Goal: Task Accomplishment & Management: Manage account settings

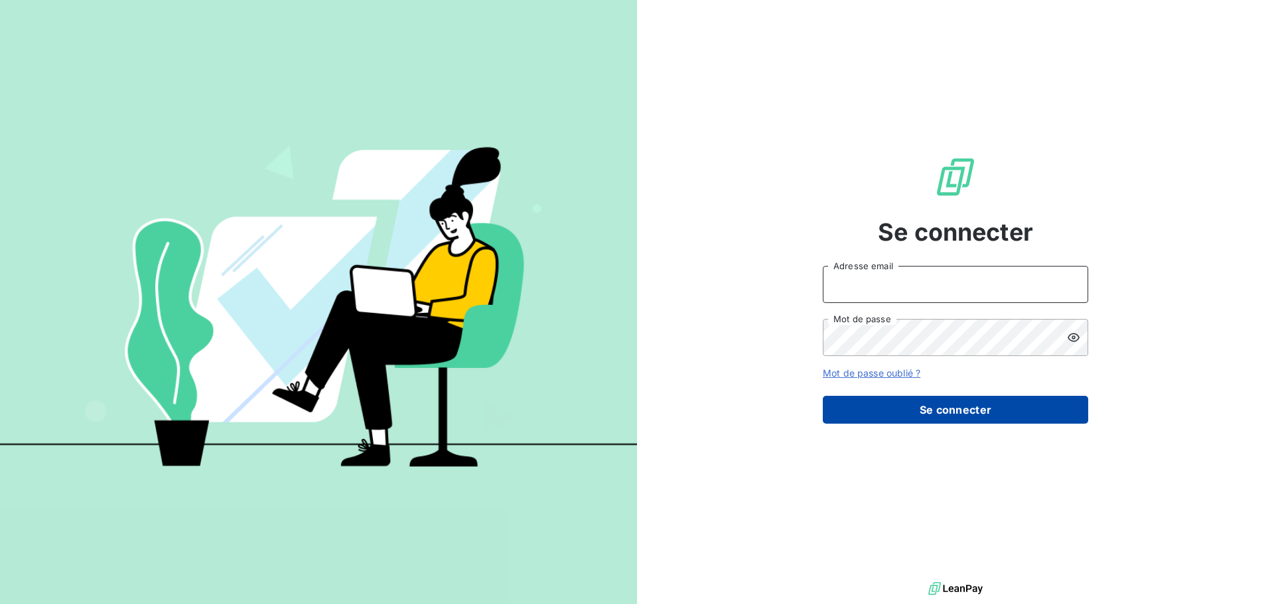
type input "laurence@toutapprendre.com"
click at [973, 410] on button "Se connecter" at bounding box center [955, 410] width 265 height 28
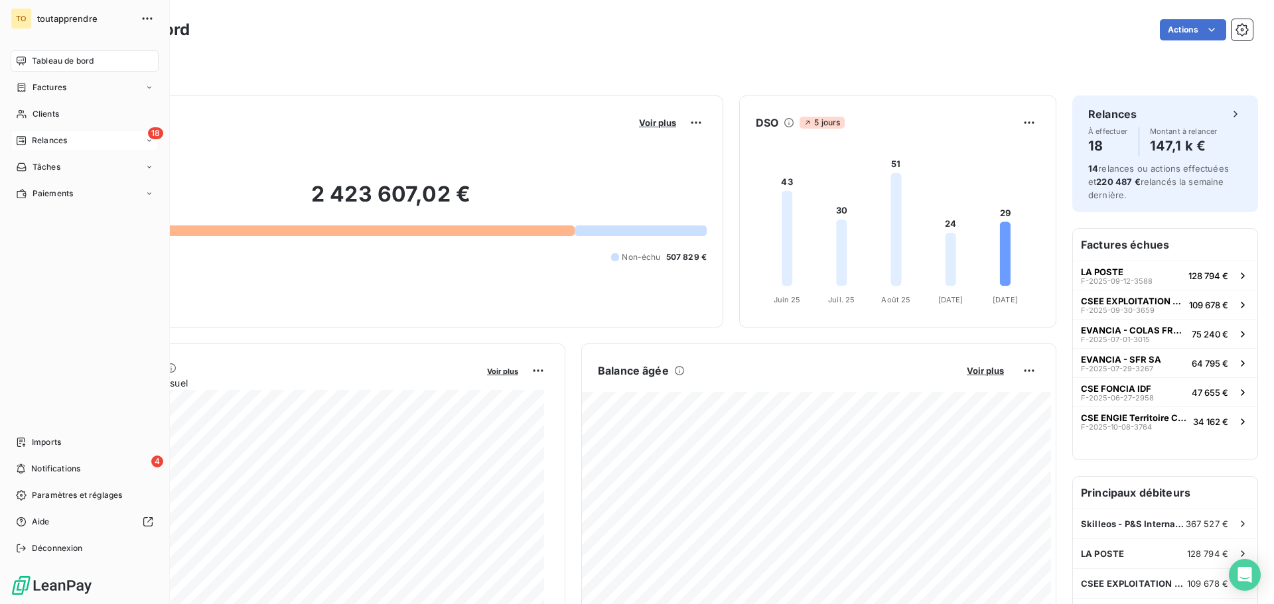
click at [58, 140] on span "Relances" at bounding box center [49, 141] width 35 height 12
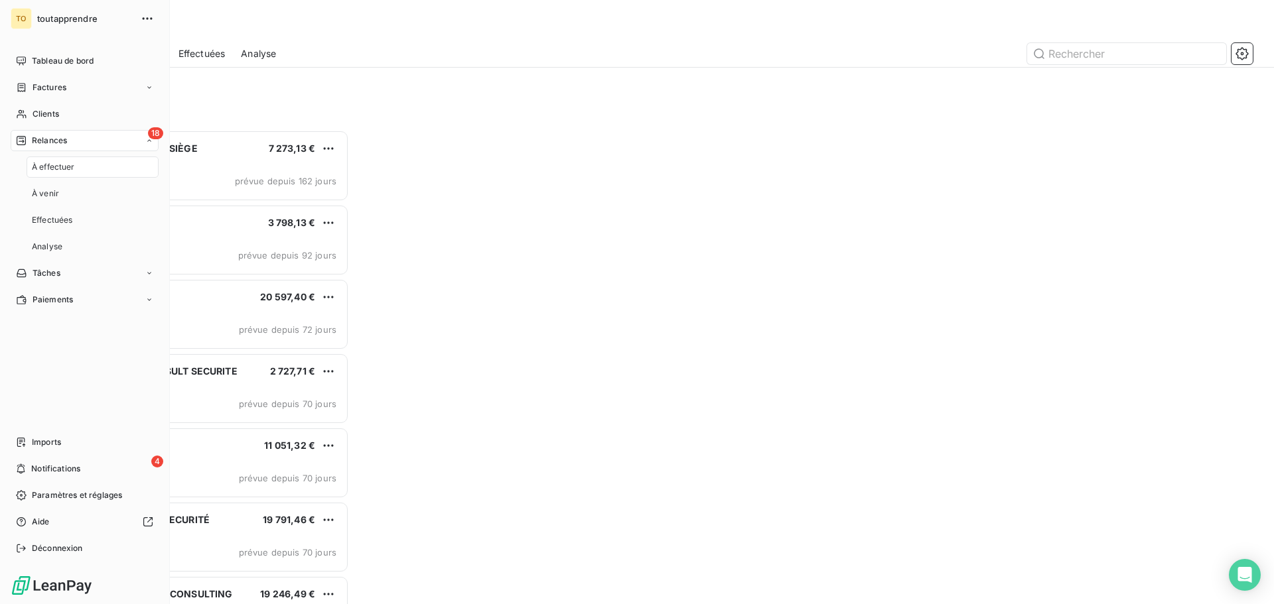
scroll to position [464, 275]
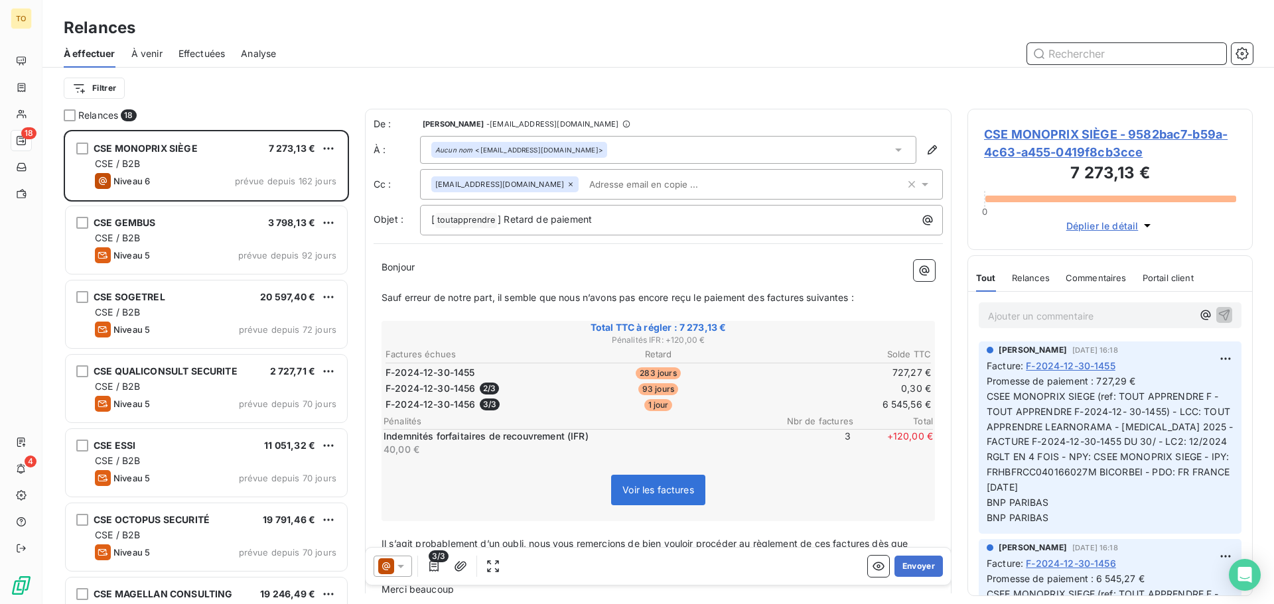
click at [1099, 48] on input "text" at bounding box center [1126, 53] width 199 height 21
paste input "CSE YAZAKI SYSTEMS TECHNOLOGIES FRANCE"
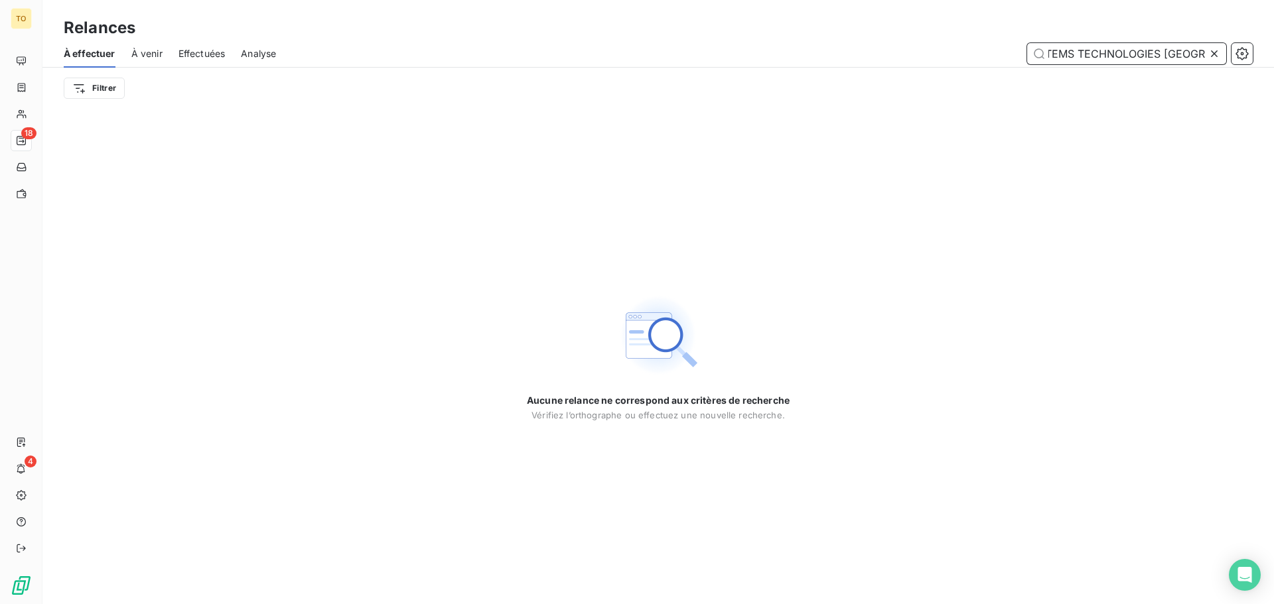
type input "CSE YAZAKI SYSTEMS TECHNOLOGIES FRANCE"
click at [1217, 56] on icon at bounding box center [1214, 53] width 7 height 7
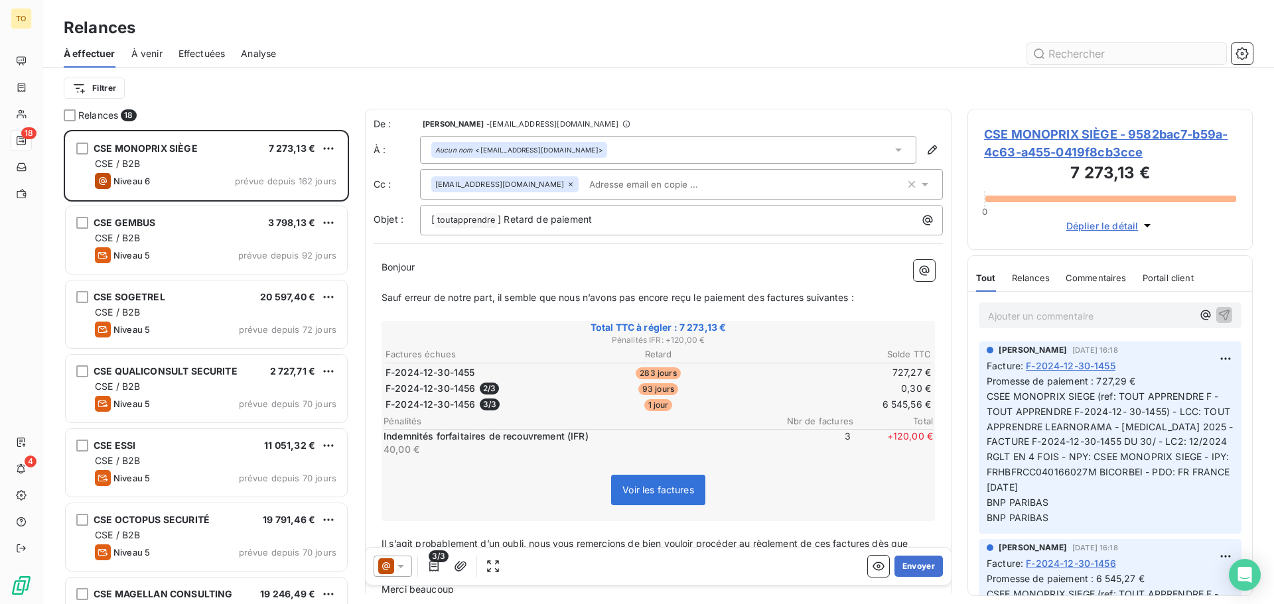
scroll to position [464, 275]
click at [1135, 57] on input "text" at bounding box center [1126, 53] width 199 height 21
paste input "YAZAKI SYSTEMS TECHNOLOGIES FRANCE"
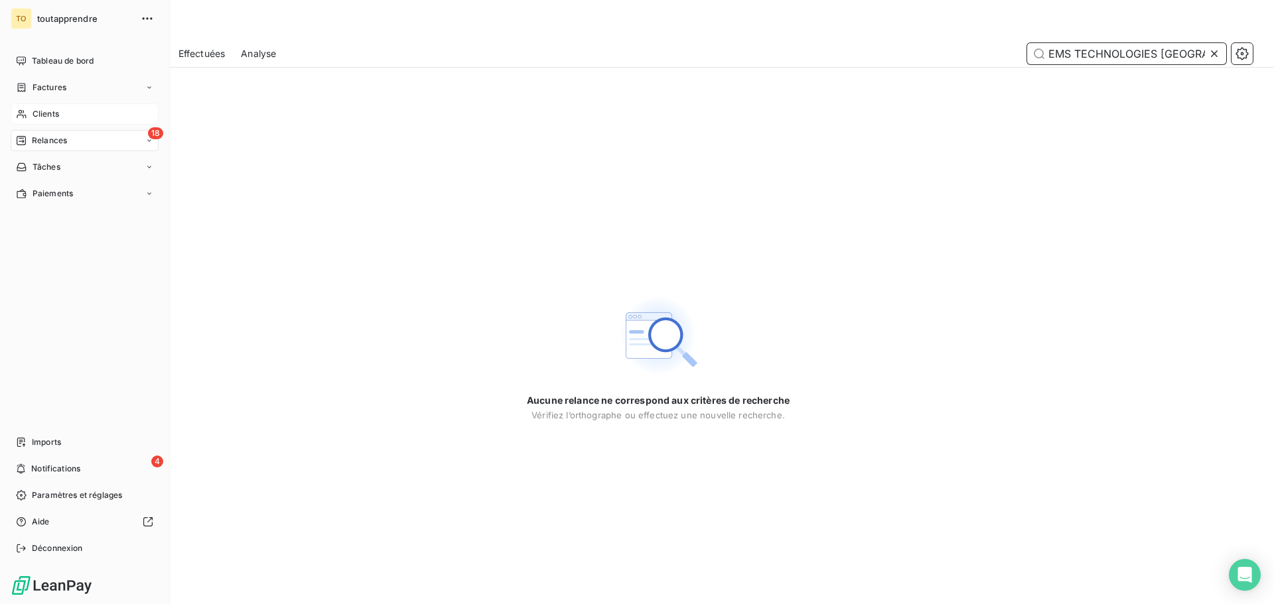
type input "YAZAKI SYSTEMS TECHNOLOGIES FRANCE"
click at [45, 113] on span "Clients" at bounding box center [46, 114] width 27 height 12
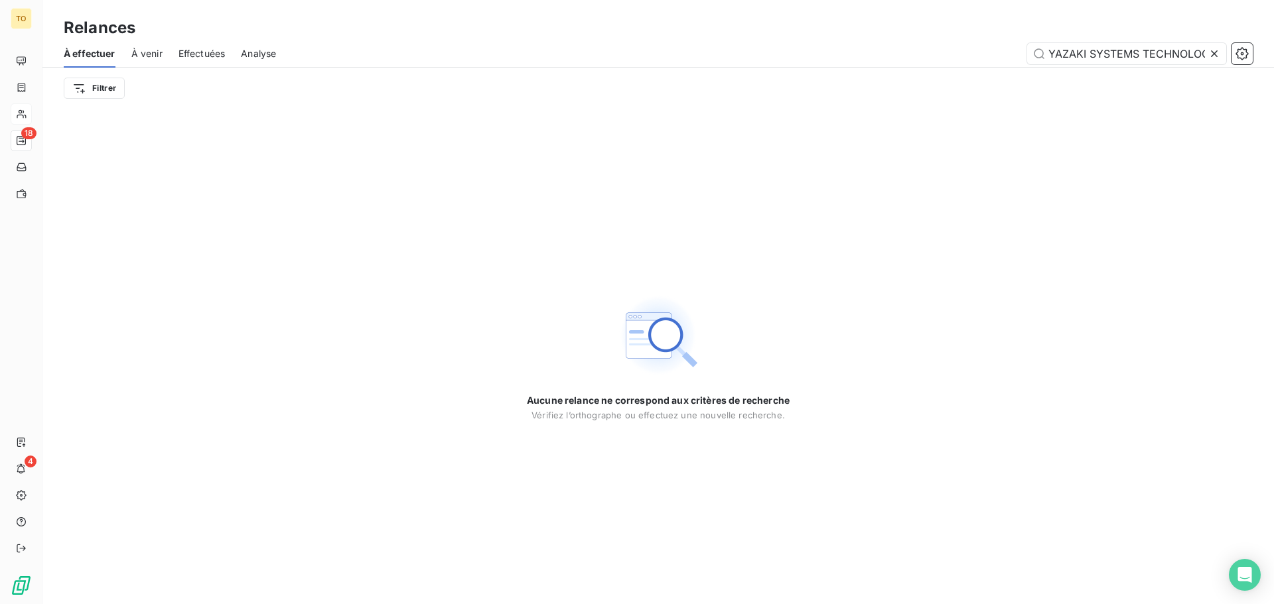
click at [1217, 55] on icon at bounding box center [1214, 53] width 13 height 13
click at [1203, 54] on input "text" at bounding box center [1126, 53] width 199 height 21
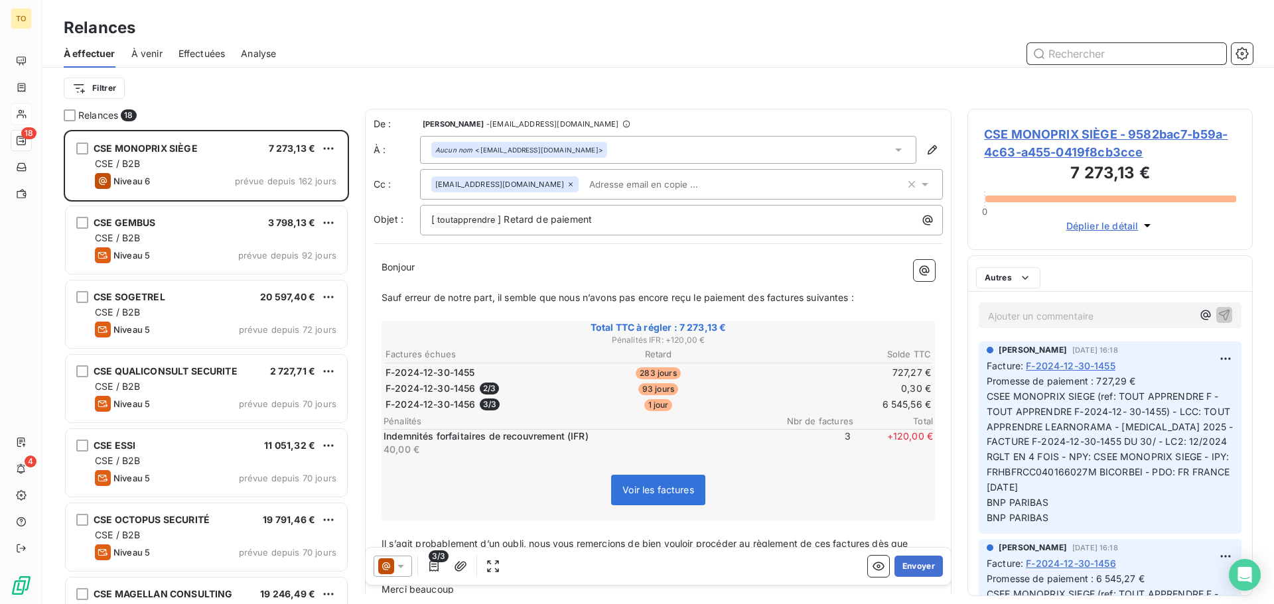
paste input "YAZAKI SYSTEMS TECHNOLOGIES FRANCE"
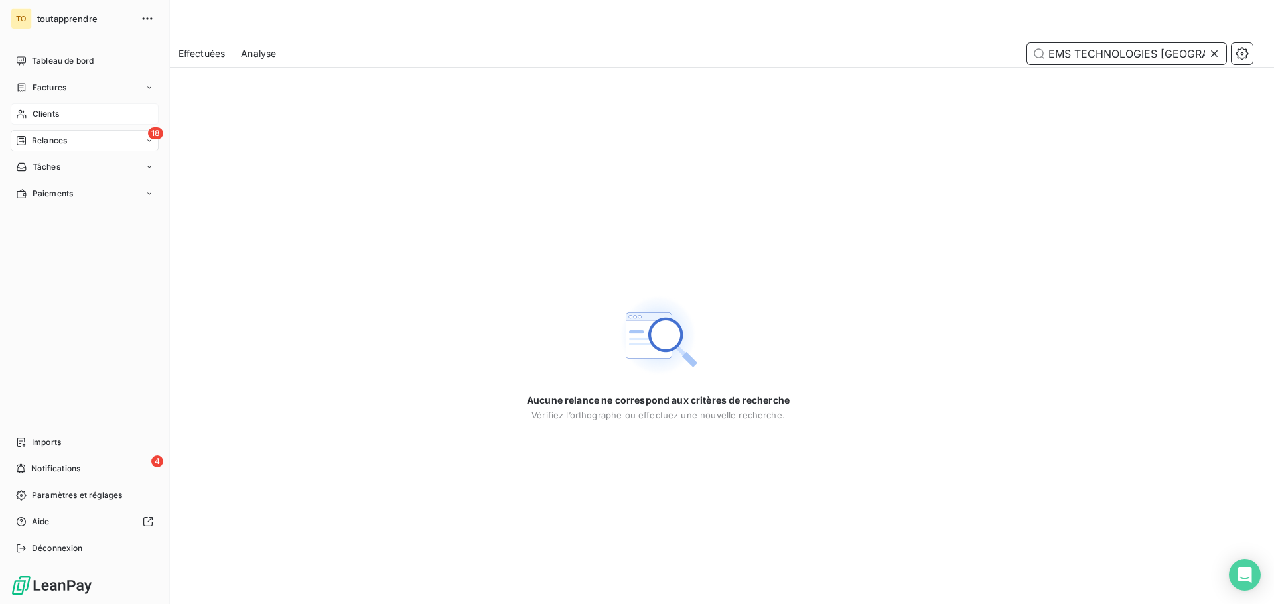
type input "YAZAKI SYSTEMS TECHNOLOGIES FRANCE"
click at [36, 88] on span "Factures" at bounding box center [50, 88] width 34 height 12
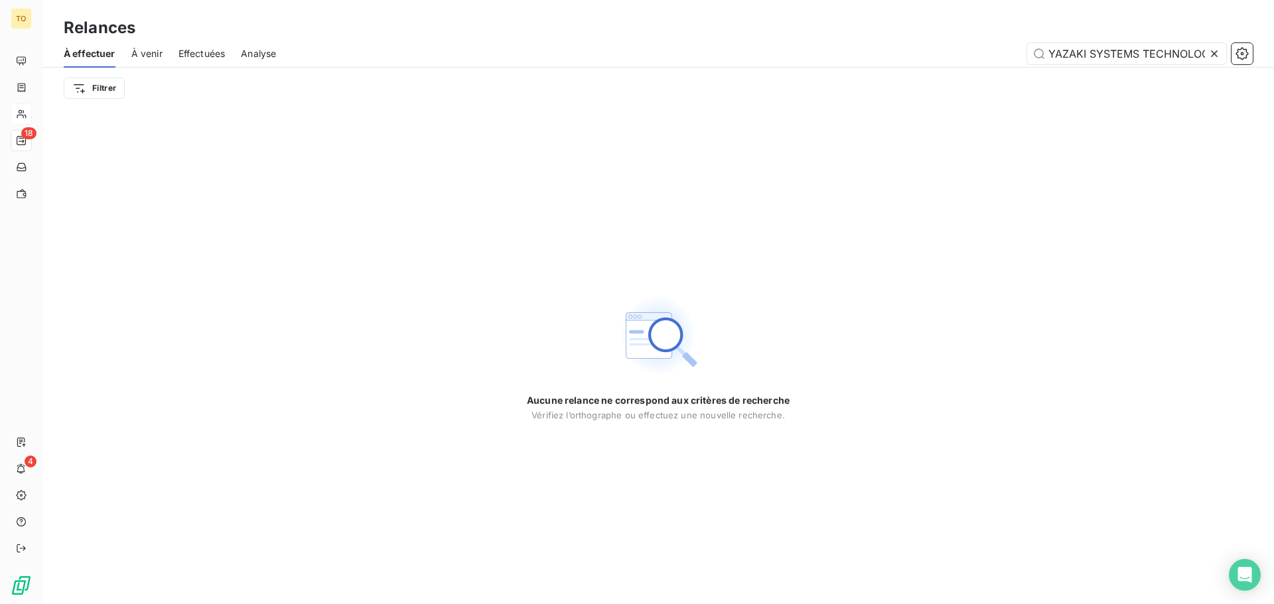
click at [1216, 55] on icon at bounding box center [1214, 53] width 13 height 13
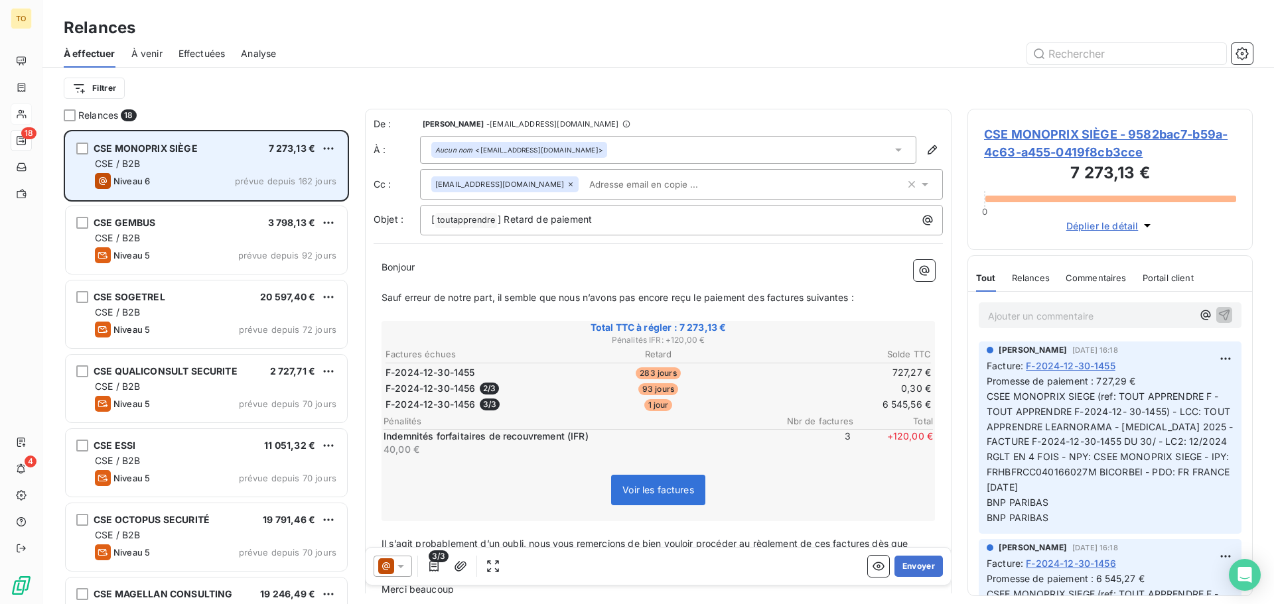
scroll to position [464, 275]
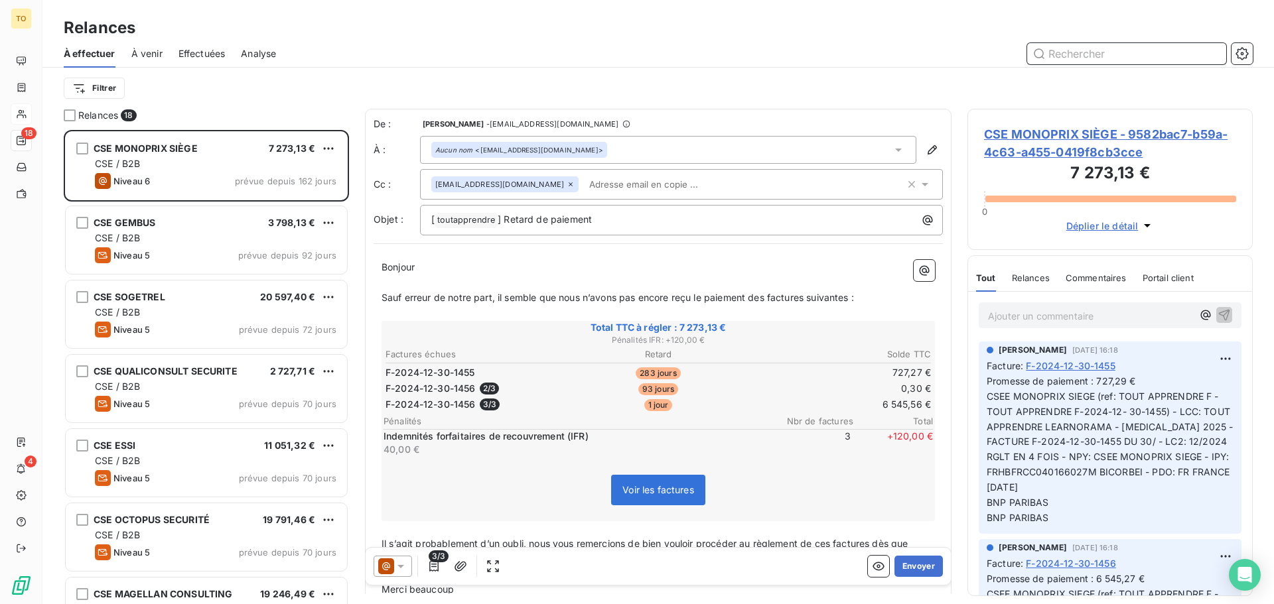
click at [1127, 44] on input "text" at bounding box center [1126, 53] width 199 height 21
paste input "F-2025-08-08-3287"
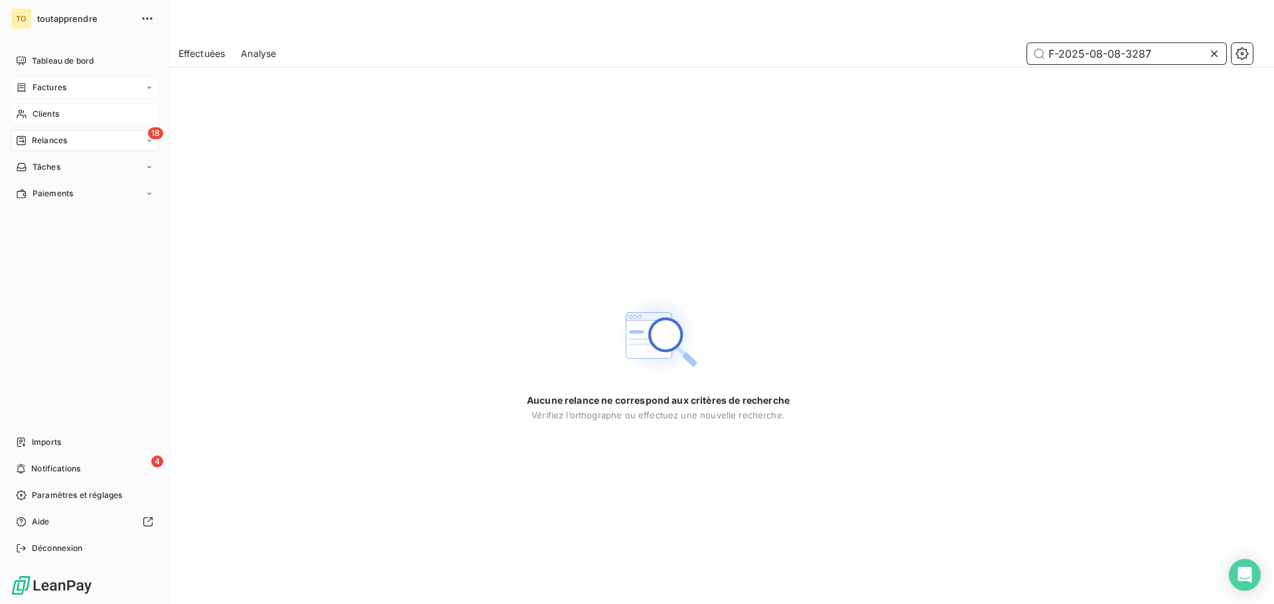
type input "F-2025-08-08-3287"
click at [40, 86] on span "Factures" at bounding box center [50, 88] width 34 height 12
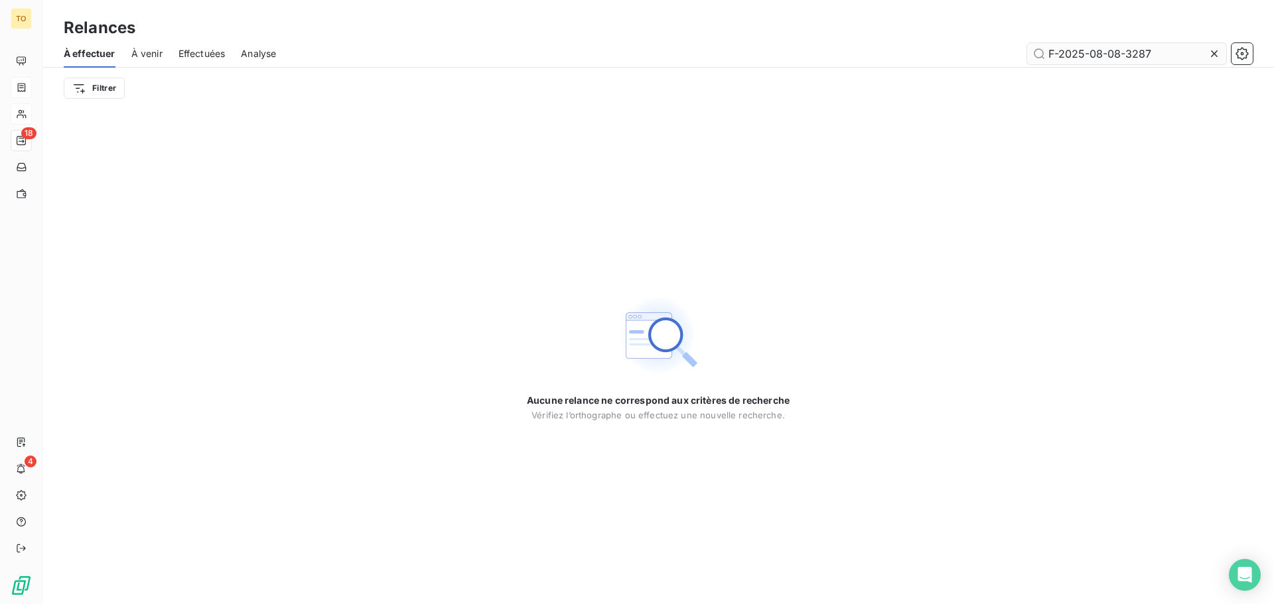
click at [1178, 51] on input "F-2025-08-08-3287" at bounding box center [1126, 53] width 199 height 21
click at [1218, 57] on icon at bounding box center [1214, 53] width 13 height 13
click at [1162, 49] on input "text" at bounding box center [1126, 53] width 199 height 21
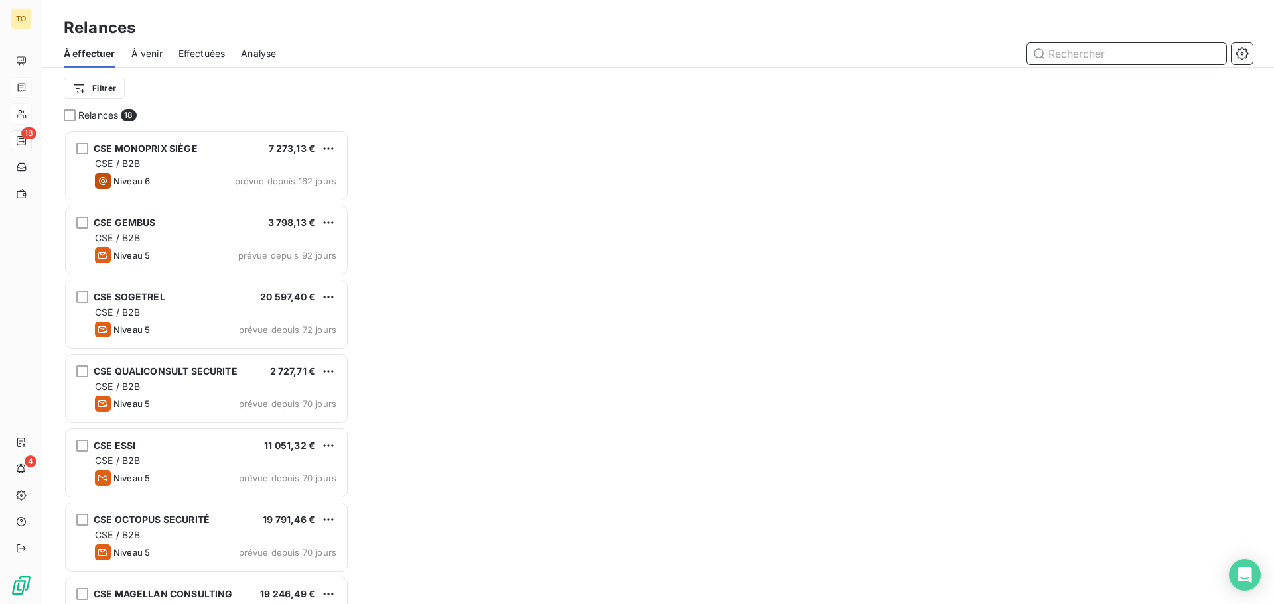
scroll to position [464, 275]
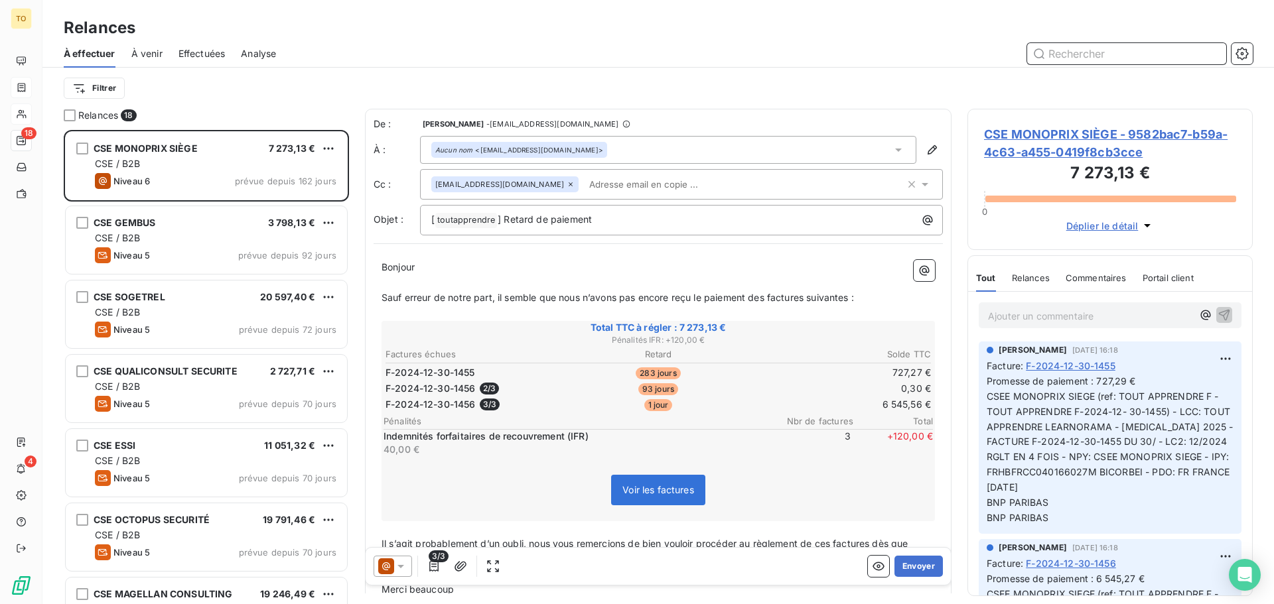
paste input "F-2025-08-08-3287"
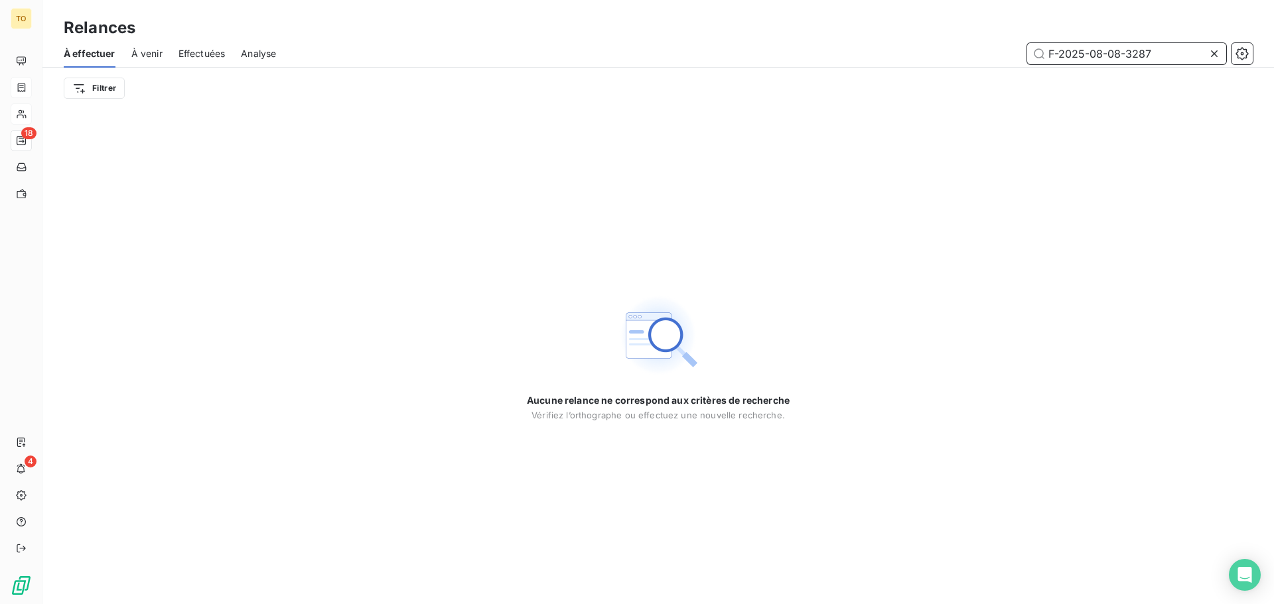
click at [1162, 49] on input "F-2025-08-08-3287" at bounding box center [1126, 53] width 199 height 21
type input "F-2025-08-08-3287"
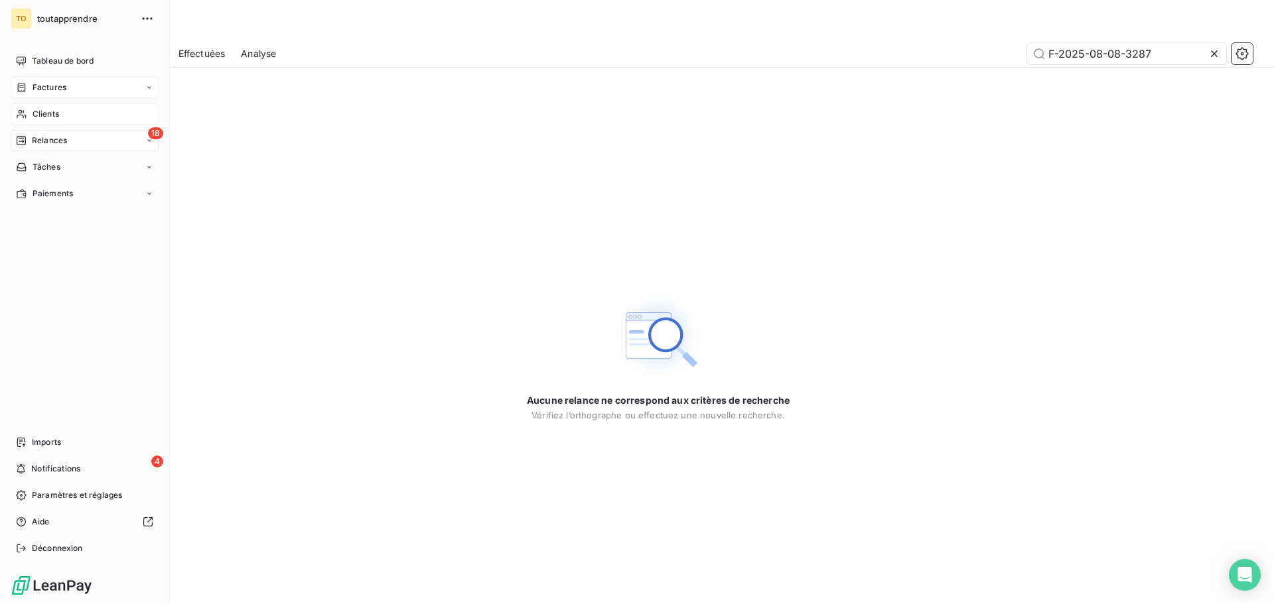
click at [54, 115] on span "Clients" at bounding box center [46, 114] width 27 height 12
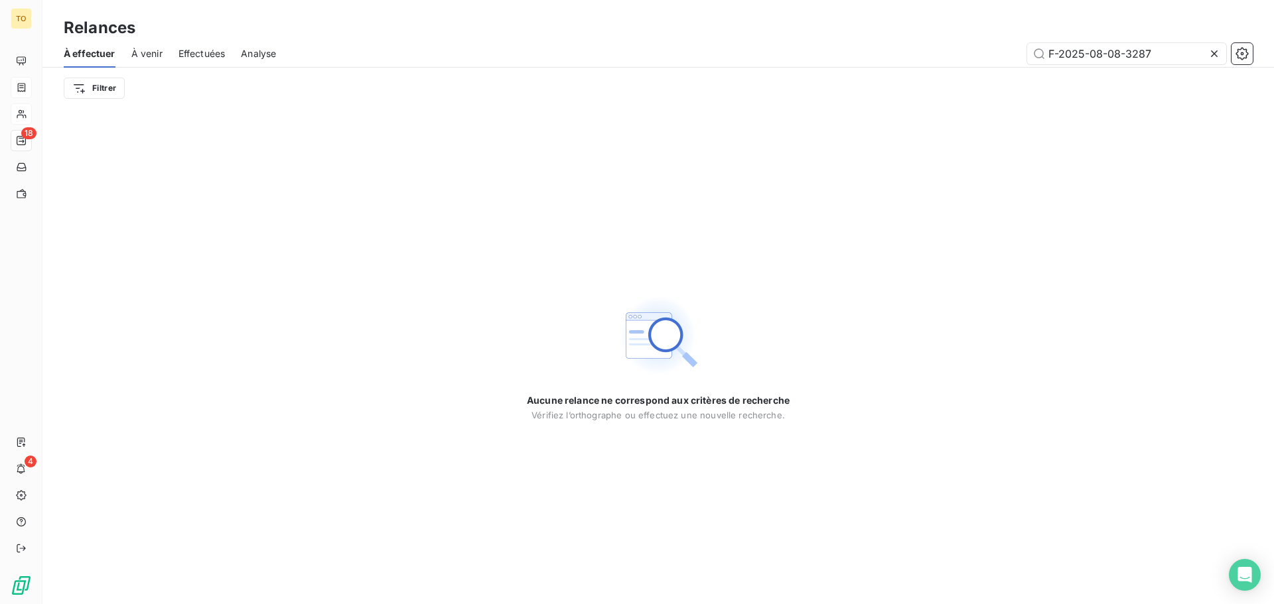
click at [1220, 53] on icon at bounding box center [1214, 53] width 13 height 13
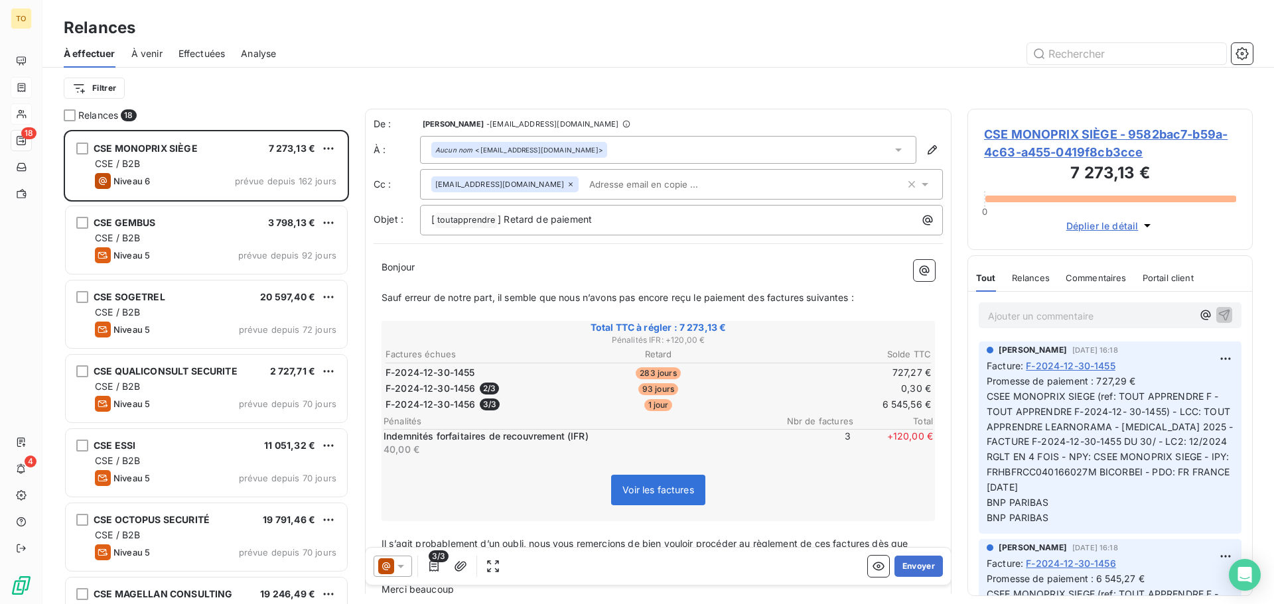
scroll to position [464, 275]
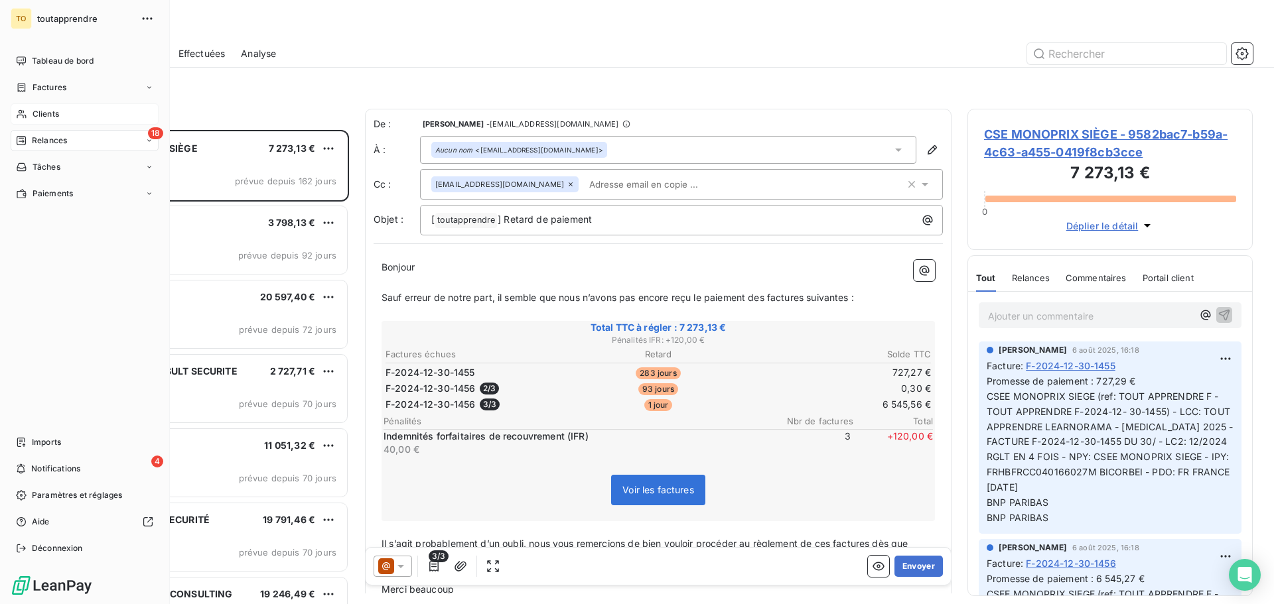
click at [37, 111] on span "Clients" at bounding box center [46, 114] width 27 height 12
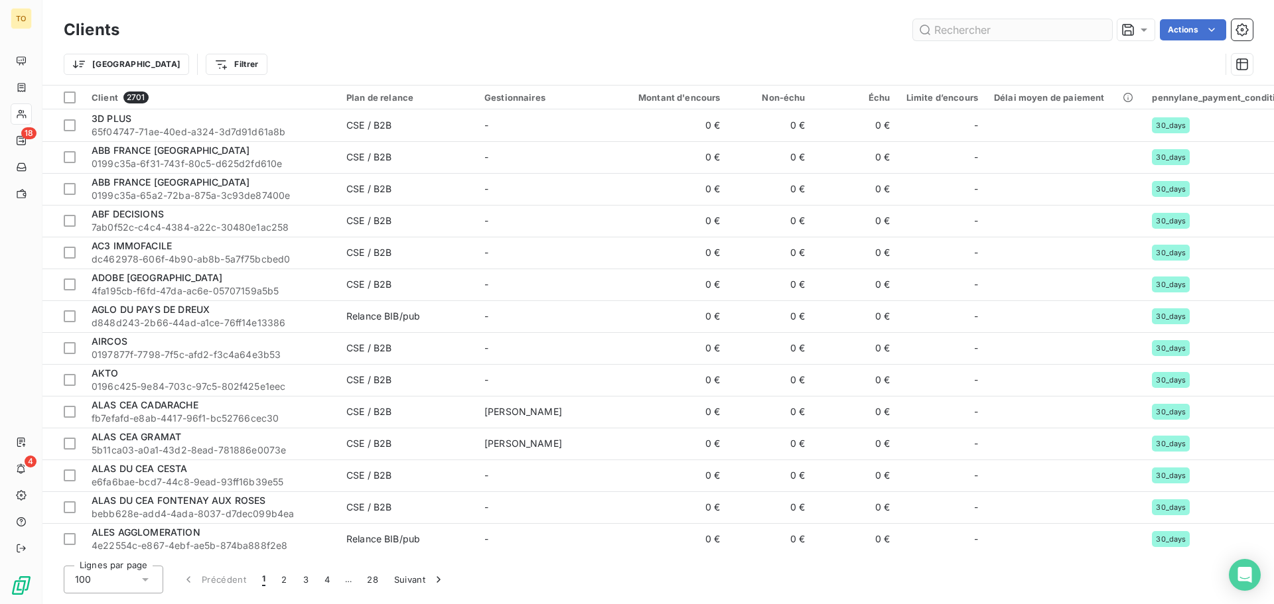
click at [1018, 31] on input "text" at bounding box center [1012, 29] width 199 height 21
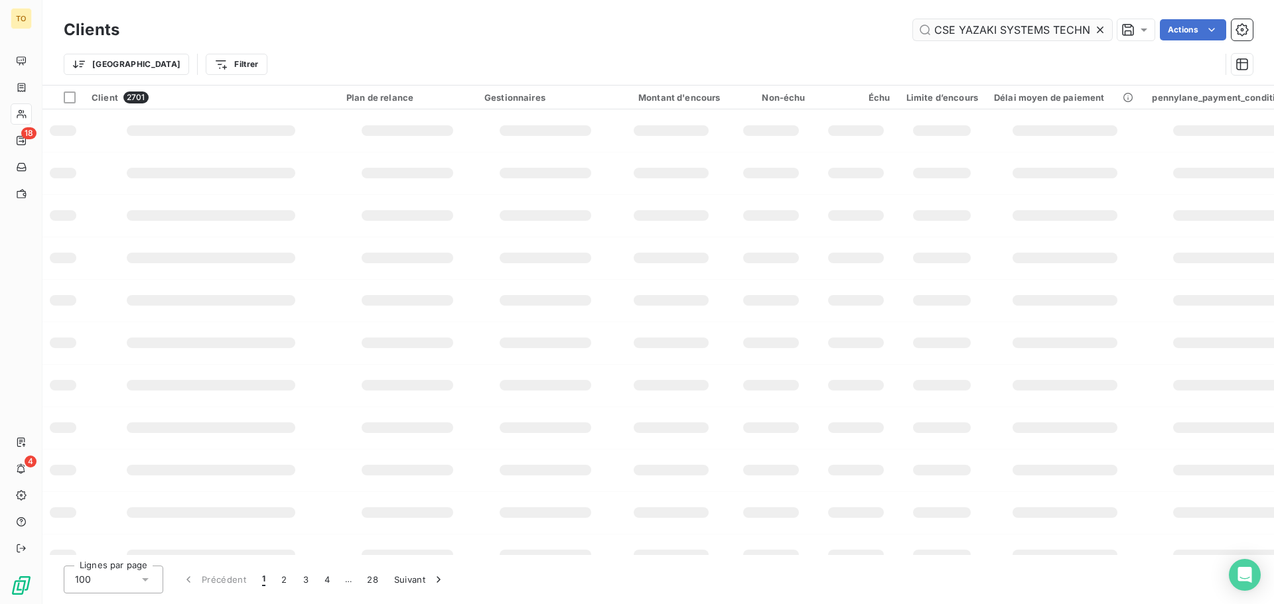
scroll to position [0, 90]
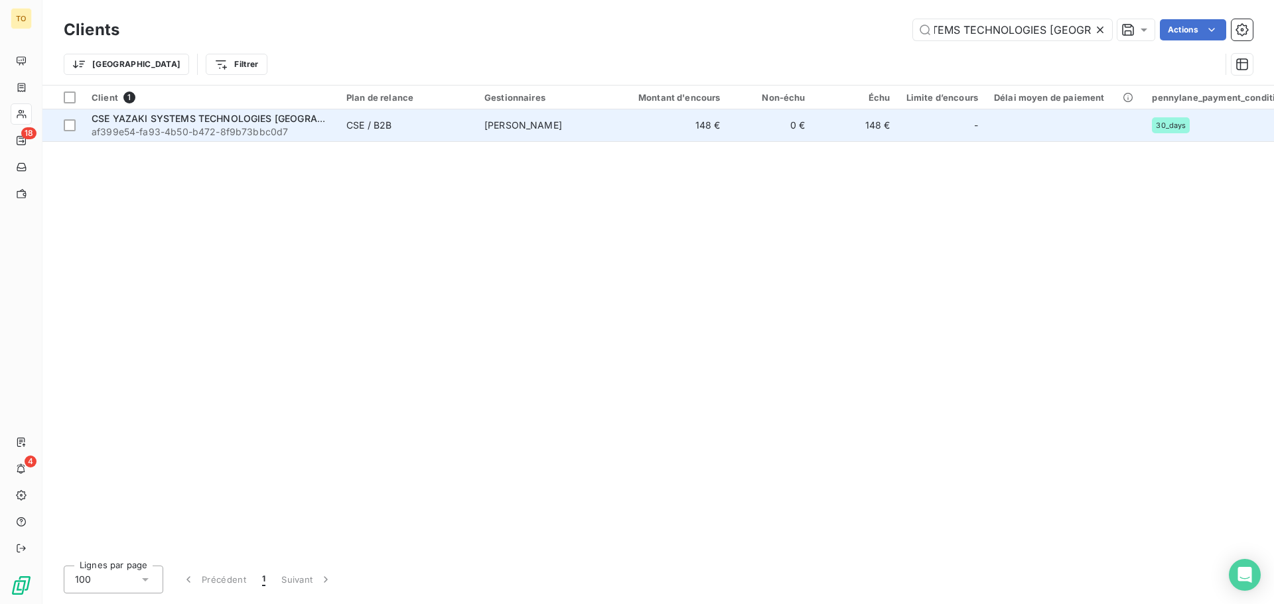
type input "CSE YAZAKI SYSTEMS TECHNOLOGIES FRANCE"
click at [242, 121] on span "CSE YAZAKI SYSTEMS TECHNOLOGIES FRANCE" at bounding box center [231, 118] width 279 height 11
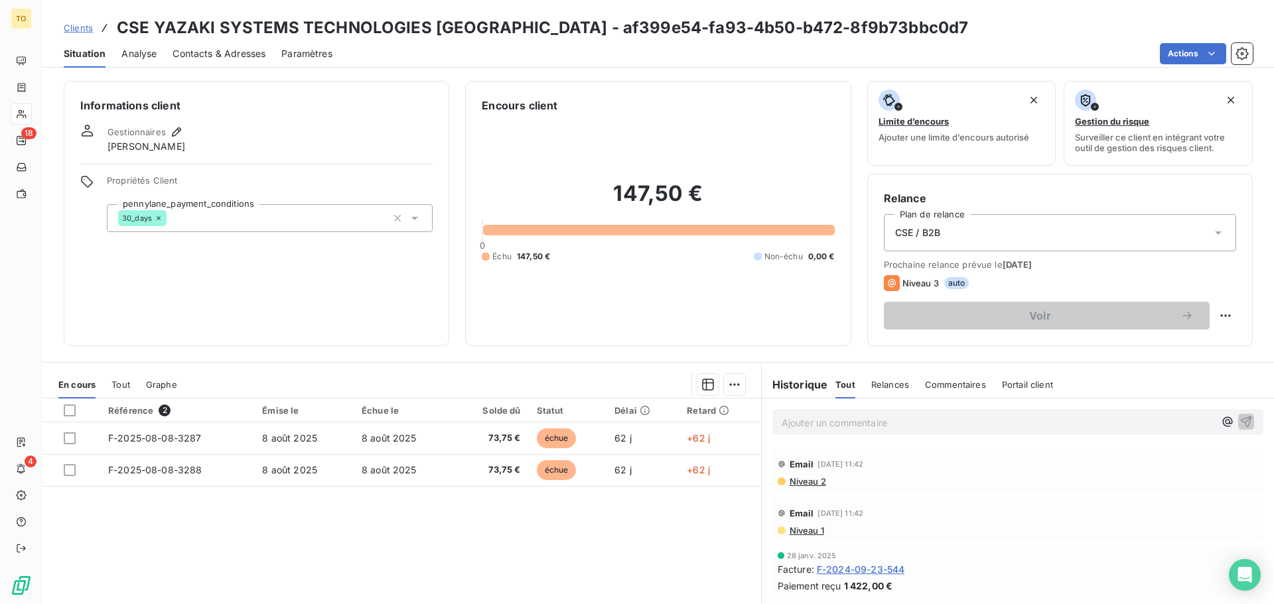
click at [805, 482] on span "Niveau 2" at bounding box center [807, 481] width 38 height 11
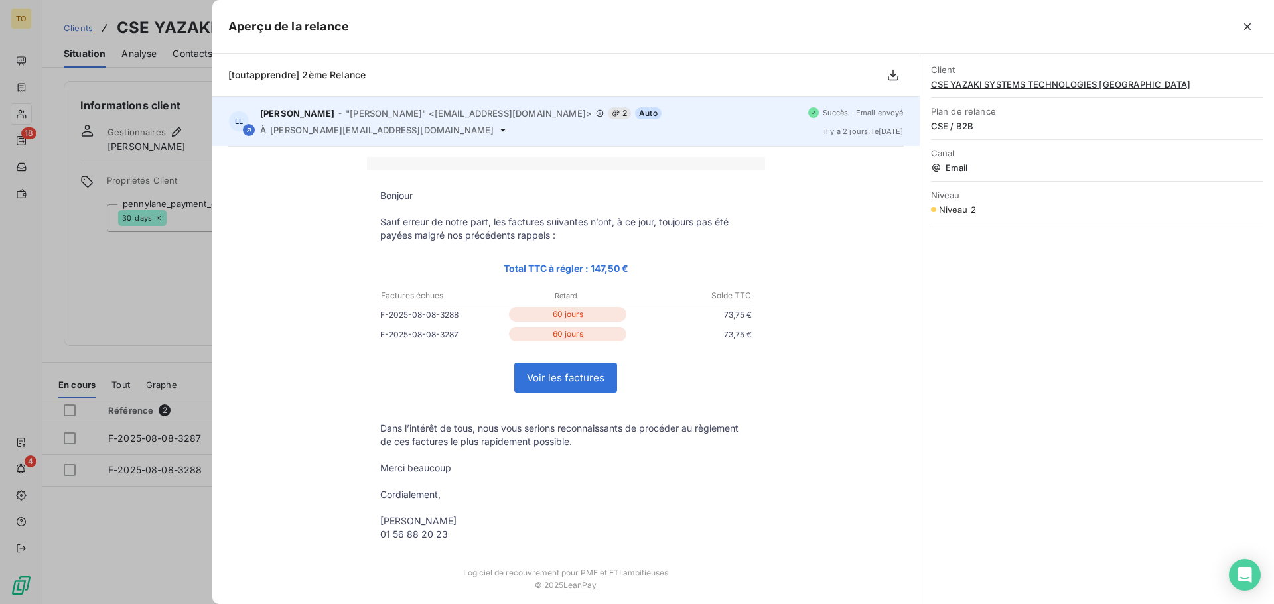
click at [498, 131] on icon at bounding box center [503, 130] width 11 height 11
click at [500, 129] on icon at bounding box center [502, 130] width 5 height 3
click at [498, 127] on icon at bounding box center [503, 130] width 11 height 11
click at [498, 129] on icon at bounding box center [503, 130] width 11 height 11
drag, startPoint x: 436, startPoint y: 129, endPoint x: 380, endPoint y: 137, distance: 57.0
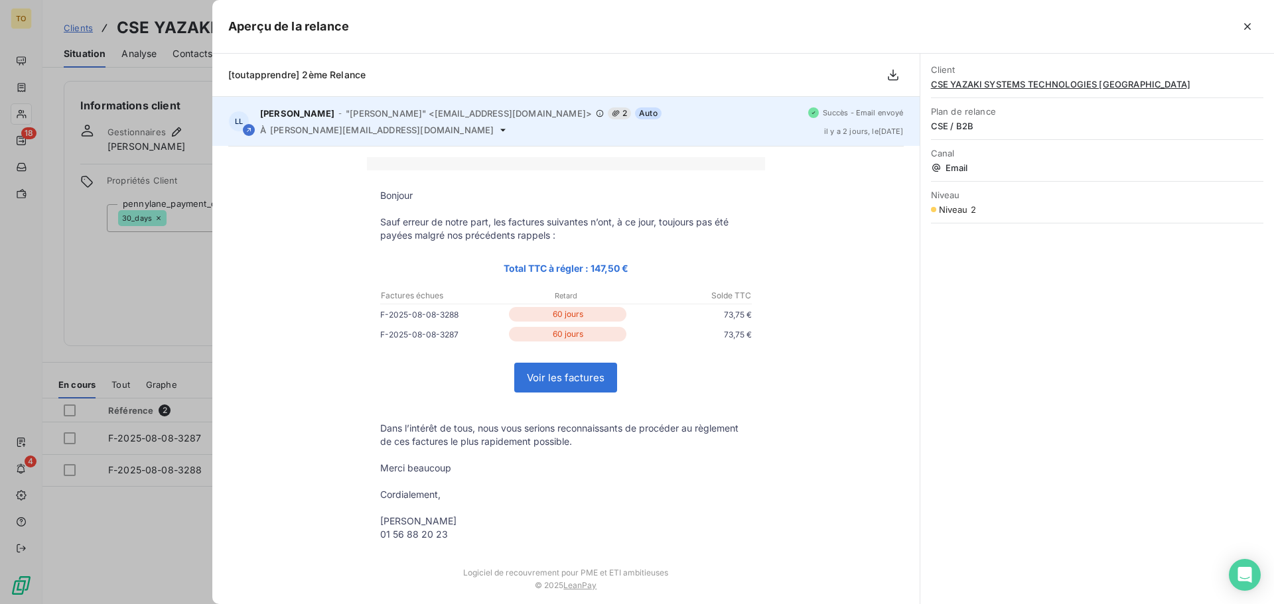
click at [498, 131] on icon at bounding box center [503, 130] width 11 height 11
click at [380, 137] on div "LL Laurence LALANDE - "Laurence LALANDE" <rappels@leanpay.io> 2 Auto À arnaud.l…" at bounding box center [565, 121] width 707 height 49
click at [378, 129] on span "arnaud.leveque@yazaki-europe.com" at bounding box center [382, 130] width 224 height 11
click at [279, 117] on span "Laurence LALANDE" at bounding box center [297, 113] width 74 height 11
click at [268, 126] on div "À arnaud.leveque@yazaki-europe.com" at bounding box center [528, 130] width 537 height 11
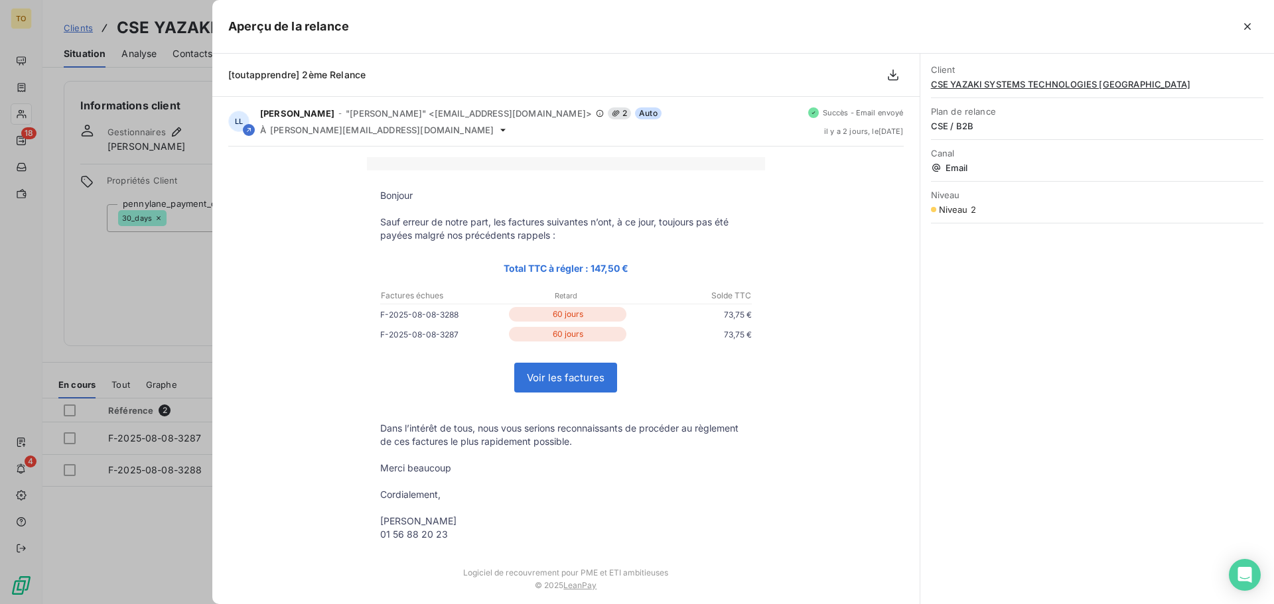
click at [76, 566] on div at bounding box center [637, 302] width 1274 height 604
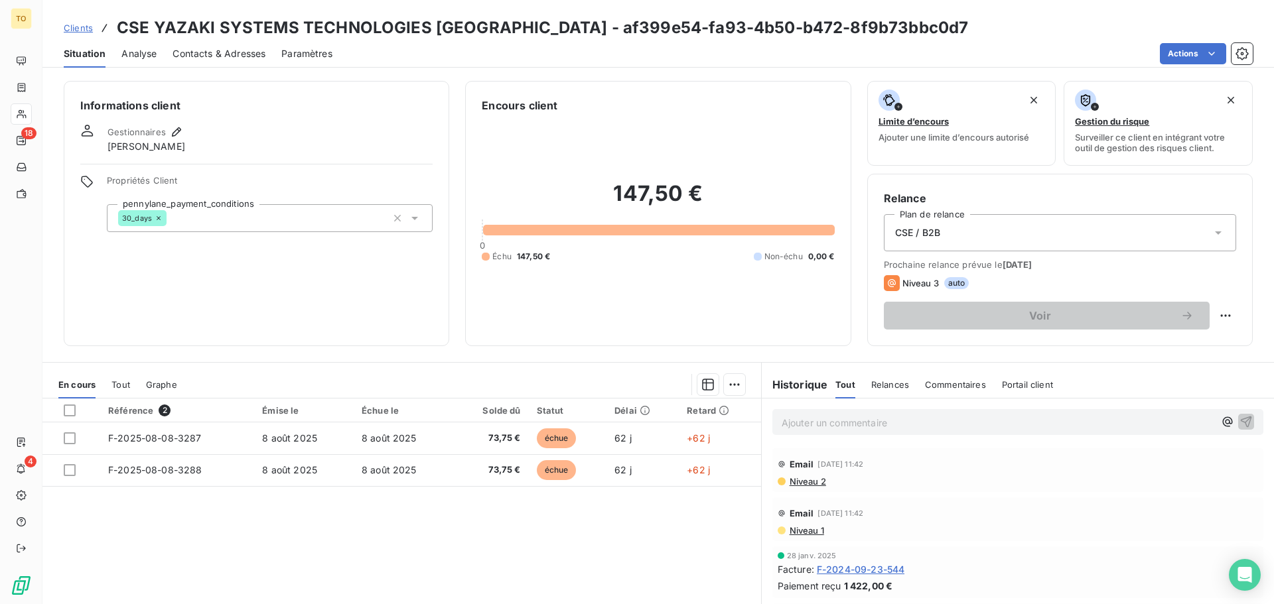
click at [233, 59] on span "Contacts & Adresses" at bounding box center [219, 53] width 93 height 13
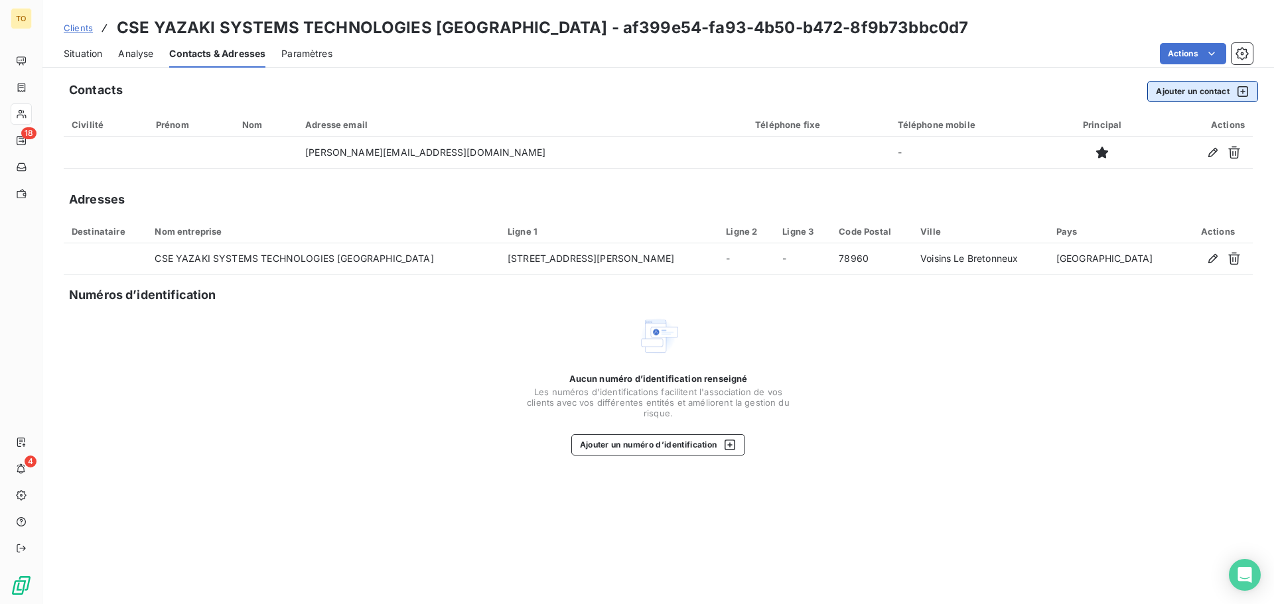
click at [1215, 94] on button "Ajouter un contact" at bounding box center [1202, 91] width 111 height 21
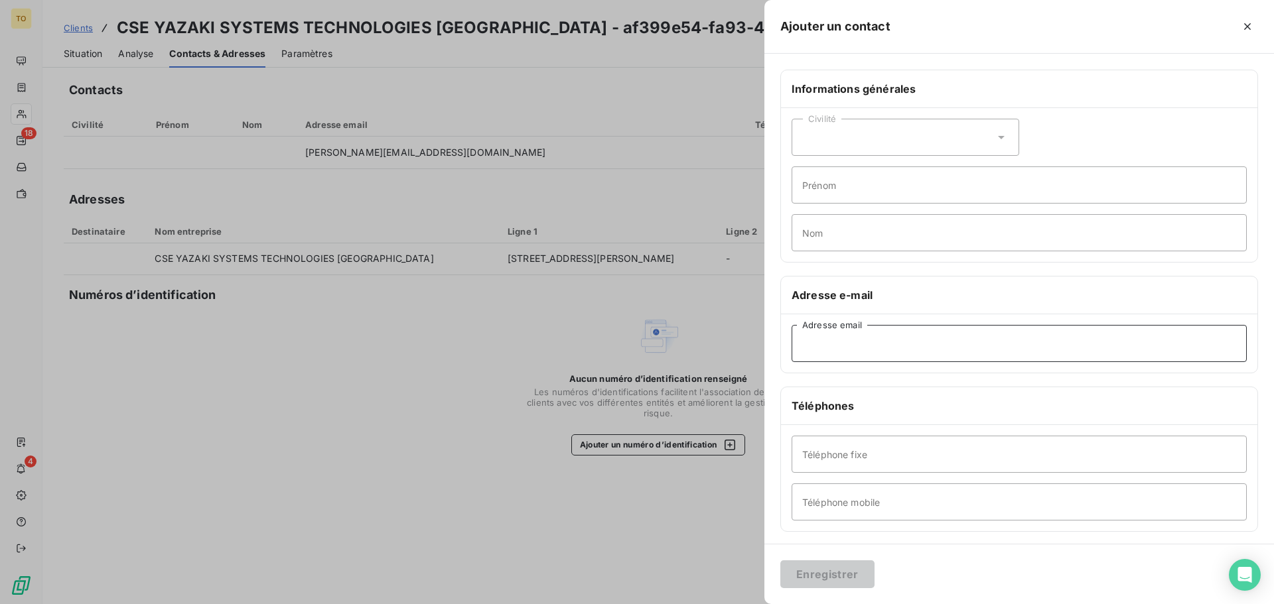
click at [866, 346] on input "Adresse email" at bounding box center [1019, 343] width 455 height 37
paste input "p-o.salzard@yazaki-europe.com"
type input "p-o.salzard@yazaki-europe.com"
click at [856, 137] on div "Civilité" at bounding box center [906, 137] width 228 height 37
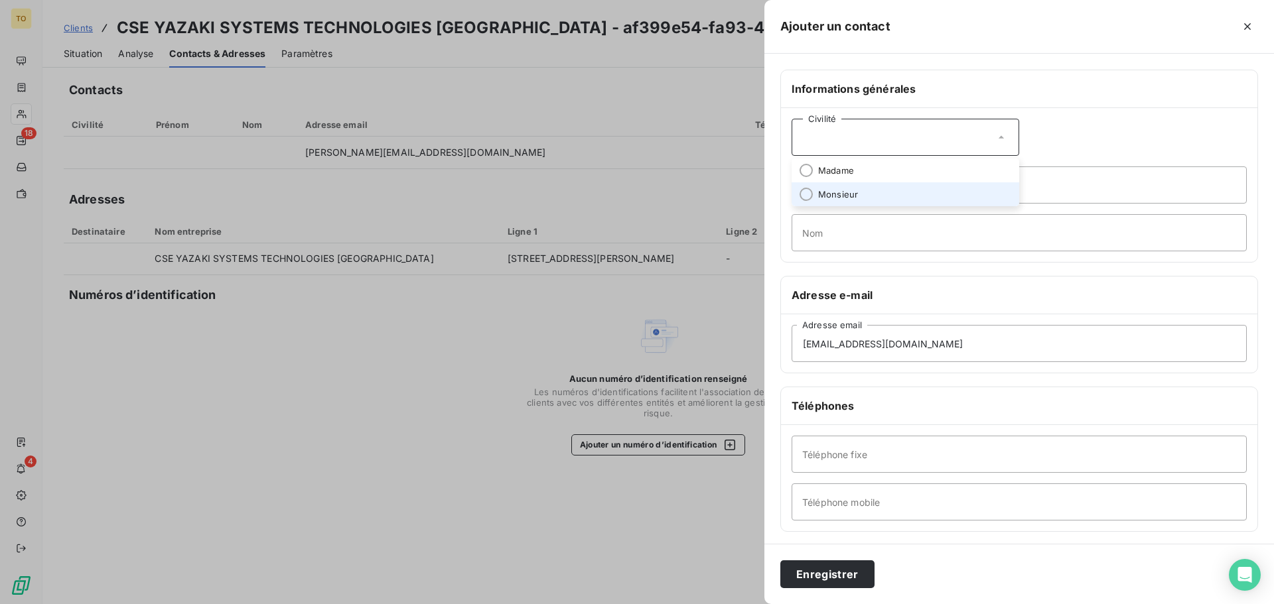
click at [850, 198] on span "Monsieur" at bounding box center [838, 194] width 40 height 13
click at [849, 194] on input "Prénom" at bounding box center [1019, 185] width 455 height 37
click at [852, 185] on input "Prénom" at bounding box center [1019, 185] width 455 height 37
paste input "M. Pierre-Olivier SALZARD"
type input "M. Pierre-Olivier SALZARD"
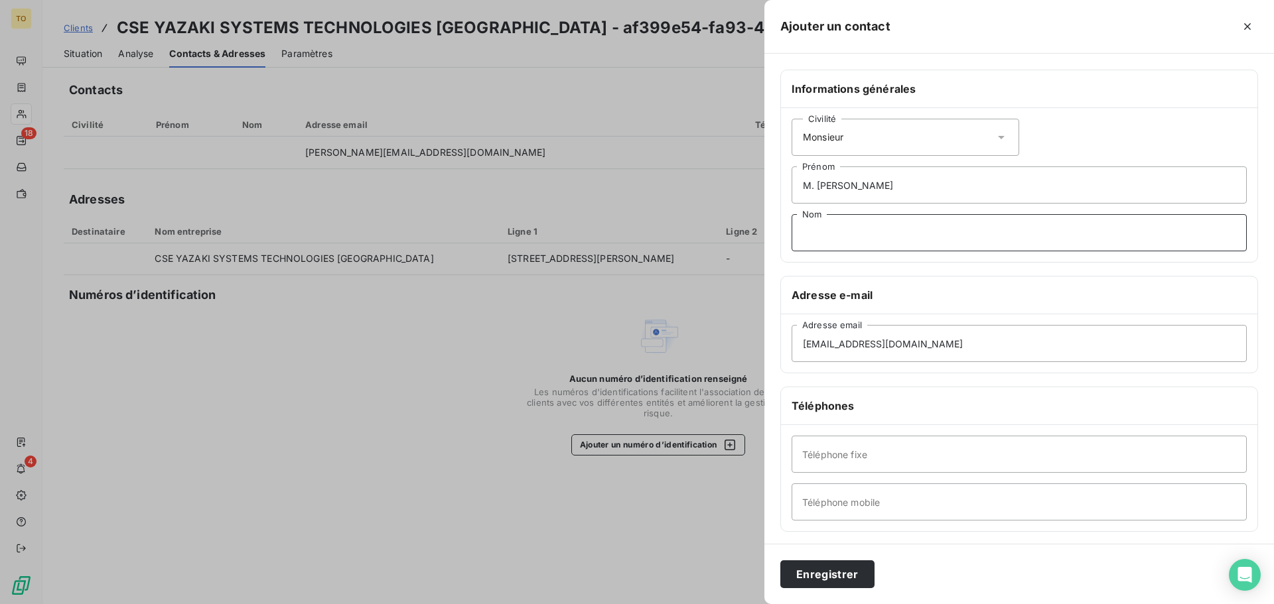
click at [839, 232] on input "Nom" at bounding box center [1019, 232] width 455 height 37
paste input "M. Pierre-Olivier SALZARD"
type input "M. Pierre-Olivier SALZARD"
click at [875, 187] on input "M. Pierre-Olivier SALZARD" at bounding box center [1019, 185] width 455 height 37
click at [950, 184] on input "M. Pierre-Olivier SALZARD" at bounding box center [1019, 185] width 455 height 37
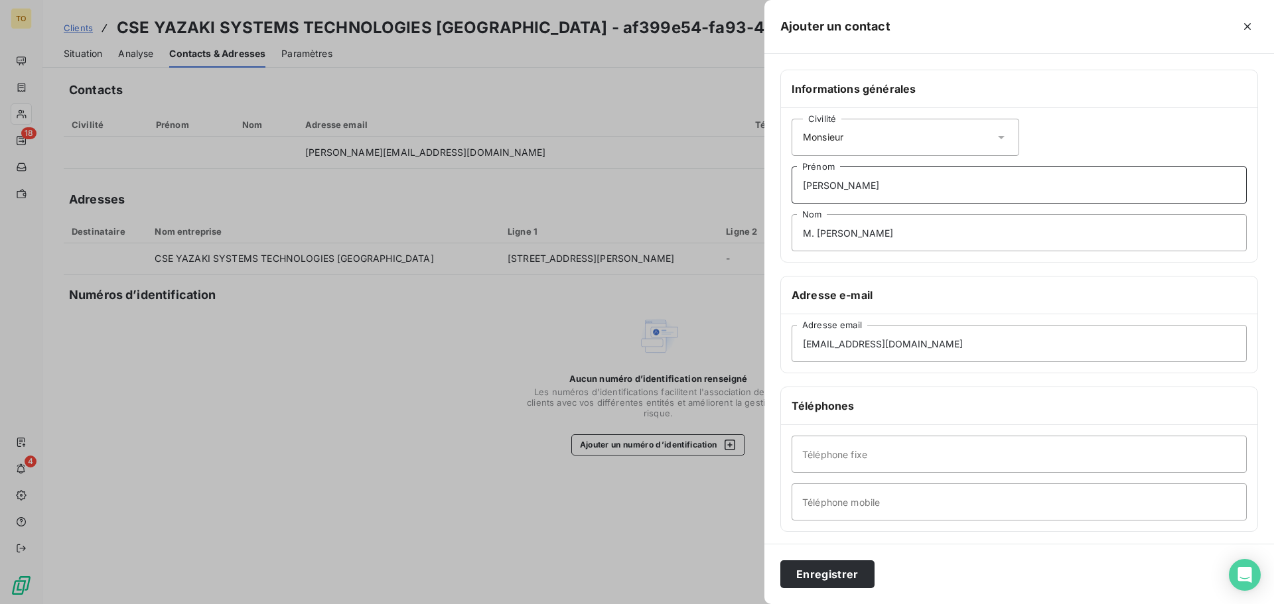
click at [815, 188] on input "M. Pierre-Olivier" at bounding box center [1019, 185] width 455 height 37
type input "Pierre-Olivier"
click at [877, 240] on input "M. Pierre-Olivier SALZARD" at bounding box center [1019, 232] width 455 height 37
type input "SALZARD"
click at [967, 339] on input "p-o.salzard@yazaki-europe.com" at bounding box center [1019, 343] width 455 height 37
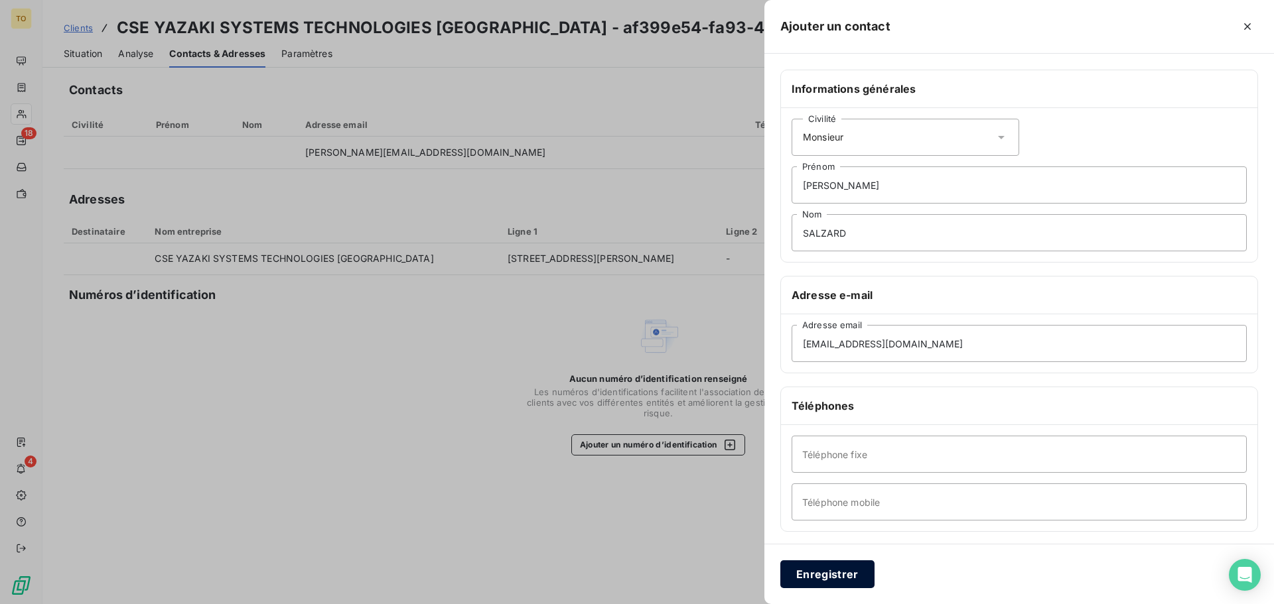
click at [853, 579] on button "Enregistrer" at bounding box center [827, 575] width 94 height 28
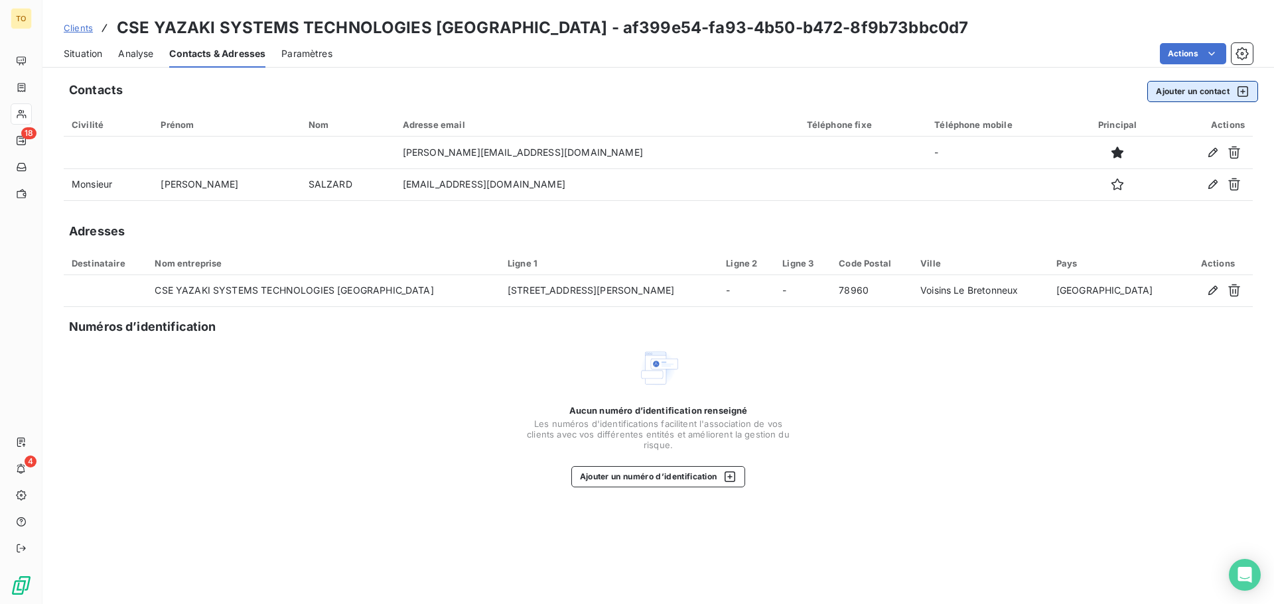
click at [1182, 95] on button "Ajouter un contact" at bounding box center [1202, 91] width 111 height 21
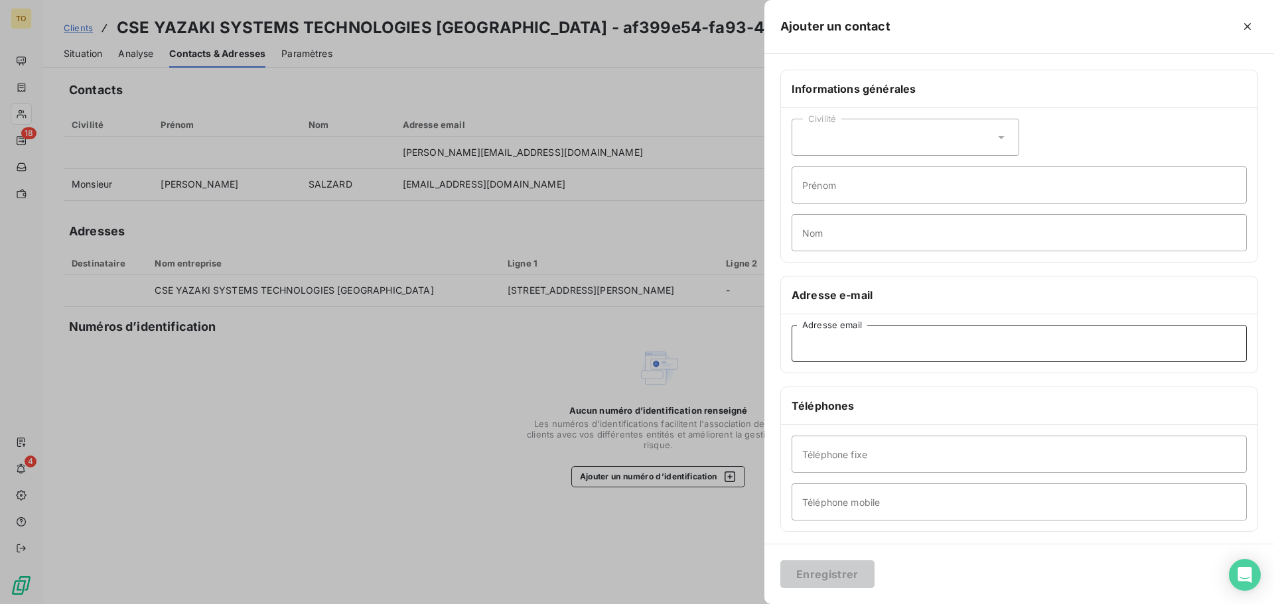
click at [869, 346] on input "Adresse email" at bounding box center [1019, 343] width 455 height 37
paste input "frederic.sallat@yazaki-europe.com"
type input "frederic.sallat@yazaki-europe.com"
click at [841, 139] on div "Civilité" at bounding box center [906, 137] width 228 height 37
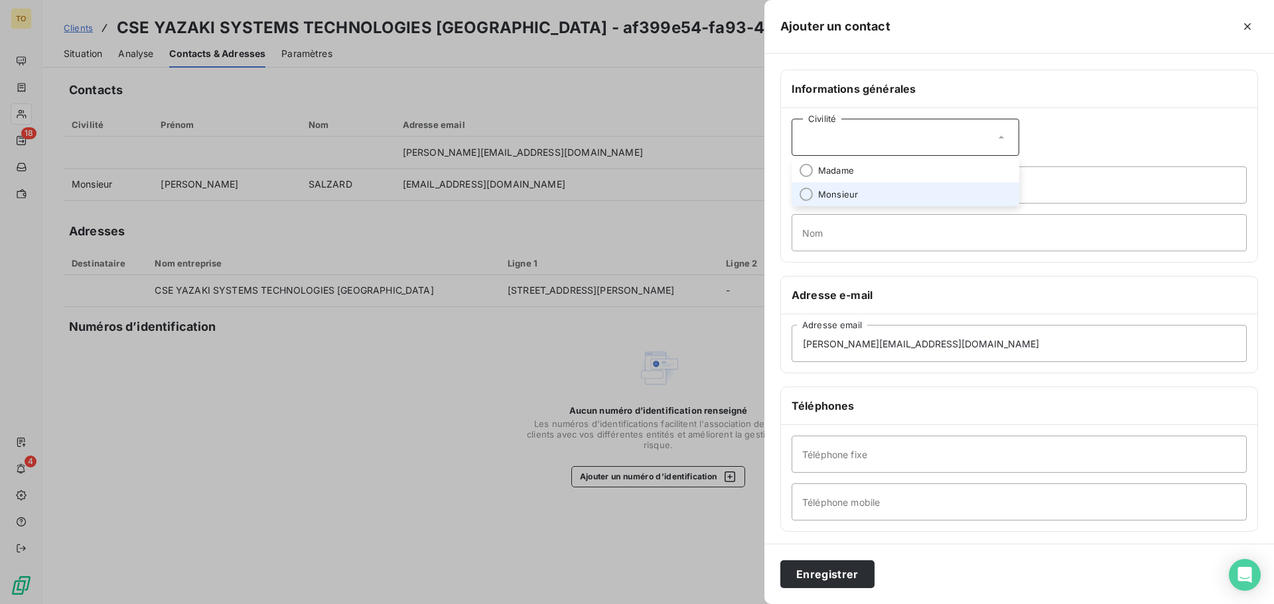
click at [828, 193] on span "Monsieur" at bounding box center [838, 194] width 40 height 13
click at [845, 188] on input "Prénom" at bounding box center [1019, 185] width 455 height 37
type input "Frederic"
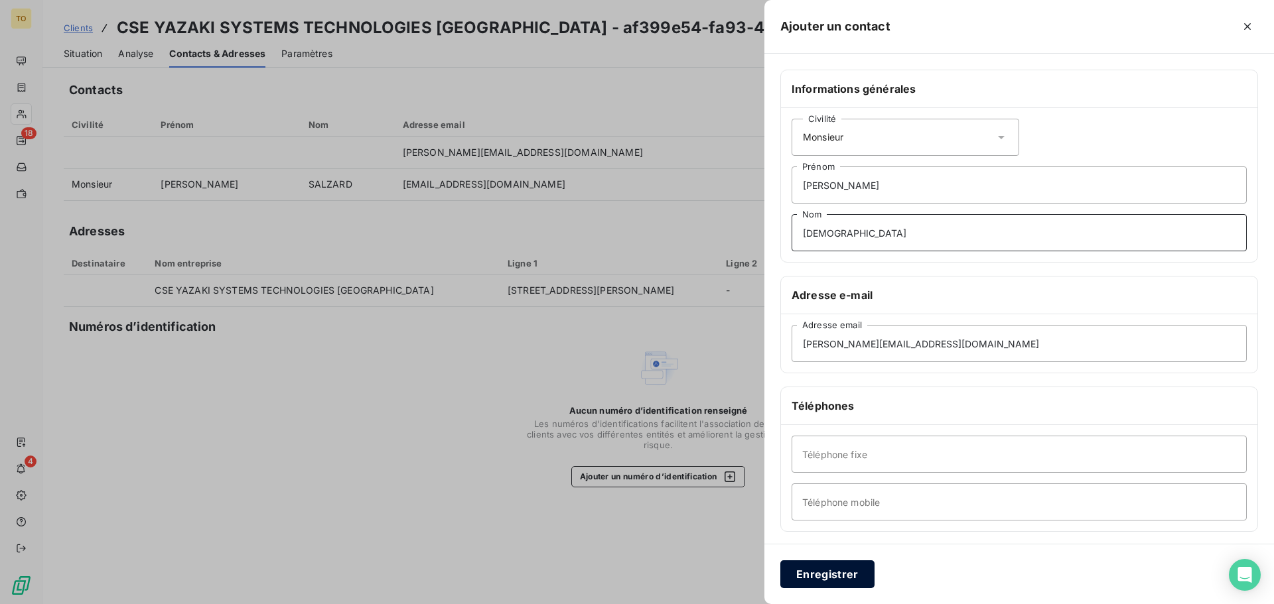
type input "SALLAT"
click at [833, 578] on button "Enregistrer" at bounding box center [827, 575] width 94 height 28
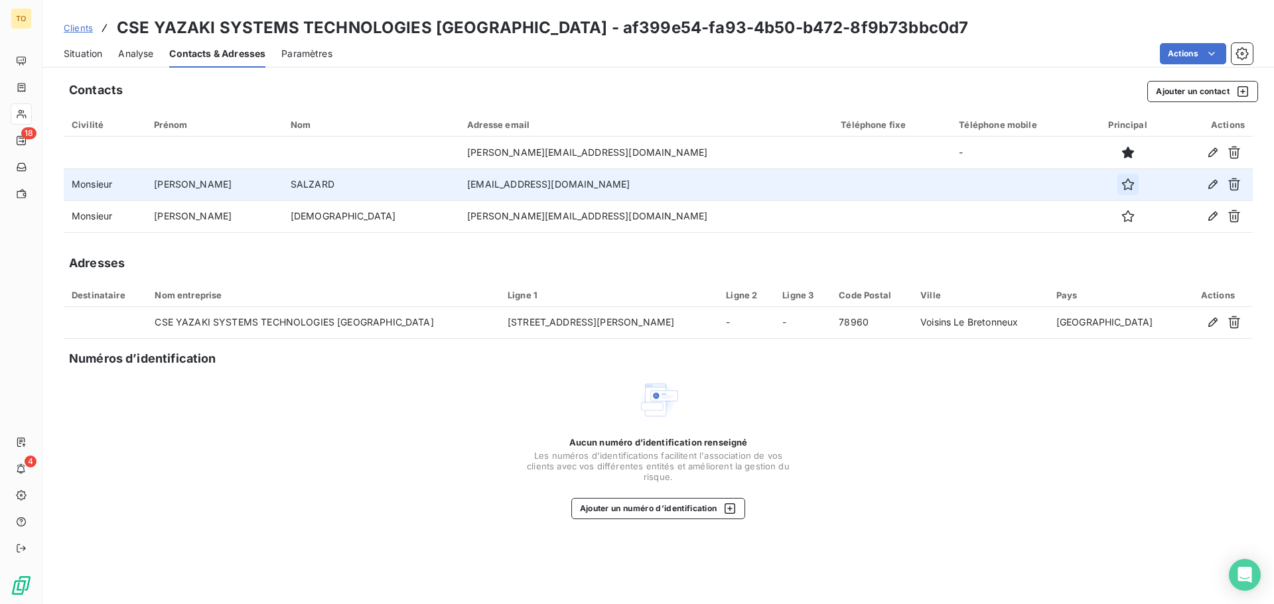
click at [1121, 186] on icon "button" at bounding box center [1127, 184] width 13 height 13
click at [95, 56] on span "Situation" at bounding box center [83, 53] width 38 height 13
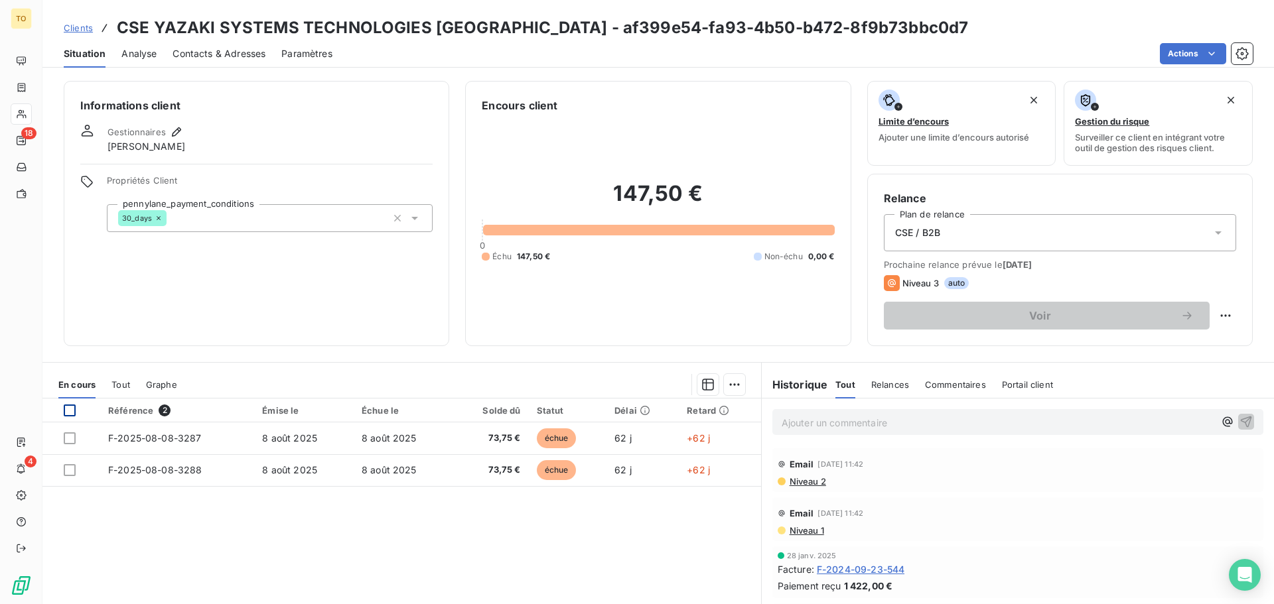
click at [70, 415] on div at bounding box center [70, 411] width 12 height 12
click at [800, 527] on span "Niveau 1" at bounding box center [806, 531] width 36 height 11
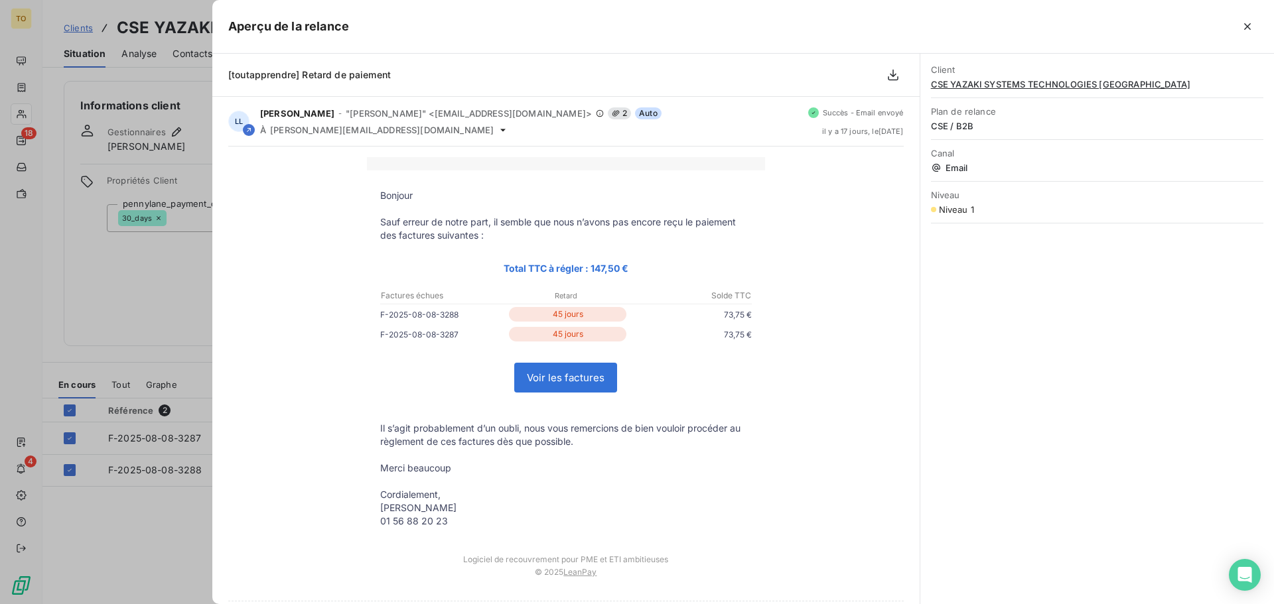
click at [953, 214] on span "Niveau 1" at bounding box center [956, 209] width 35 height 11
click at [1033, 81] on span "CSE YAZAKI SYSTEMS TECHNOLOGIES FRANCE" at bounding box center [1097, 84] width 332 height 11
click at [982, 83] on span "CSE YAZAKI SYSTEMS TECHNOLOGIES FRANCE" at bounding box center [1097, 84] width 332 height 11
click at [1249, 23] on icon "button" at bounding box center [1247, 26] width 13 height 13
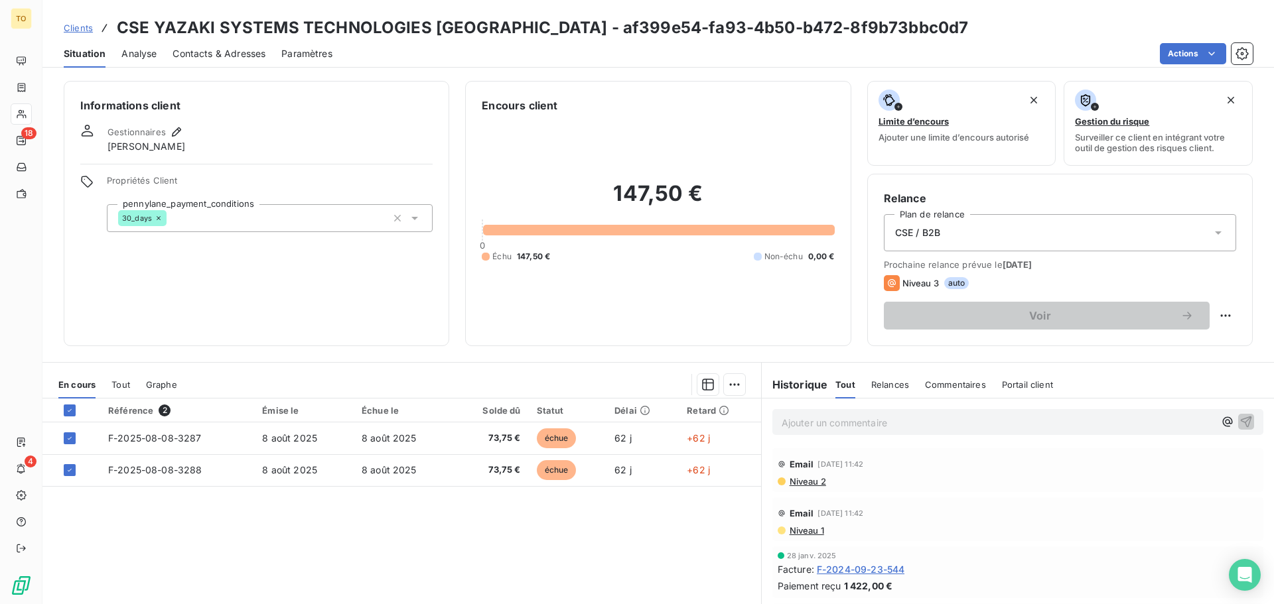
click at [916, 285] on span "Niveau 3" at bounding box center [920, 283] width 36 height 11
click at [1212, 315] on html "TO 18 4 Clients CSE YAZAKI SYSTEMS TECHNOLOGIES FRANCE - af399e54-fa93-4b50-b47…" at bounding box center [637, 302] width 1274 height 604
click at [886, 380] on html "TO 18 4 Clients CSE YAZAKI SYSTEMS TECHNOLOGIES FRANCE - af399e54-fa93-4b50-b47…" at bounding box center [637, 302] width 1274 height 604
click at [883, 386] on span "Relances" at bounding box center [890, 385] width 38 height 11
click at [320, 54] on span "Paramètres" at bounding box center [306, 53] width 51 height 13
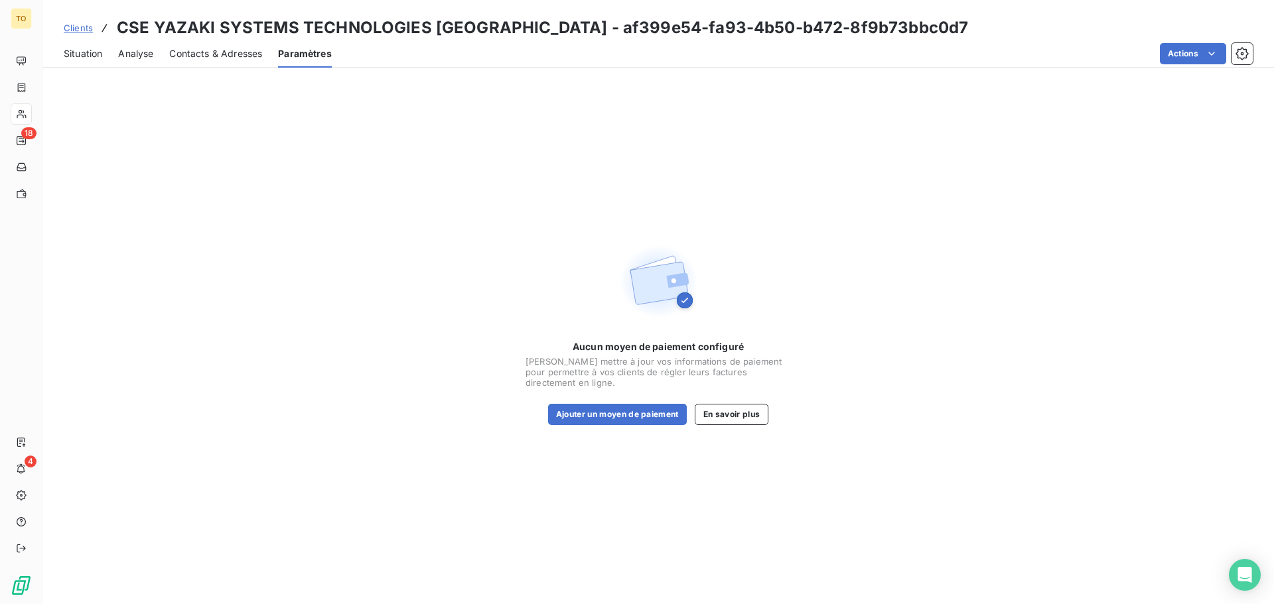
click at [70, 32] on span "Clients" at bounding box center [78, 28] width 29 height 11
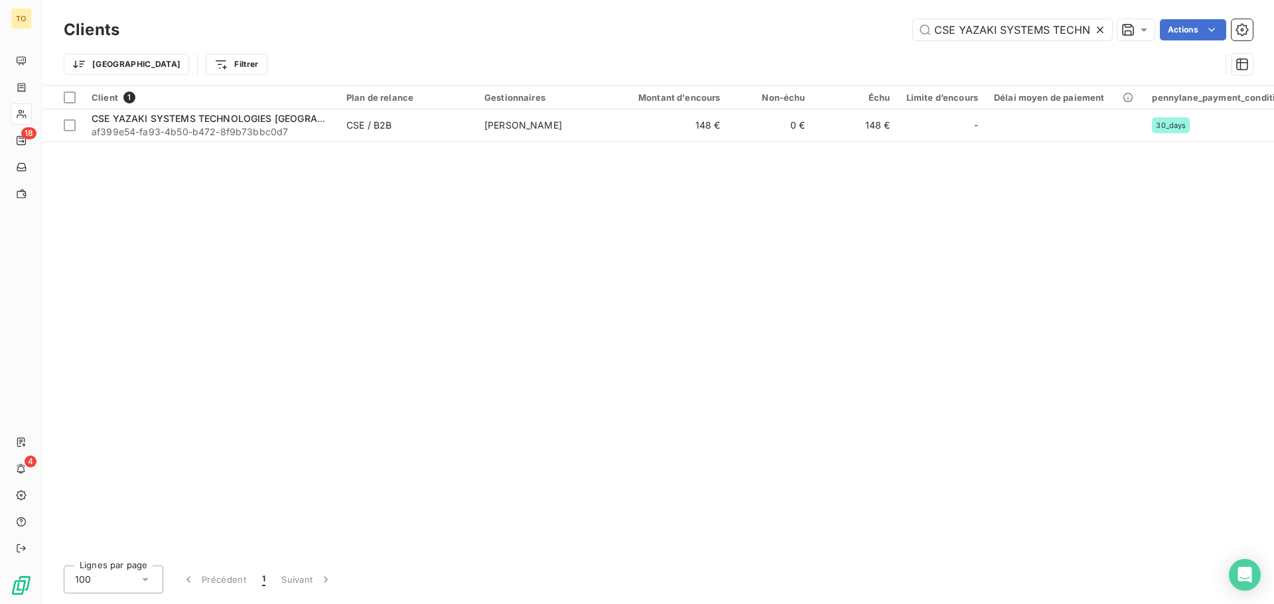
scroll to position [0, 90]
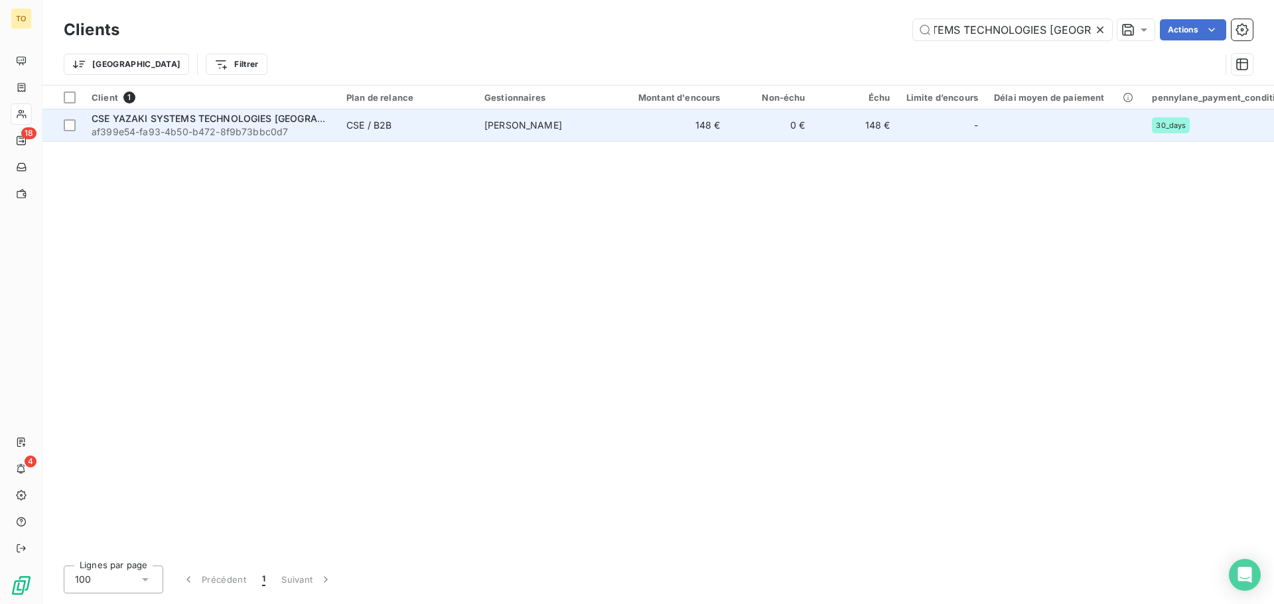
click at [194, 115] on span "CSE YAZAKI SYSTEMS TECHNOLOGIES FRANCE" at bounding box center [231, 118] width 279 height 11
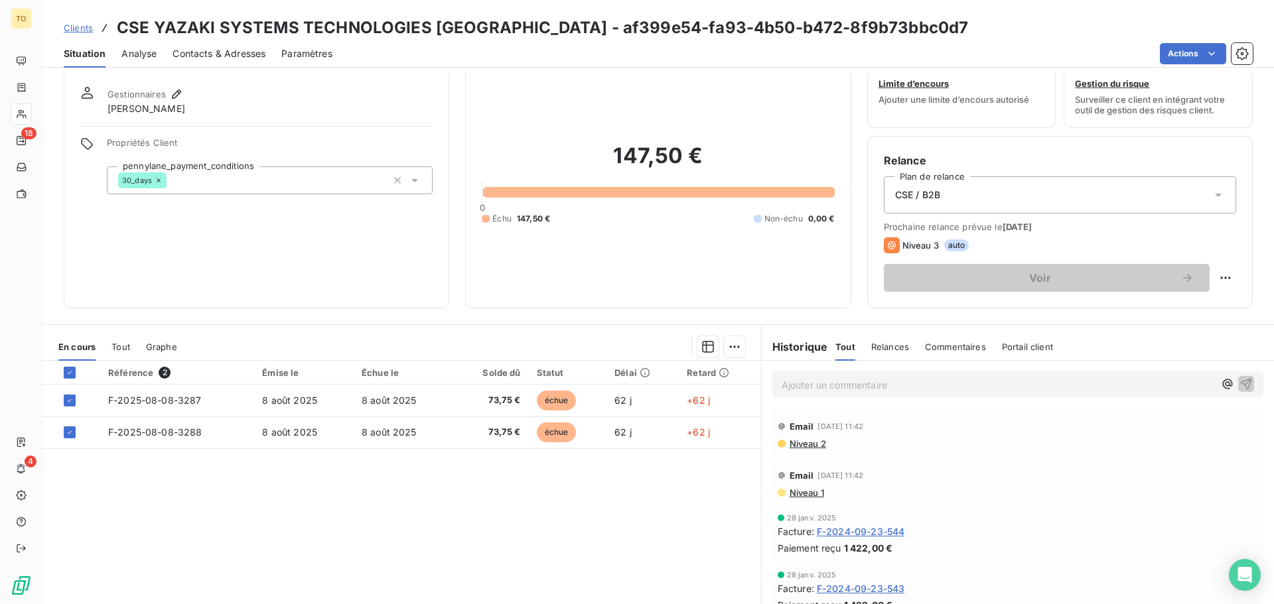
scroll to position [90, 0]
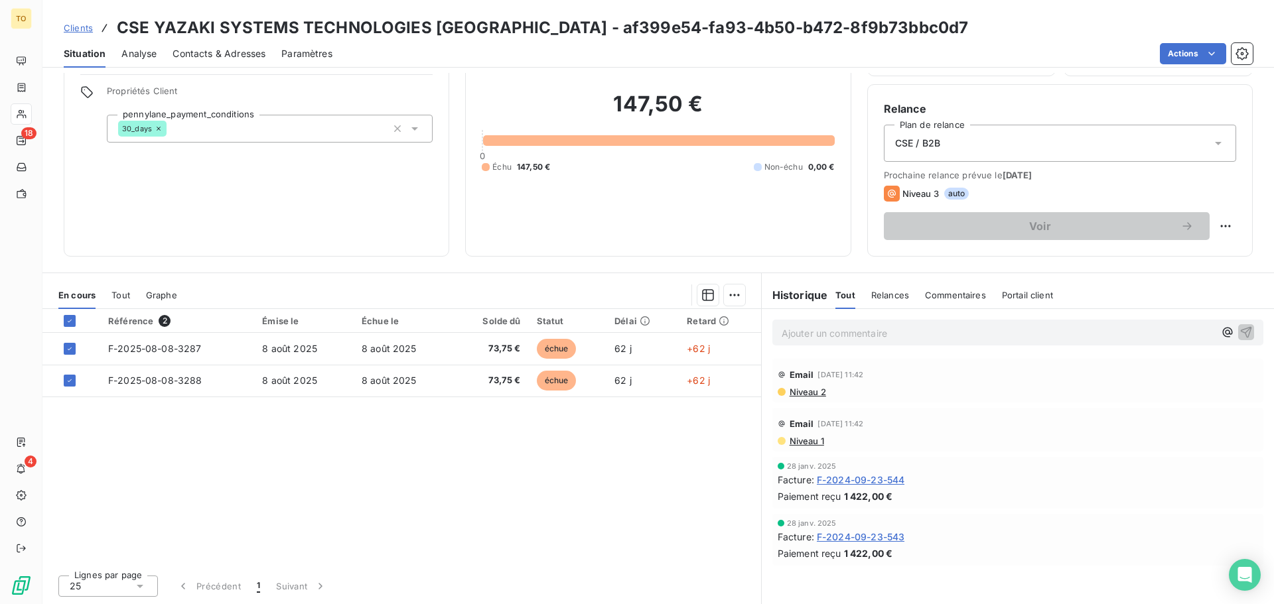
click at [803, 441] on span "Niveau 1" at bounding box center [806, 441] width 36 height 11
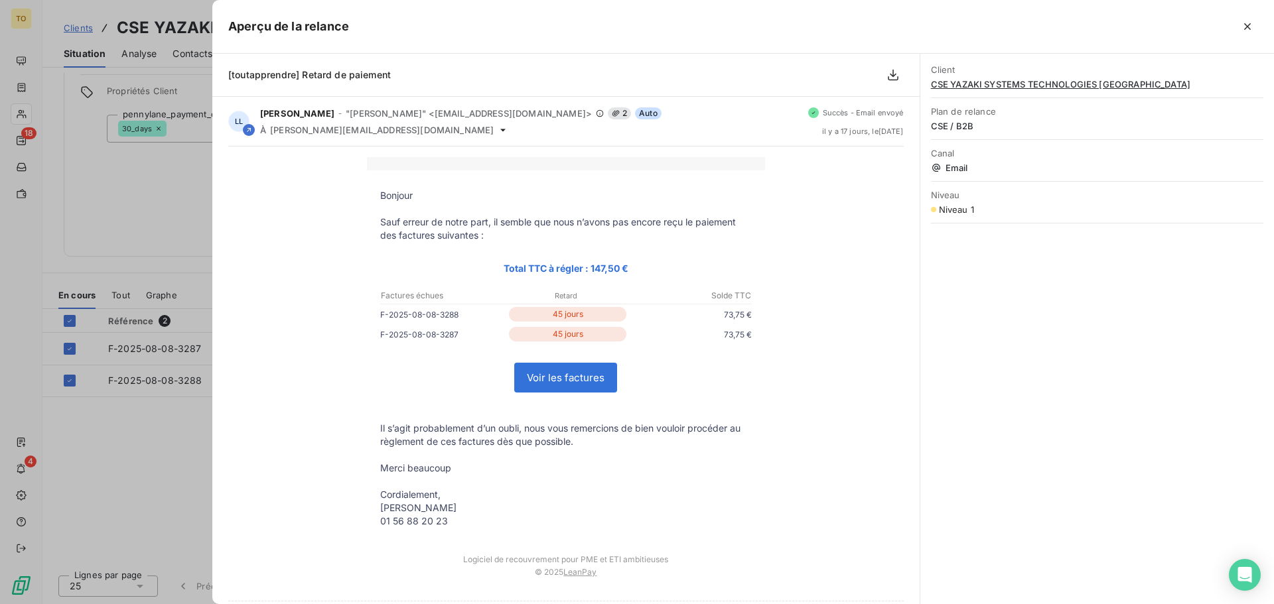
click at [943, 207] on span "Niveau 1" at bounding box center [956, 209] width 35 height 11
click at [955, 139] on div "Plan de relance CSE / B2B" at bounding box center [1097, 119] width 332 height 42
click at [1248, 23] on icon "button" at bounding box center [1247, 26] width 13 height 13
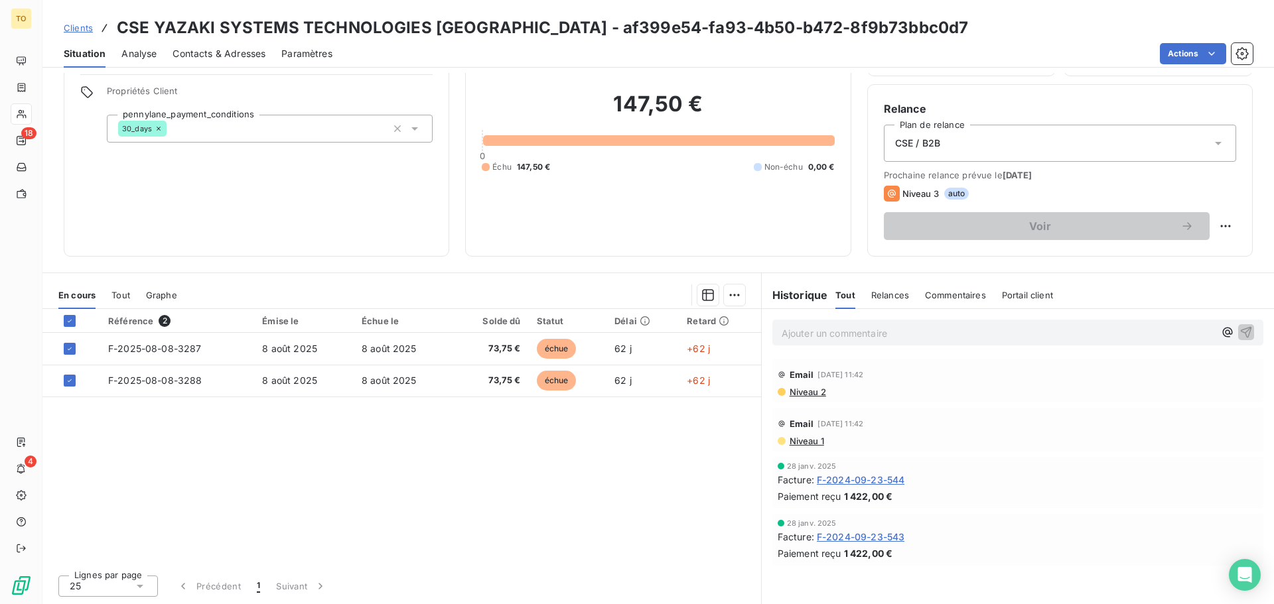
click at [153, 326] on div "Référence 2" at bounding box center [177, 321] width 138 height 12
click at [117, 299] on span "Tout" at bounding box center [120, 295] width 19 height 11
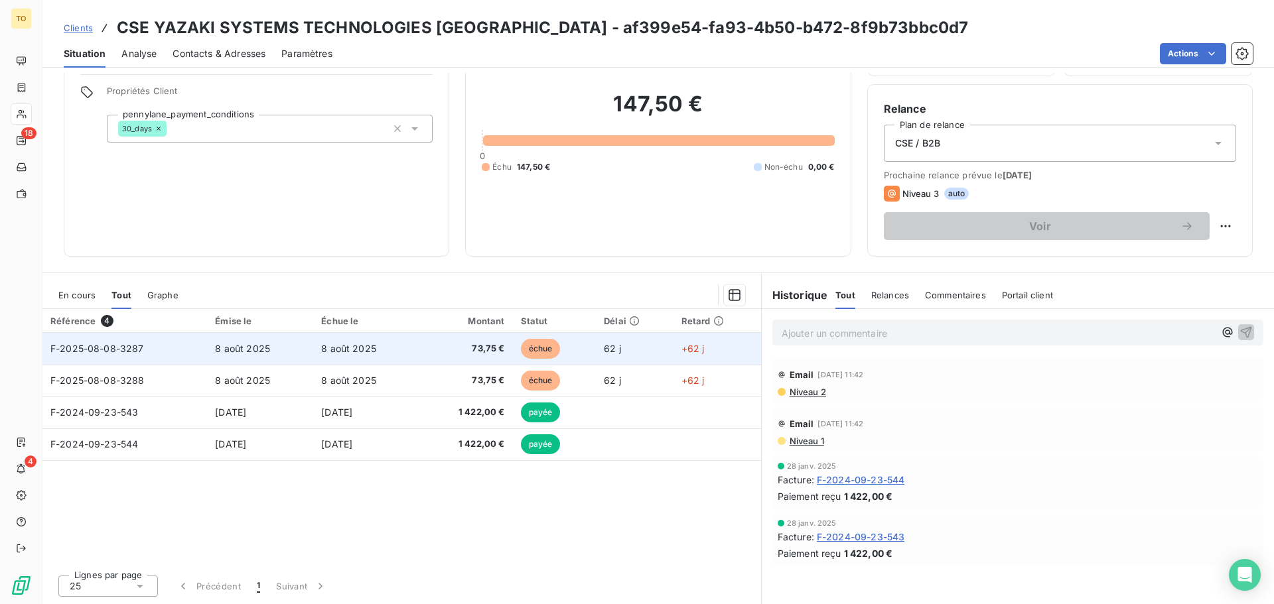
click at [525, 350] on span "échue" at bounding box center [541, 349] width 40 height 20
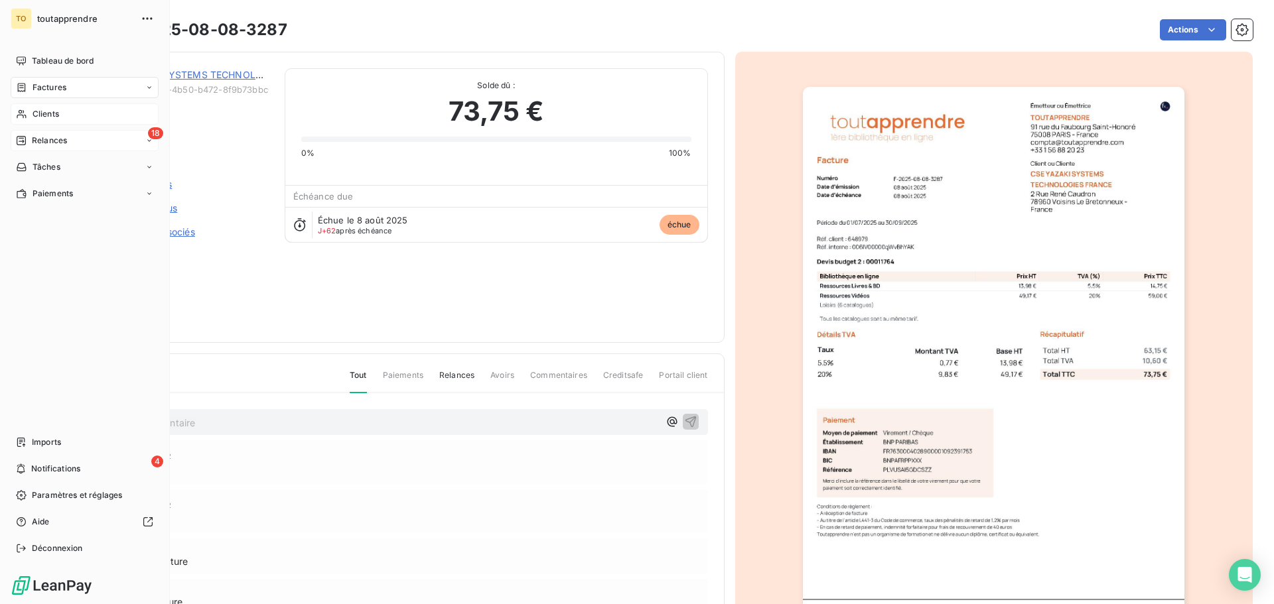
click at [35, 142] on span "Relances" at bounding box center [49, 141] width 35 height 12
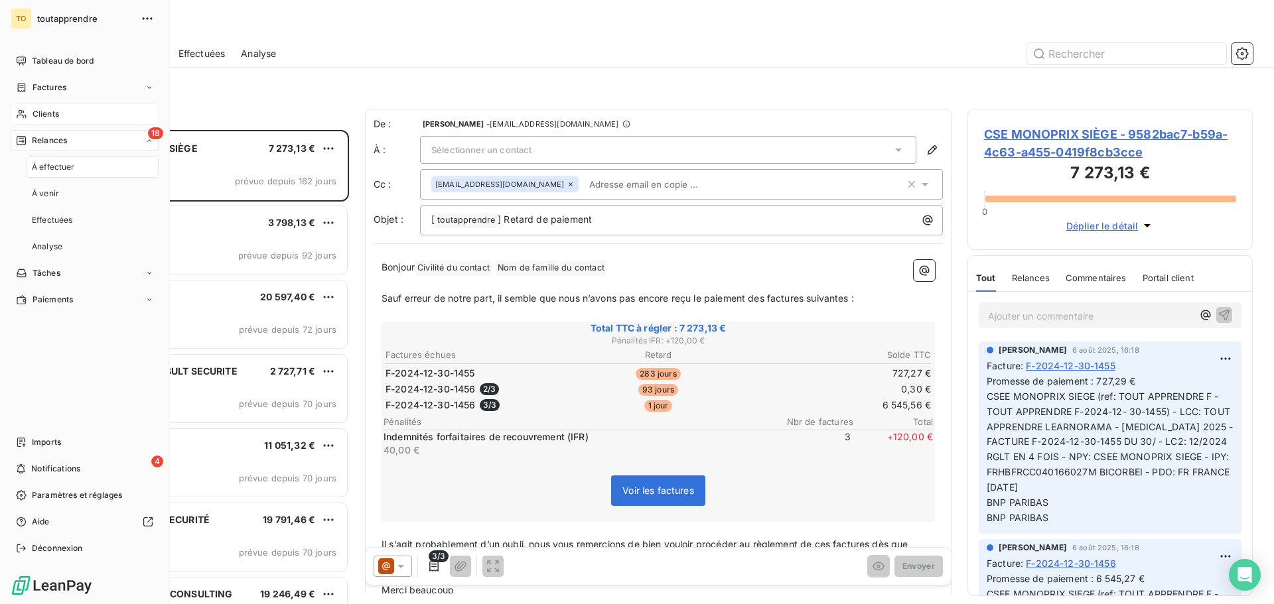
scroll to position [464, 275]
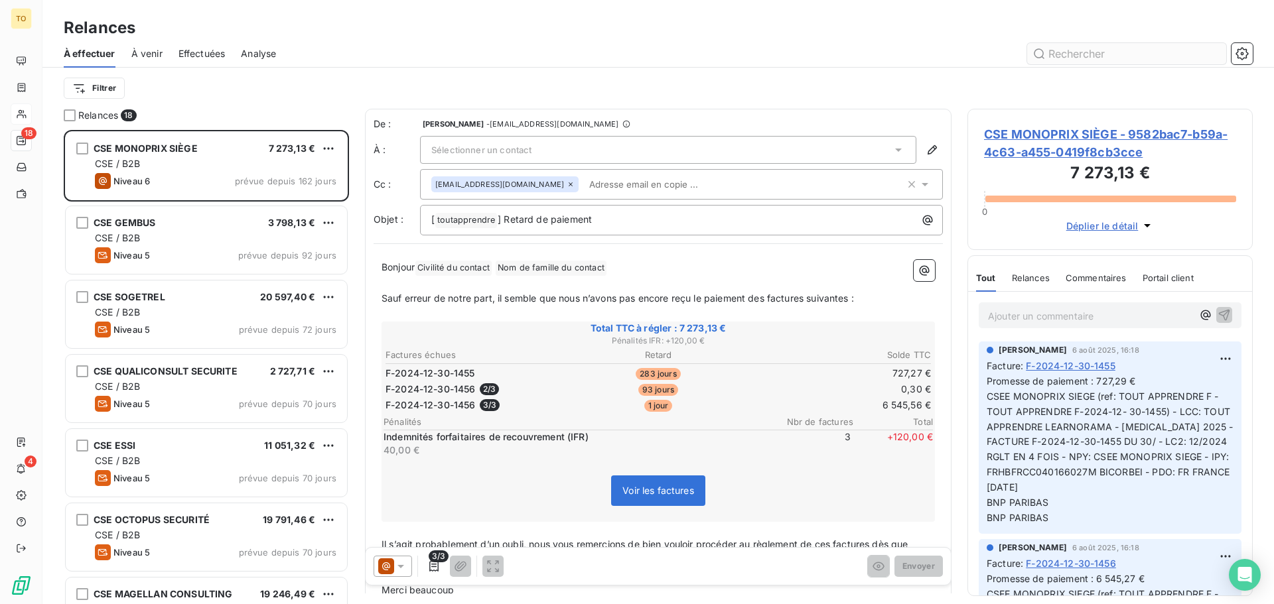
click at [1091, 52] on input "text" at bounding box center [1126, 53] width 199 height 21
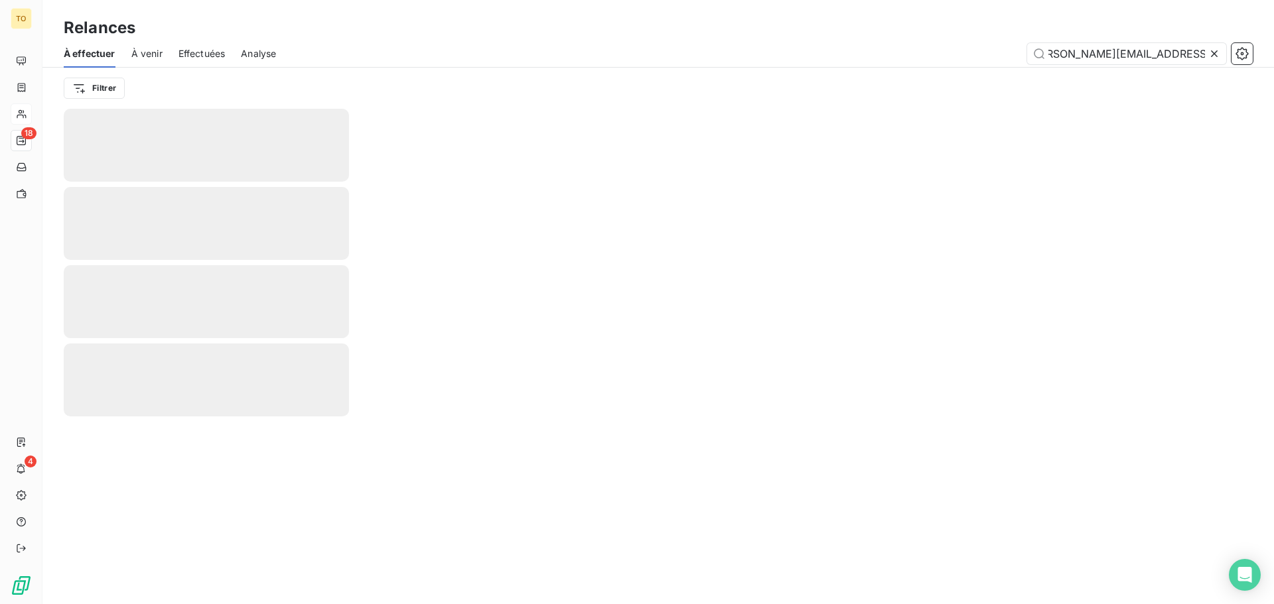
type input "frederic.sallat@yazaki-europe.com"
click at [1219, 56] on icon at bounding box center [1214, 53] width 13 height 13
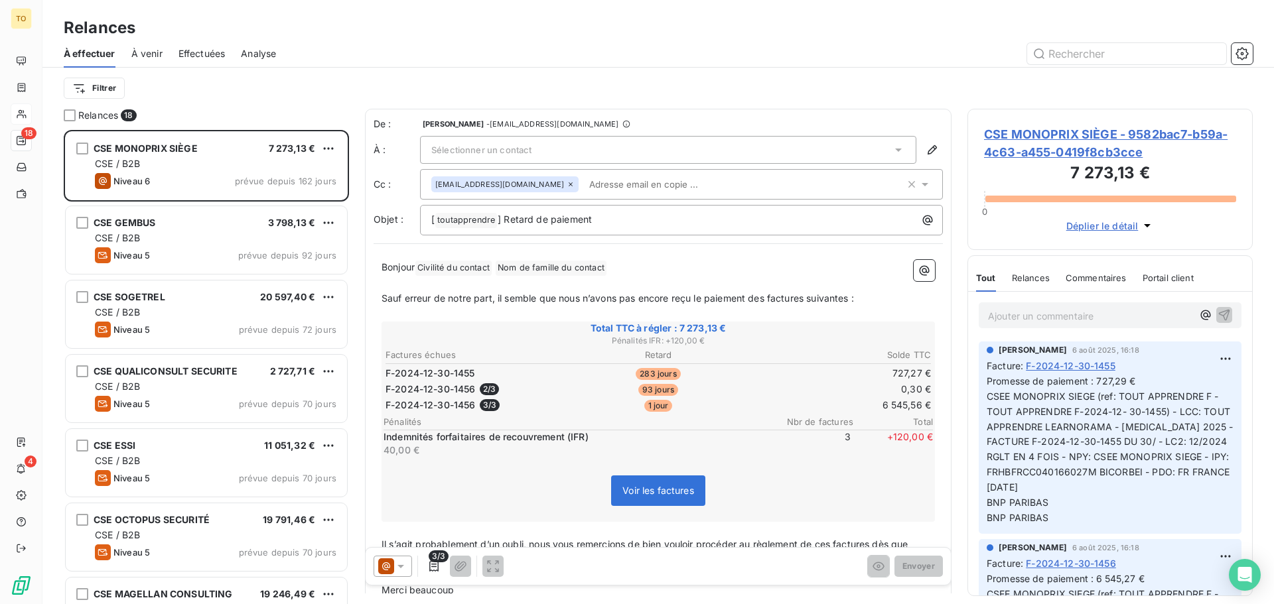
scroll to position [464, 275]
click at [1105, 48] on input "text" at bounding box center [1126, 53] width 199 height 21
paste input "CSE YAZAKI SYSTEMS TECHNOLOGIES FRANCE"
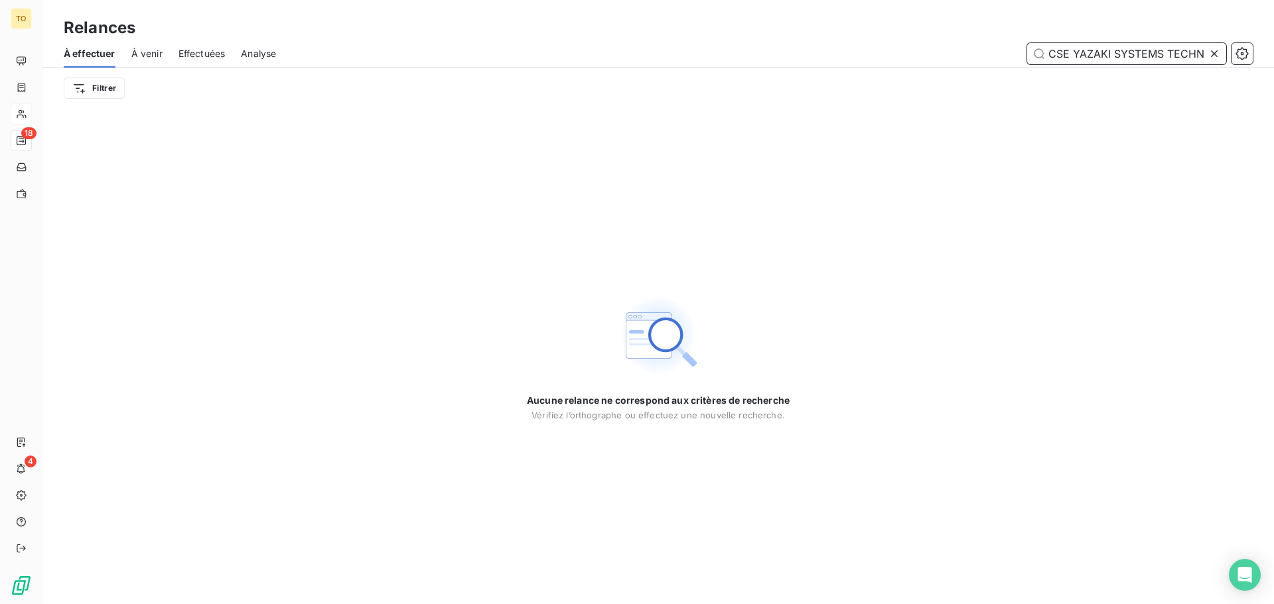
click at [1074, 52] on input "CSE YAZAKI SYSTEMS TECHNOLOGIES FRANC" at bounding box center [1126, 53] width 199 height 21
drag, startPoint x: 1169, startPoint y: 58, endPoint x: 1273, endPoint y: 68, distance: 104.6
click at [1273, 68] on div "À effectuer À venir Effectuées Analyse CSE YAZAKI SYSTEMS TECHNOLOGIES FRANC Fi…" at bounding box center [657, 74] width 1231 height 69
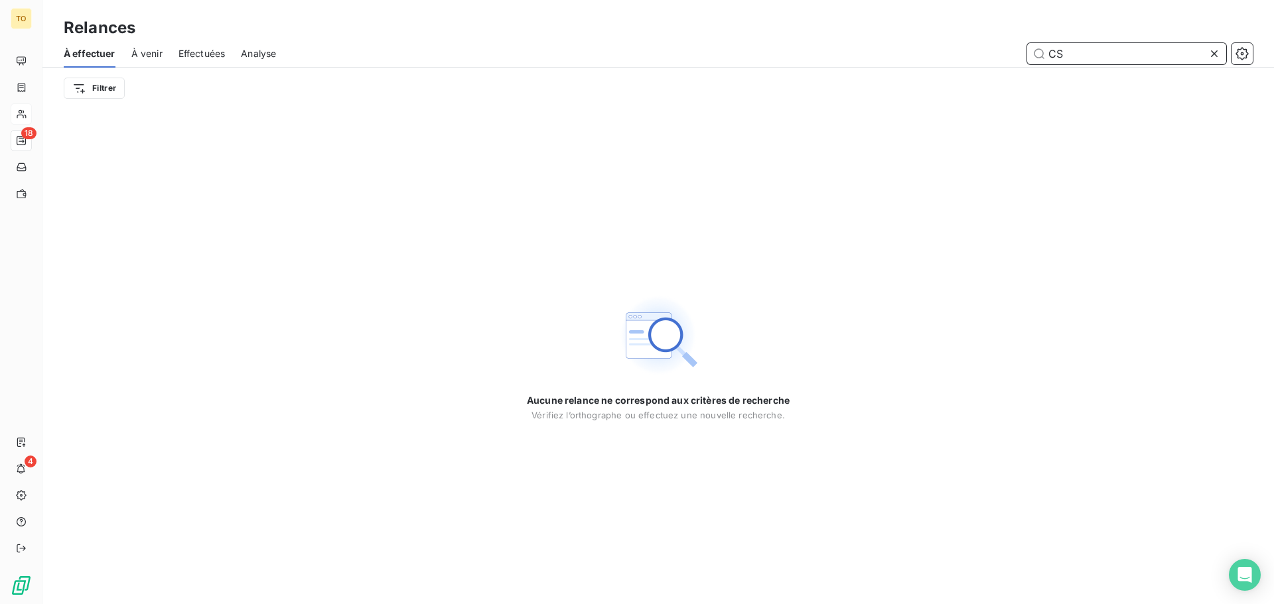
type input "C"
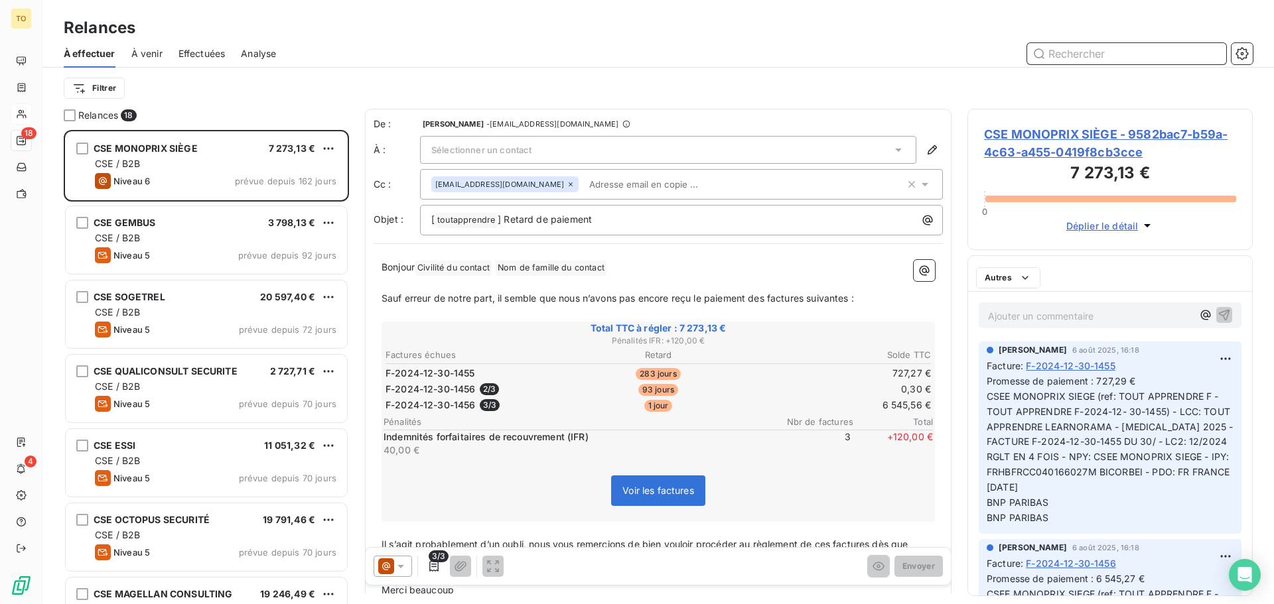
scroll to position [464, 275]
click at [157, 54] on span "À venir" at bounding box center [146, 53] width 31 height 13
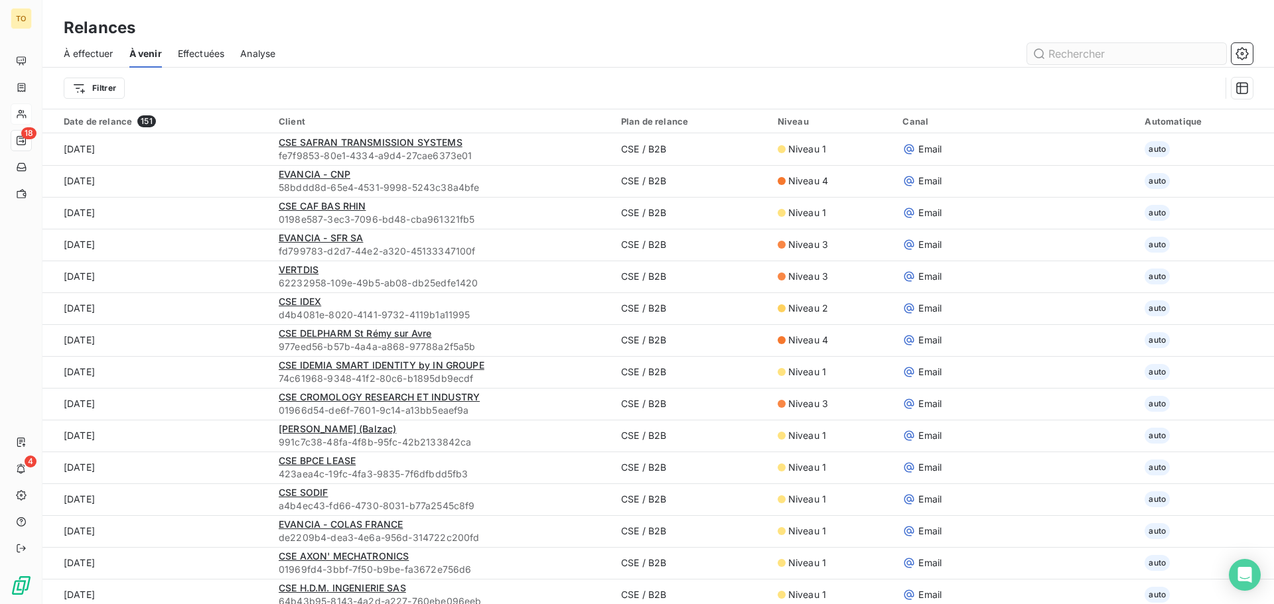
click at [1062, 55] on input "text" at bounding box center [1126, 53] width 199 height 21
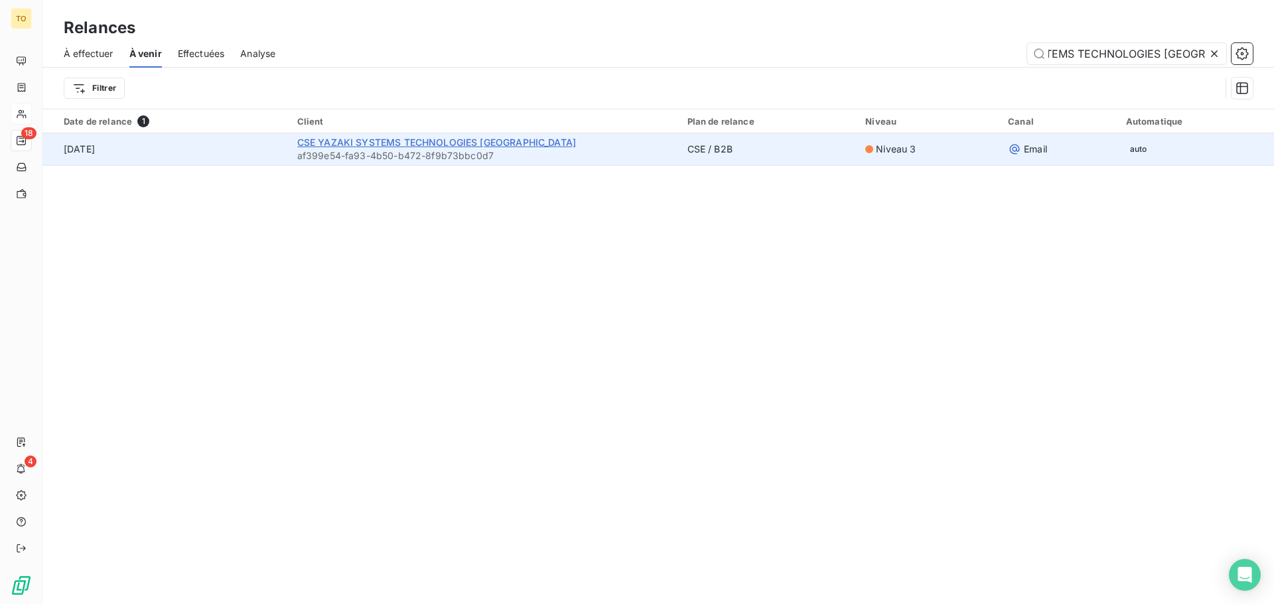
type input "CSE YAZAKI SYSTEMS TECHNOLOGIES FRANCE"
click at [458, 147] on span "CSE YAZAKI SYSTEMS TECHNOLOGIES FRANCE" at bounding box center [436, 142] width 279 height 11
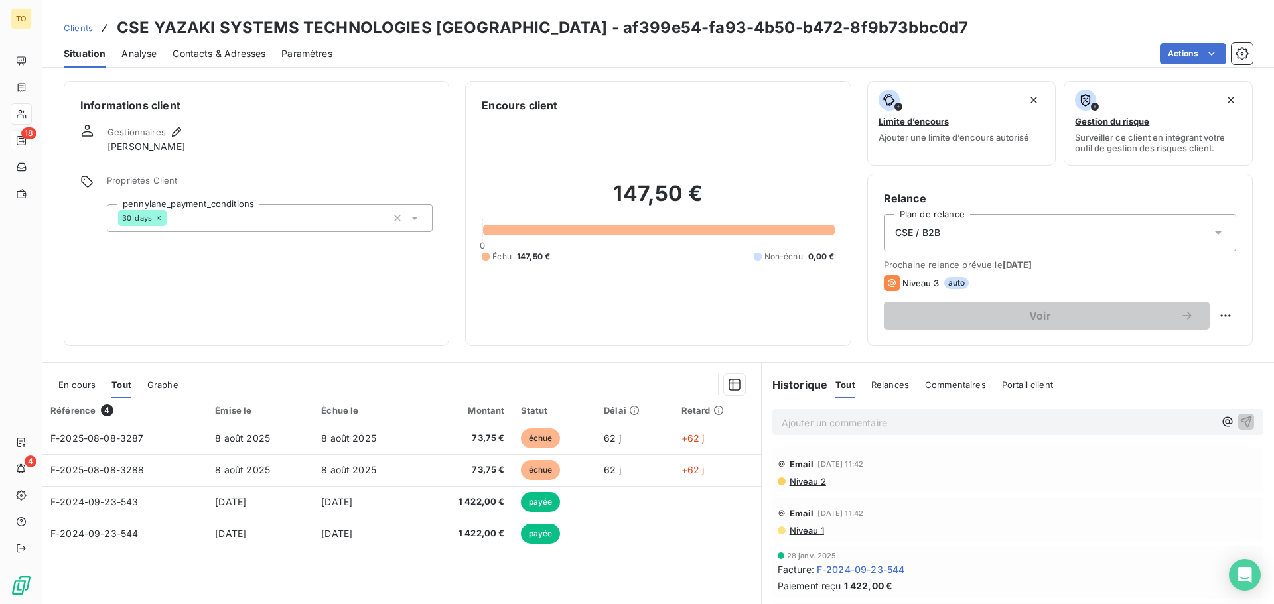
click at [890, 382] on span "Relances" at bounding box center [890, 385] width 38 height 11
click at [840, 383] on span "Tout" at bounding box center [844, 385] width 19 height 11
click at [792, 480] on span "Niveau 2" at bounding box center [807, 481] width 38 height 11
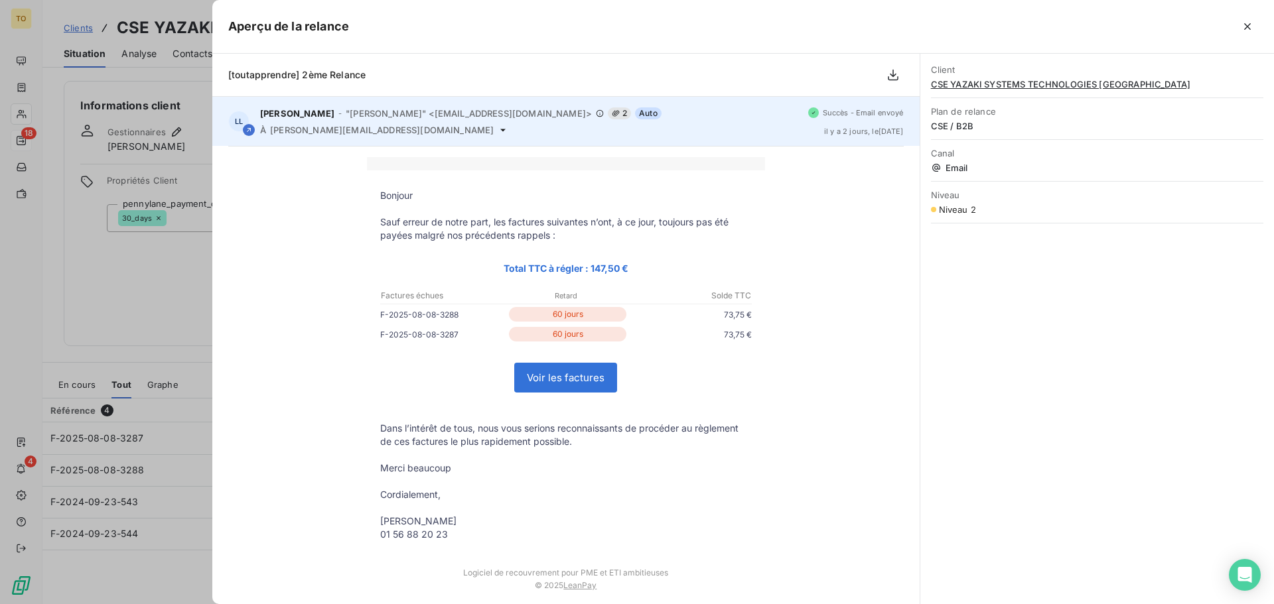
click at [247, 127] on icon at bounding box center [249, 130] width 8 height 8
click at [247, 126] on icon at bounding box center [249, 130] width 8 height 8
click at [246, 126] on icon at bounding box center [249, 130] width 8 height 8
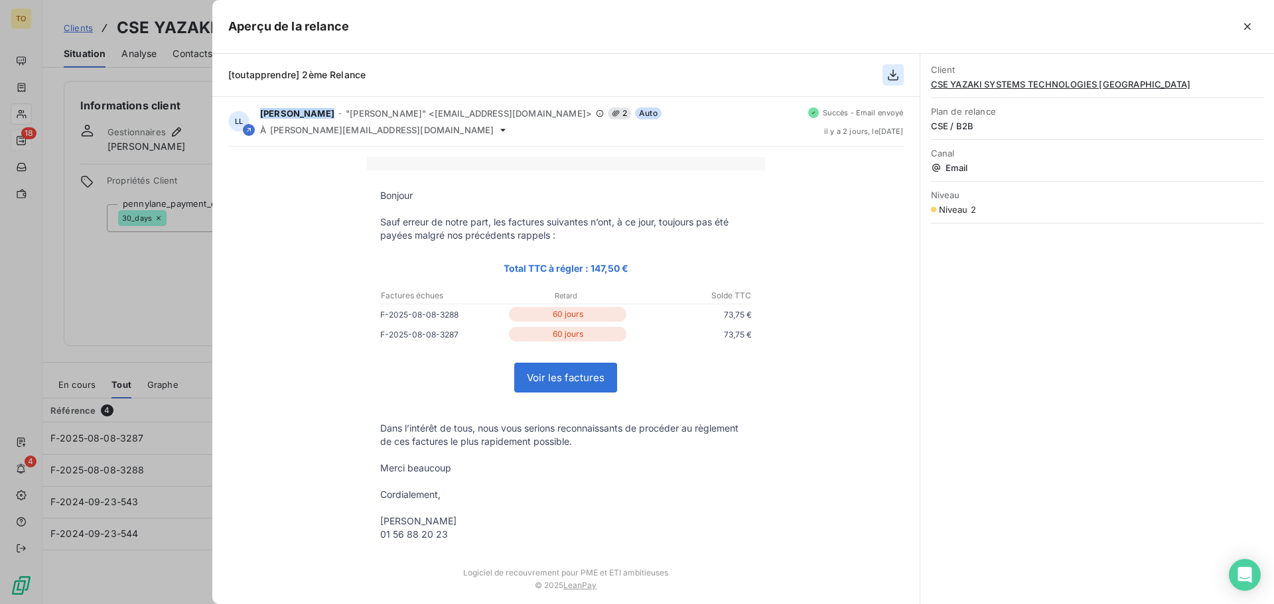
click at [896, 76] on icon "button" at bounding box center [892, 74] width 13 height 13
click at [892, 82] on button "button" at bounding box center [892, 74] width 21 height 21
click at [1249, 33] on icon "button" at bounding box center [1247, 26] width 13 height 13
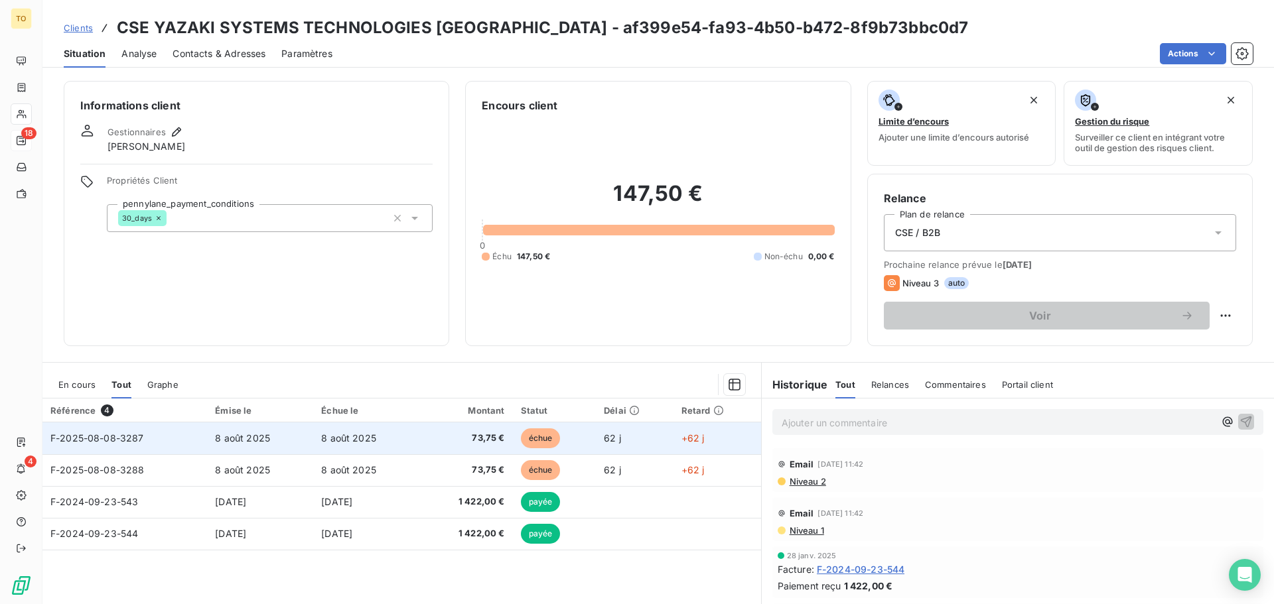
click at [75, 441] on span "F-2025-08-08-3287" at bounding box center [97, 438] width 94 height 11
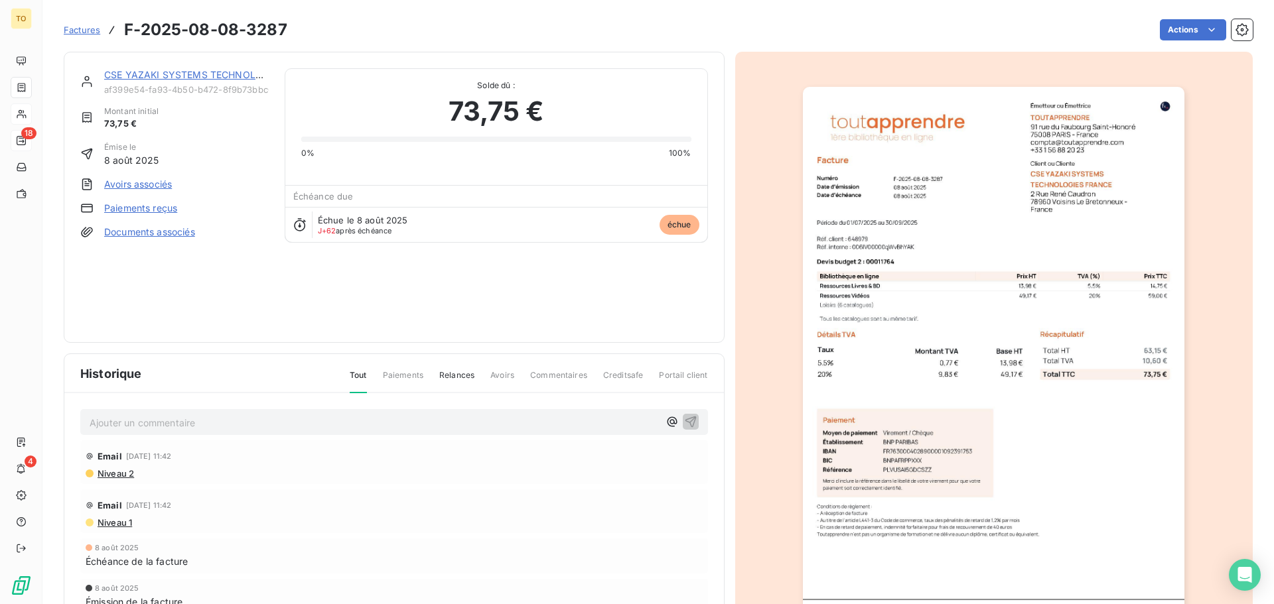
click at [119, 476] on span "Niveau 2" at bounding box center [115, 473] width 38 height 11
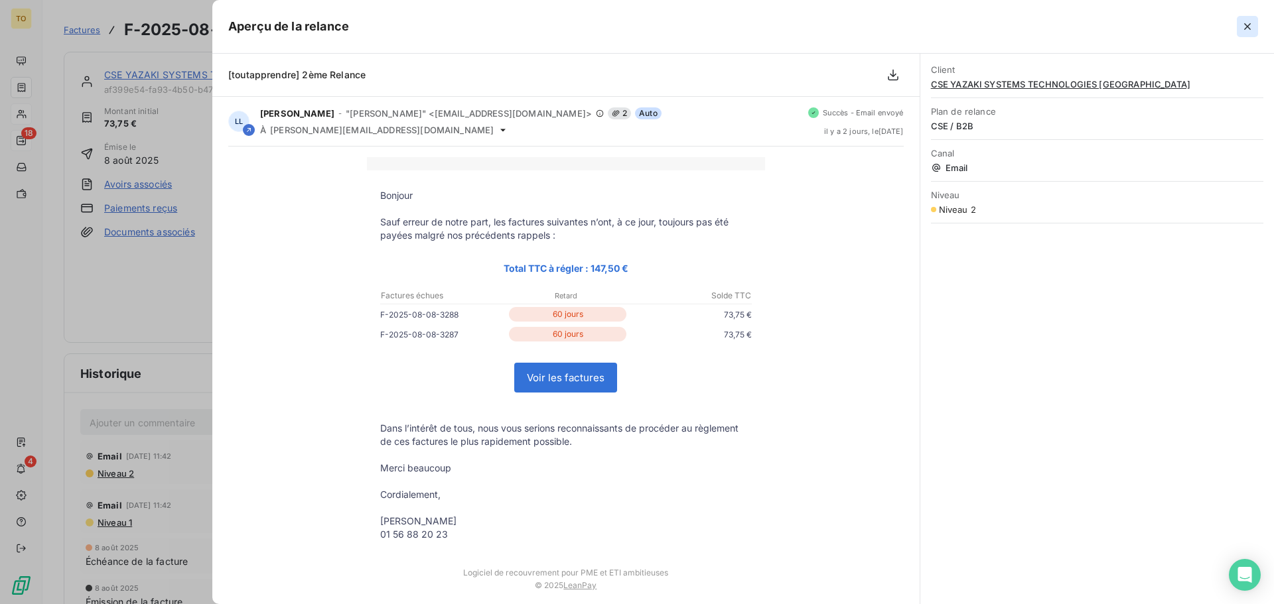
click at [1246, 19] on button "button" at bounding box center [1247, 26] width 21 height 21
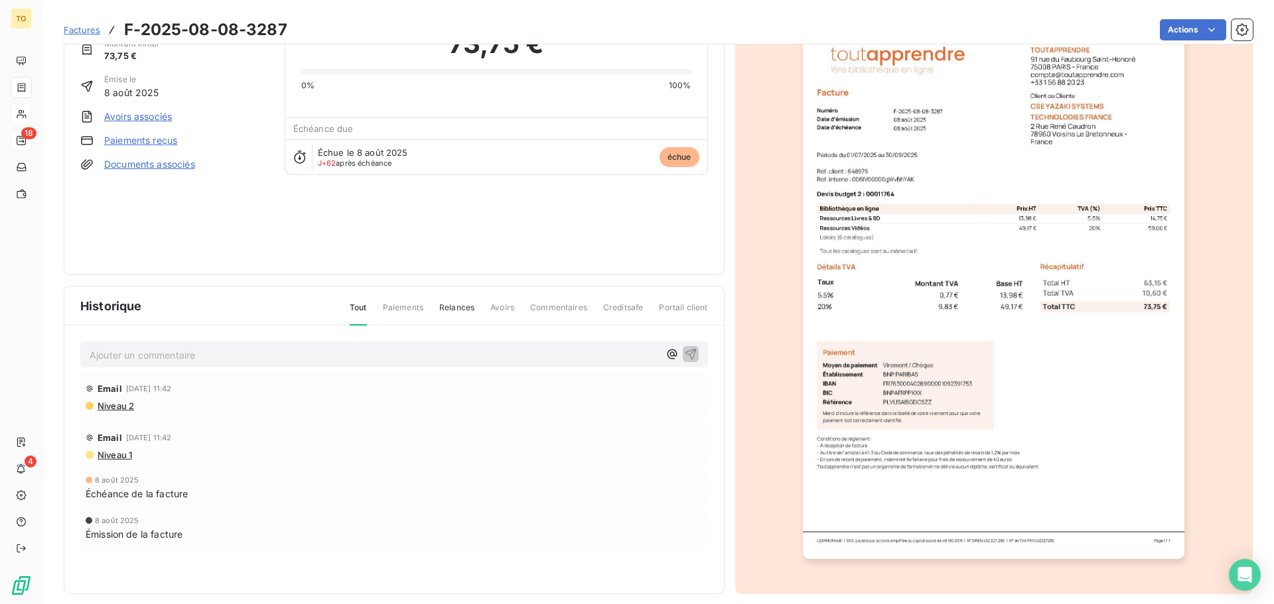
scroll to position [80, 0]
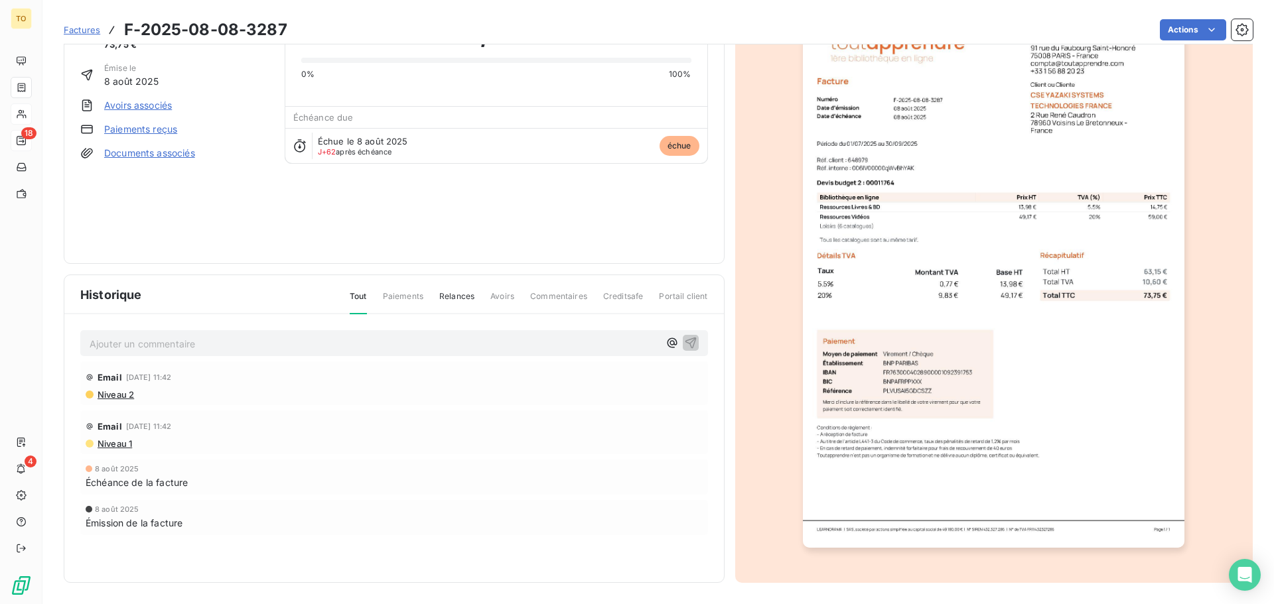
click at [455, 303] on span "Relances" at bounding box center [456, 302] width 35 height 23
click at [549, 300] on span "Commentaires" at bounding box center [558, 302] width 57 height 23
click at [549, 295] on span "Commentaires" at bounding box center [558, 302] width 57 height 23
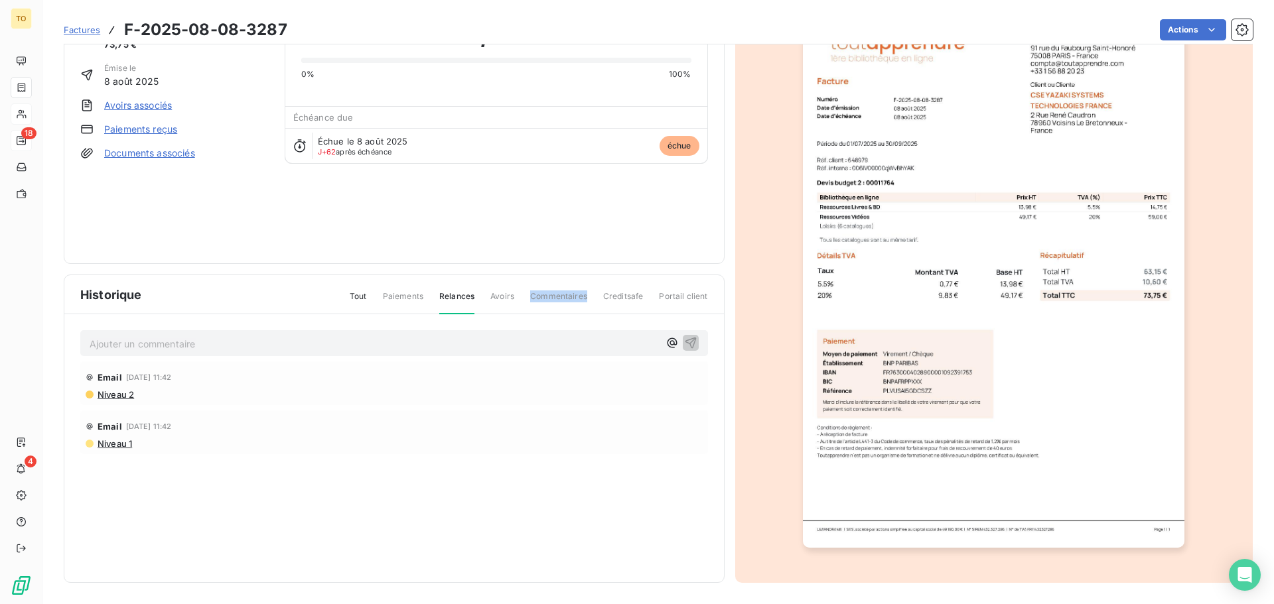
click at [549, 295] on span "Commentaires" at bounding box center [558, 302] width 57 height 23
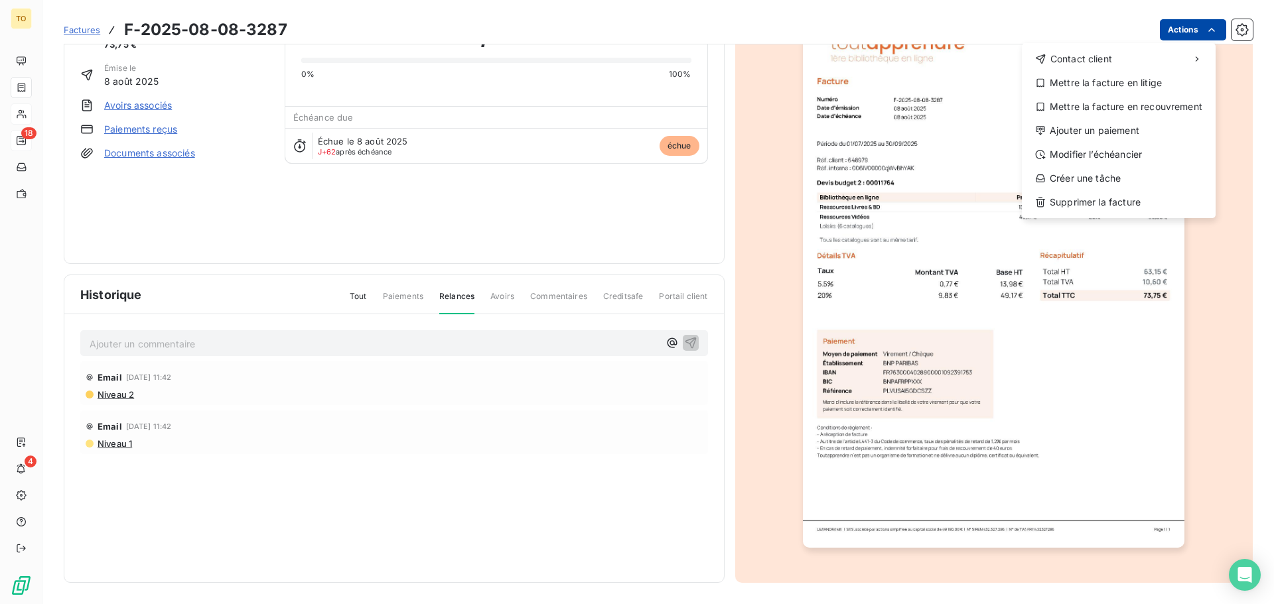
click at [1189, 27] on html "TO 18 4 Factures F-2025-08-08-3287 Actions Contact client Mettre la facture en …" at bounding box center [637, 302] width 1274 height 604
click at [1241, 31] on html "TO 18 4 Factures F-2025-08-08-3287 Actions Contact client Mettre la facture en …" at bounding box center [637, 302] width 1274 height 604
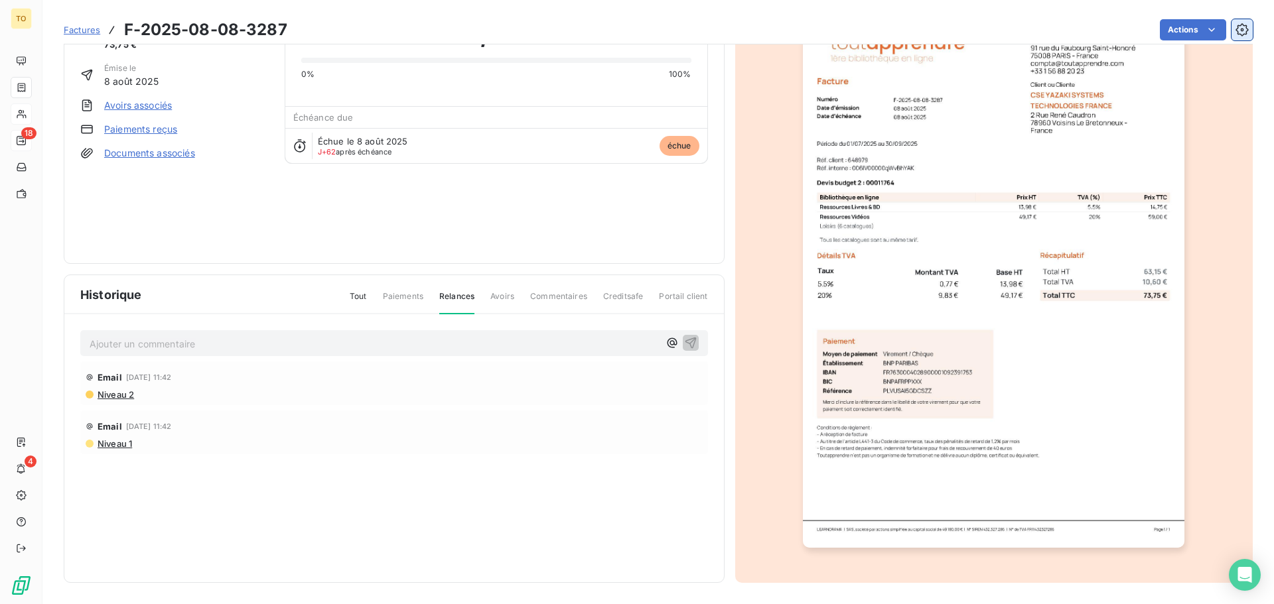
click at [1241, 33] on button "button" at bounding box center [1241, 29] width 21 height 21
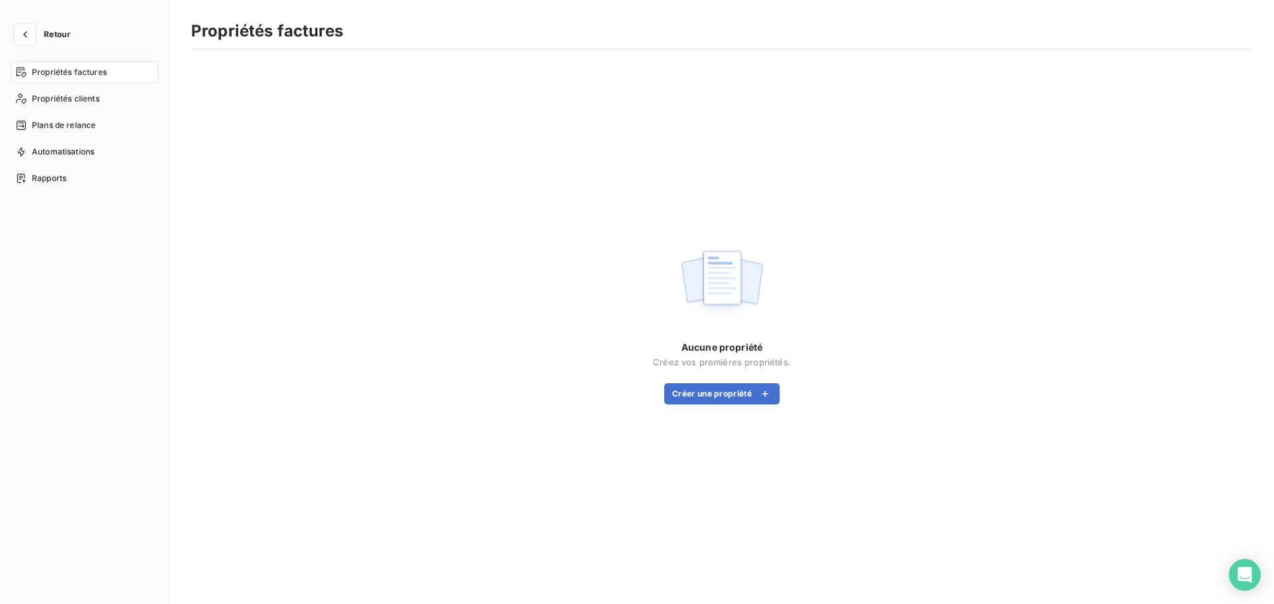
click at [1241, 33] on div "Propriétés factures" at bounding box center [722, 35] width 1062 height 28
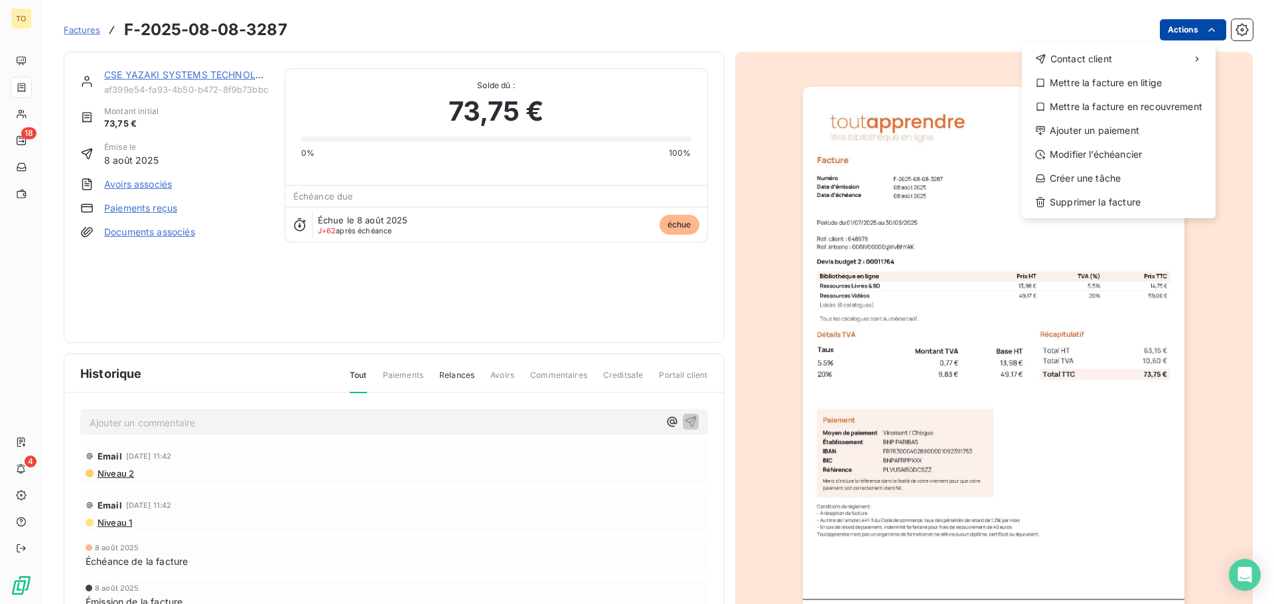
click at [1160, 35] on html "TO 18 4 Factures F-2025-08-08-3287 Actions Contact client Mettre la facture en …" at bounding box center [637, 302] width 1274 height 604
click at [429, 283] on html "TO 18 4 Factures F-2025-08-08-3287 Actions Contact client Mettre la facture en …" at bounding box center [637, 302] width 1274 height 604
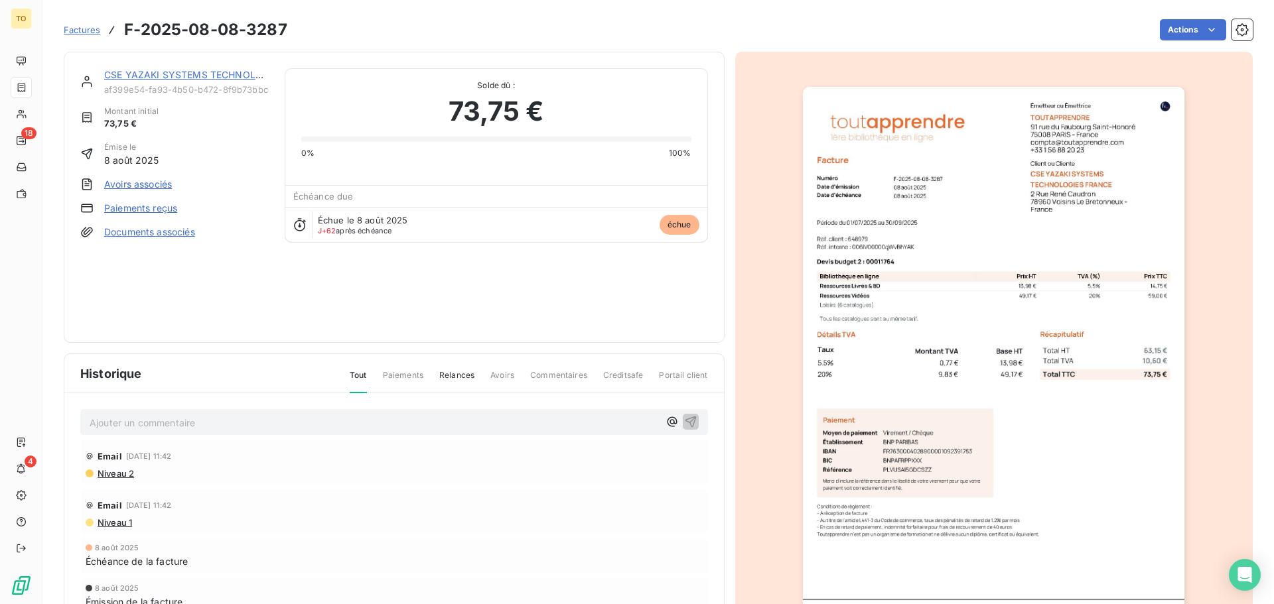
click at [144, 72] on link "CSE YAZAKI SYSTEMS TECHNOLOGIES FRANCE" at bounding box center [243, 74] width 279 height 11
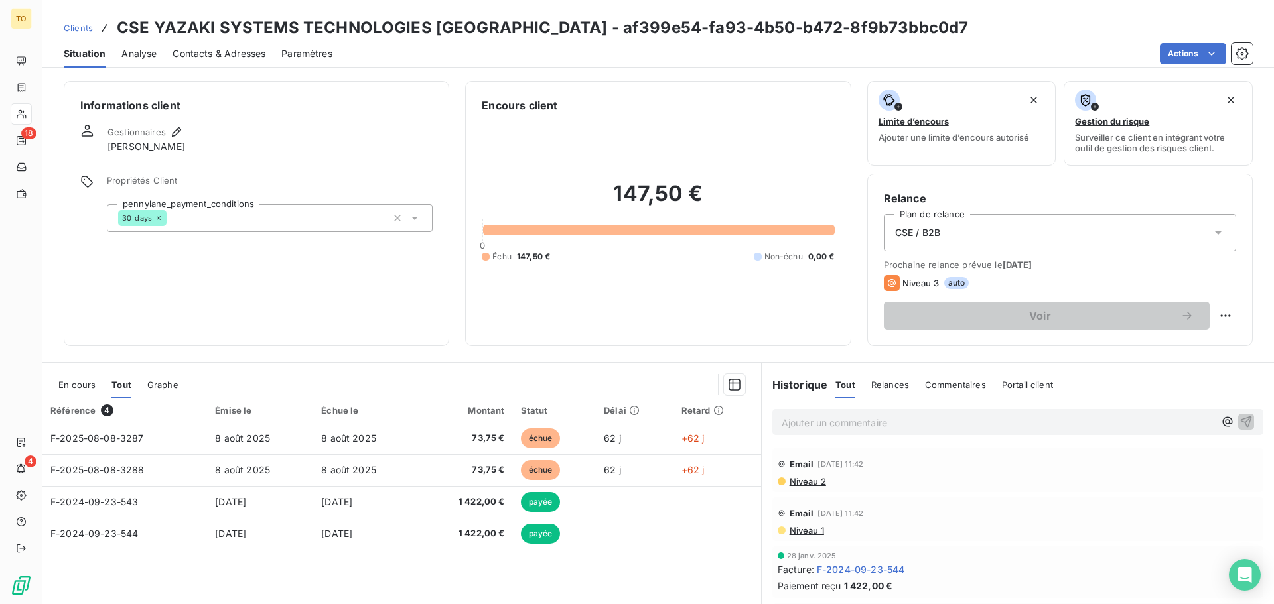
click at [105, 408] on span "4" at bounding box center [107, 411] width 12 height 12
click at [1216, 310] on html "TO 18 4 Clients CSE YAZAKI SYSTEMS TECHNOLOGIES FRANCE - af399e54-fa93-4b50-b47…" at bounding box center [637, 302] width 1274 height 604
click at [1200, 340] on div "Replanifier cette action" at bounding box center [1160, 344] width 119 height 21
select select "9"
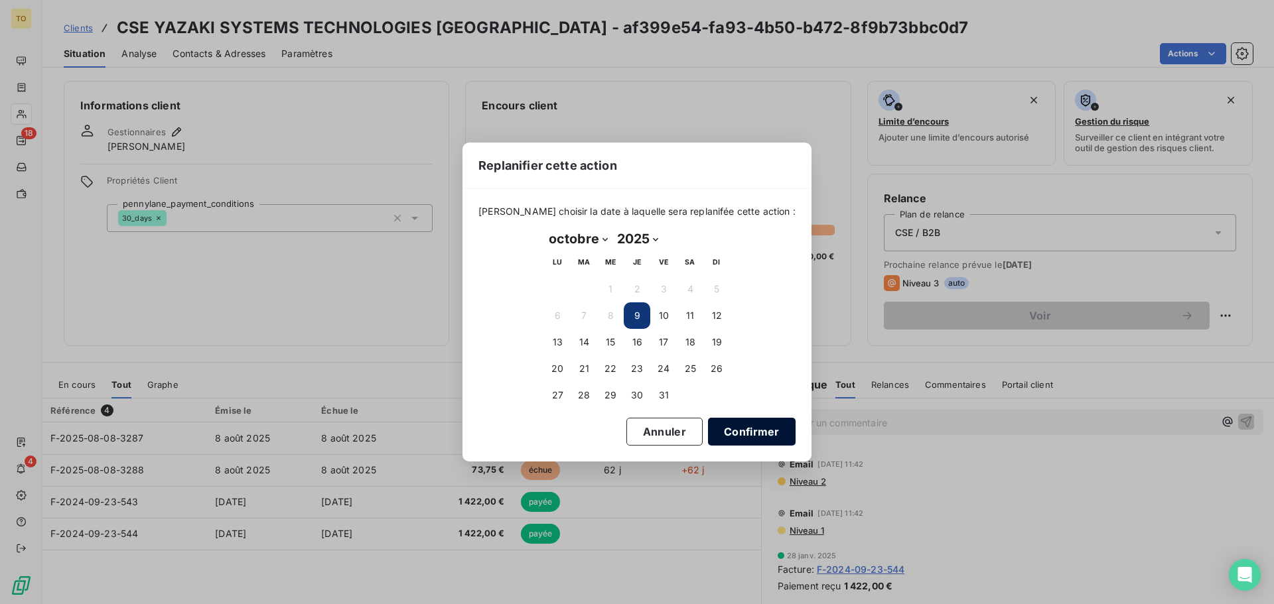
click at [727, 429] on button "Confirmer" at bounding box center [752, 432] width 88 height 28
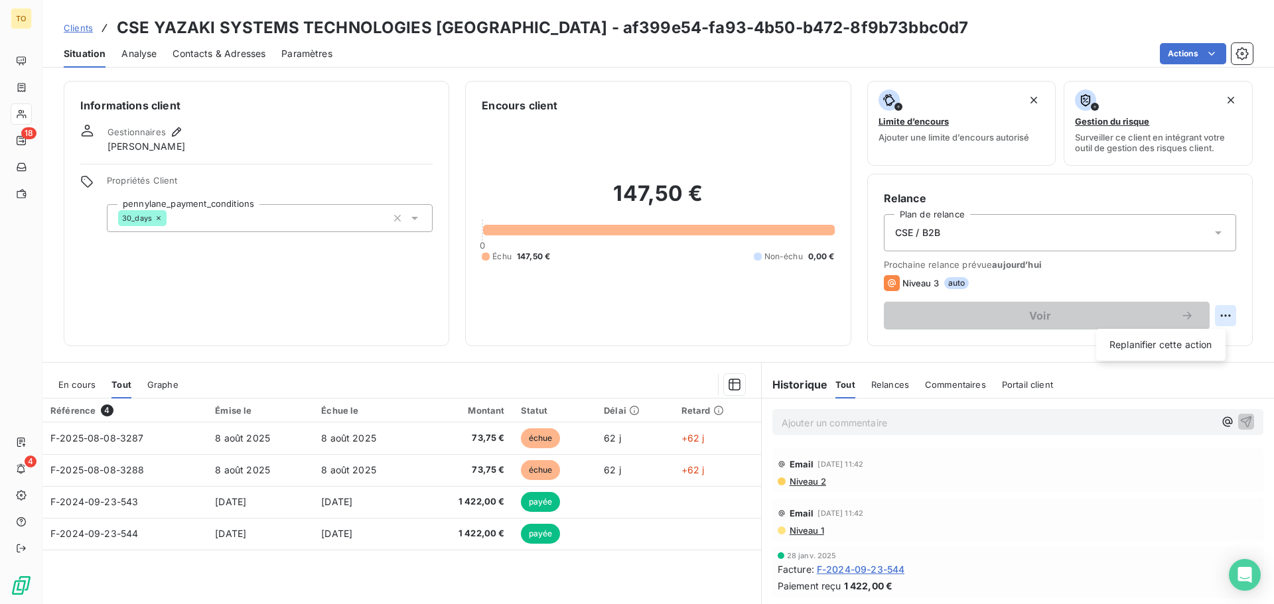
click at [1220, 317] on html "TO 18 4 Clients CSE YAZAKI SYSTEMS TECHNOLOGIES FRANCE - af399e54-fa93-4b50-b47…" at bounding box center [637, 302] width 1274 height 604
click at [921, 279] on html "TO 18 4 Clients CSE YAZAKI SYSTEMS TECHNOLOGIES FRANCE - af399e54-fa93-4b50-b47…" at bounding box center [637, 302] width 1274 height 604
click at [955, 277] on span "auto" at bounding box center [956, 283] width 25 height 12
click at [953, 285] on span "auto" at bounding box center [956, 283] width 25 height 12
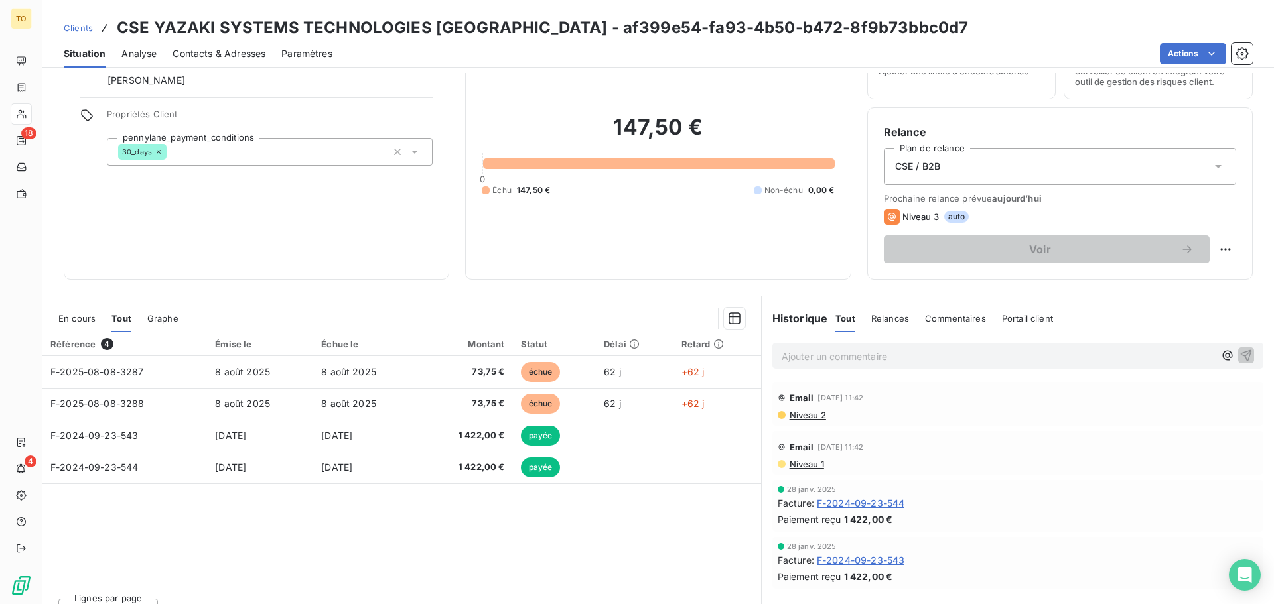
click at [815, 415] on span "Niveau 2" at bounding box center [807, 415] width 38 height 11
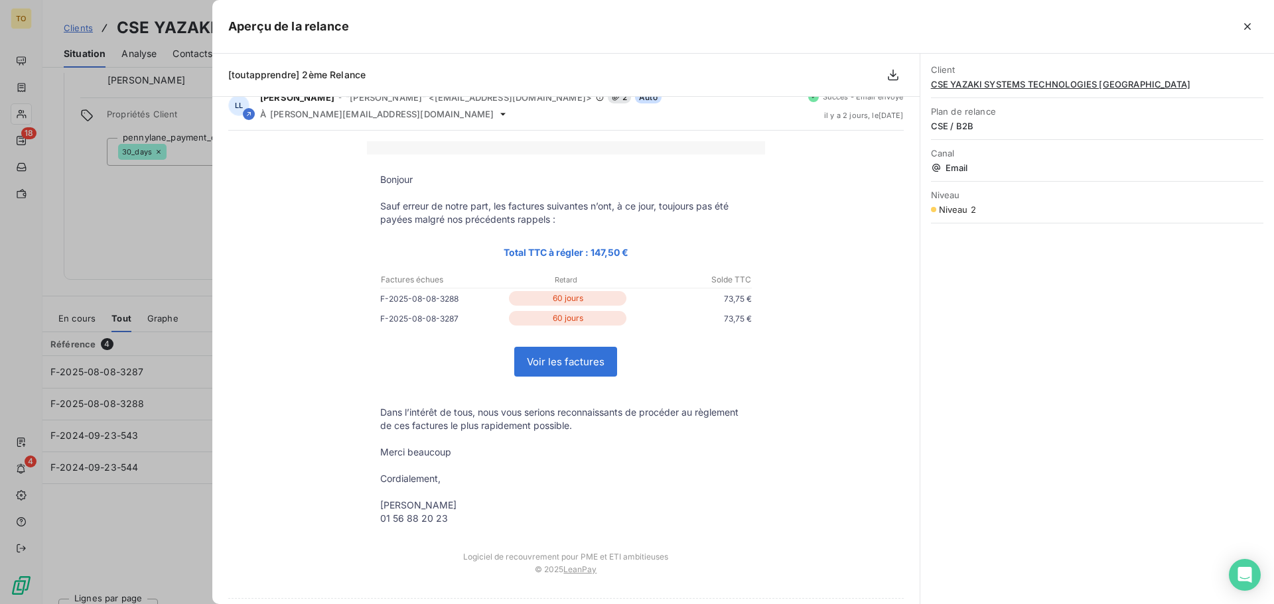
scroll to position [0, 0]
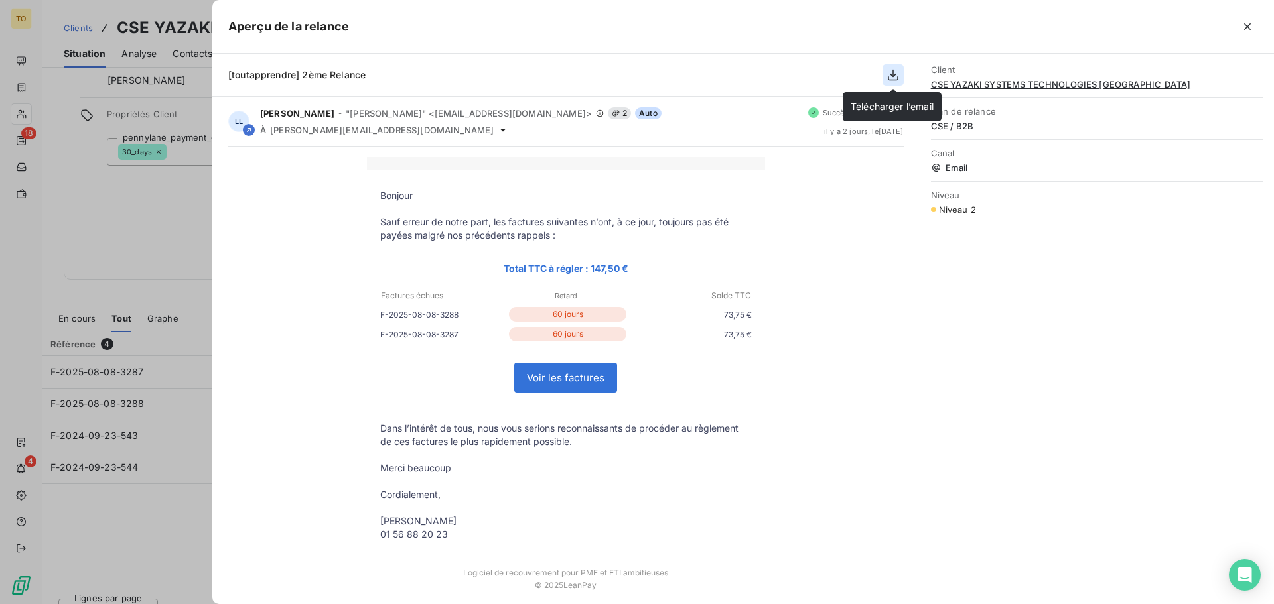
click at [895, 73] on icon "button" at bounding box center [892, 74] width 13 height 13
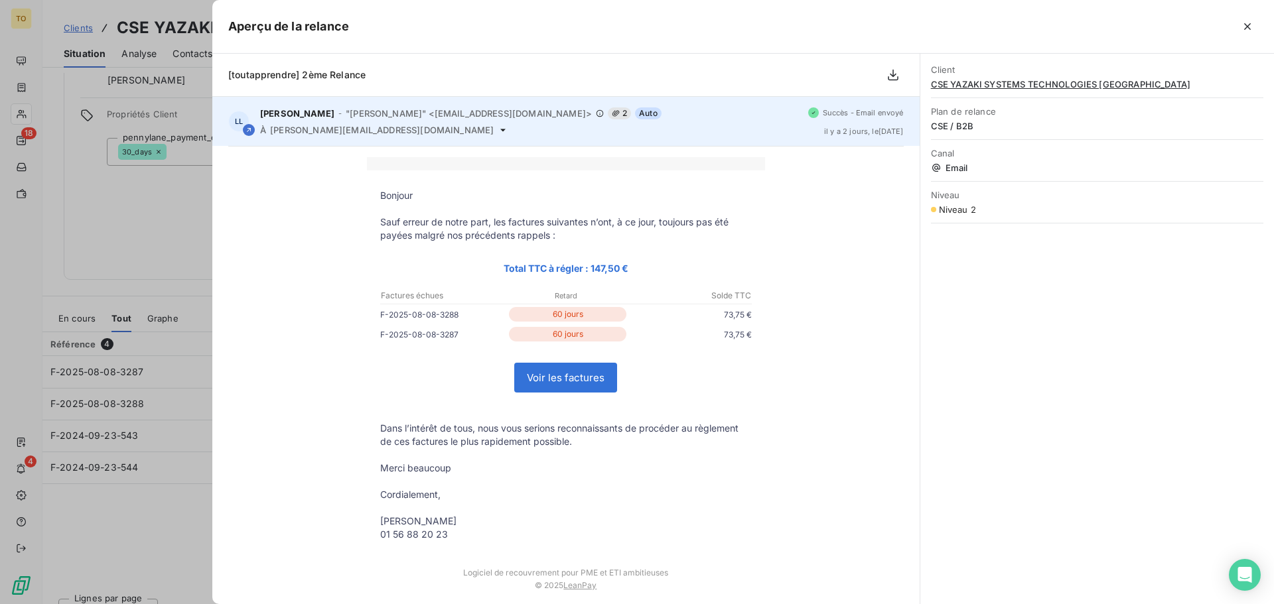
click at [498, 132] on icon at bounding box center [503, 130] width 11 height 11
click at [498, 127] on icon at bounding box center [503, 130] width 11 height 11
click at [395, 121] on div "Laurence LALANDE - "Laurence LALANDE" <rappels@leanpay.io> 2 Auto À arnaud.leve…" at bounding box center [528, 121] width 537 height 28
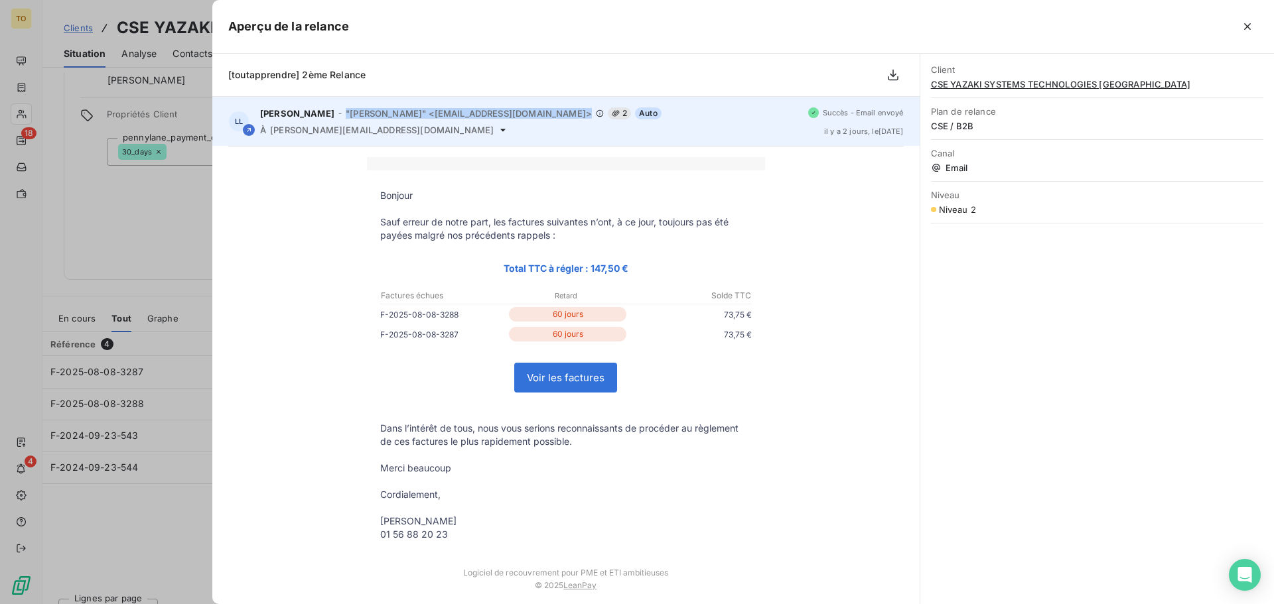
drag, startPoint x: 394, startPoint y: 122, endPoint x: 383, endPoint y: 108, distance: 17.9
click at [393, 124] on div "Laurence LALANDE - "Laurence LALANDE" <rappels@leanpay.io> 2 Auto À arnaud.leve…" at bounding box center [528, 121] width 537 height 28
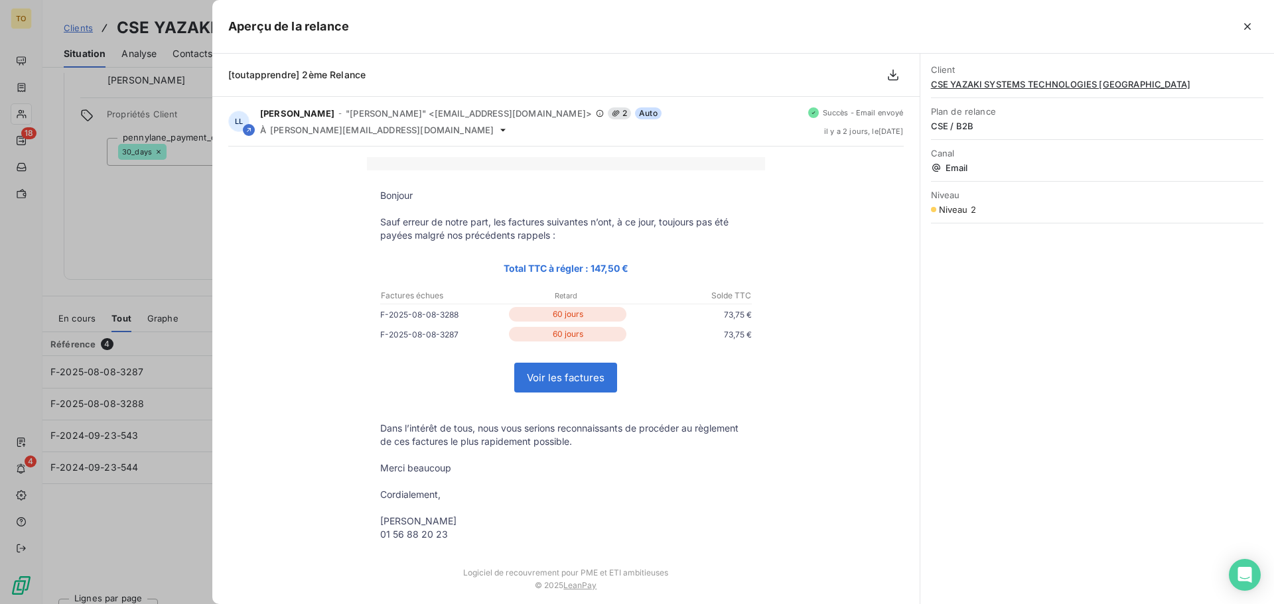
click at [313, 88] on div "[toutapprendre] 2ème Relance" at bounding box center [565, 75] width 707 height 43
click at [317, 86] on div "[toutapprendre] 2ème Relance" at bounding box center [565, 75] width 707 height 43
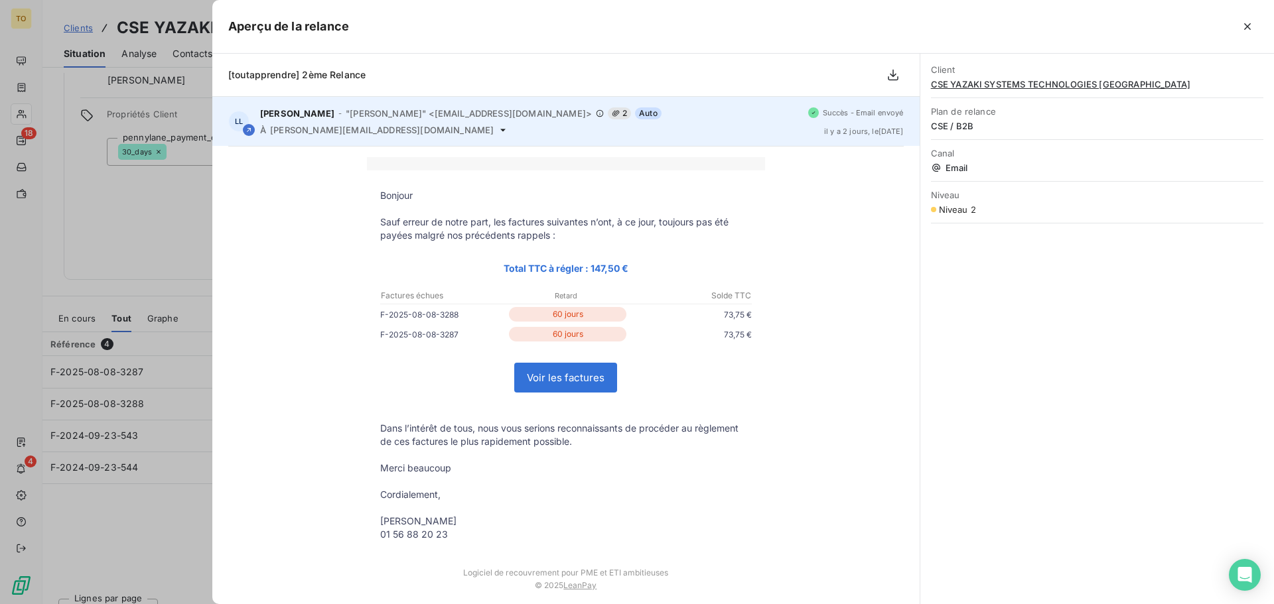
click at [635, 115] on span "Auto" at bounding box center [648, 113] width 27 height 12
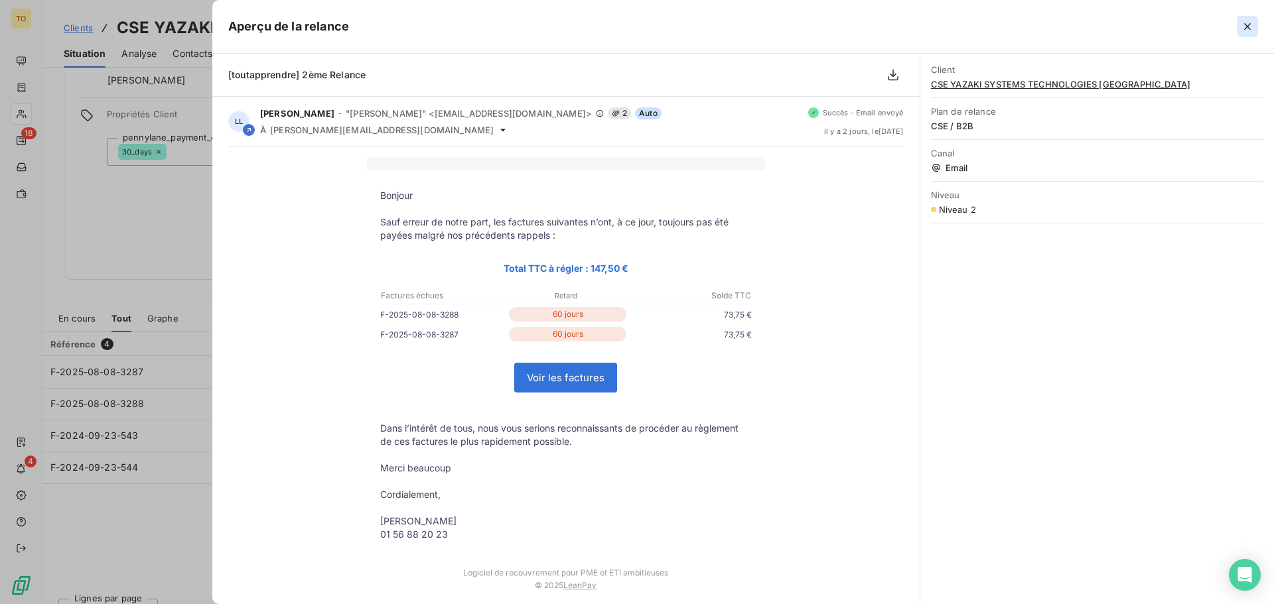
click at [1254, 30] on button "button" at bounding box center [1247, 26] width 21 height 21
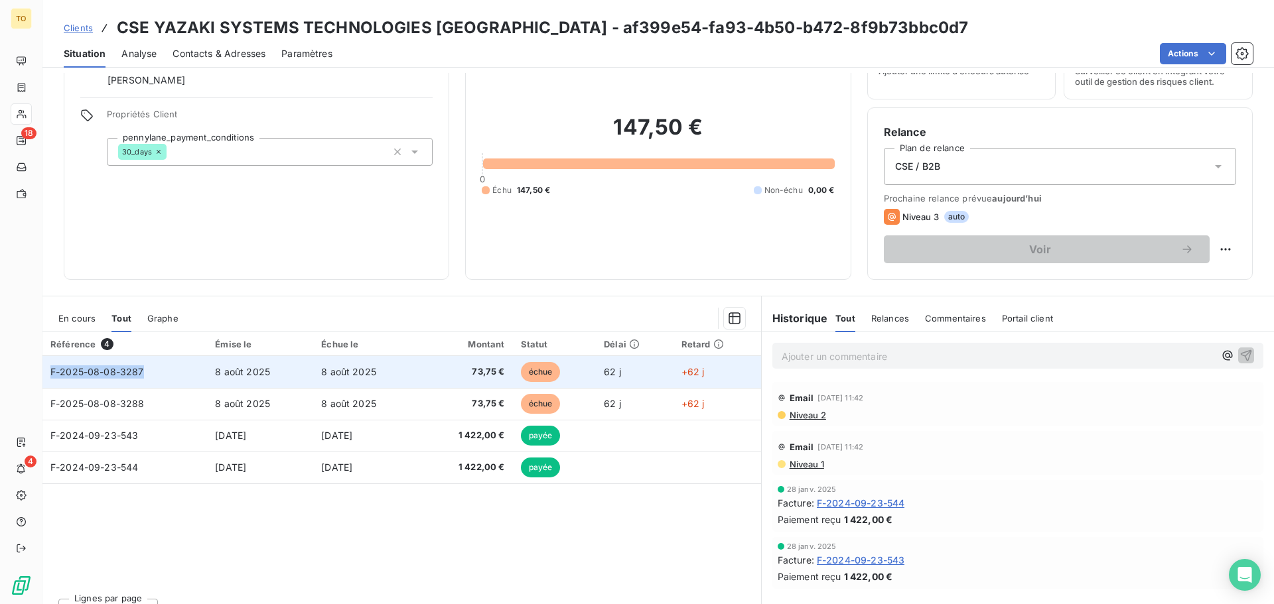
drag, startPoint x: 155, startPoint y: 372, endPoint x: 48, endPoint y: 366, distance: 107.0
click at [49, 366] on td "F-2025-08-08-3287" at bounding box center [124, 372] width 165 height 32
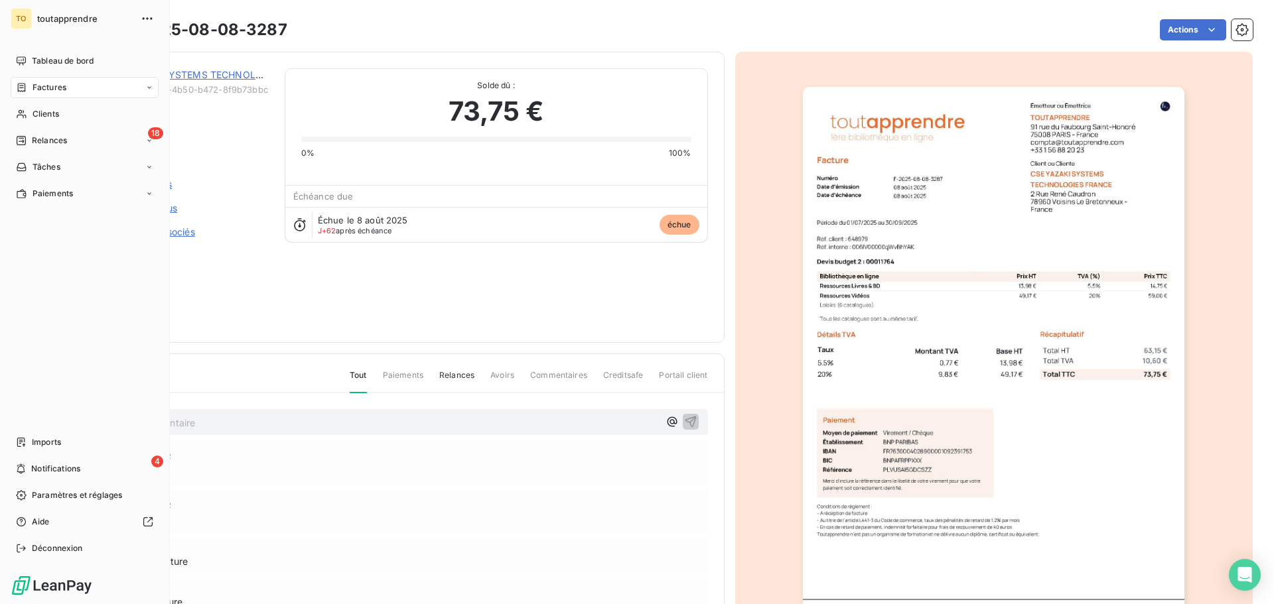
click at [46, 90] on span "Factures" at bounding box center [50, 88] width 34 height 12
click at [58, 118] on span "Factures" at bounding box center [49, 114] width 34 height 12
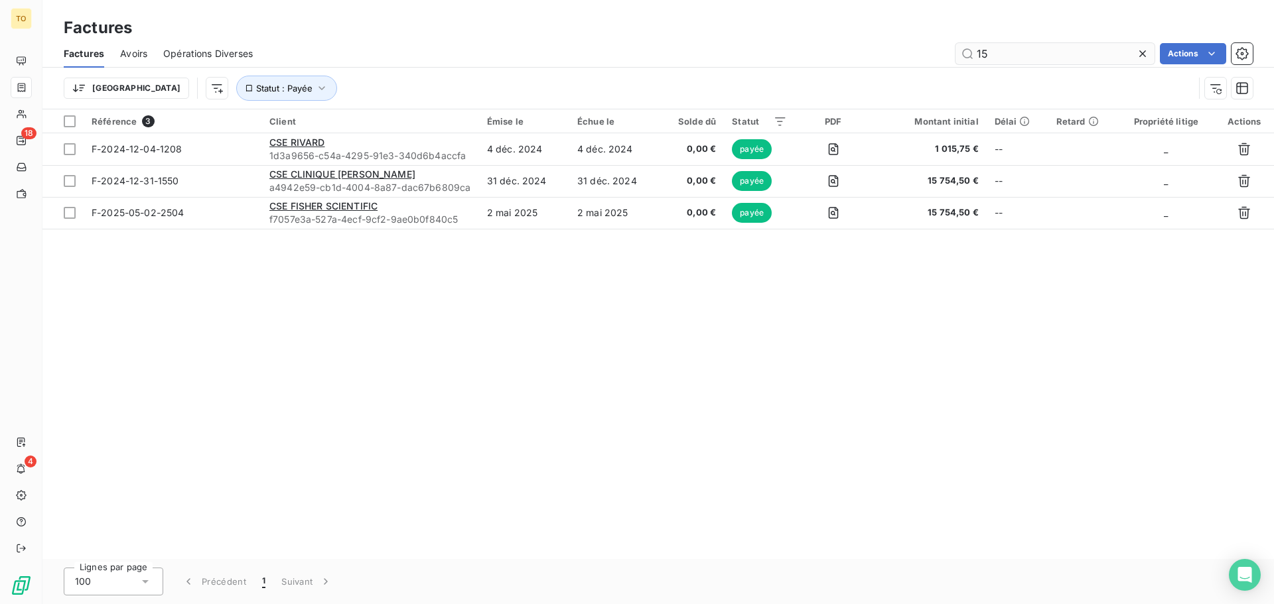
type input "1"
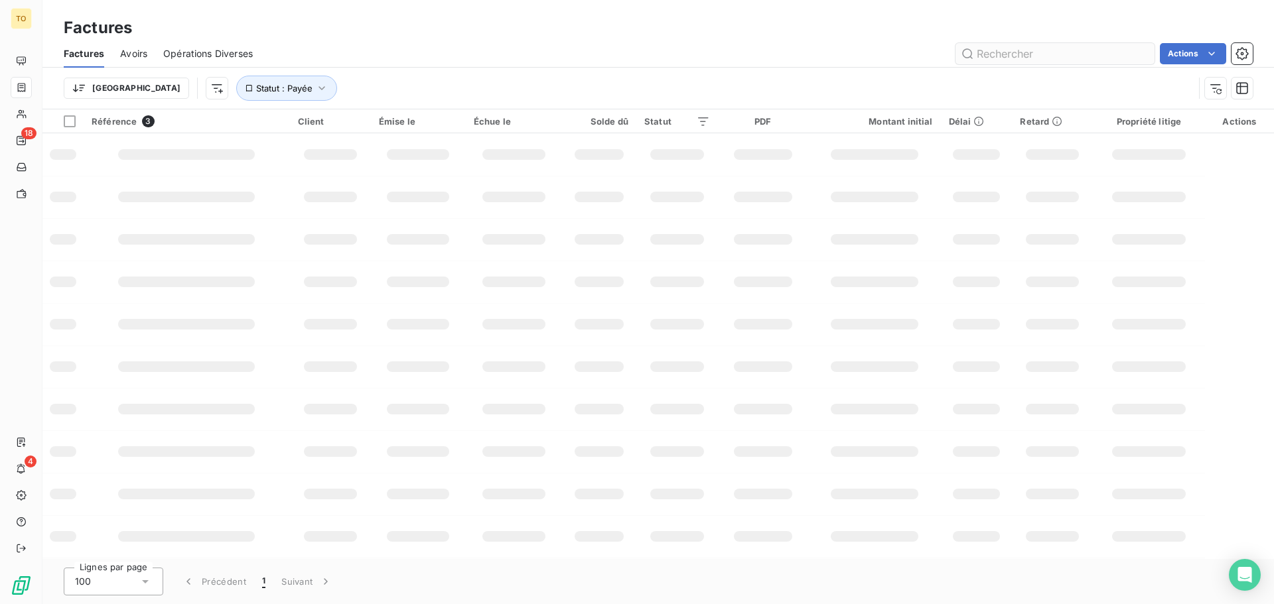
click at [1014, 54] on input "text" at bounding box center [1054, 53] width 199 height 21
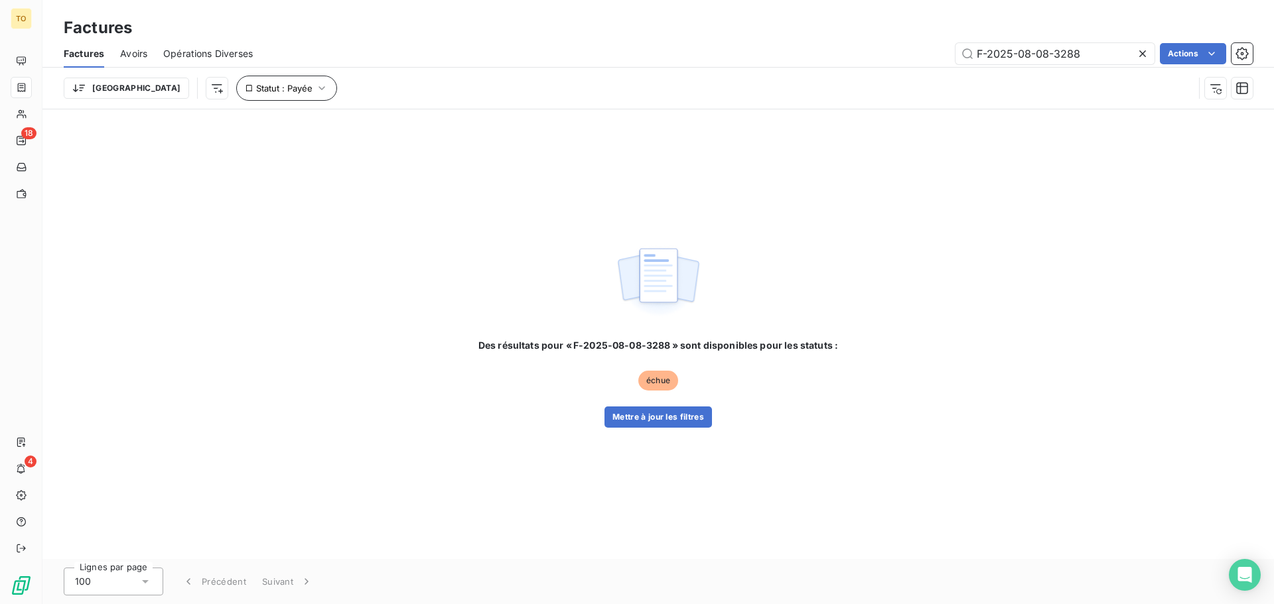
type input "F-2025-08-08-3288"
click at [256, 88] on span "Statut : Payée" at bounding box center [284, 88] width 56 height 11
click at [497, 123] on icon at bounding box center [492, 122] width 13 height 13
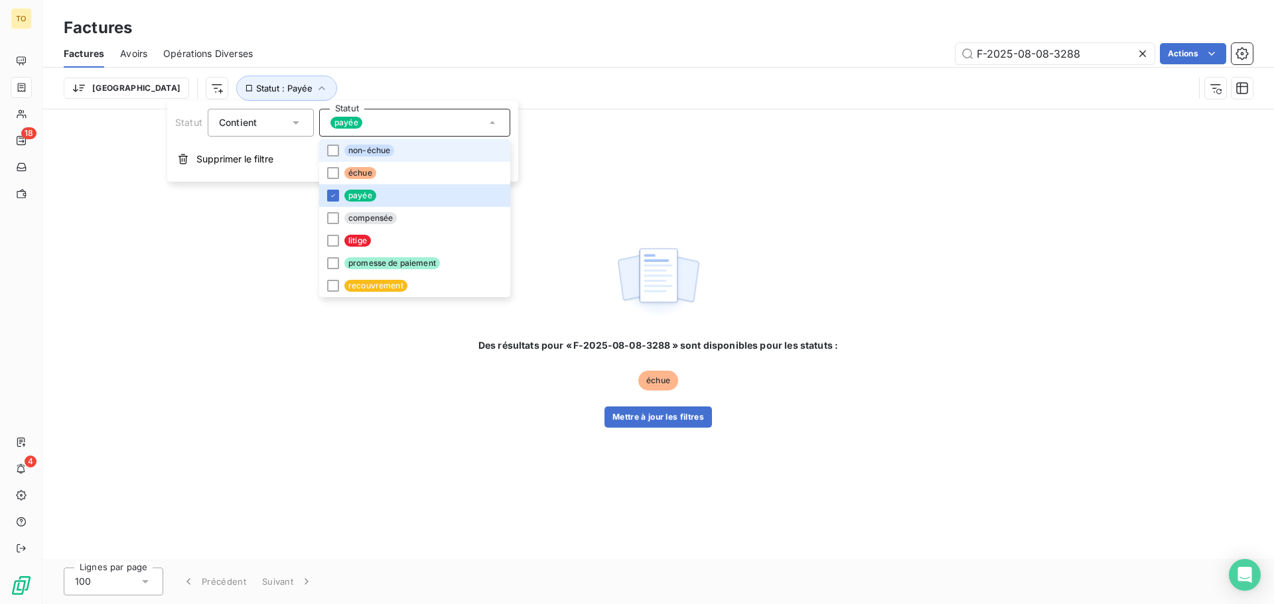
click at [368, 147] on span "non-échue" at bounding box center [369, 151] width 50 height 12
click at [352, 175] on span "échue" at bounding box center [360, 173] width 32 height 12
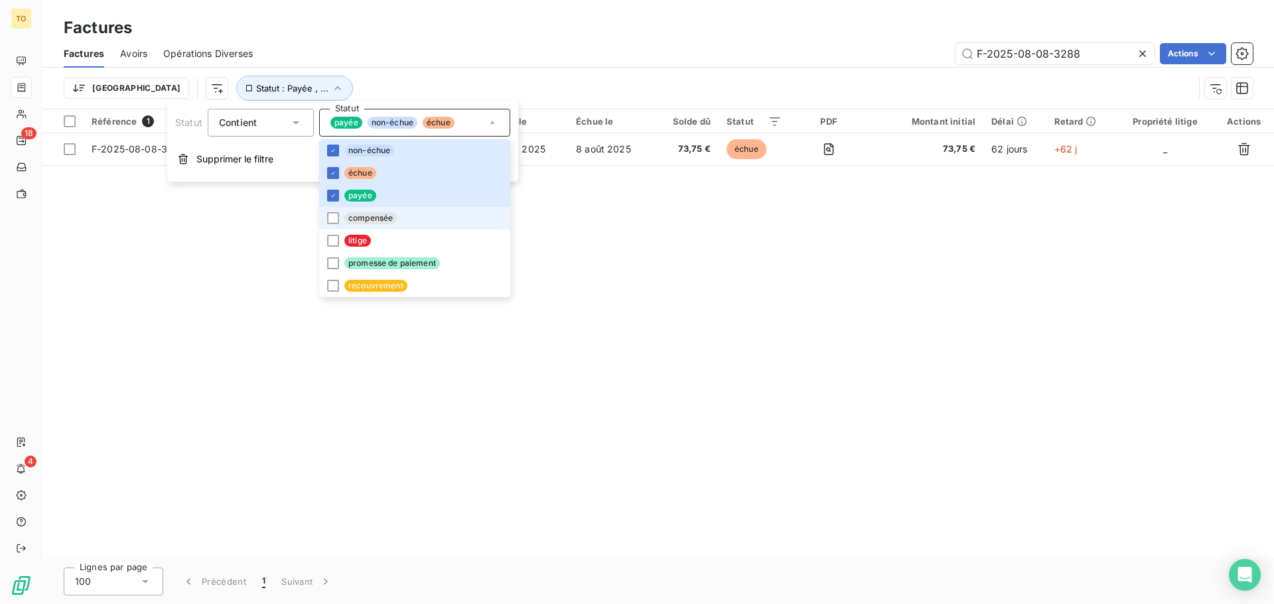
click at [370, 211] on li "compensée" at bounding box center [414, 218] width 191 height 23
click at [360, 239] on span "litige" at bounding box center [357, 241] width 27 height 12
click at [356, 259] on span "promesse de paiement" at bounding box center [392, 263] width 96 height 12
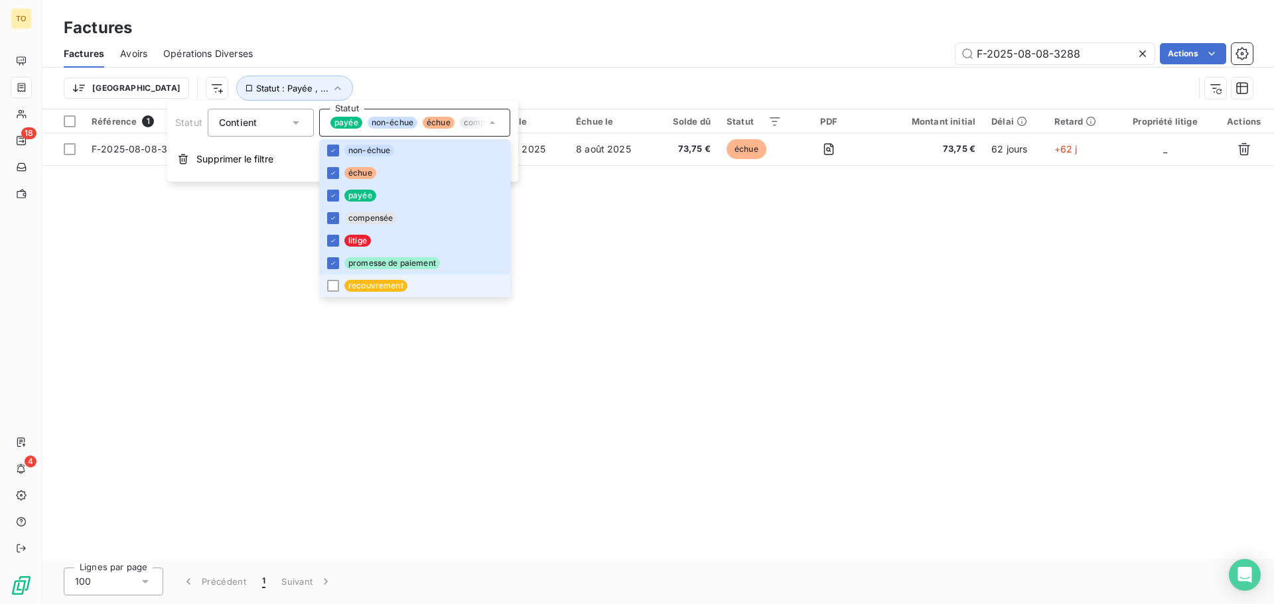
click at [362, 280] on span "recouvrement" at bounding box center [375, 286] width 63 height 12
click at [611, 373] on div "Référence 1 Client Émise le Échue le Solde dû Statut PDF Montant initial Délai …" at bounding box center [657, 334] width 1231 height 450
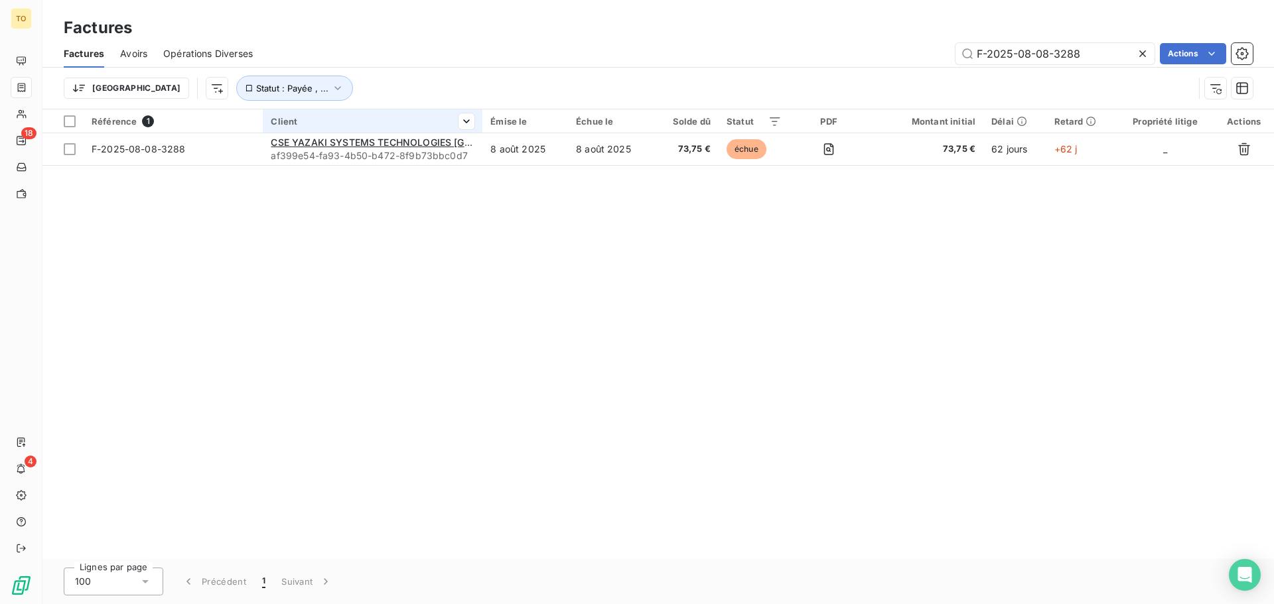
click at [350, 132] on th "Client" at bounding box center [373, 121] width 220 height 24
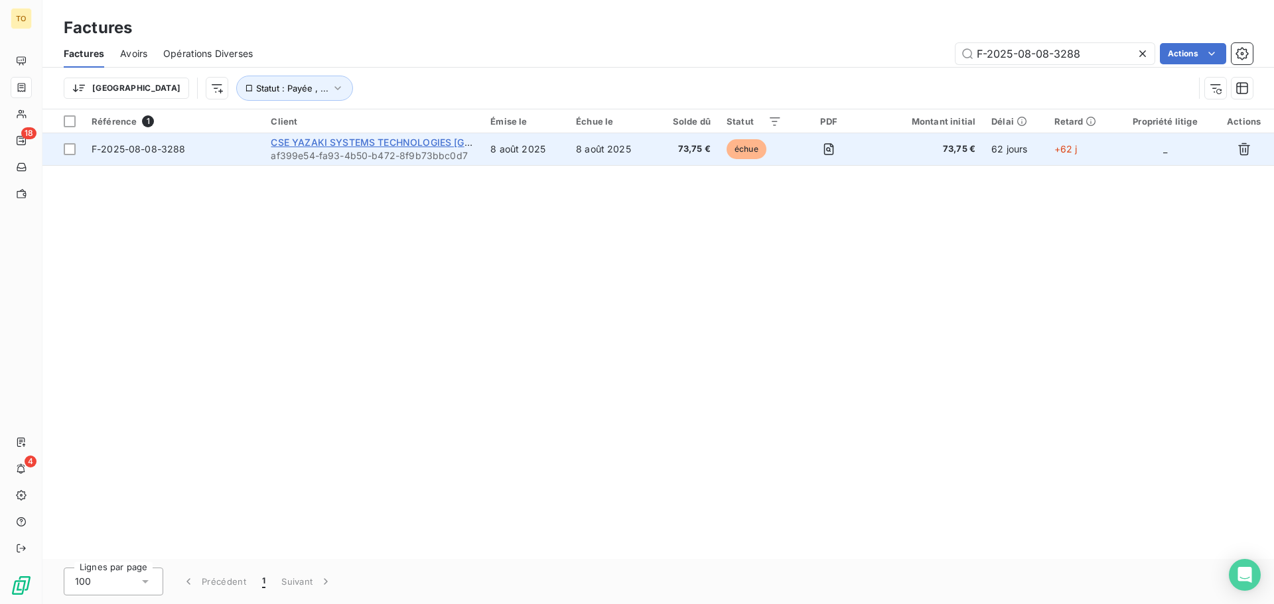
click at [337, 141] on span "CSE YAZAKI SYSTEMS TECHNOLOGIES FRANCE" at bounding box center [410, 142] width 279 height 11
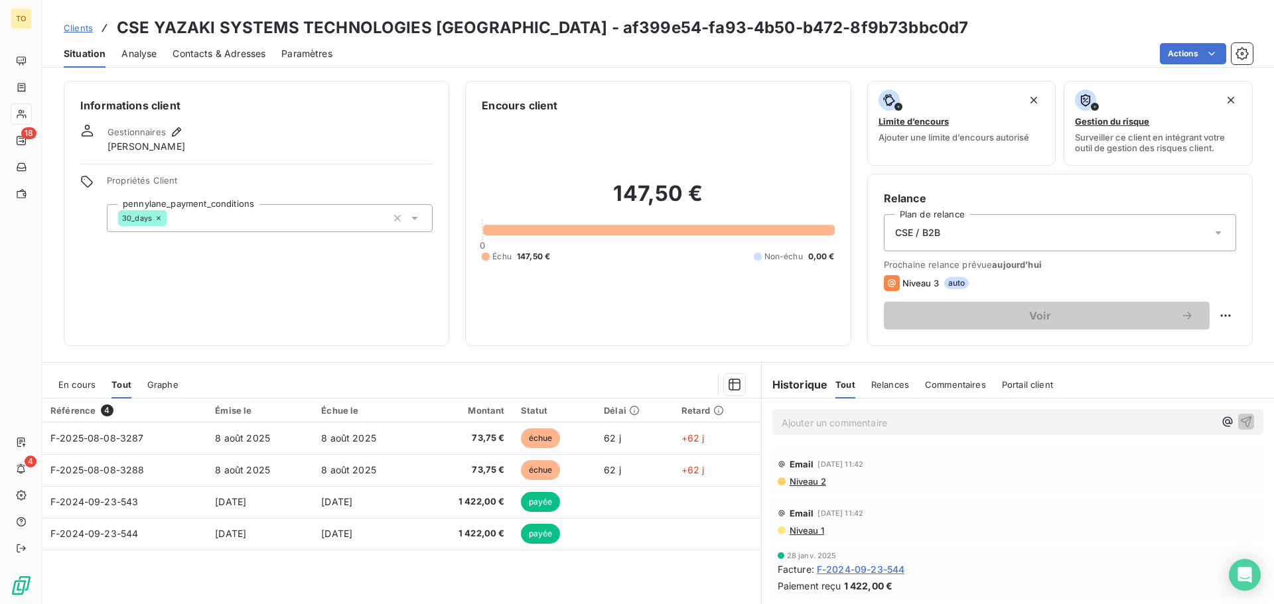
click at [946, 275] on div "Niveau 3 auto" at bounding box center [1060, 283] width 352 height 16
click at [944, 280] on span "auto" at bounding box center [956, 283] width 25 height 12
click at [923, 280] on span "Niveau 3" at bounding box center [920, 283] width 36 height 11
drag, startPoint x: 926, startPoint y: 280, endPoint x: 1005, endPoint y: 280, distance: 78.3
click at [932, 280] on span "Niveau 3" at bounding box center [920, 283] width 36 height 11
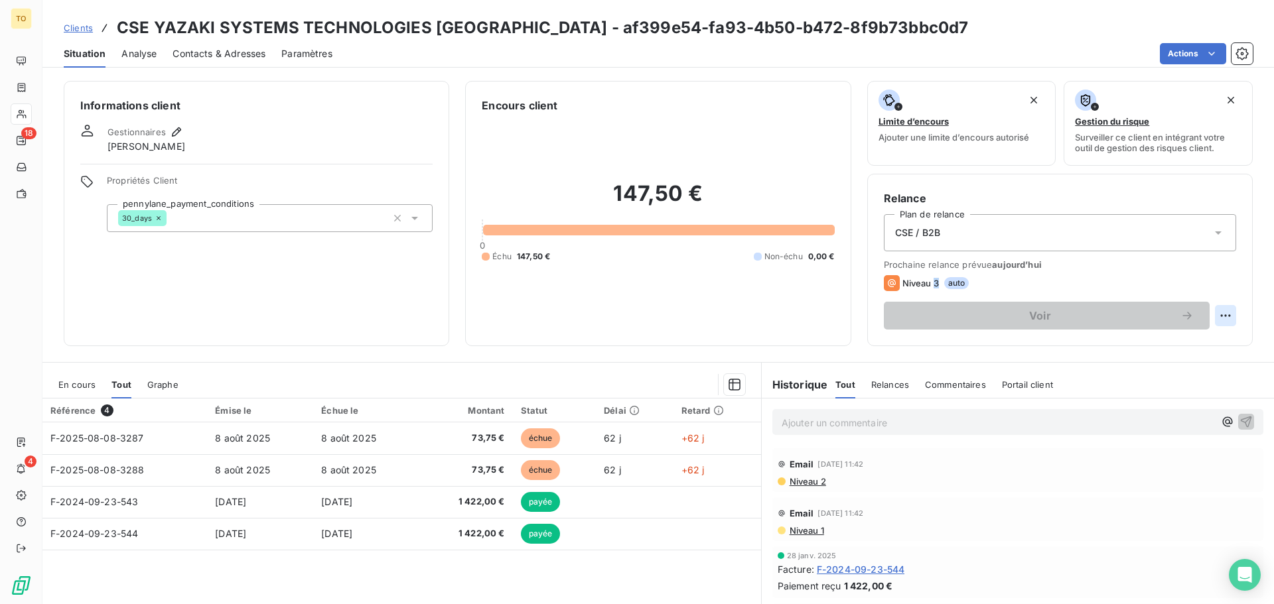
click at [1218, 314] on html "TO 18 4 Clients CSE YAZAKI SYSTEMS TECHNOLOGIES FRANCE - af399e54-fa93-4b50-b47…" at bounding box center [637, 302] width 1274 height 604
click at [526, 303] on html "TO 18 4 Clients CSE YAZAKI SYSTEMS TECHNOLOGIES FRANCE - af399e54-fa93-4b50-b47…" at bounding box center [637, 302] width 1274 height 604
click at [318, 283] on div "Informations client Gestionnaires Guillaume Laurent Propriétés Client pennylane…" at bounding box center [257, 213] width 386 height 265
click at [728, 386] on icon "button" at bounding box center [734, 384] width 13 height 13
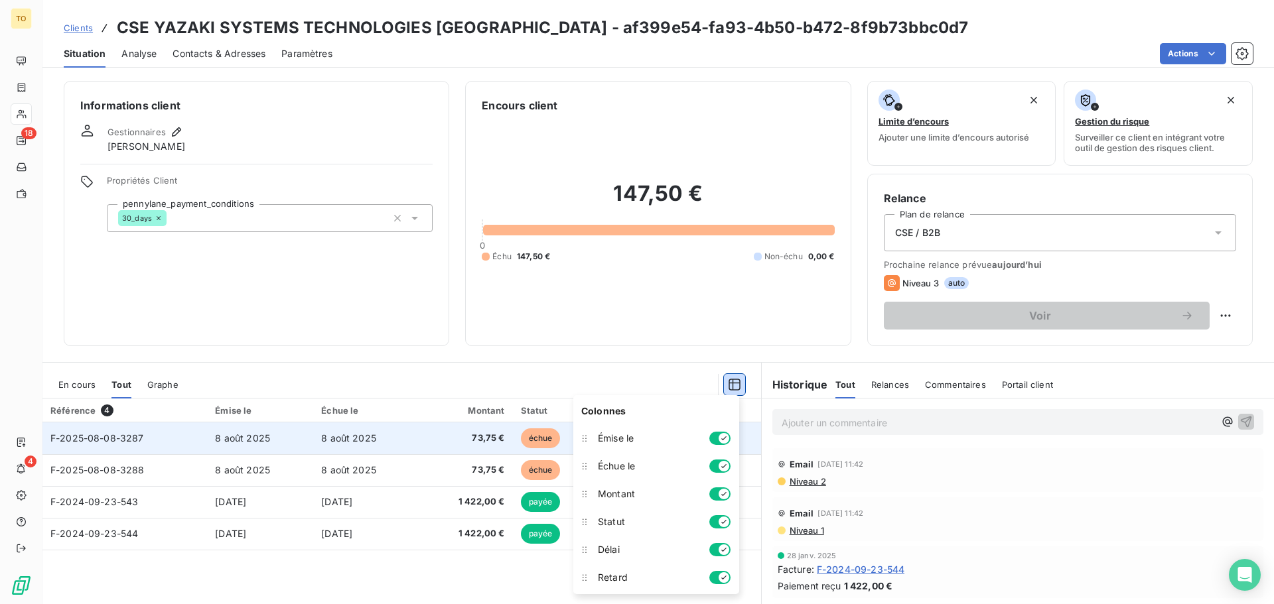
drag, startPoint x: 728, startPoint y: 386, endPoint x: 385, endPoint y: 445, distance: 348.1
click at [728, 386] on icon "button" at bounding box center [734, 384] width 13 height 13
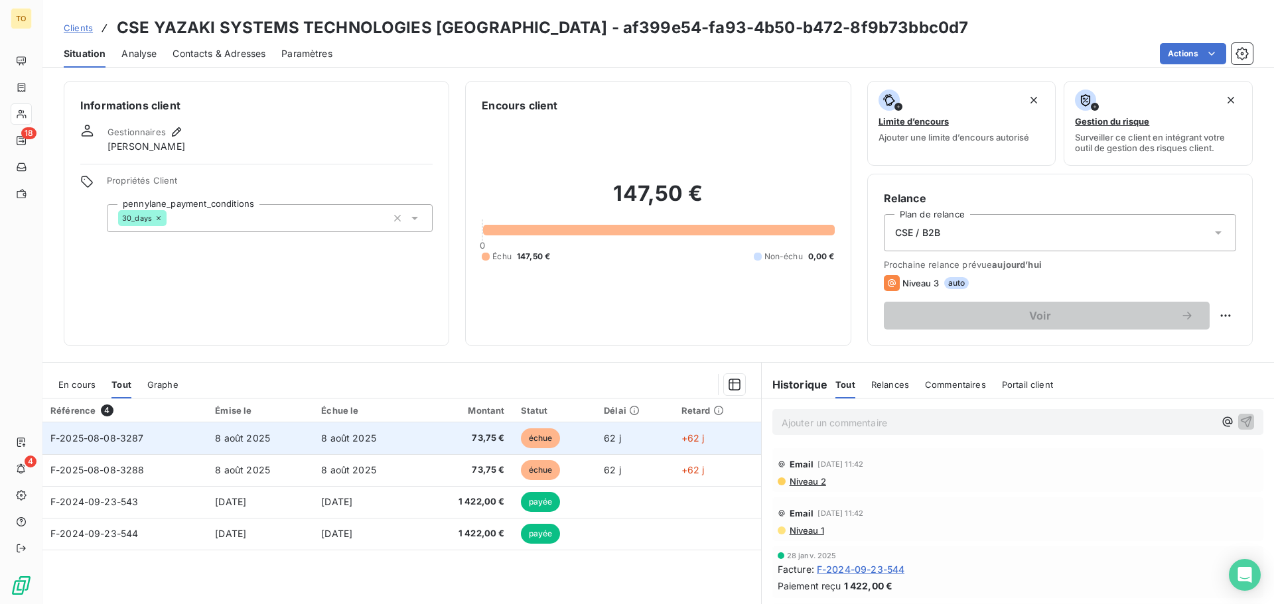
click at [138, 441] on span "F-2025-08-08-3287" at bounding box center [97, 438] width 94 height 11
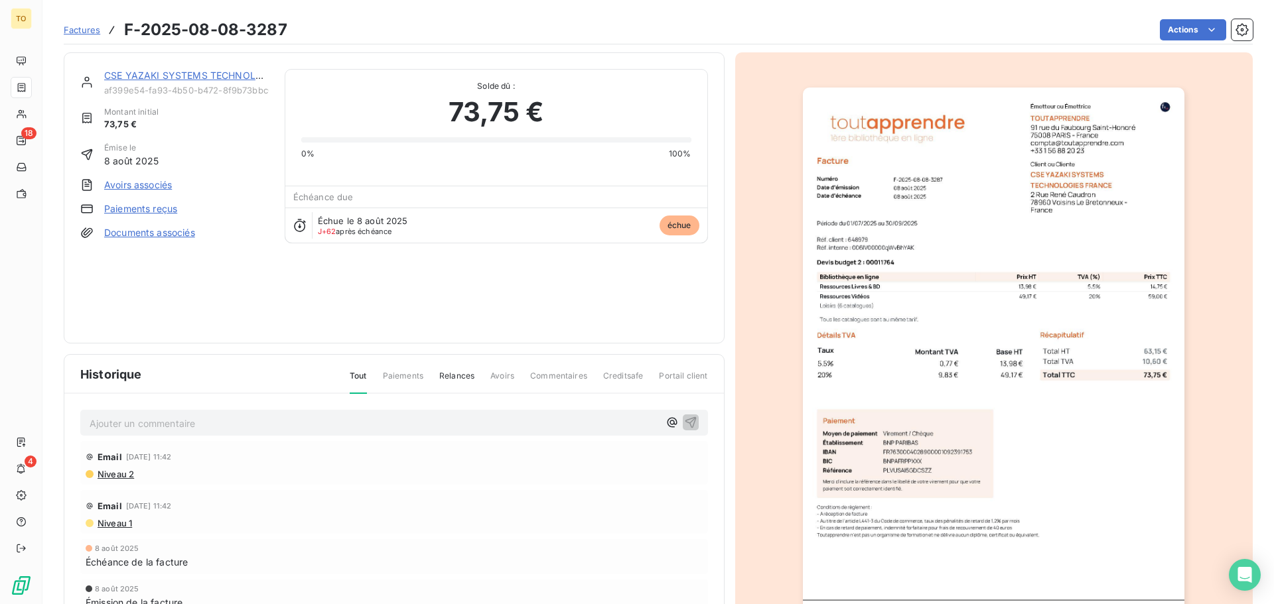
scroll to position [80, 0]
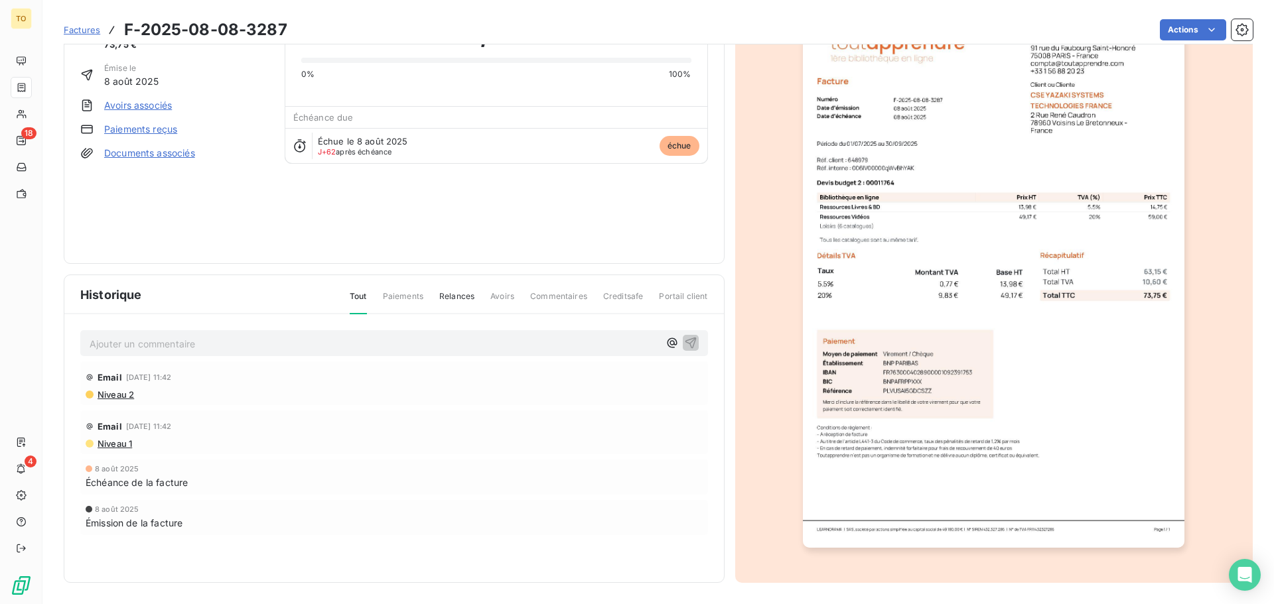
click at [115, 396] on span "Niveau 2" at bounding box center [115, 394] width 38 height 11
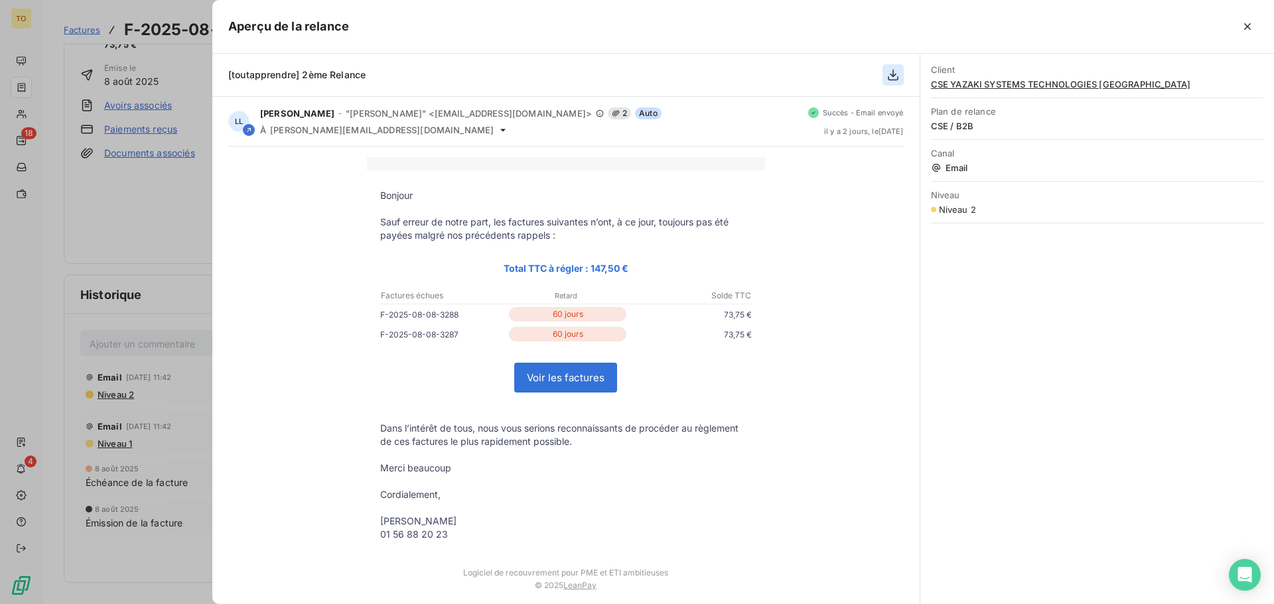
click at [894, 78] on icon "button" at bounding box center [892, 74] width 13 height 13
click at [147, 150] on div at bounding box center [637, 302] width 1274 height 604
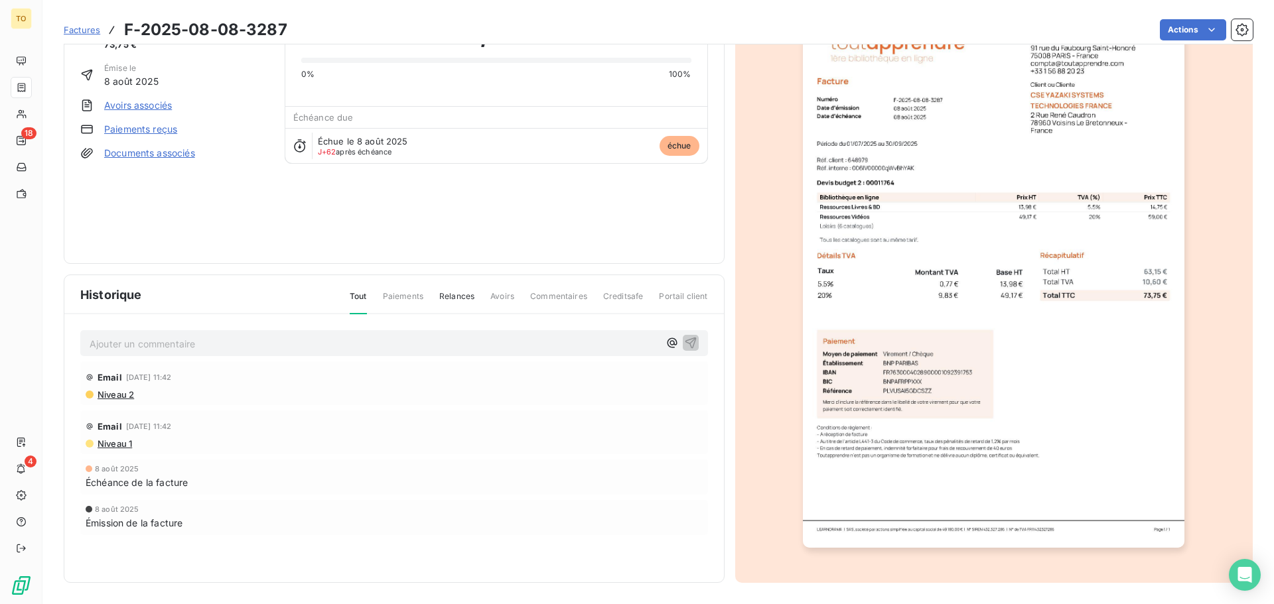
click at [673, 297] on span "Portail client" at bounding box center [683, 302] width 48 height 23
click at [94, 396] on div "Niveau 2" at bounding box center [110, 394] width 48 height 11
click at [107, 393] on span "Niveau 2" at bounding box center [115, 394] width 38 height 11
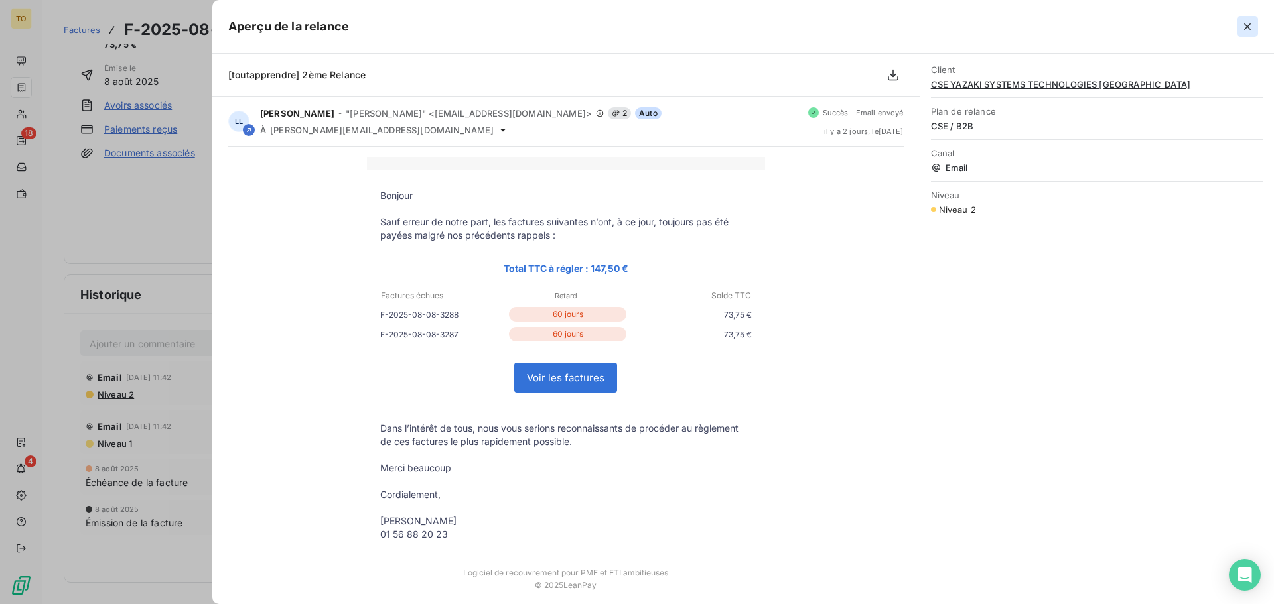
click at [1257, 29] on button "button" at bounding box center [1247, 26] width 21 height 21
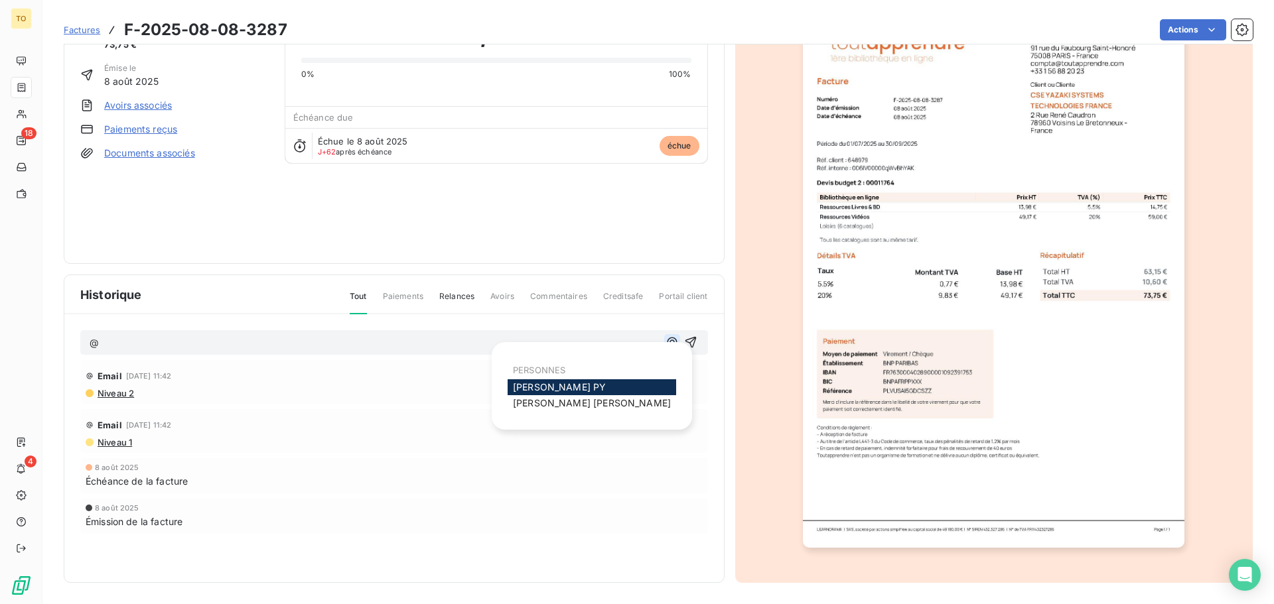
click at [672, 342] on icon "button" at bounding box center [672, 342] width 13 height 13
click at [549, 370] on span "PERSONNES" at bounding box center [539, 370] width 52 height 11
click at [241, 409] on div "Email 22 sept. 2025, 11:42 Niveau 1" at bounding box center [394, 431] width 628 height 44
click at [411, 297] on span "Paiements" at bounding box center [403, 302] width 40 height 23
click at [455, 294] on span "Relances" at bounding box center [456, 302] width 35 height 23
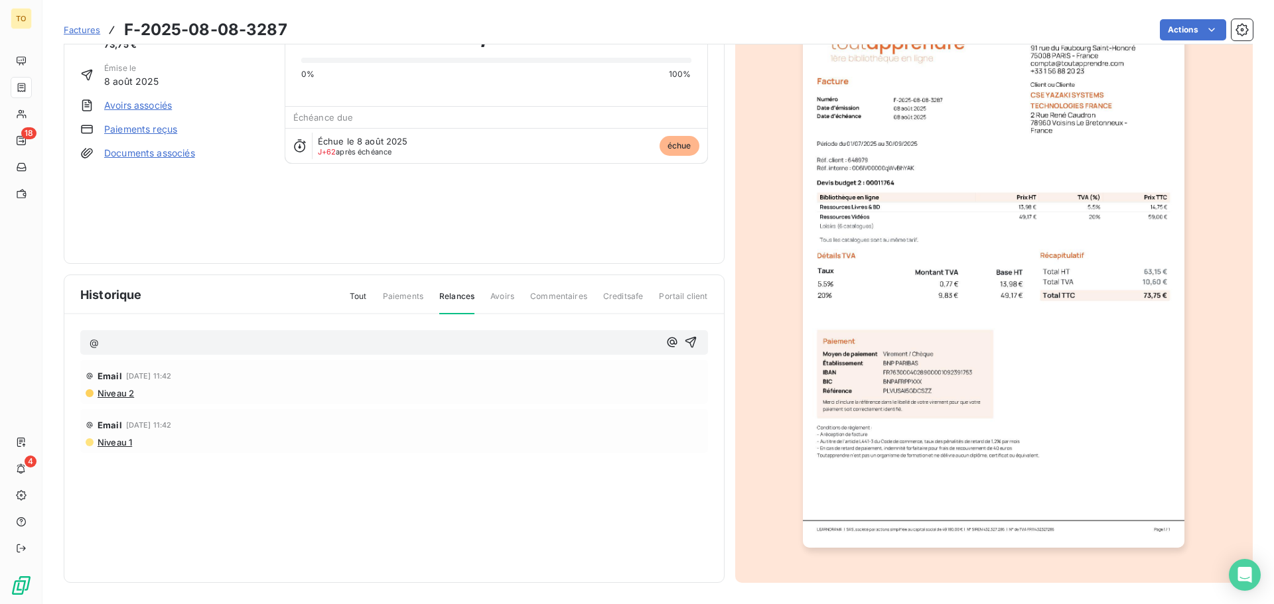
click at [579, 299] on span "Commentaires" at bounding box center [558, 302] width 57 height 23
click at [567, 299] on span "Commentaires" at bounding box center [558, 302] width 57 height 23
click at [583, 291] on span "Commentaires" at bounding box center [558, 302] width 57 height 23
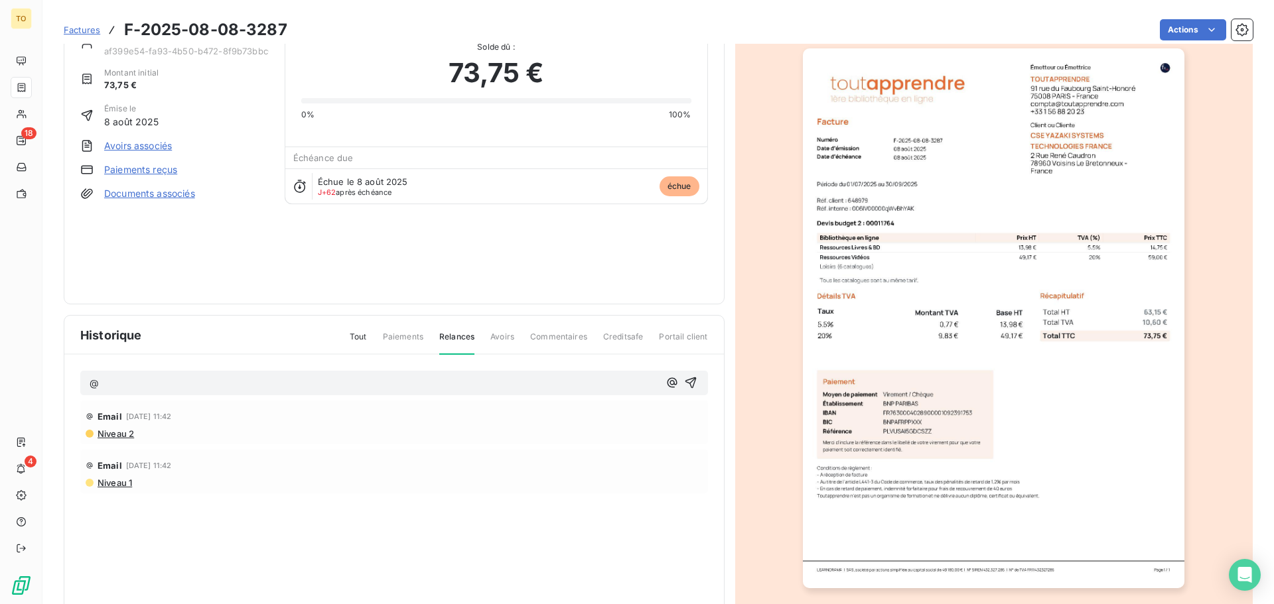
scroll to position [0, 0]
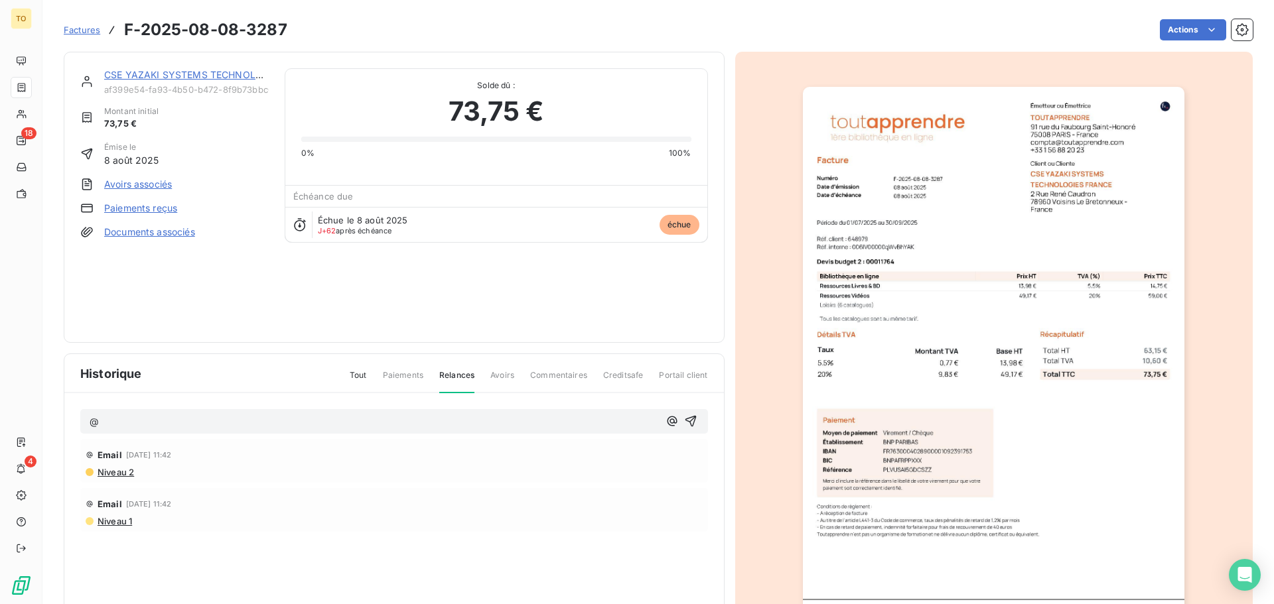
click at [681, 224] on span "échue" at bounding box center [680, 225] width 40 height 20
drag, startPoint x: 421, startPoint y: 232, endPoint x: 407, endPoint y: 232, distance: 13.9
click at [417, 232] on div "Échue le 8 août 2025 J+62 après échéance échue" at bounding box center [496, 224] width 422 height 35
click at [342, 217] on span "Échue le 8 août 2025" at bounding box center [363, 220] width 90 height 11
click at [301, 169] on div "Solde dû : 73,75 € 0% 100%" at bounding box center [496, 122] width 422 height 106
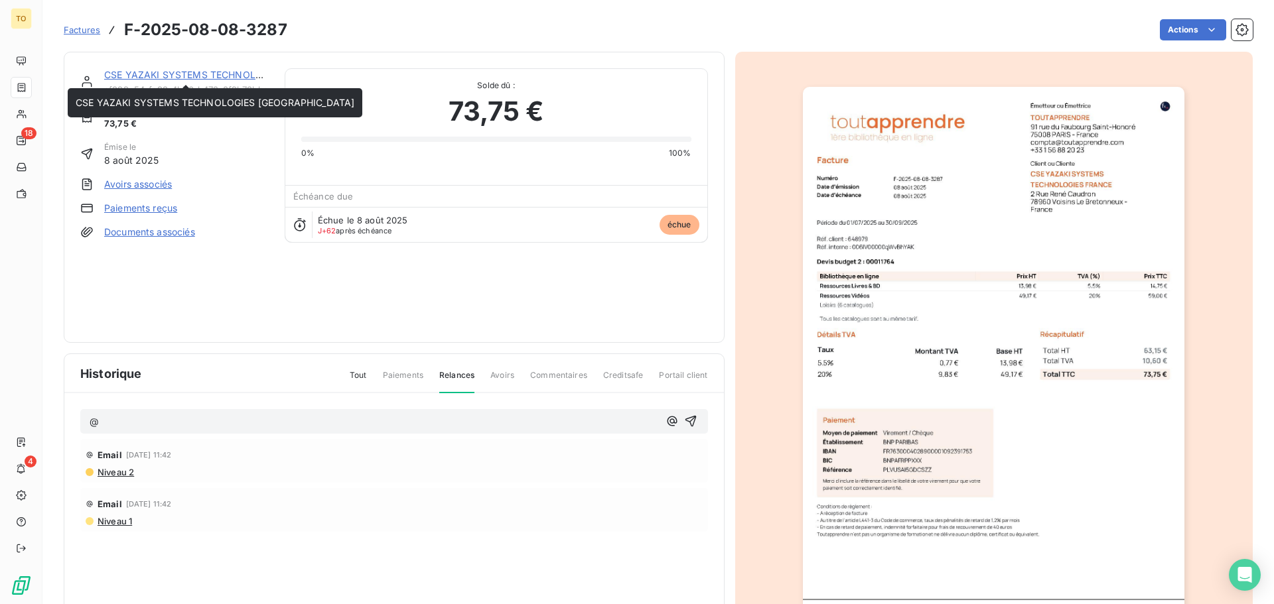
click at [165, 72] on link "CSE YAZAKI SYSTEMS TECHNOLOGIES FRANCE" at bounding box center [243, 74] width 279 height 11
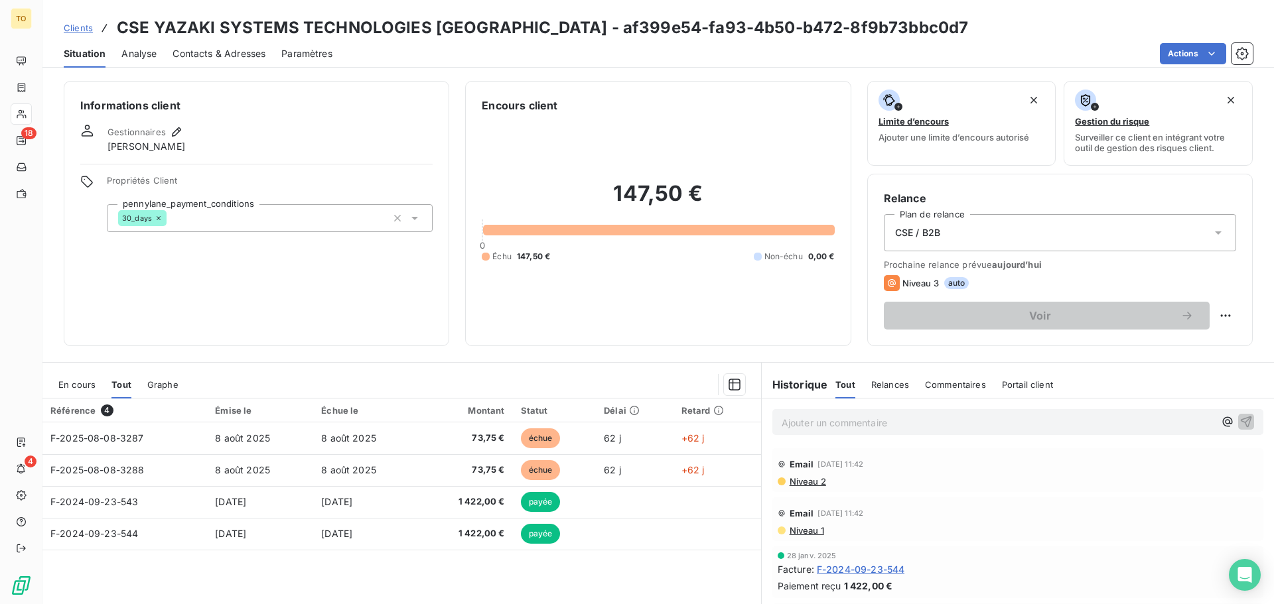
click at [890, 383] on span "Relances" at bounding box center [890, 385] width 38 height 11
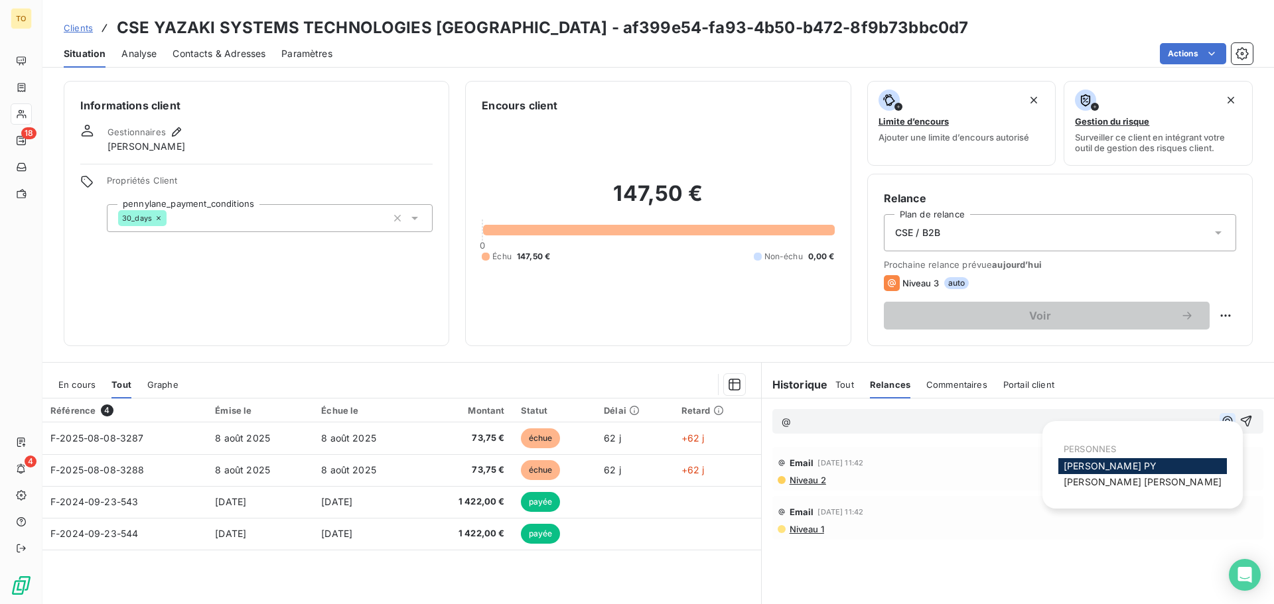
click at [1222, 419] on icon "button" at bounding box center [1227, 422] width 10 height 10
click at [1245, 419] on div "@" at bounding box center [1017, 421] width 491 height 25
click at [1241, 418] on icon "button" at bounding box center [1246, 421] width 11 height 11
click at [1216, 315] on html "TO 18 4 Clients CSE YAZAKI SYSTEMS TECHNOLOGIES FRANCE - af399e54-fa93-4b50-b47…" at bounding box center [637, 302] width 1274 height 604
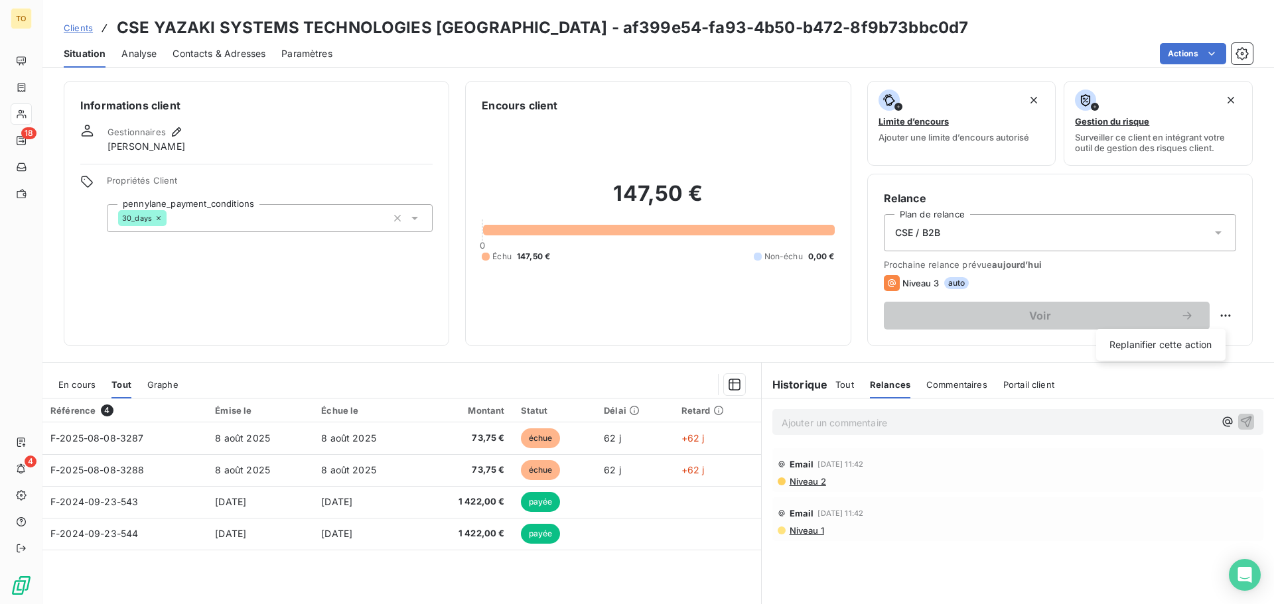
click at [1216, 315] on html "TO 18 4 Clients CSE YAZAKI SYSTEMS TECHNOLOGIES FRANCE - af399e54-fa93-4b50-b47…" at bounding box center [637, 302] width 1274 height 604
click at [1078, 298] on div "Prochaine relance prévue aujourd’hui Niveau 3 auto Voir" at bounding box center [1060, 294] width 352 height 70
click at [1078, 292] on div "Prochaine relance prévue aujourd’hui Niveau 3 auto Voir" at bounding box center [1060, 294] width 352 height 70
click at [1073, 282] on div "Niveau 3 auto" at bounding box center [1060, 283] width 352 height 16
click at [1072, 281] on div "Niveau 3 auto" at bounding box center [1060, 283] width 352 height 16
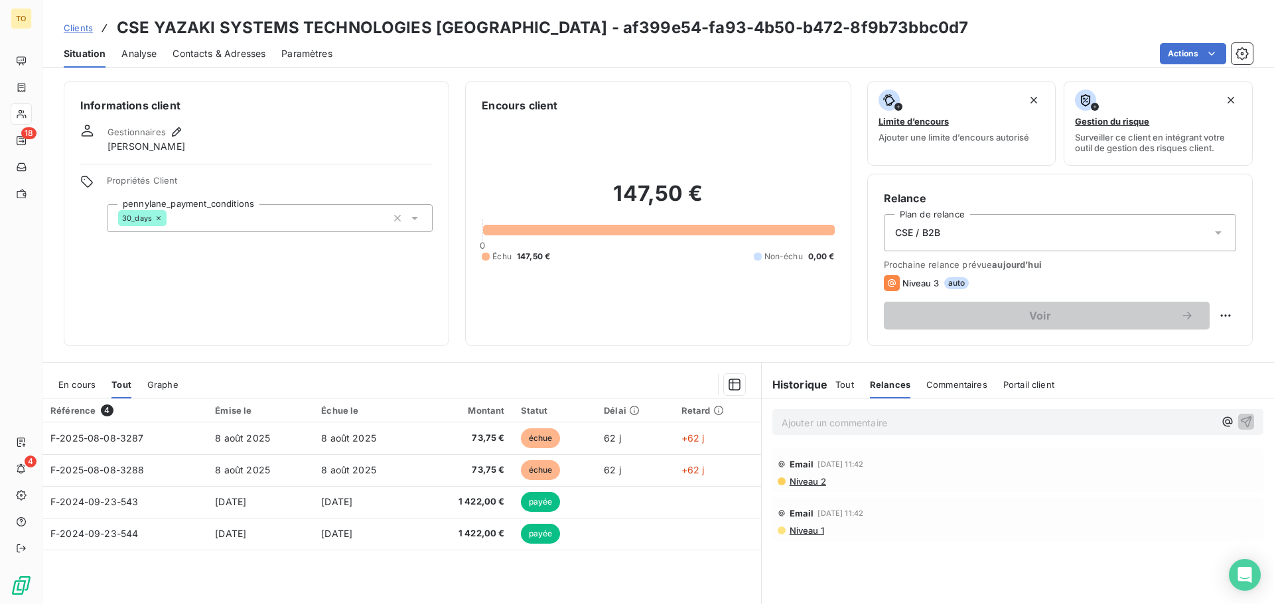
click at [214, 297] on div "Informations client Gestionnaires Guillaume Laurent Propriétés Client pennylane…" at bounding box center [257, 213] width 386 height 265
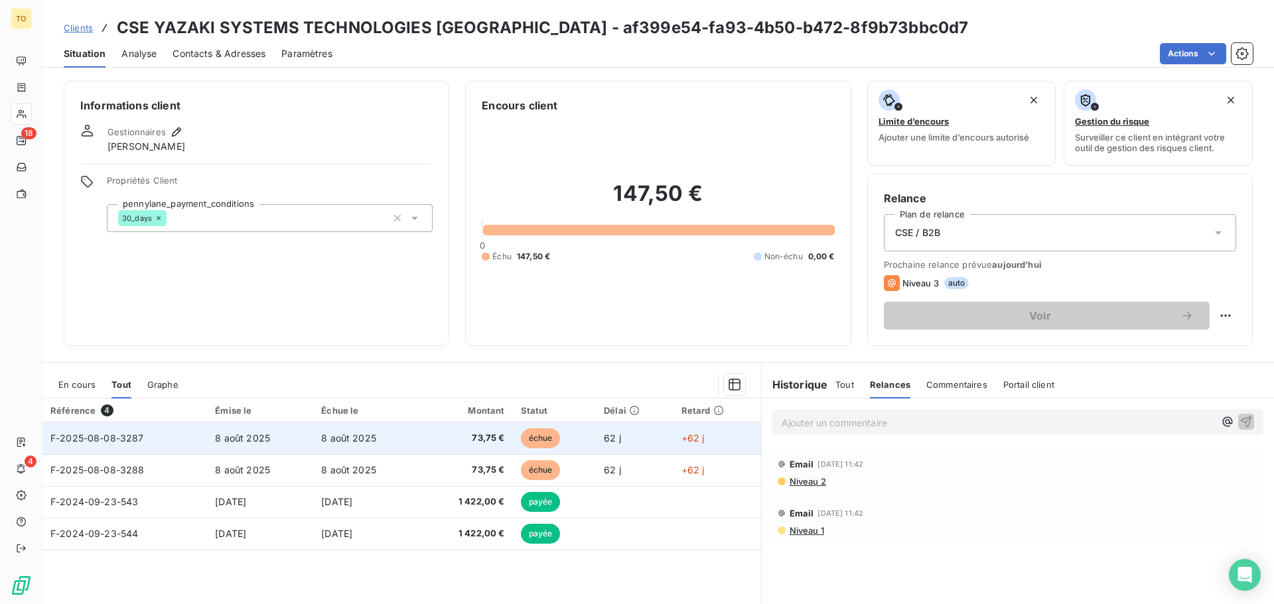
click at [695, 434] on span "+62 j" at bounding box center [692, 438] width 23 height 11
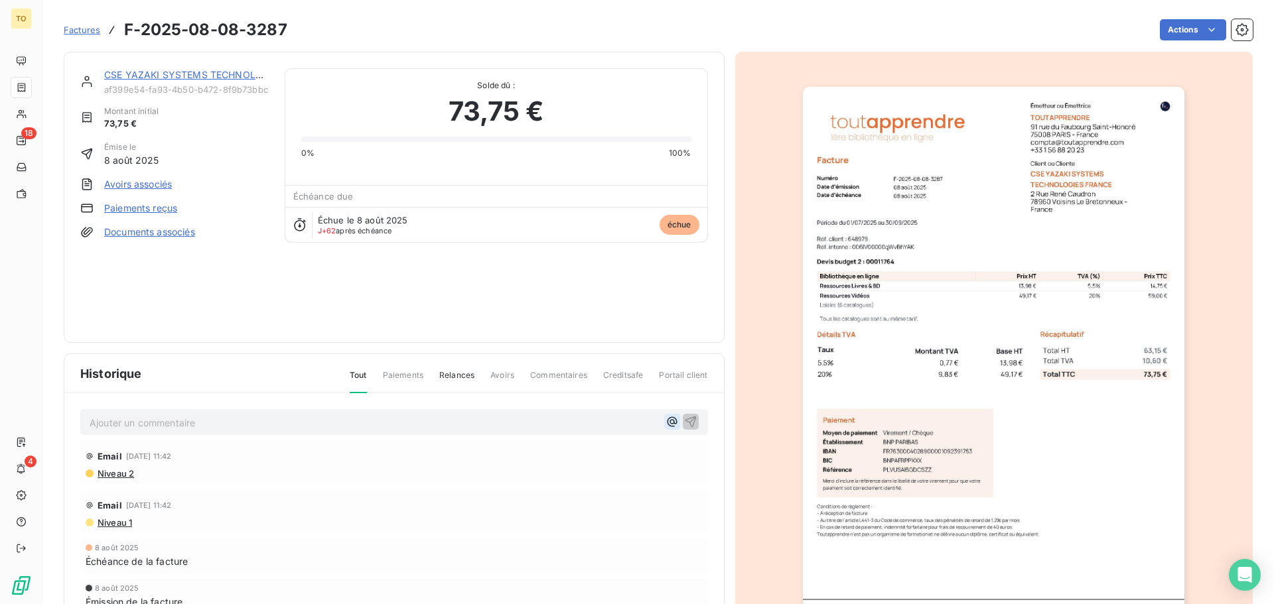
click at [667, 420] on icon "button" at bounding box center [672, 422] width 10 height 10
click at [86, 456] on icon at bounding box center [90, 455] width 8 height 8
click at [86, 454] on icon at bounding box center [90, 455] width 8 height 8
click at [107, 423] on span "@ @" at bounding box center [100, 421] width 21 height 11
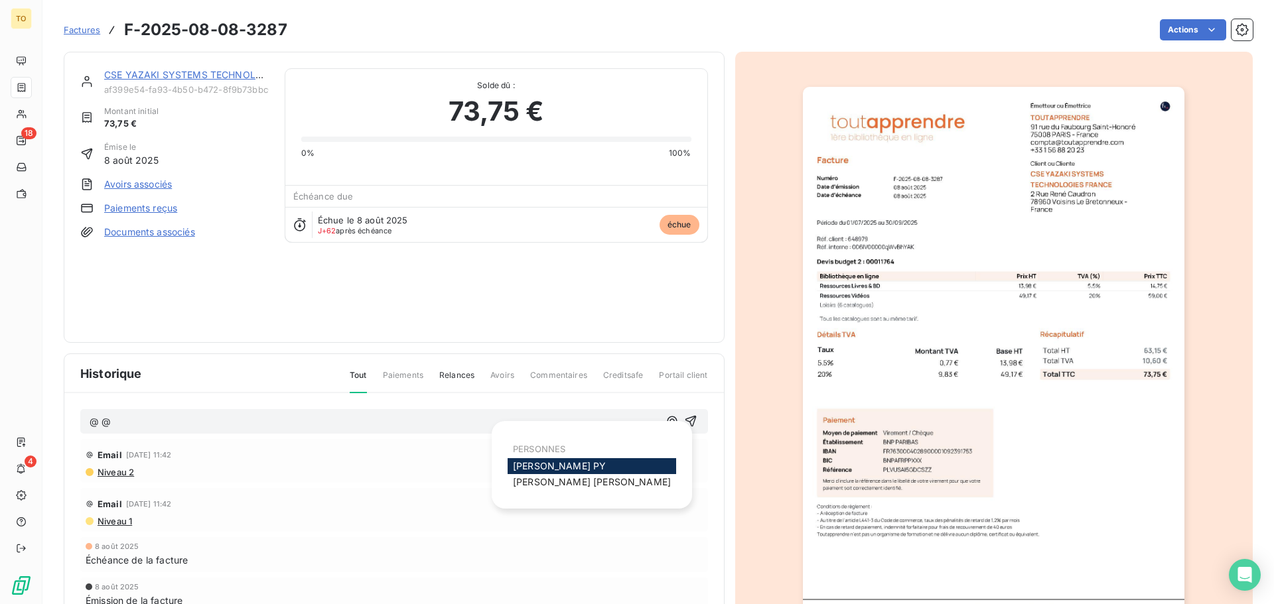
click at [92, 423] on span "@ @" at bounding box center [100, 421] width 21 height 11
click at [228, 431] on div "@ @" at bounding box center [394, 421] width 628 height 25
click at [137, 427] on p "@ @" at bounding box center [374, 422] width 569 height 15
click at [117, 478] on span "Niveau 2" at bounding box center [115, 473] width 38 height 11
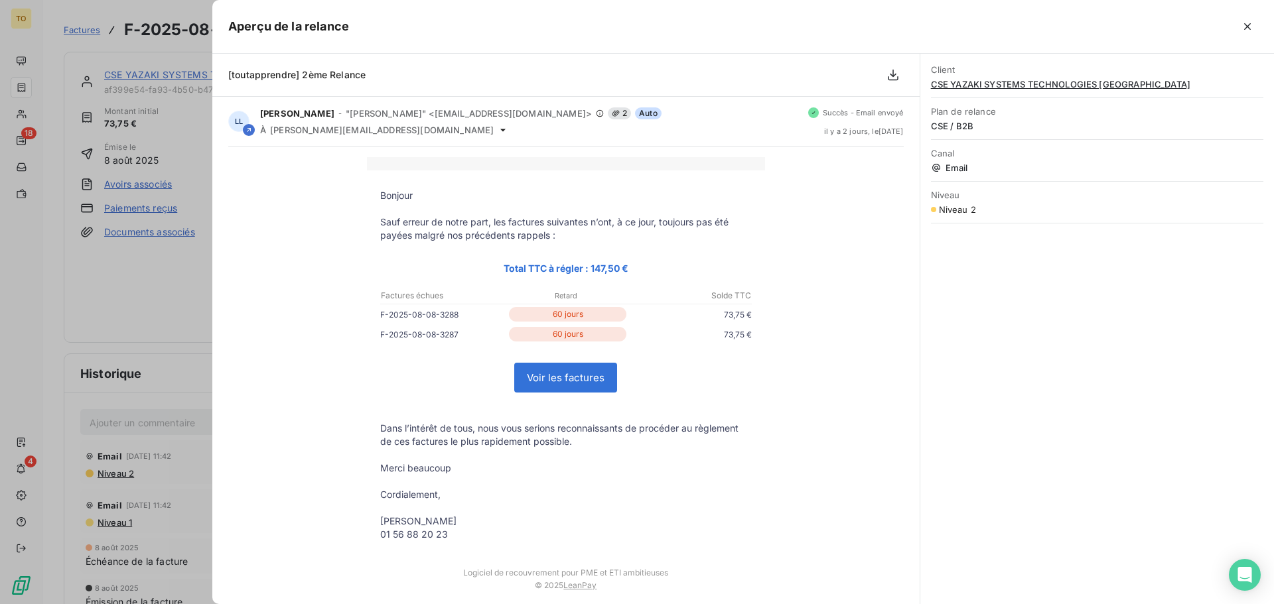
scroll to position [54, 0]
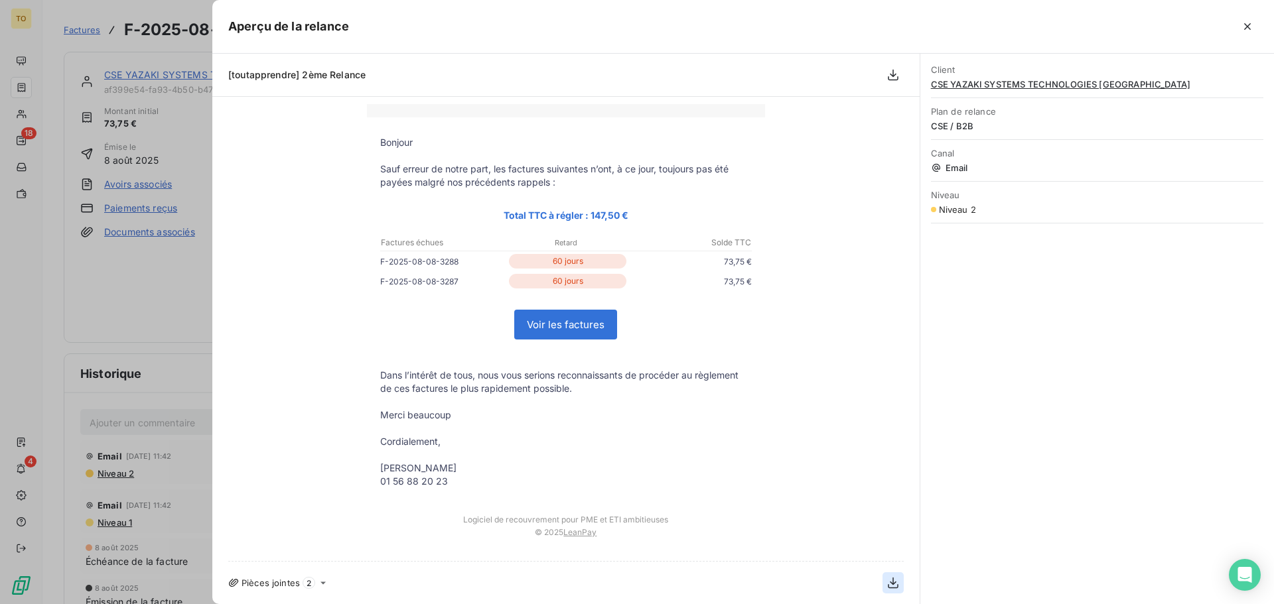
click at [886, 587] on icon "button" at bounding box center [892, 583] width 13 height 13
click at [956, 167] on span "Email" at bounding box center [1097, 168] width 332 height 11
click at [978, 86] on span "CSE YAZAKI SYSTEMS TECHNOLOGIES FRANCE" at bounding box center [1097, 84] width 332 height 11
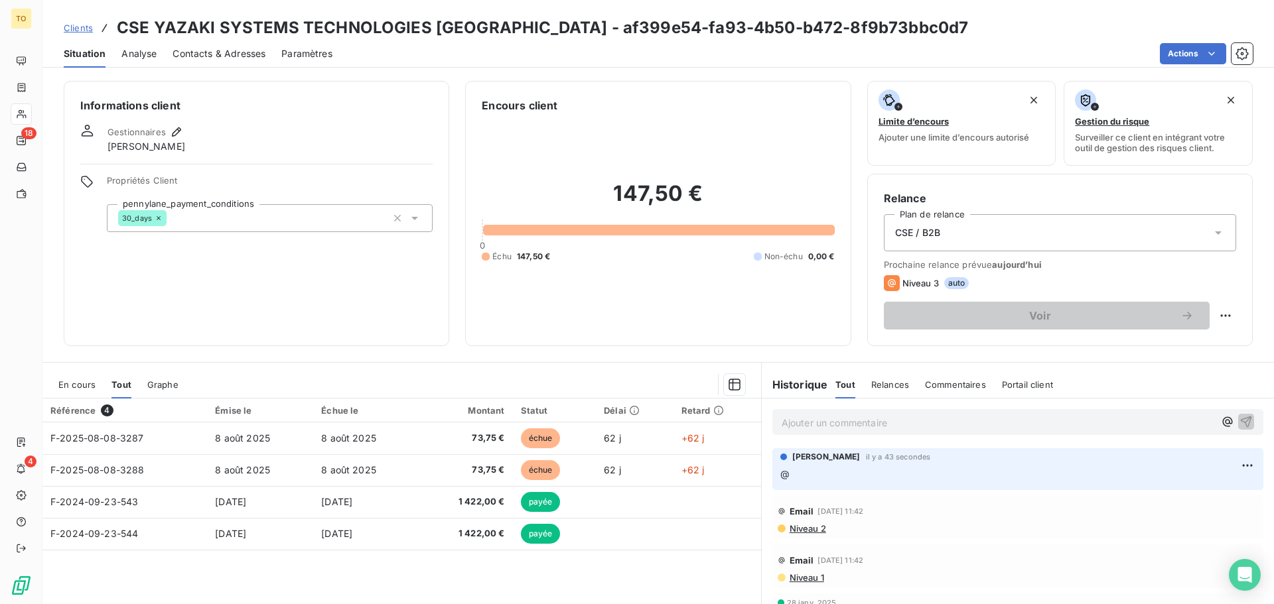
click at [1020, 224] on div "CSE / B2B" at bounding box center [1060, 232] width 352 height 37
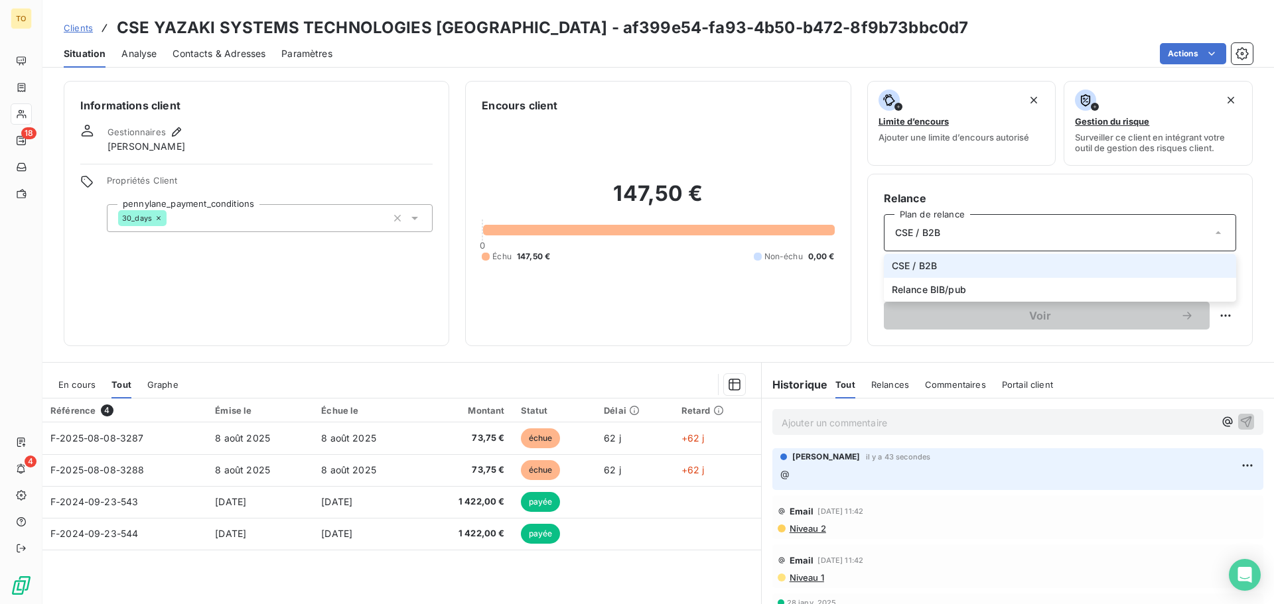
click at [1020, 224] on div "CSE / B2B" at bounding box center [1060, 232] width 352 height 37
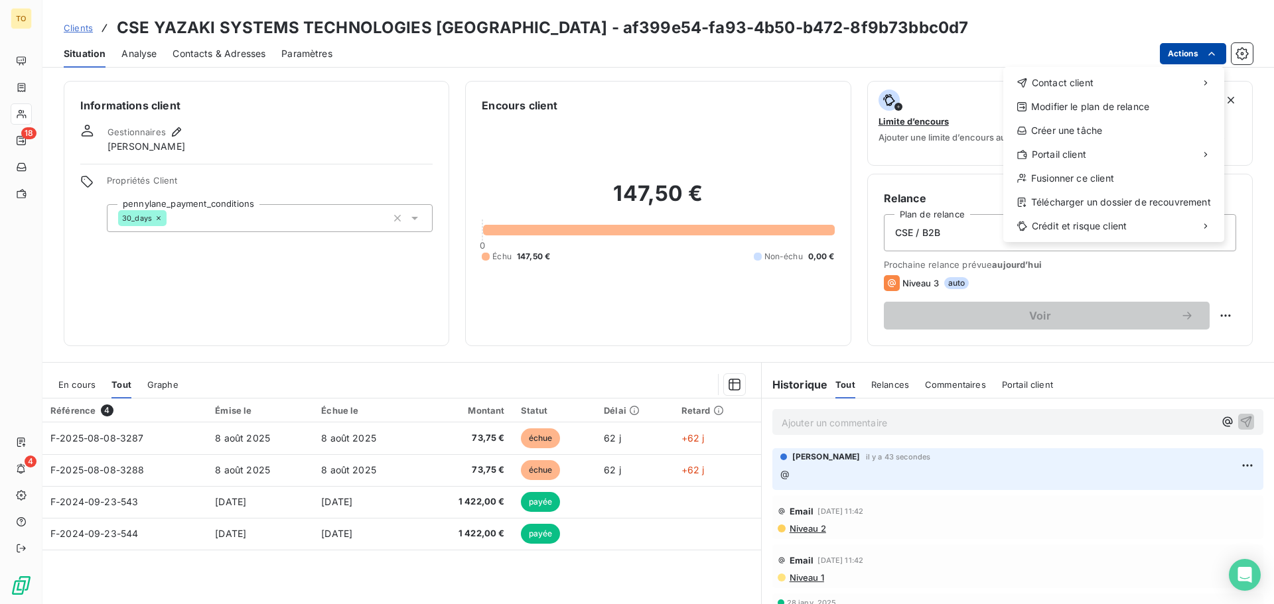
click at [1174, 46] on html "TO 18 4 Clients CSE YAZAKI SYSTEMS TECHNOLOGIES FRANCE - af399e54-fa93-4b50-b47…" at bounding box center [637, 302] width 1274 height 604
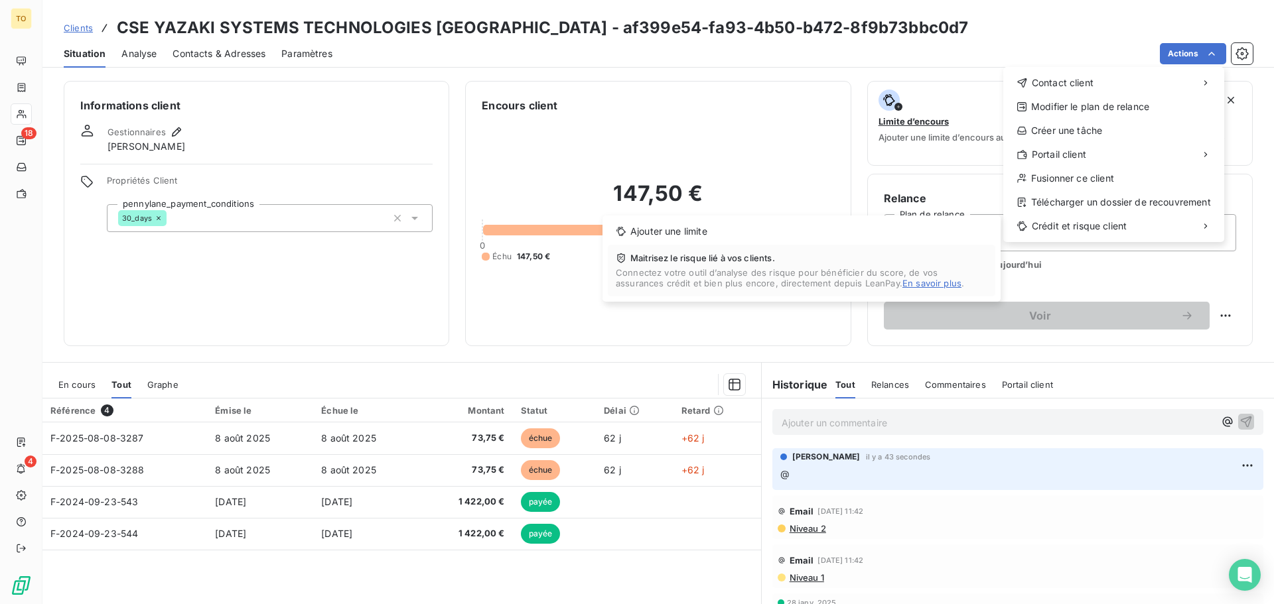
click at [393, 299] on html "TO 18 4 Clients CSE YAZAKI SYSTEMS TECHNOLOGIES FRANCE - af399e54-fa93-4b50-b47…" at bounding box center [637, 302] width 1274 height 604
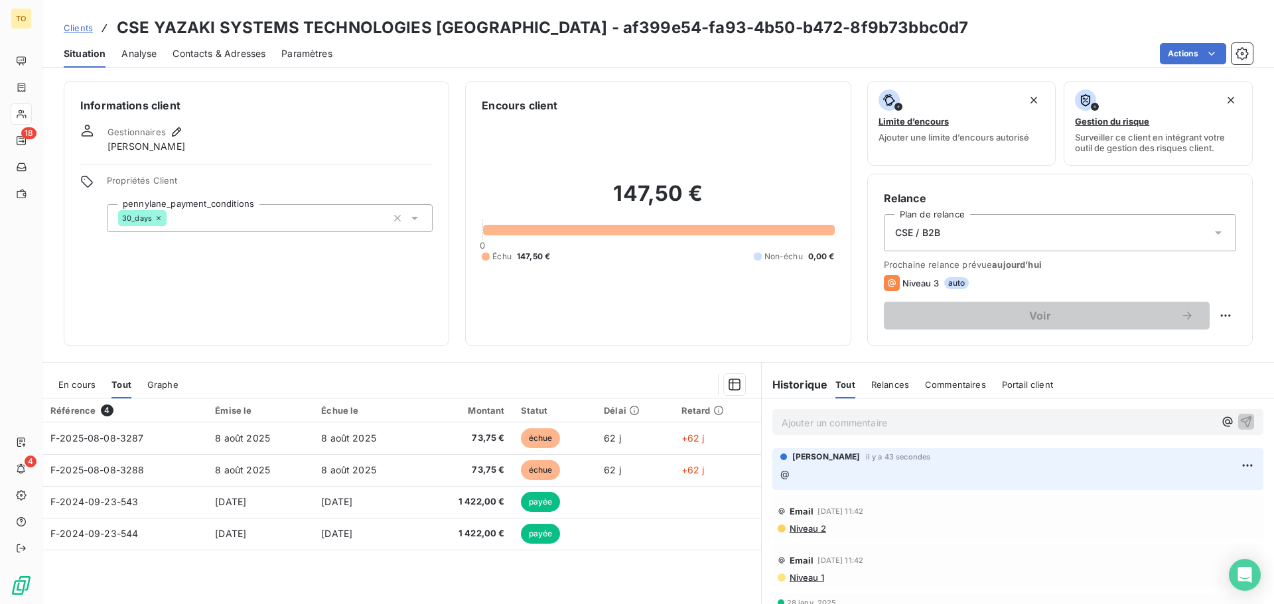
click at [893, 383] on span "Relances" at bounding box center [890, 385] width 38 height 11
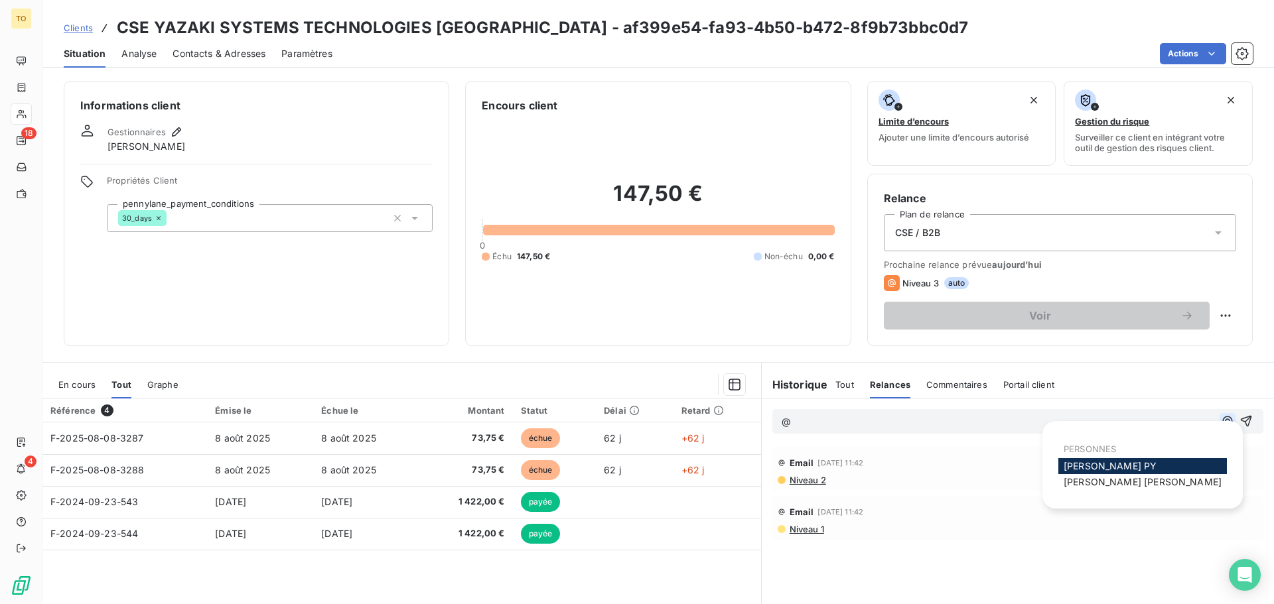
click at [1221, 422] on icon "button" at bounding box center [1227, 421] width 13 height 13
click at [955, 390] on div "Commentaires" at bounding box center [956, 385] width 61 height 28
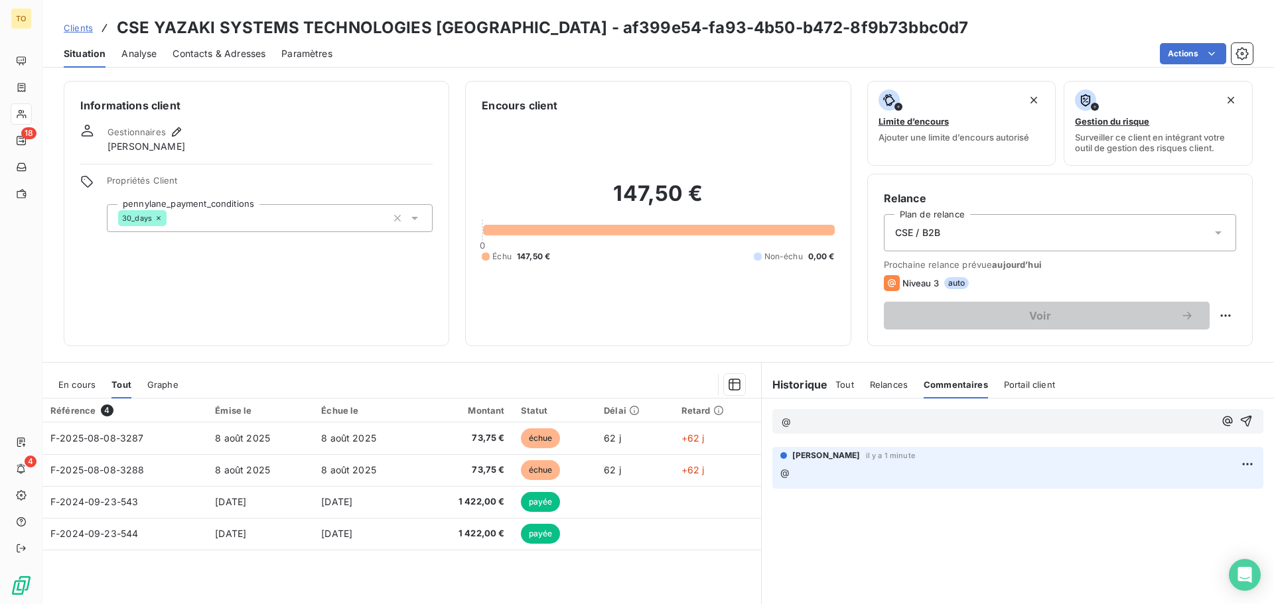
click at [845, 457] on span "Laurence LALANDE" at bounding box center [826, 456] width 68 height 12
click at [1004, 386] on span "Portail client" at bounding box center [1029, 385] width 51 height 11
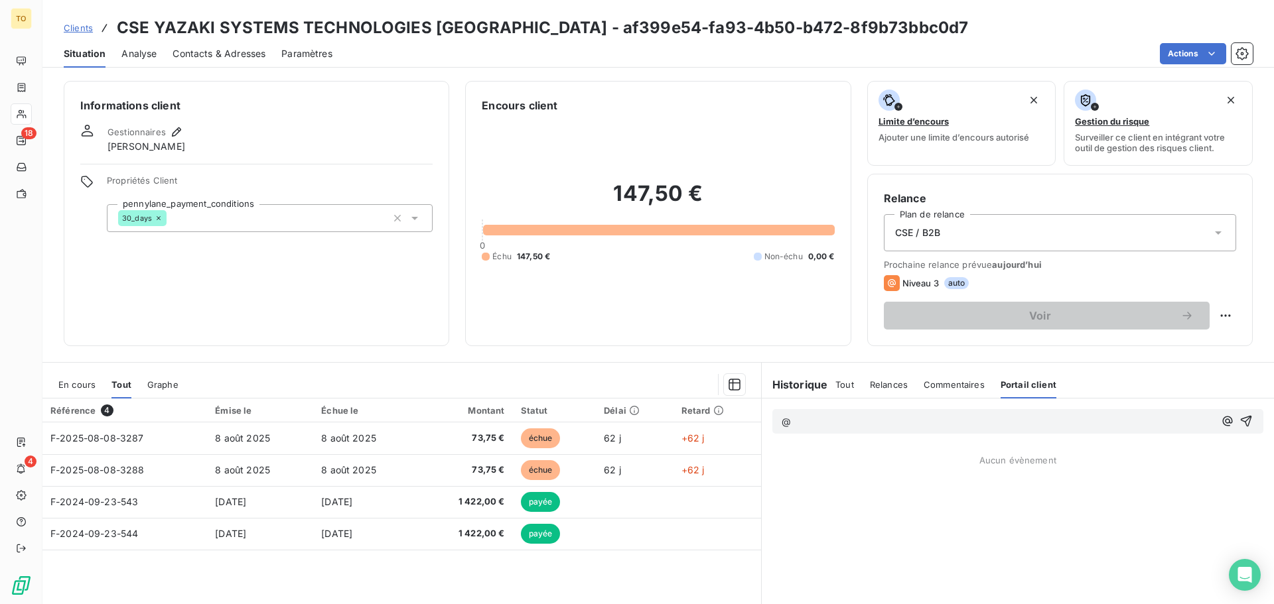
click at [805, 387] on h6 "Historique" at bounding box center [795, 385] width 66 height 16
click at [835, 384] on span "Tout" at bounding box center [844, 385] width 19 height 11
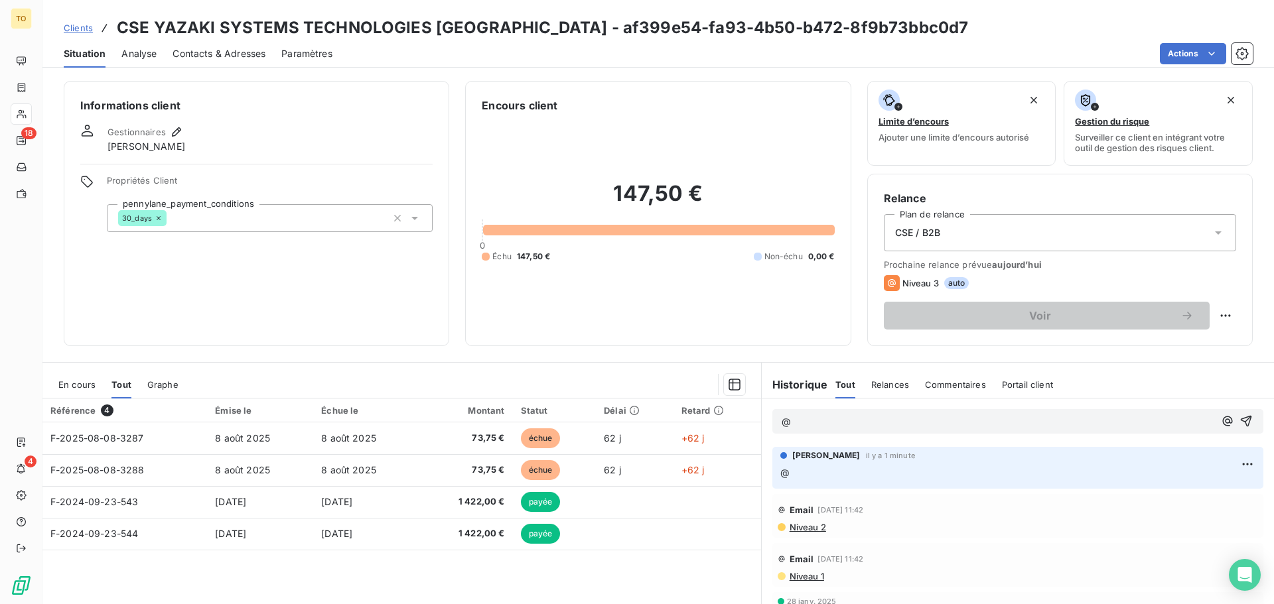
scroll to position [90, 0]
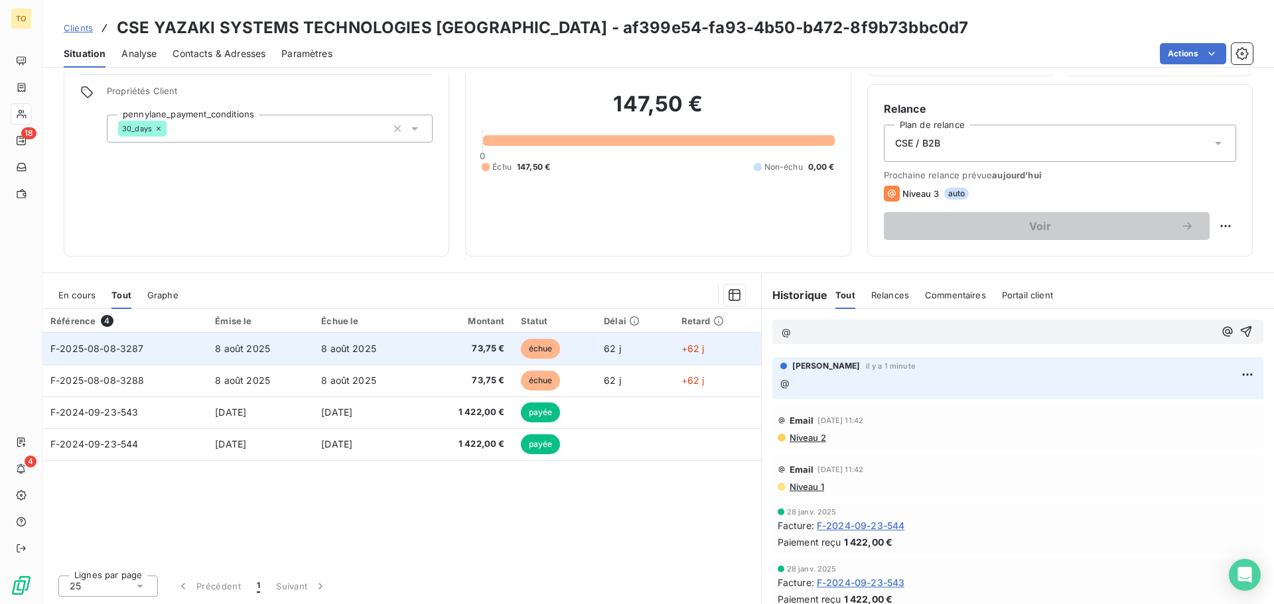
click at [697, 349] on span "+62 j" at bounding box center [692, 348] width 23 height 11
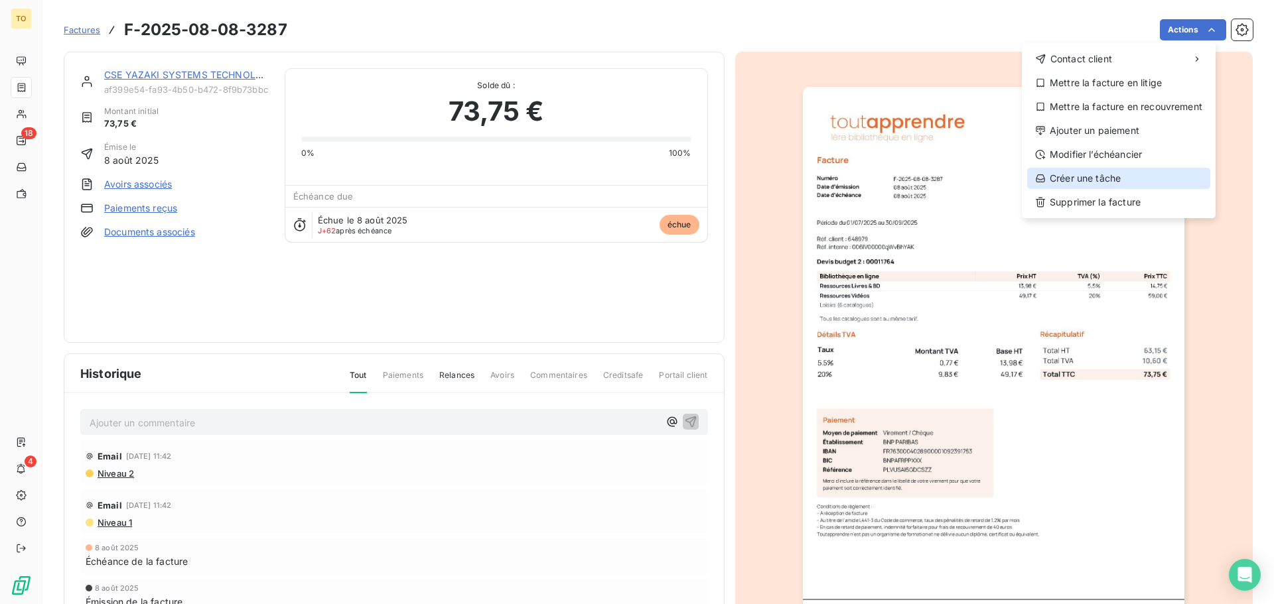
click at [1134, 173] on div "Créer une tâche" at bounding box center [1118, 178] width 183 height 21
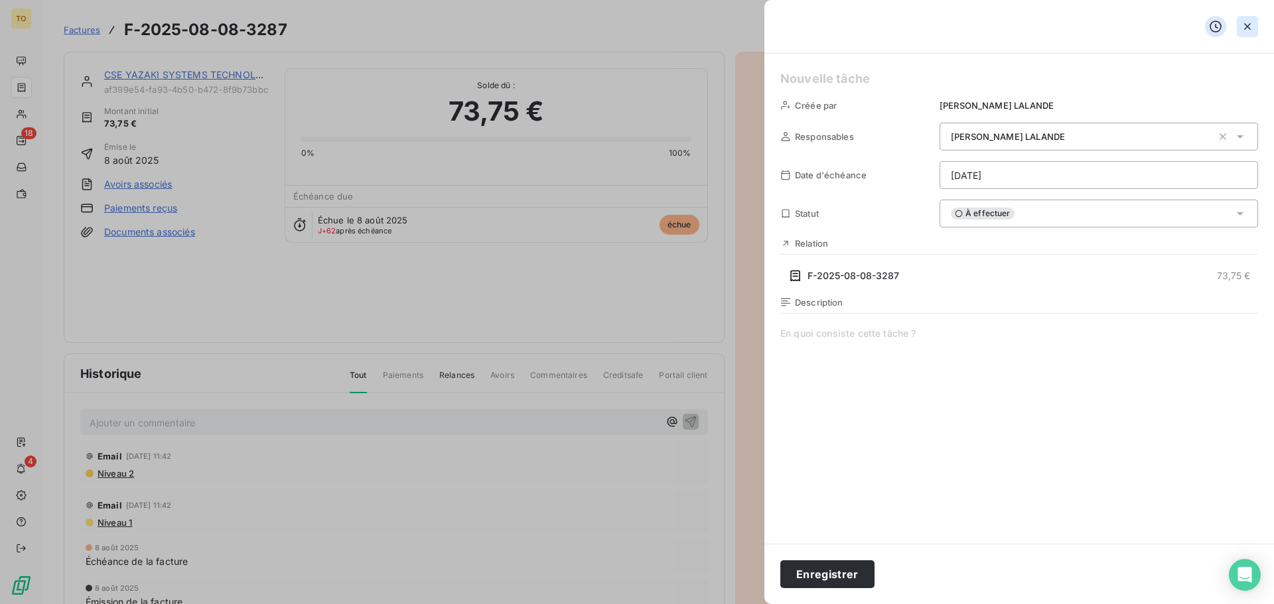
click at [1245, 29] on icon "button" at bounding box center [1247, 26] width 7 height 7
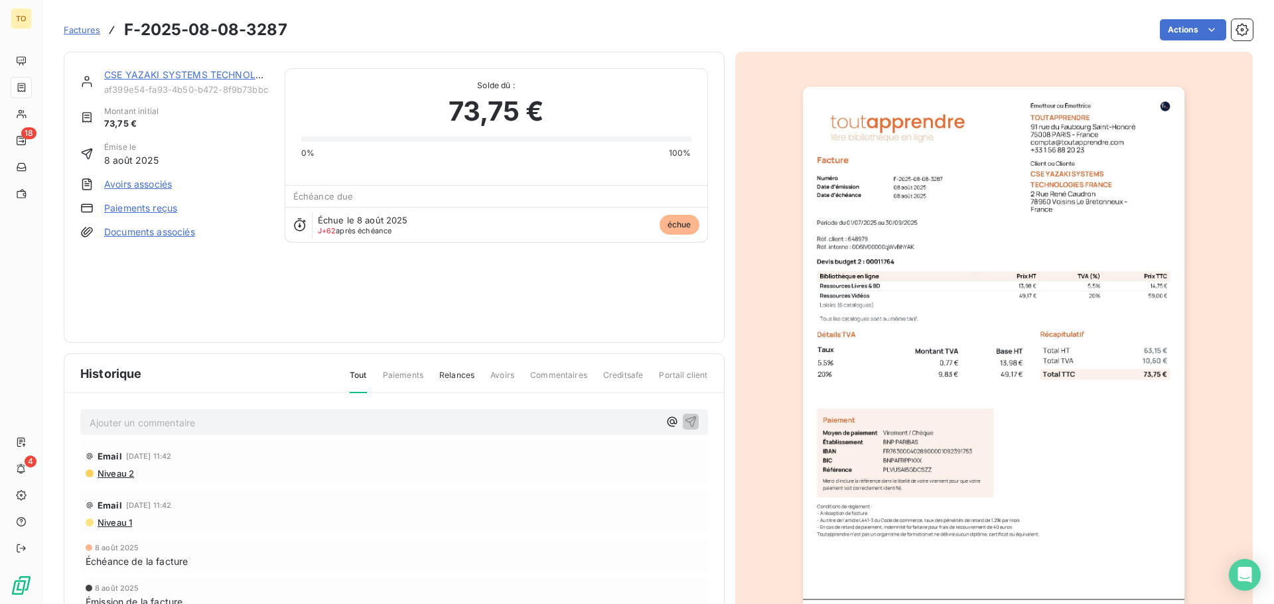
click at [151, 207] on link "Paiements reçus" at bounding box center [140, 208] width 73 height 13
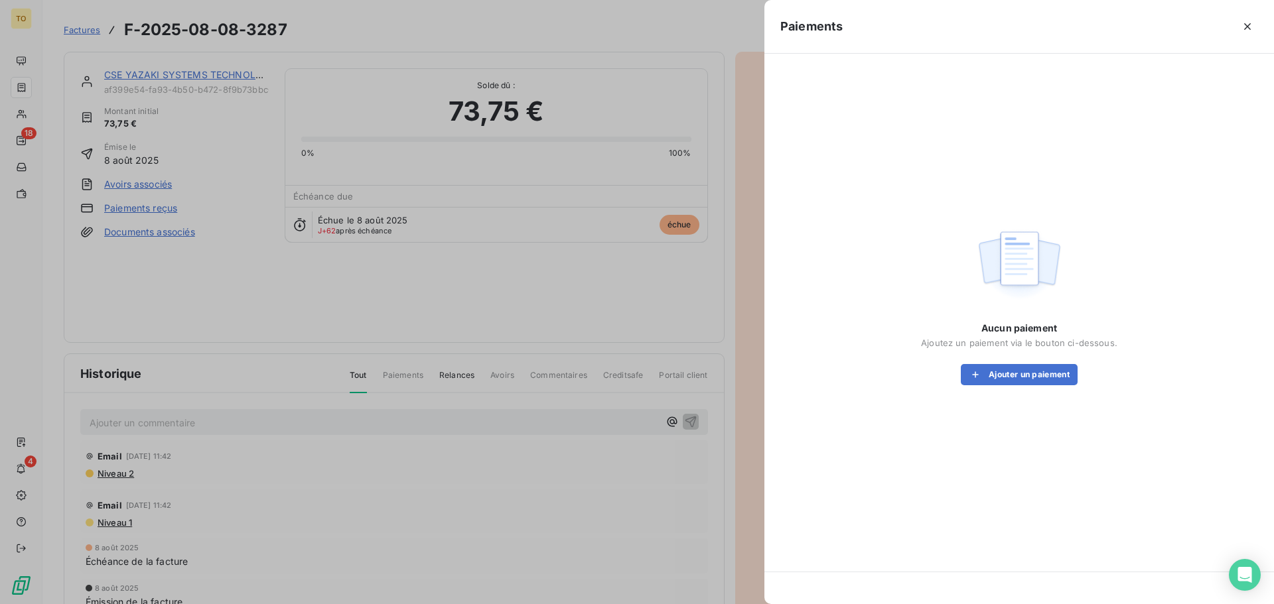
click at [144, 180] on div at bounding box center [637, 302] width 1274 height 604
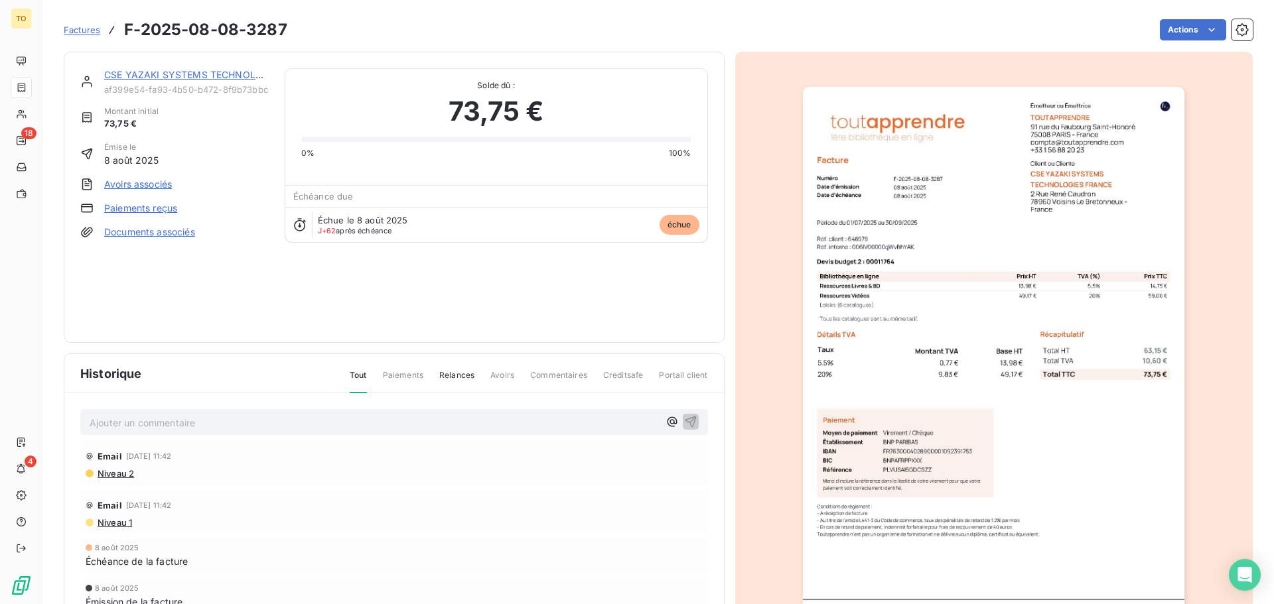
click at [214, 169] on div "CSE YAZAKI SYSTEMS TECHNOLOGIES FRANCE af399e54-fa93-4b50-b472-8f9b73bbc0d7 Mon…" at bounding box center [174, 197] width 188 height 258
click at [214, 76] on link "CSE YAZAKI SYSTEMS TECHNOLOGIES FRANCE" at bounding box center [243, 74] width 279 height 11
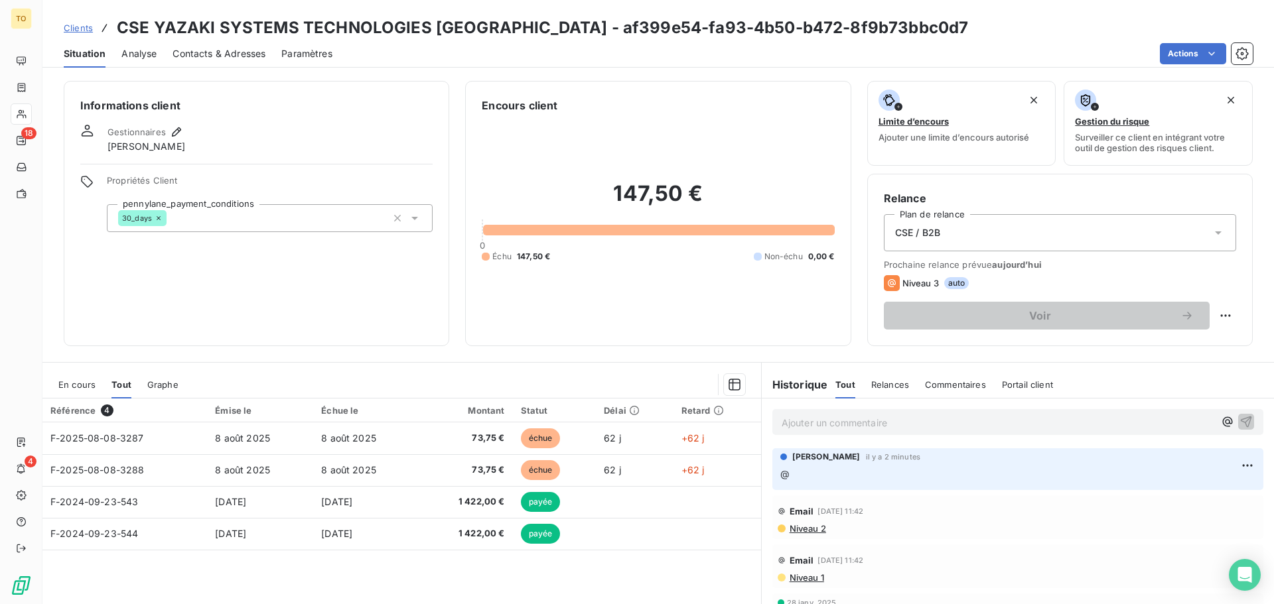
click at [246, 222] on div "30_days" at bounding box center [270, 218] width 326 height 28
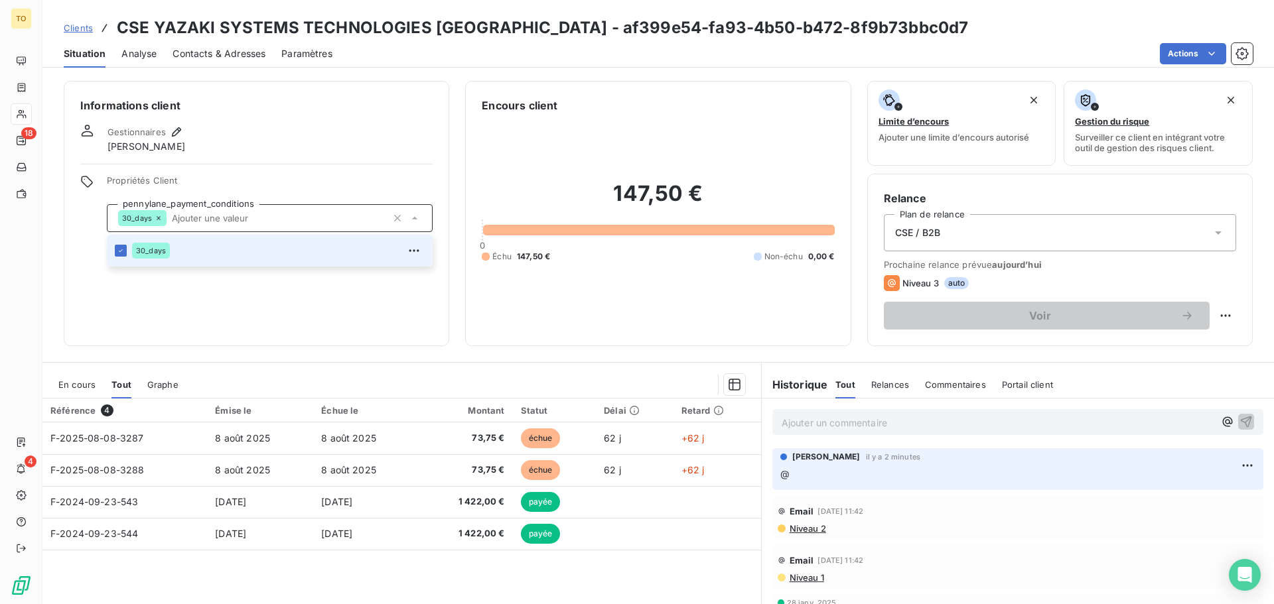
click at [246, 222] on input "text" at bounding box center [277, 218] width 220 height 12
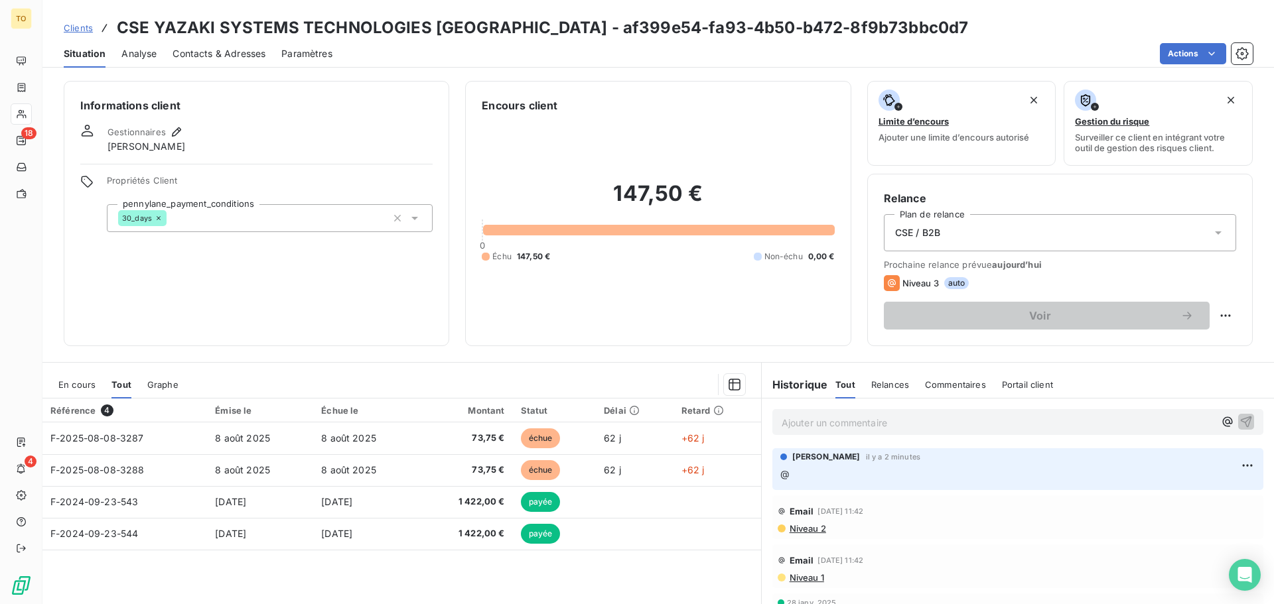
click at [577, 245] on div "147,50 € 0 Échu 147,50 € Non-échu 0,00 €" at bounding box center [658, 221] width 352 height 216
click at [580, 279] on div "147,50 € 0 Échu 147,50 € Non-échu 0,00 €" at bounding box center [658, 221] width 352 height 216
drag, startPoint x: 586, startPoint y: 279, endPoint x: 601, endPoint y: 280, distance: 15.3
click at [586, 279] on div "147,50 € 0 Échu 147,50 € Non-échu 0,00 €" at bounding box center [658, 221] width 352 height 216
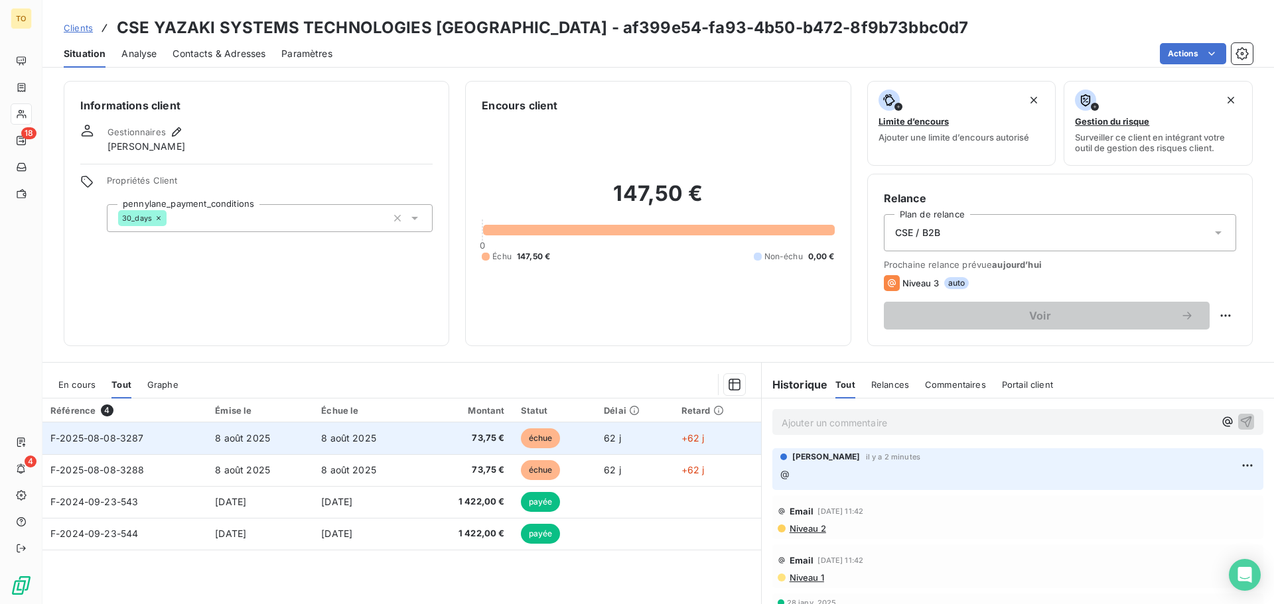
drag, startPoint x: 601, startPoint y: 280, endPoint x: 569, endPoint y: 425, distance: 148.8
click at [601, 281] on div "147,50 € 0 Échu 147,50 € Non-échu 0,00 €" at bounding box center [658, 221] width 352 height 216
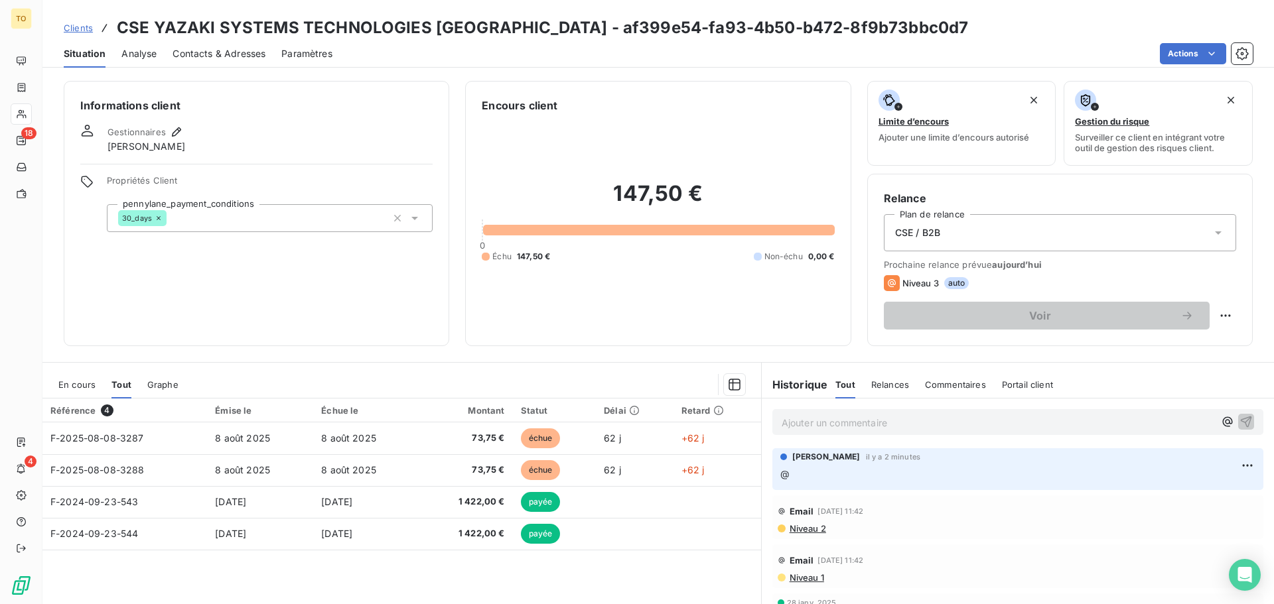
drag, startPoint x: 857, startPoint y: 464, endPoint x: 846, endPoint y: 425, distance: 40.7
click at [857, 463] on div "Laurence LALANDE il y a 2 minutes @" at bounding box center [1017, 466] width 475 height 31
click at [884, 386] on span "Relances" at bounding box center [890, 385] width 38 height 11
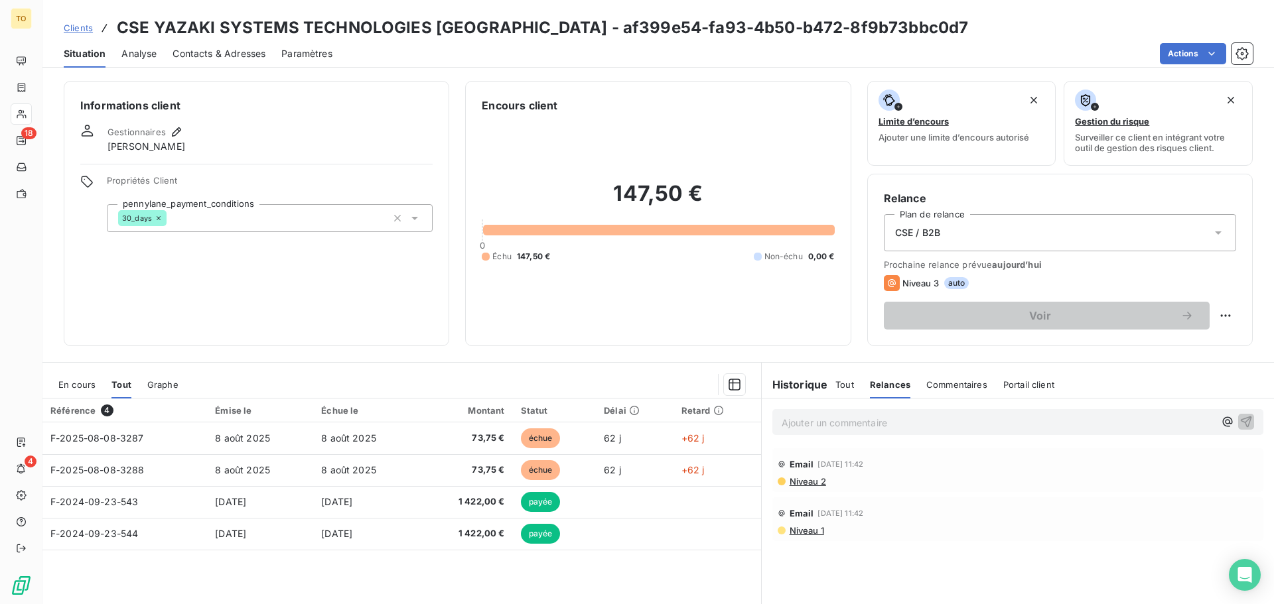
click at [793, 483] on span "Niveau 2" at bounding box center [807, 481] width 38 height 11
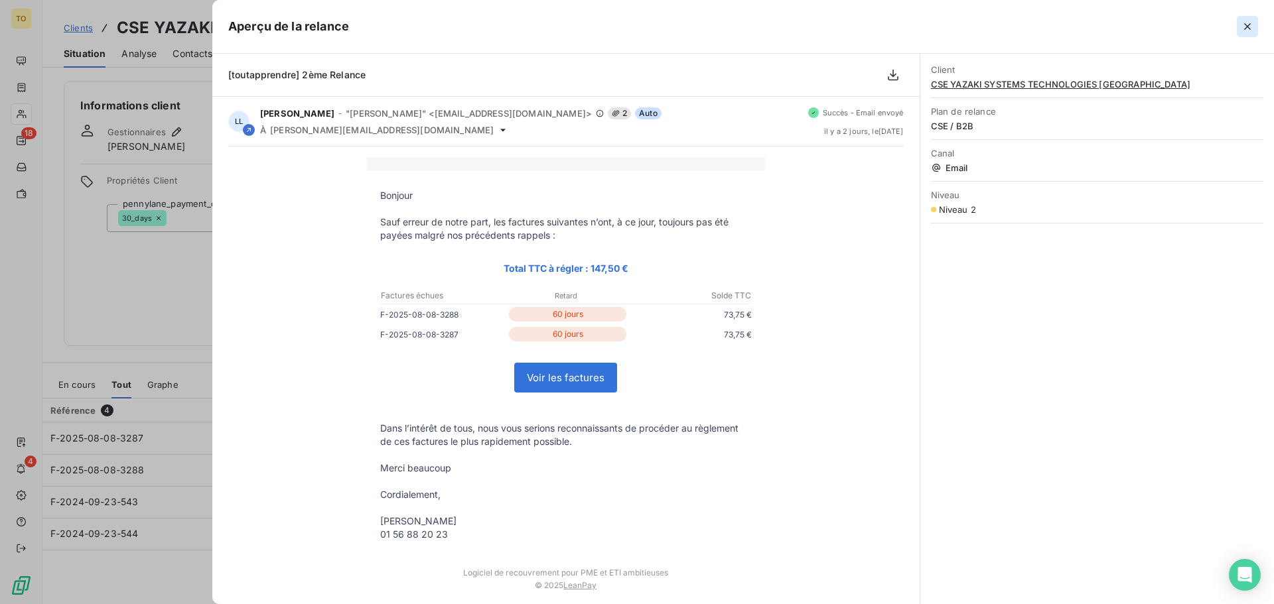
click at [1253, 25] on icon "button" at bounding box center [1247, 26] width 13 height 13
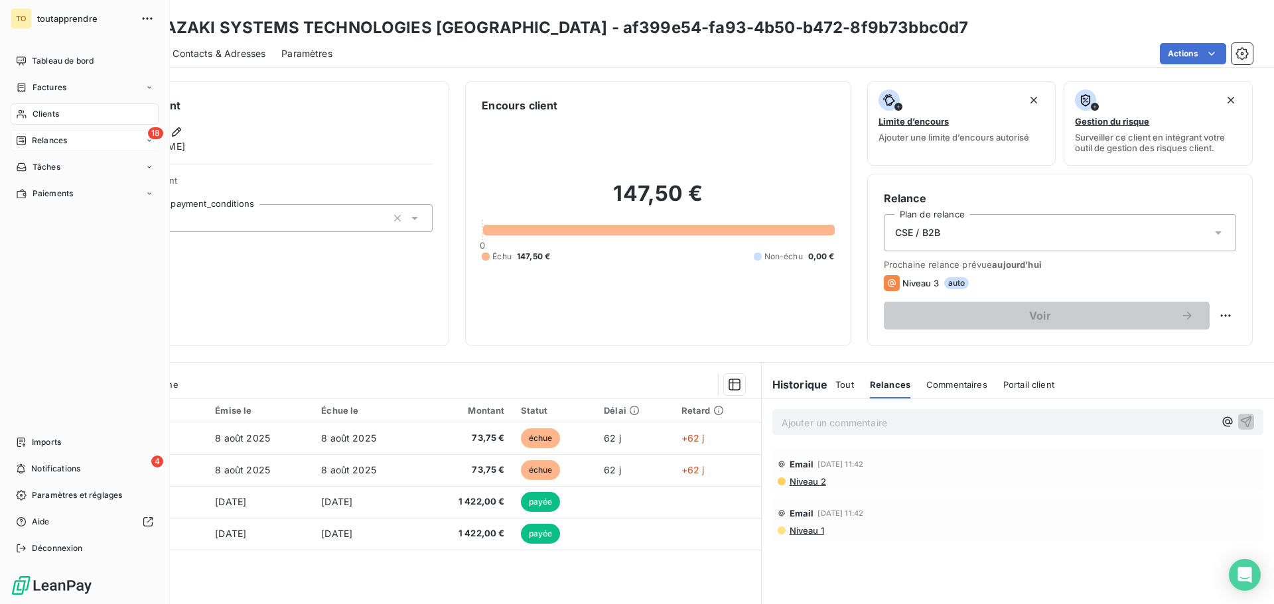
click at [27, 134] on div "18 Relances" at bounding box center [85, 140] width 148 height 21
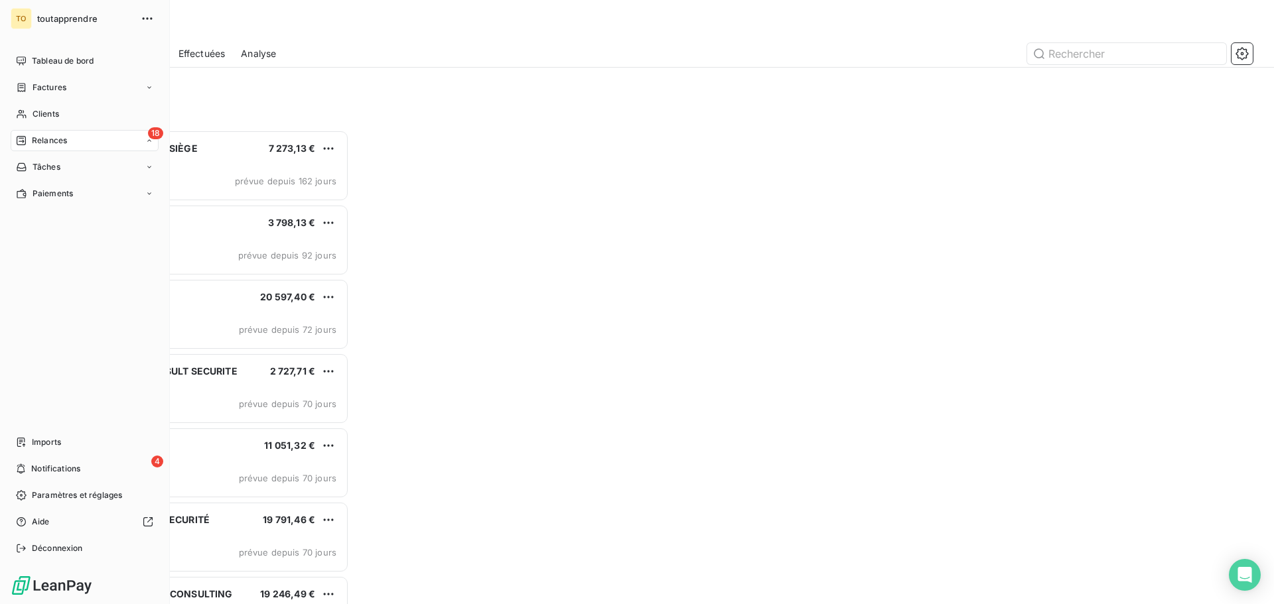
scroll to position [464, 275]
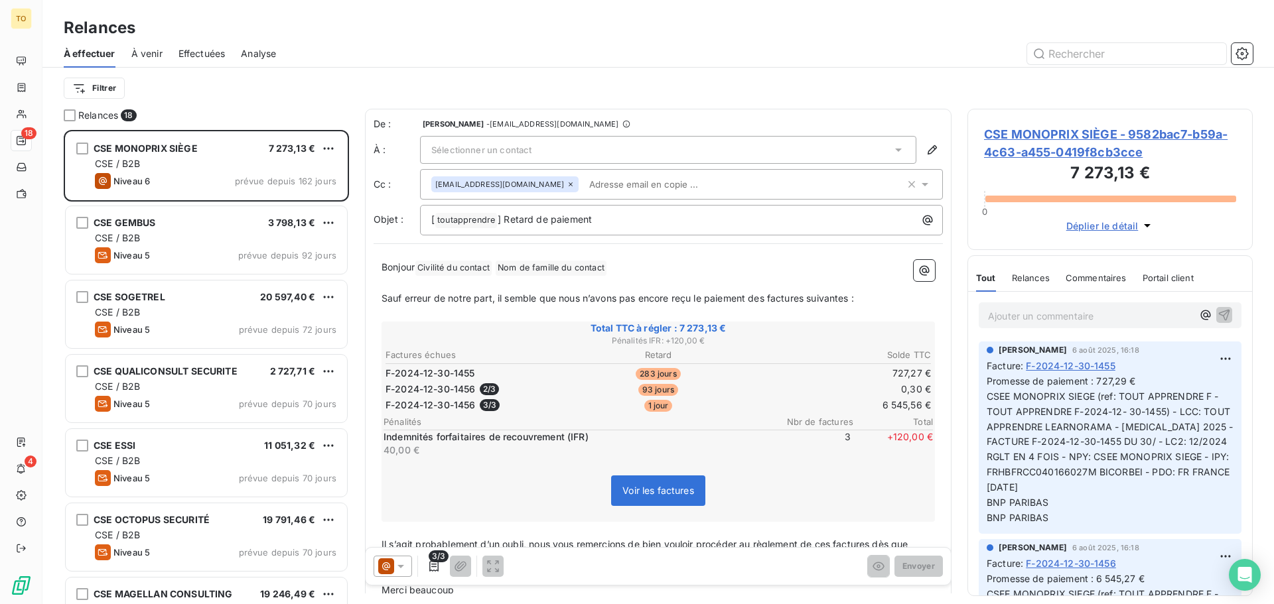
click at [151, 54] on span "À venir" at bounding box center [146, 53] width 31 height 13
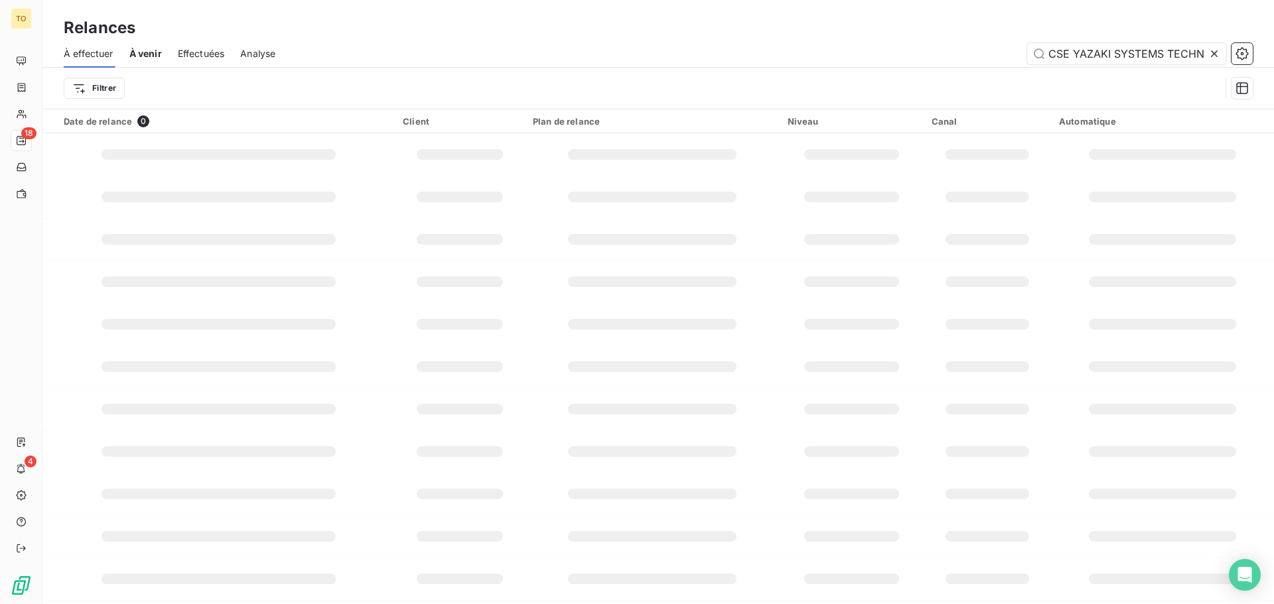
scroll to position [0, 90]
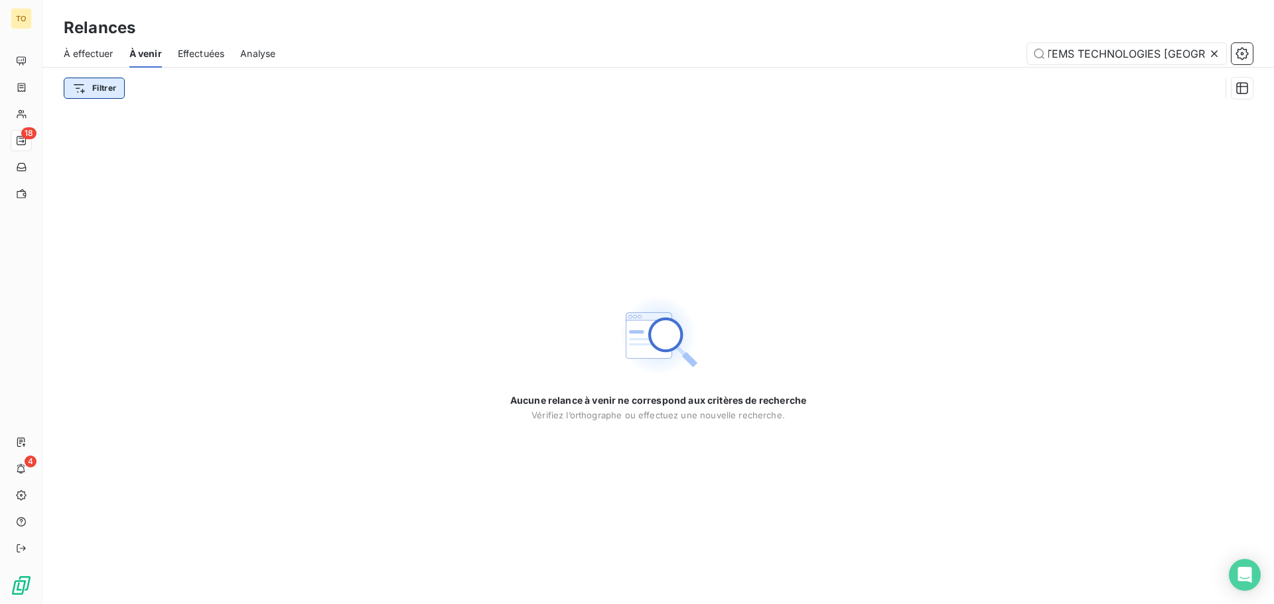
click at [111, 91] on html "TO 18 4 Relances À effectuer À venir Effectuées Analyse CSE YAZAKI SYSTEMS TECH…" at bounding box center [637, 302] width 1274 height 604
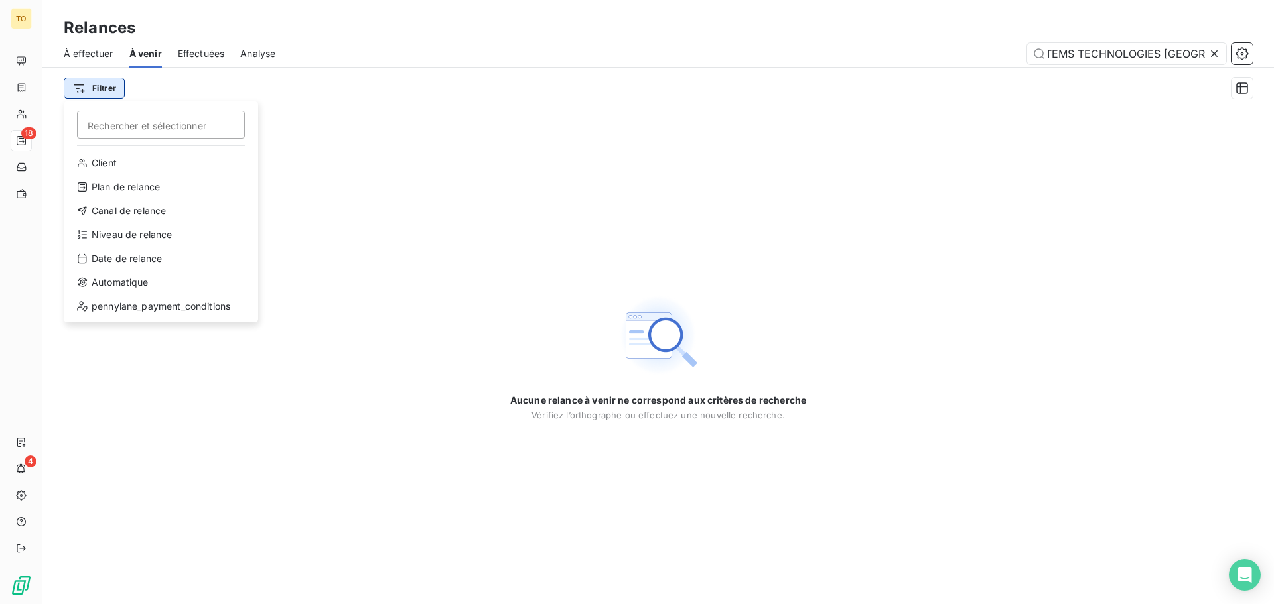
scroll to position [0, 0]
click at [127, 117] on input "Rechercher et sélectionner" at bounding box center [161, 125] width 168 height 28
paste input "F-2025-08-08-3288"
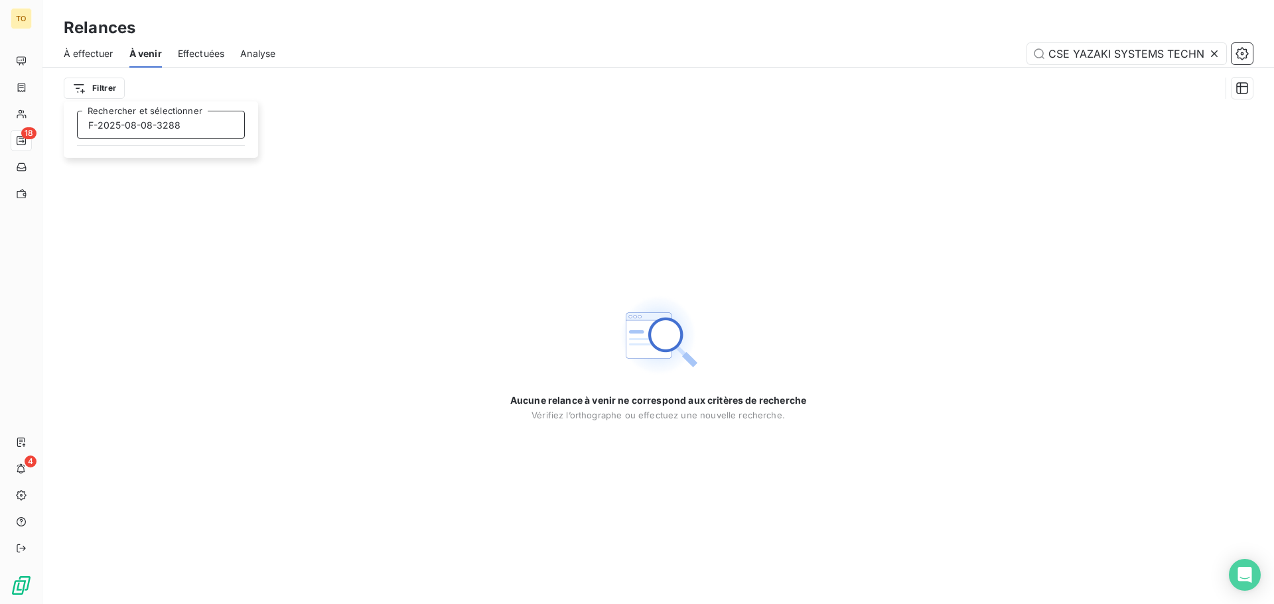
type input "F-2025-08-08-3288"
click at [102, 93] on html "TO 18 4 Relances À effectuer À venir Effectuées Analyse CSE YAZAKI SYSTEMS TECH…" at bounding box center [637, 302] width 1274 height 604
click at [102, 88] on html "TO 18 4 Relances À effectuer À venir Effectuées Analyse CSE YAZAKI SYSTEMS TECH…" at bounding box center [637, 302] width 1274 height 604
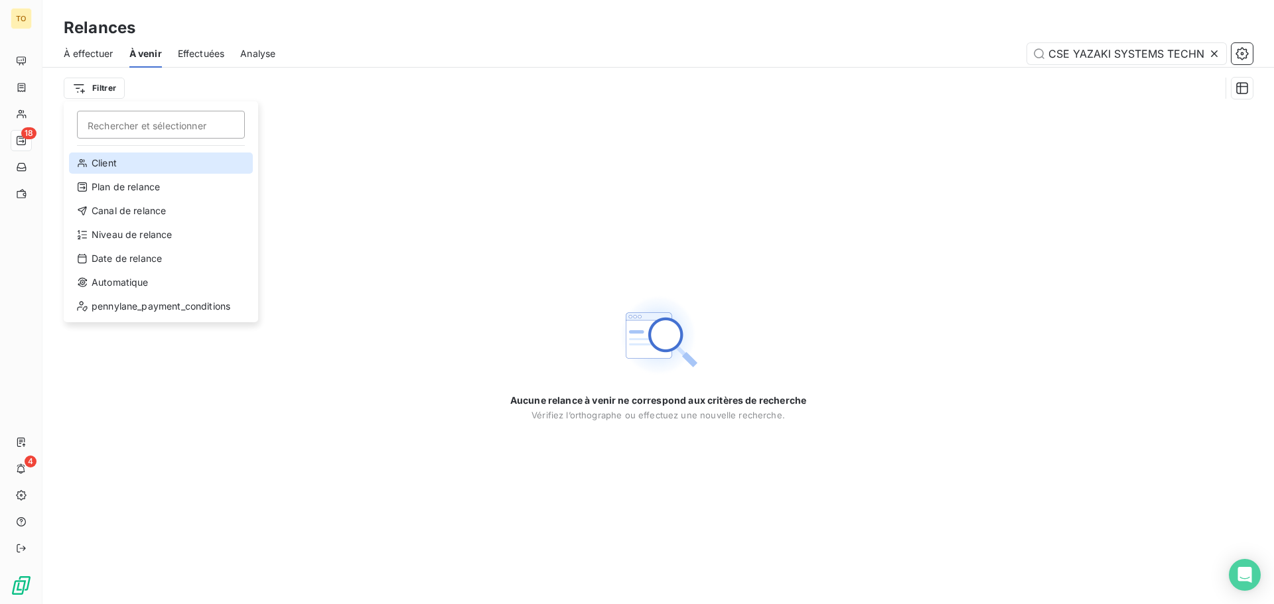
click at [93, 159] on div "Client" at bounding box center [161, 163] width 184 height 21
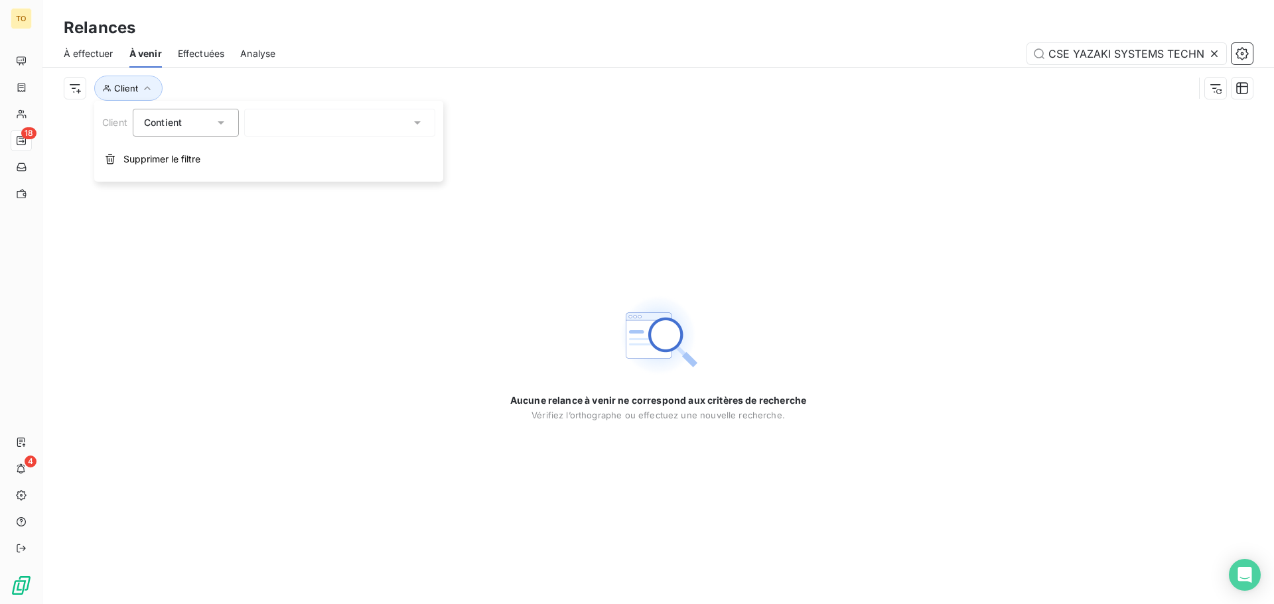
click at [507, 165] on div "Aucune relance à venir ne correspond aux critères de recherche Vérifiez l’ortho…" at bounding box center [657, 357] width 1231 height 496
drag, startPoint x: 502, startPoint y: 186, endPoint x: 365, endPoint y: 133, distance: 146.9
click at [495, 186] on div "Aucune relance à venir ne correspond aux critères de recherche Vérifiez l’ortho…" at bounding box center [657, 357] width 1231 height 496
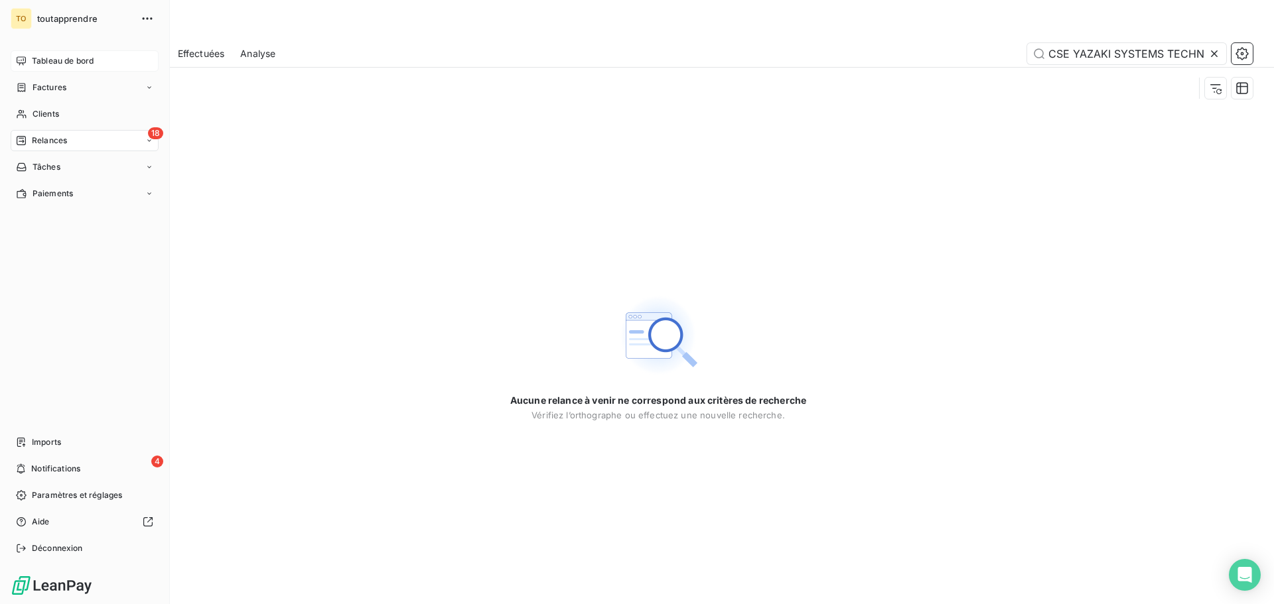
click at [26, 61] on icon at bounding box center [21, 60] width 9 height 9
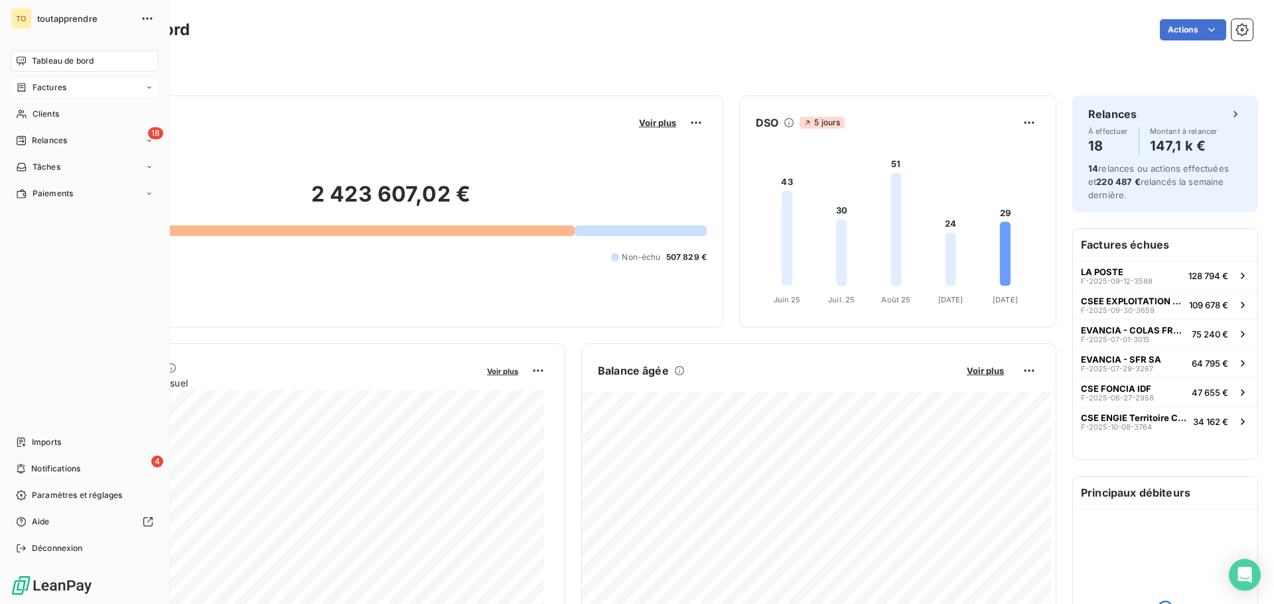
click at [25, 78] on div "Factures" at bounding box center [85, 87] width 148 height 21
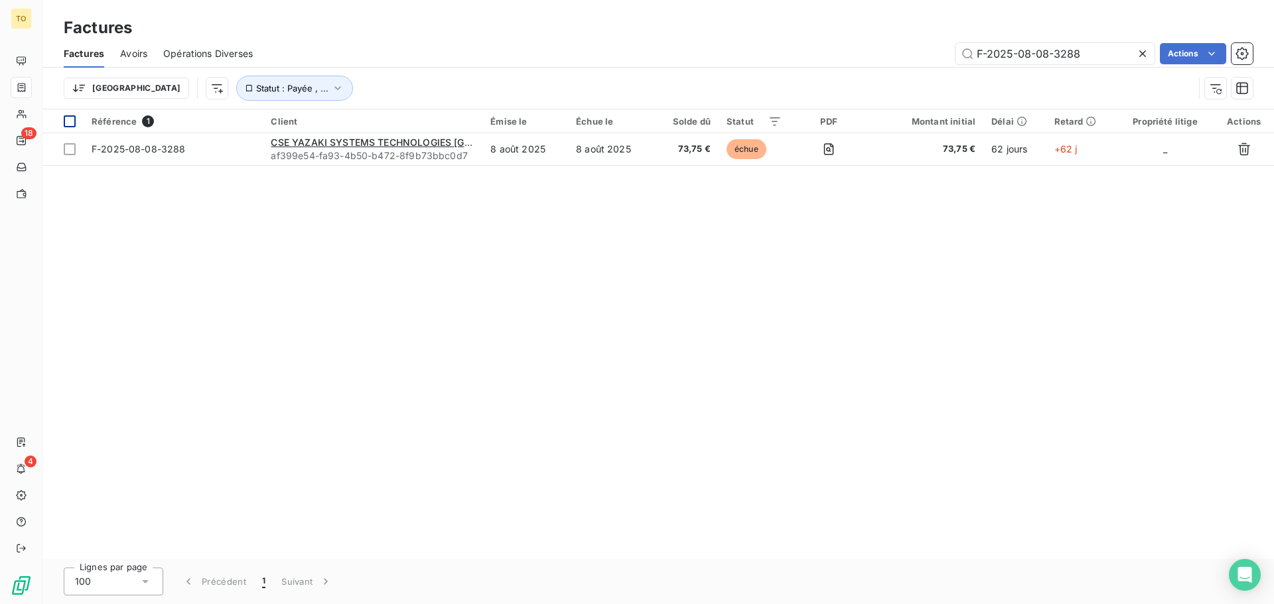
click at [66, 117] on div at bounding box center [70, 121] width 12 height 12
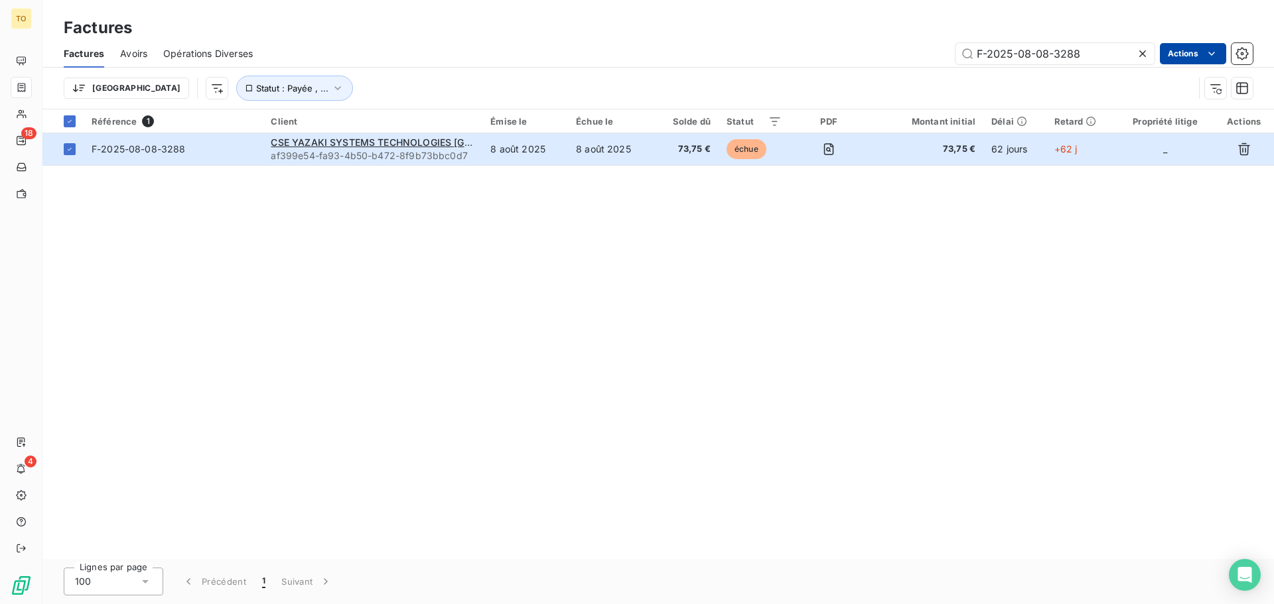
click at [1200, 58] on html "TO 18 4 Factures Factures Avoirs Opérations Diverses F-2025-08-08-3288 Actions …" at bounding box center [637, 302] width 1274 height 604
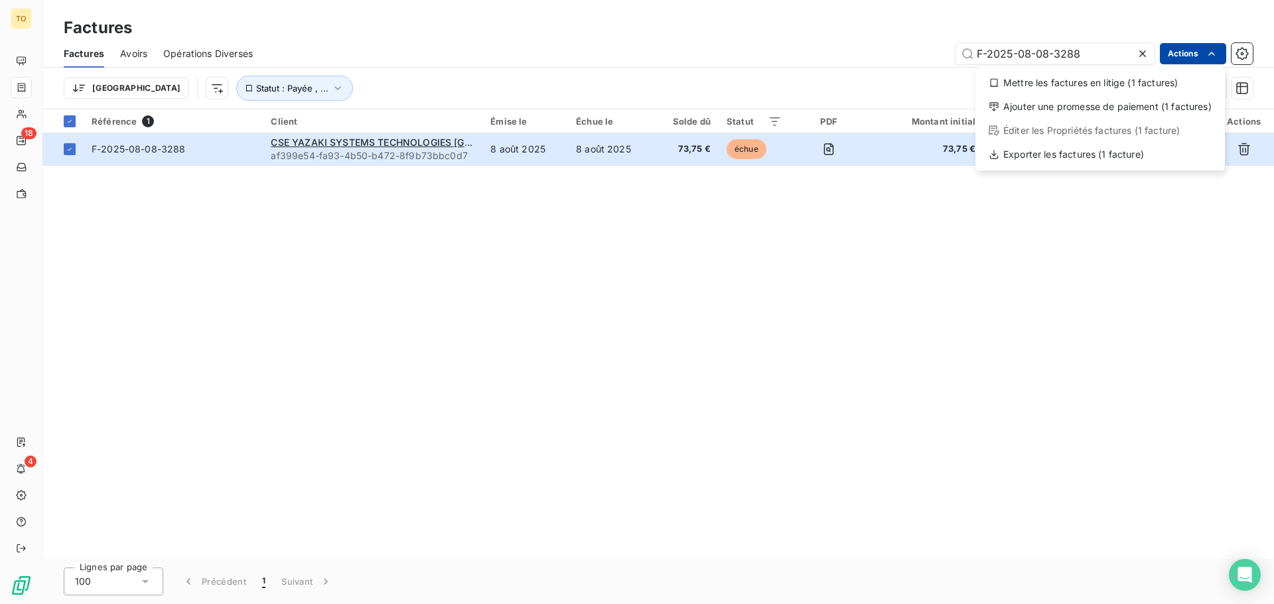
click at [1200, 58] on html "TO 18 4 Factures Factures Avoirs Opérations Diverses F-2025-08-08-3288 Actions …" at bounding box center [637, 302] width 1274 height 604
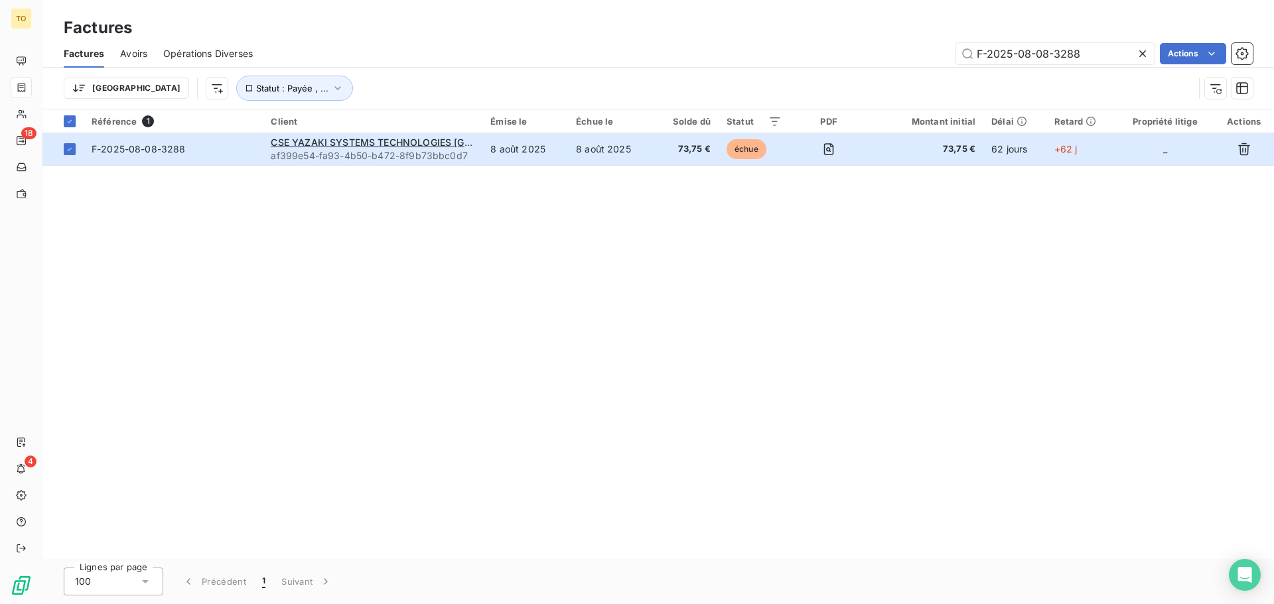
click at [1067, 306] on div "Référence 1 Client Émise le Échue le Solde dû Statut PDF Montant initial Délai …" at bounding box center [657, 334] width 1231 height 450
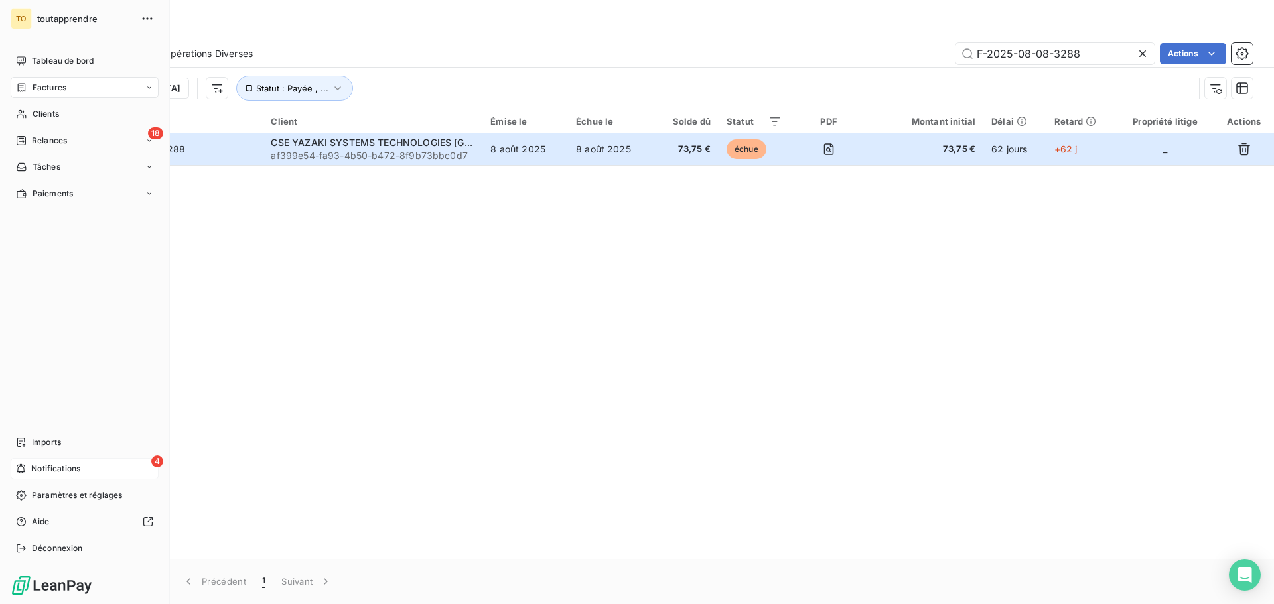
click at [22, 466] on icon at bounding box center [21, 469] width 8 height 10
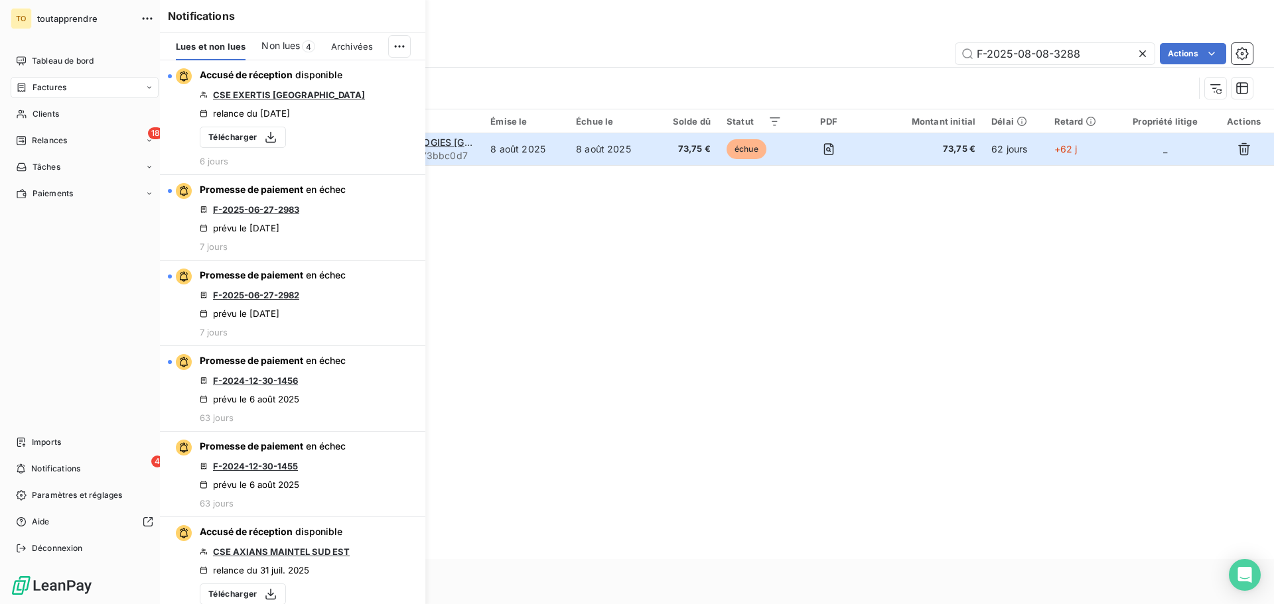
click at [13, 96] on div "Factures" at bounding box center [85, 87] width 148 height 21
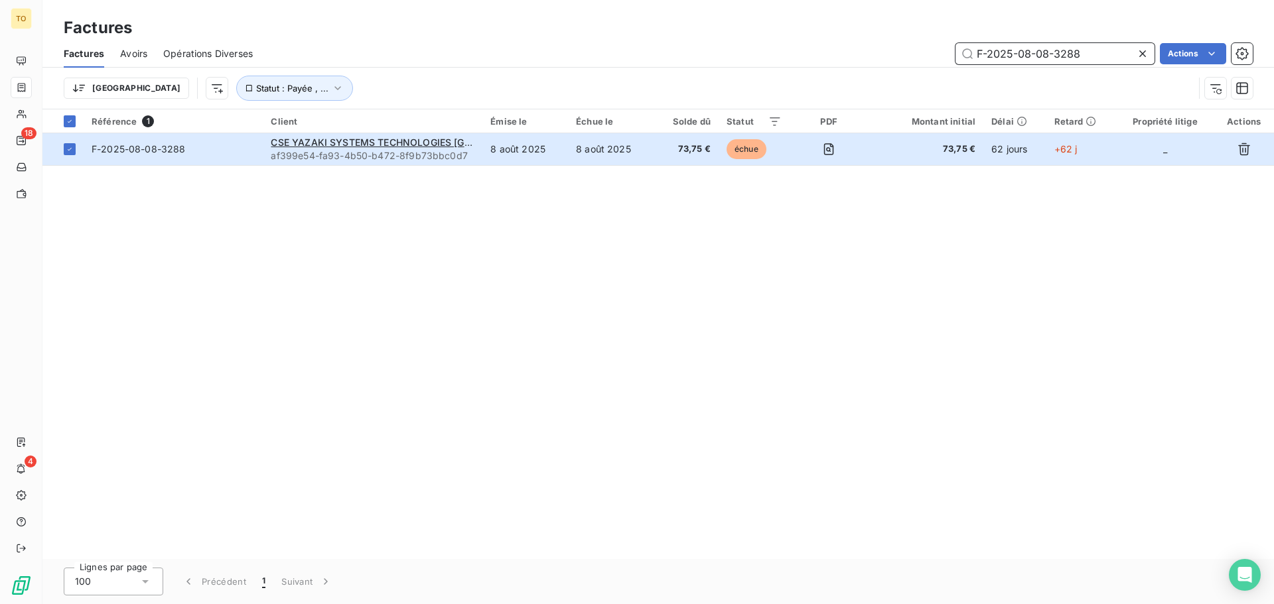
drag, startPoint x: 1072, startPoint y: 54, endPoint x: 1082, endPoint y: 55, distance: 10.0
click at [1071, 55] on input "F-2025-08-08-3288" at bounding box center [1054, 53] width 199 height 21
click at [1140, 54] on icon at bounding box center [1142, 53] width 13 height 13
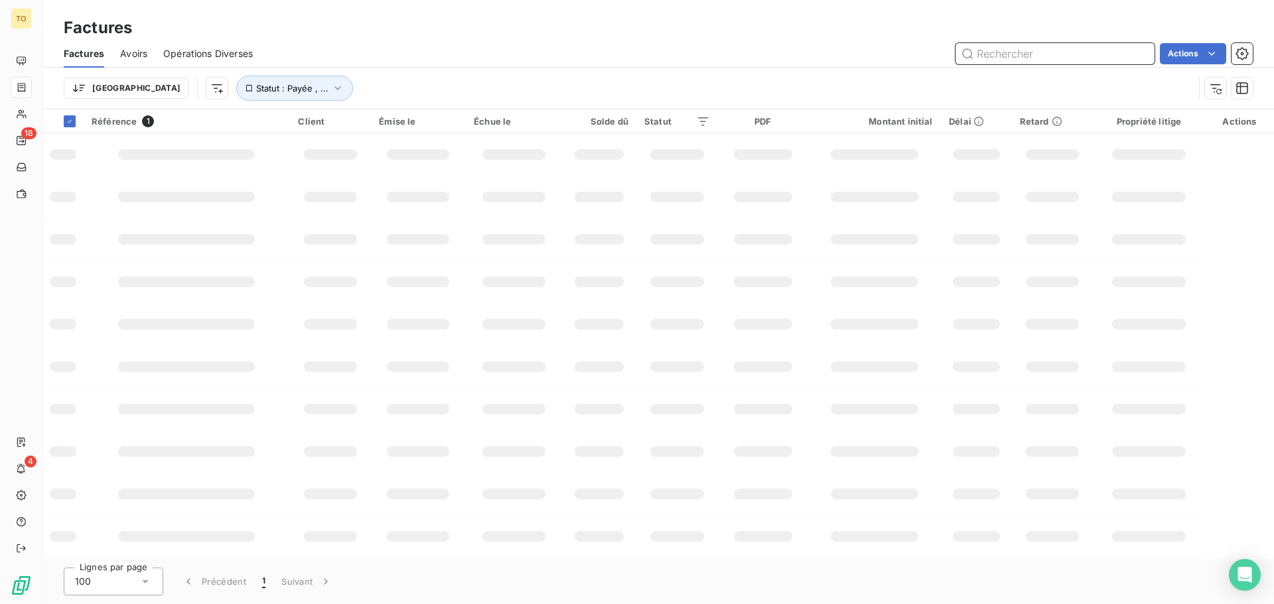
click at [1055, 54] on input "text" at bounding box center [1054, 53] width 199 height 21
paste input "F-2025-08-08-3288"
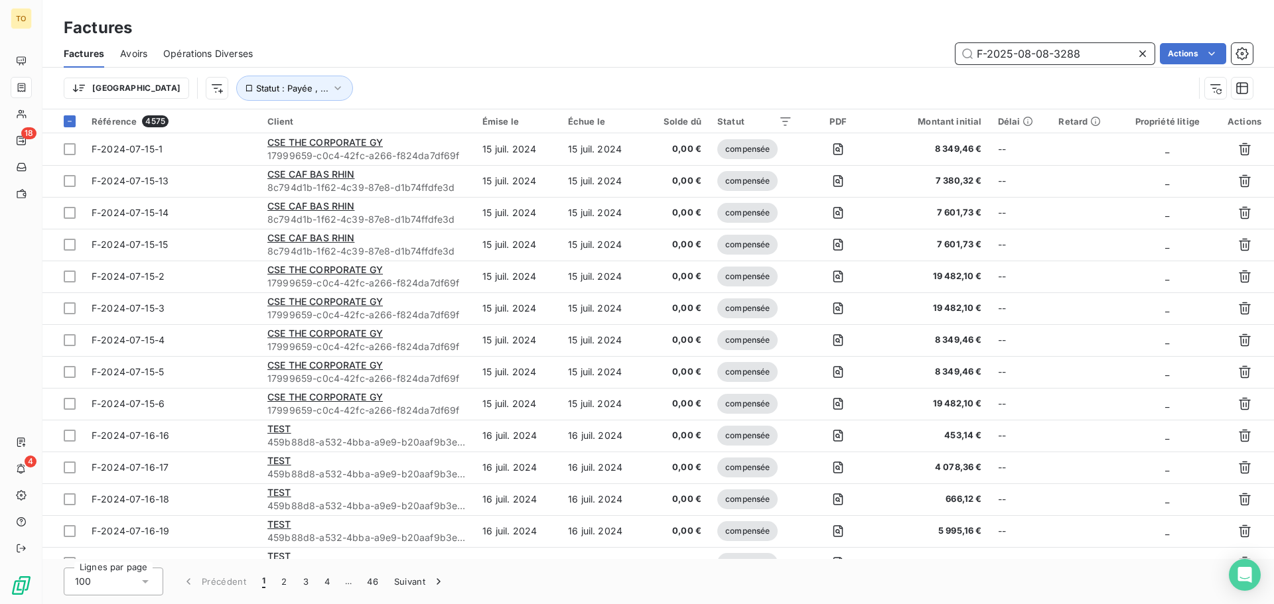
click at [1036, 54] on input "F-2025-08-08-3288" at bounding box center [1054, 53] width 199 height 21
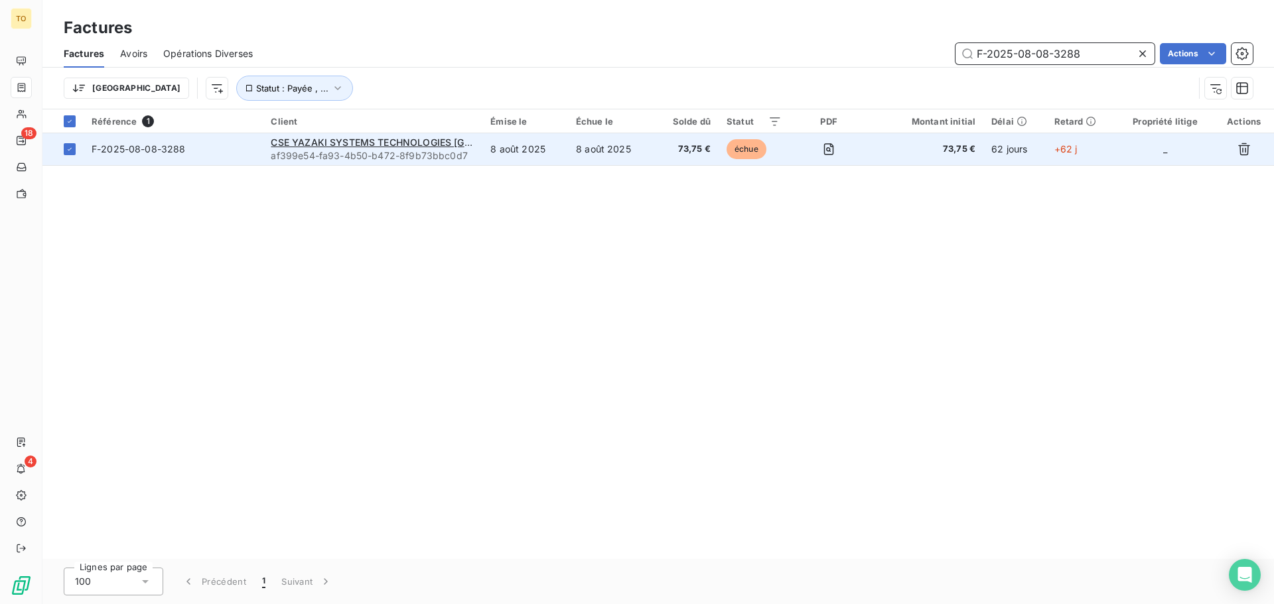
type input "F-2025-08-08-3288"
click at [667, 154] on span "73,75 €" at bounding box center [686, 149] width 49 height 13
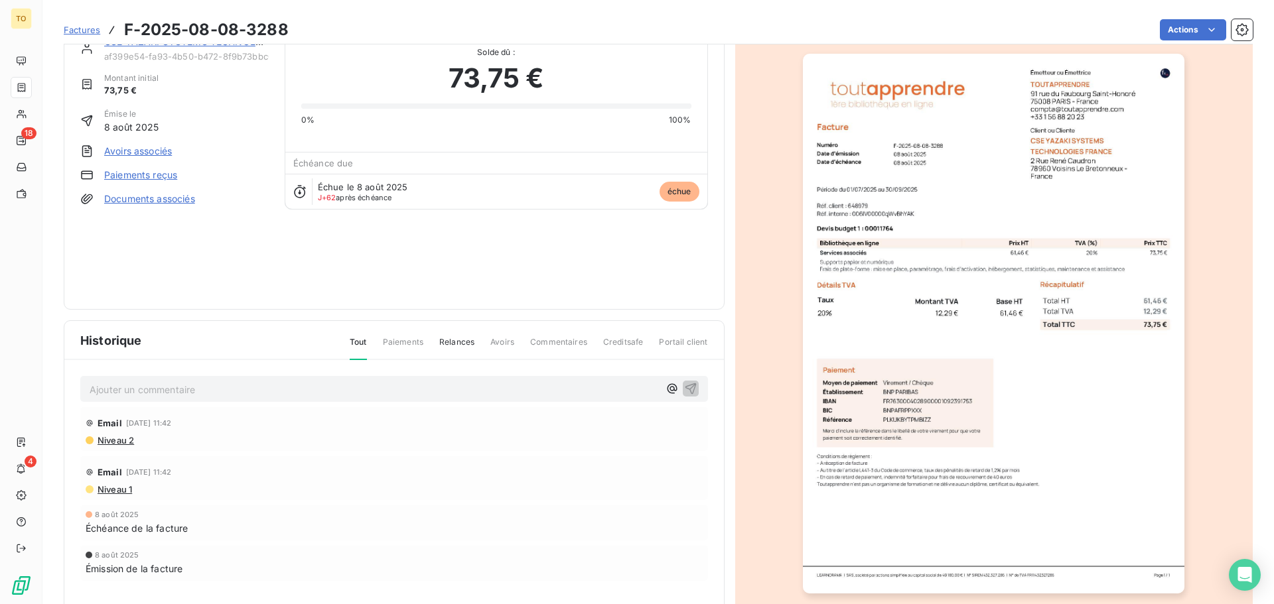
scroll to position [80, 0]
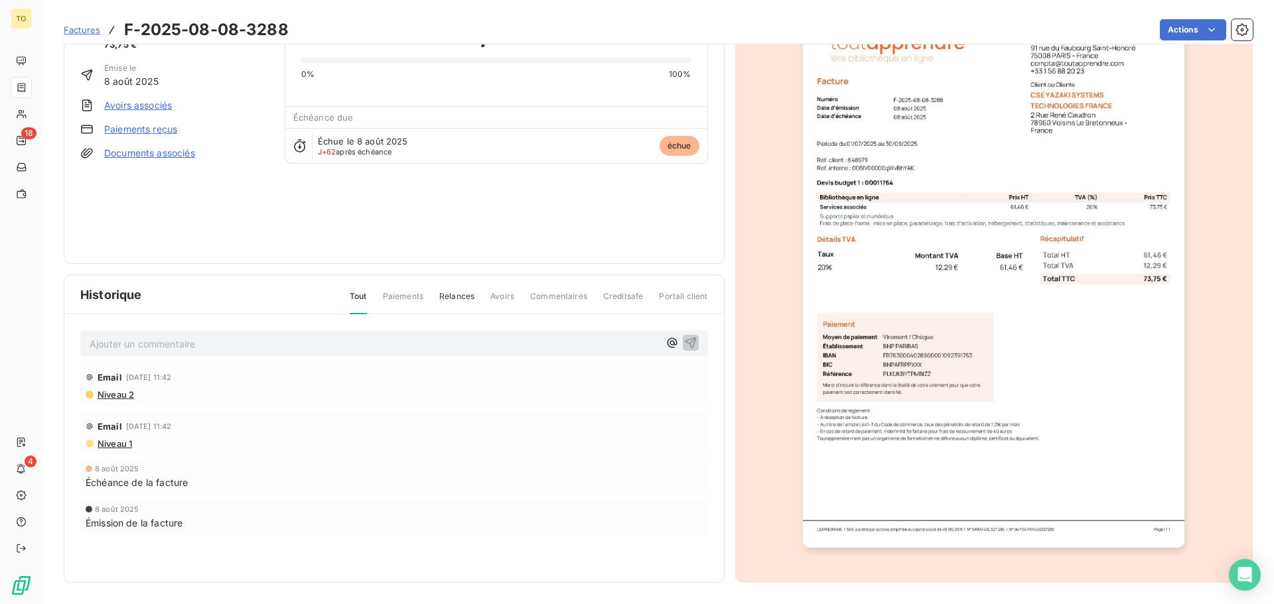
click at [105, 442] on span "Niveau 1" at bounding box center [114, 444] width 36 height 11
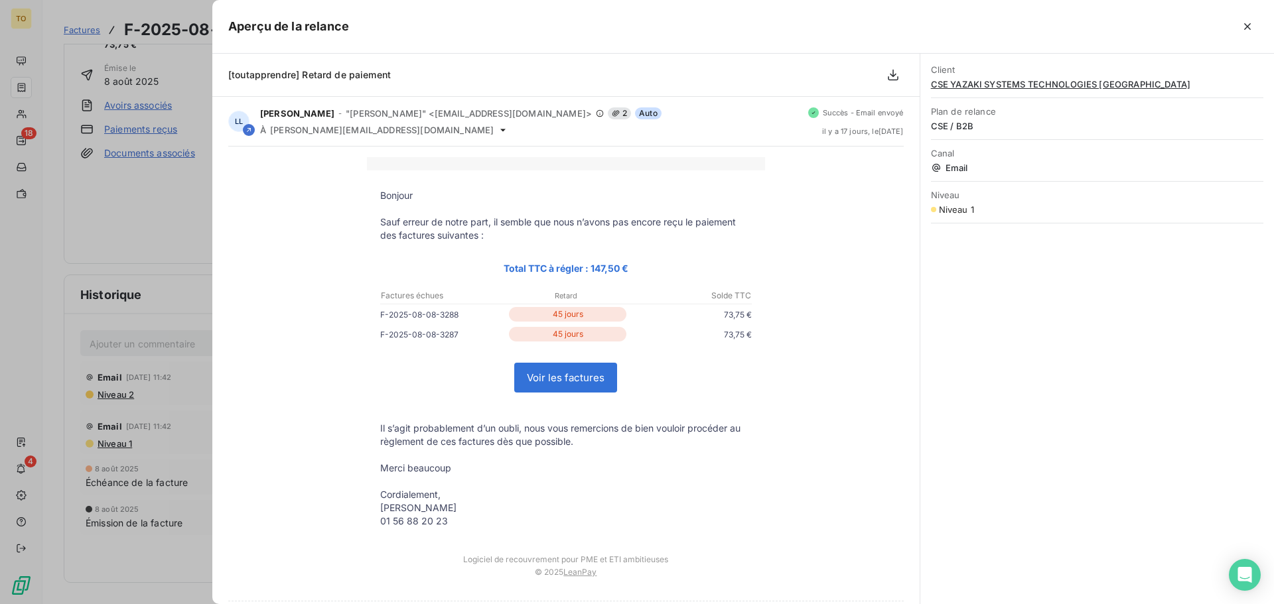
click at [117, 393] on div at bounding box center [637, 302] width 1274 height 604
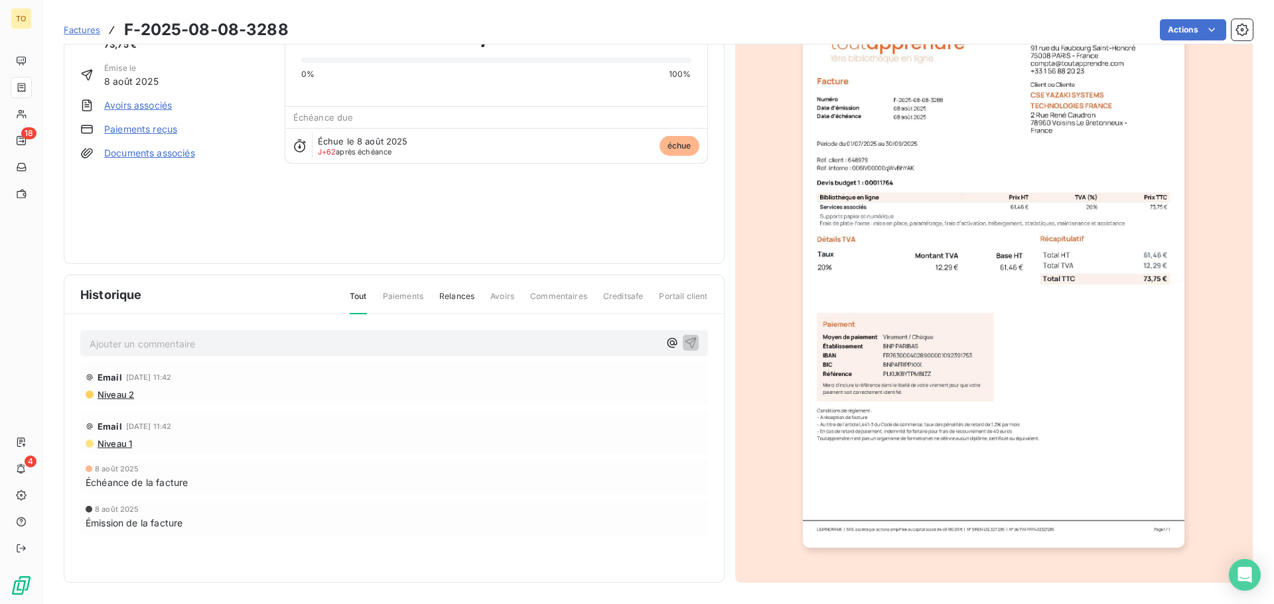
click at [115, 395] on span "Niveau 2" at bounding box center [115, 394] width 38 height 11
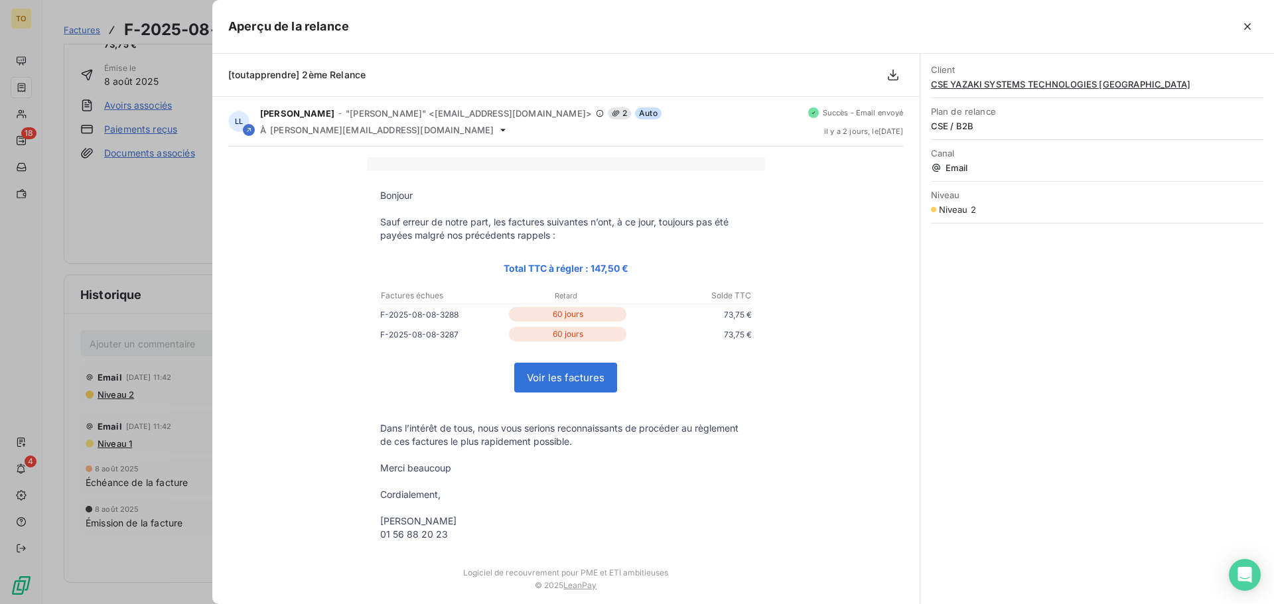
click at [956, 165] on span "Email" at bounding box center [1097, 168] width 332 height 11
click at [961, 165] on span "Email" at bounding box center [1097, 168] width 332 height 11
click at [897, 79] on icon "button" at bounding box center [893, 75] width 11 height 11
click at [892, 76] on icon "button" at bounding box center [892, 74] width 13 height 13
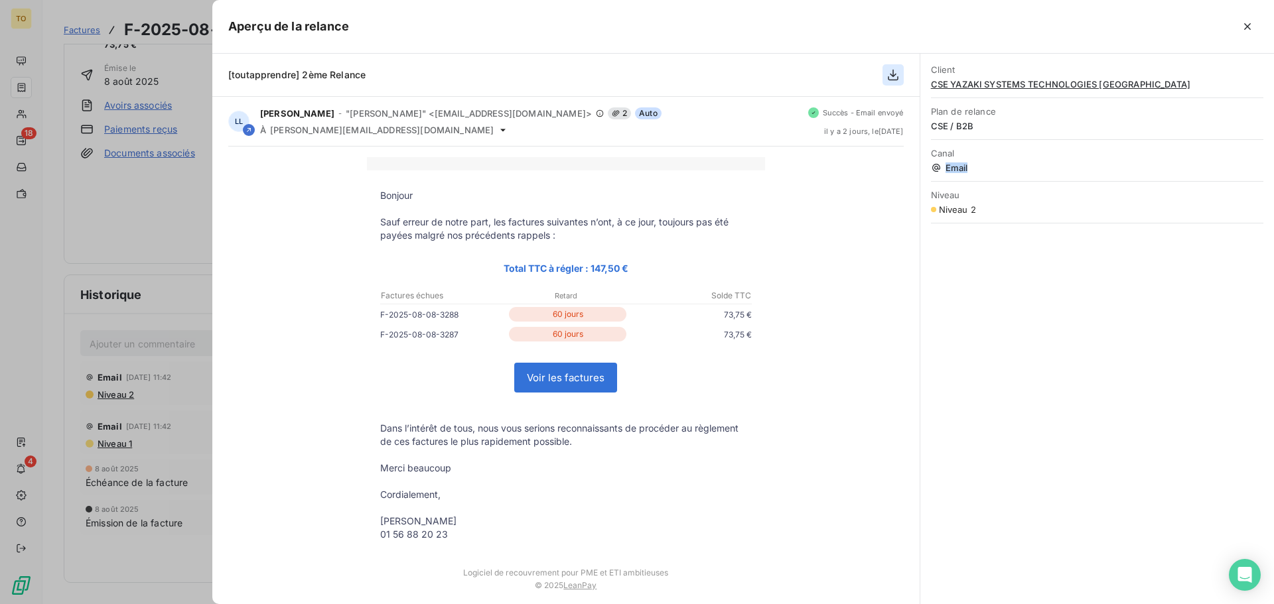
click at [888, 72] on icon "button" at bounding box center [892, 74] width 13 height 13
click at [1251, 27] on icon "button" at bounding box center [1247, 26] width 13 height 13
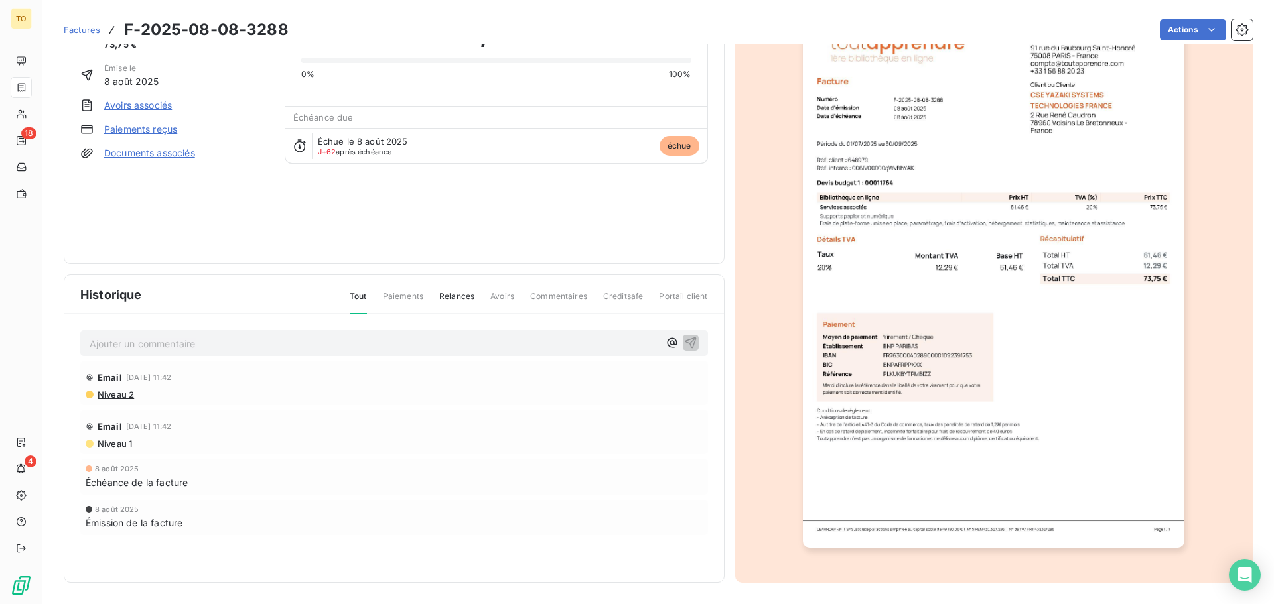
click at [121, 395] on span "Niveau 2" at bounding box center [115, 394] width 38 height 11
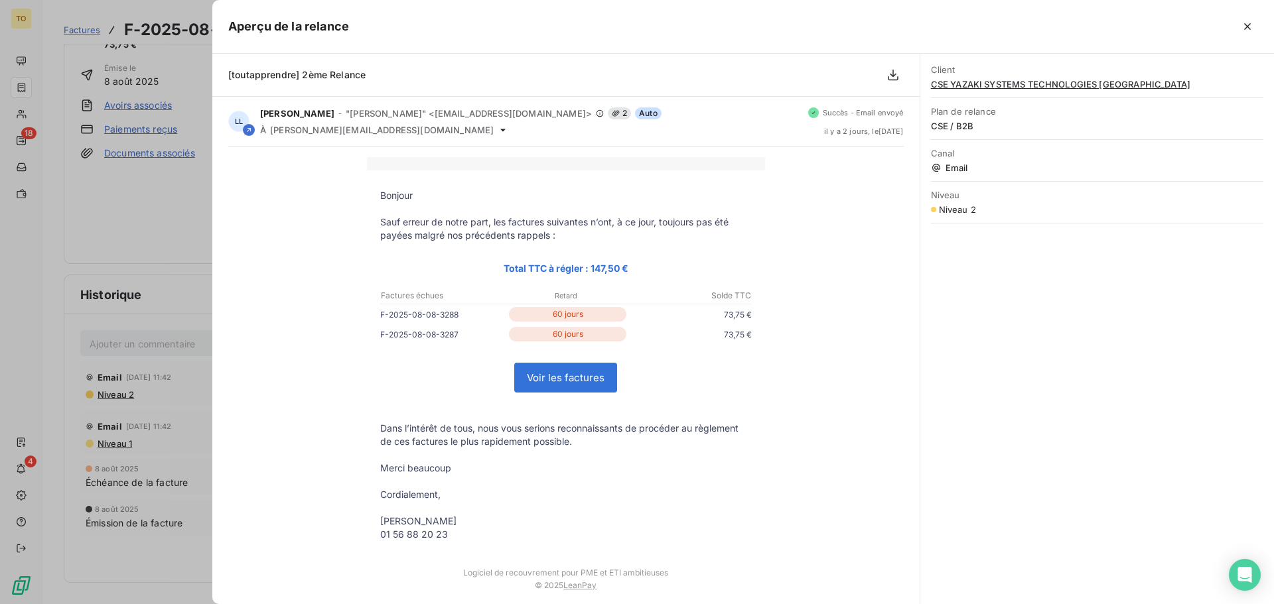
click at [956, 165] on span "Email" at bounding box center [1097, 168] width 332 height 11
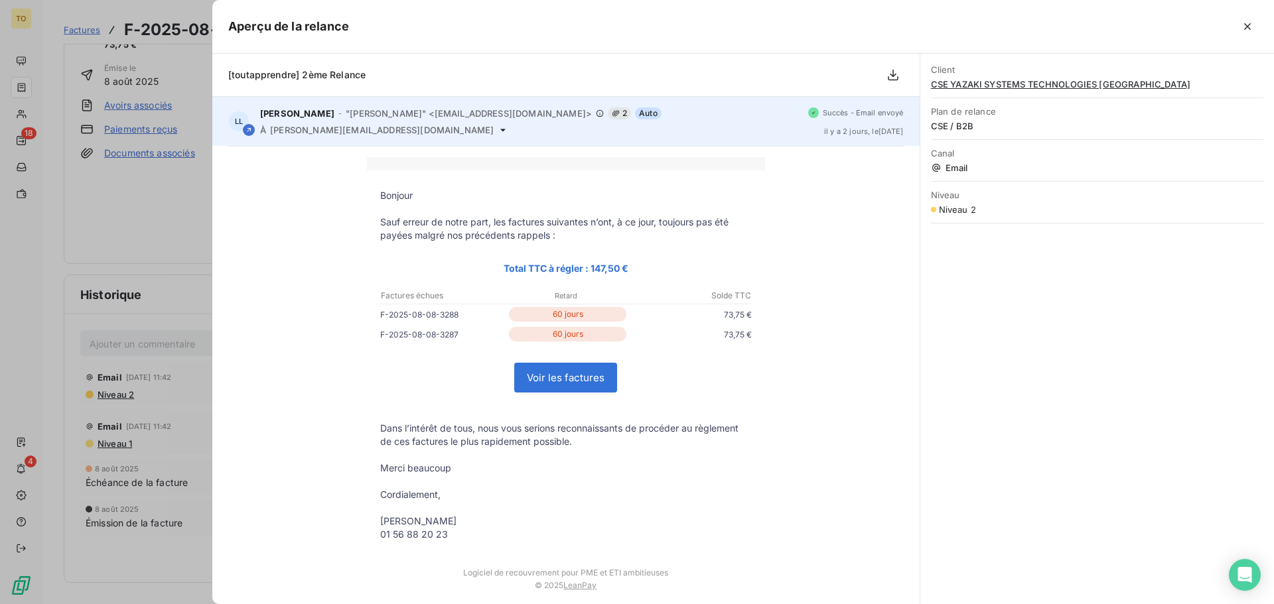
click at [810, 109] on icon at bounding box center [813, 113] width 7 height 8
click at [619, 116] on div "Laurence LALANDE - "Laurence LALANDE" <rappels@leanpay.io> 2 Auto" at bounding box center [528, 113] width 537 height 12
click at [635, 115] on span "Auto" at bounding box center [648, 113] width 27 height 12
click at [635, 113] on span "Auto" at bounding box center [648, 113] width 27 height 12
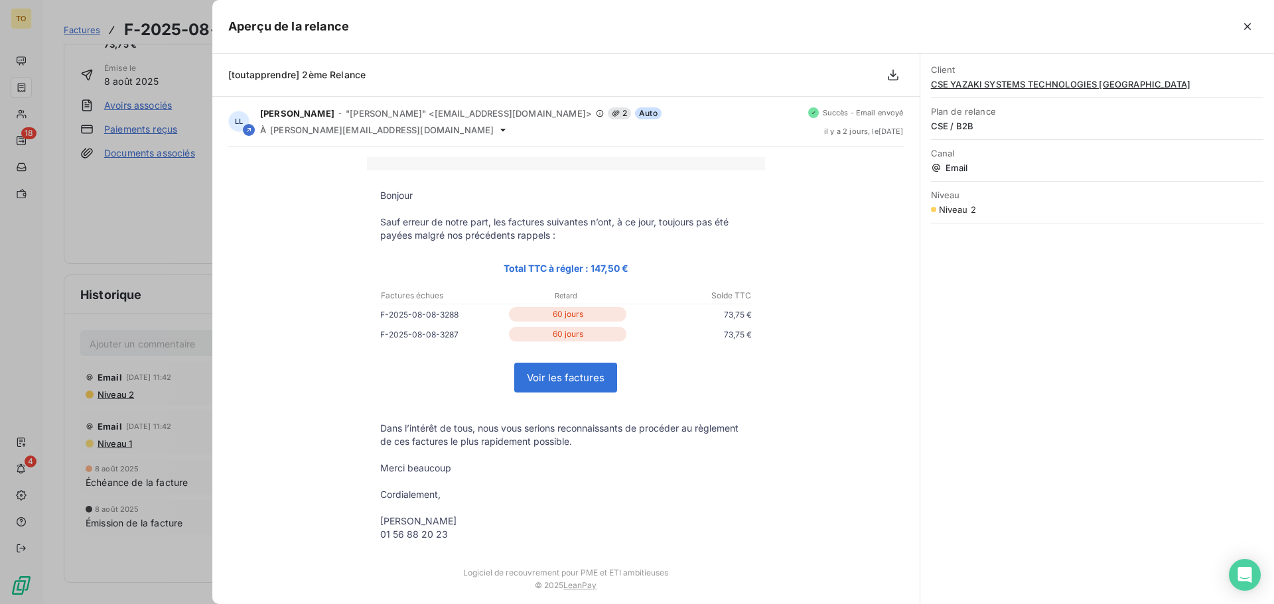
click at [1236, 26] on div at bounding box center [803, 26] width 909 height 21
click at [1243, 21] on icon "button" at bounding box center [1247, 26] width 13 height 13
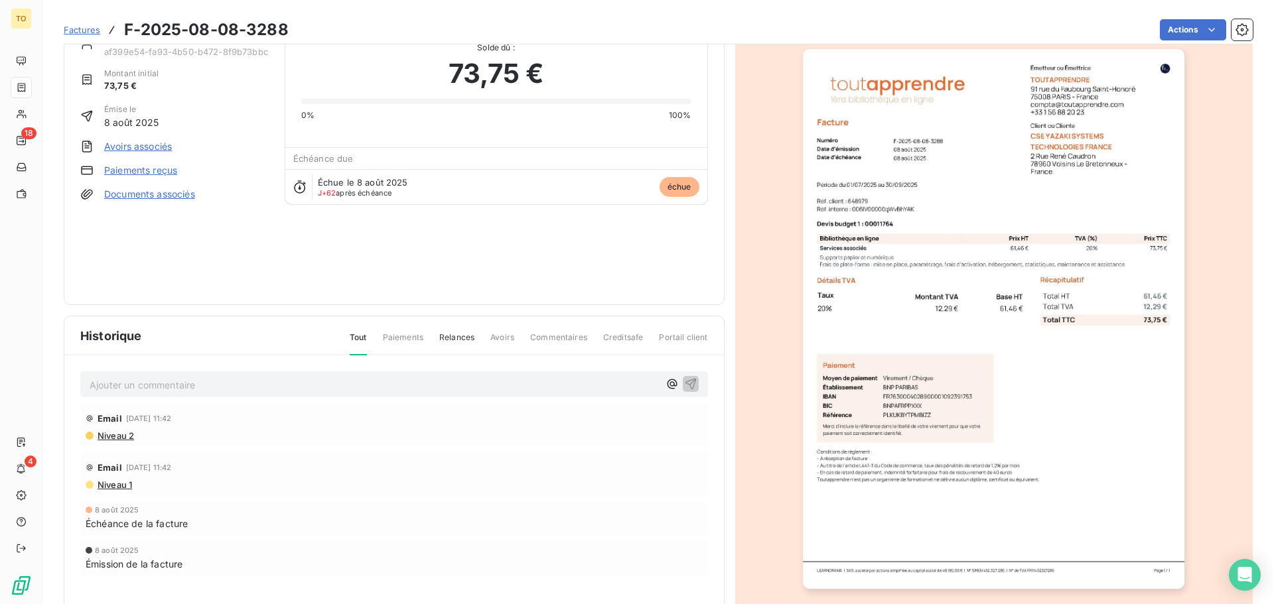
scroll to position [0, 0]
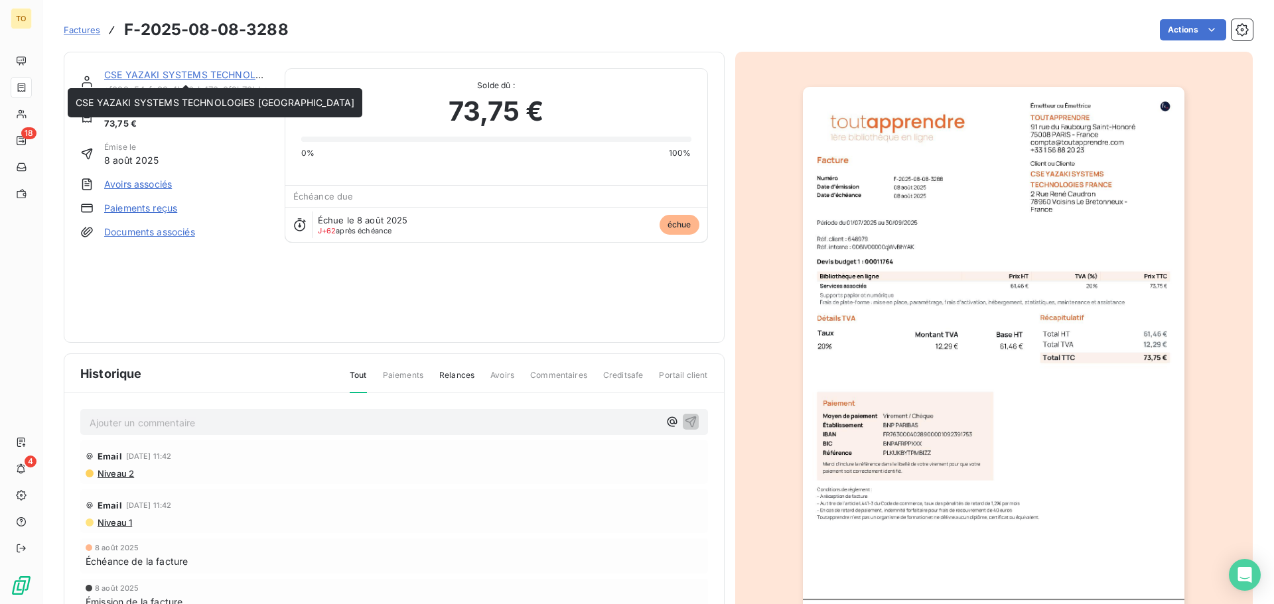
click at [159, 72] on link "CSE YAZAKI SYSTEMS TECHNOLOGIES FRANCE" at bounding box center [243, 74] width 279 height 11
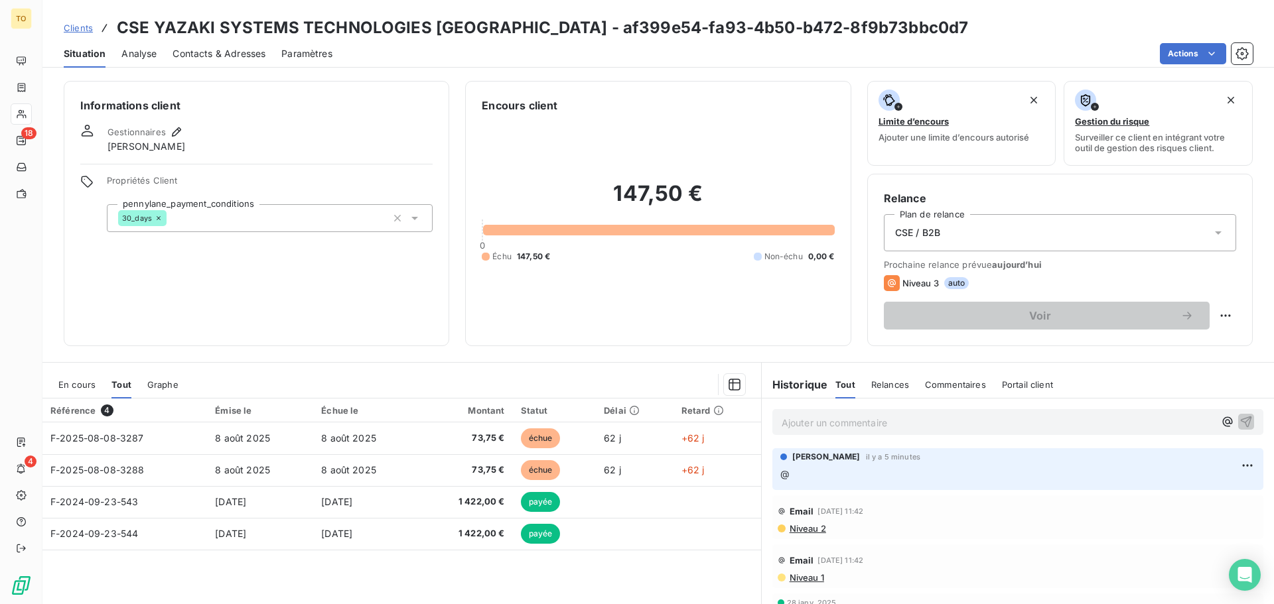
click at [802, 529] on span "Niveau 2" at bounding box center [807, 529] width 38 height 11
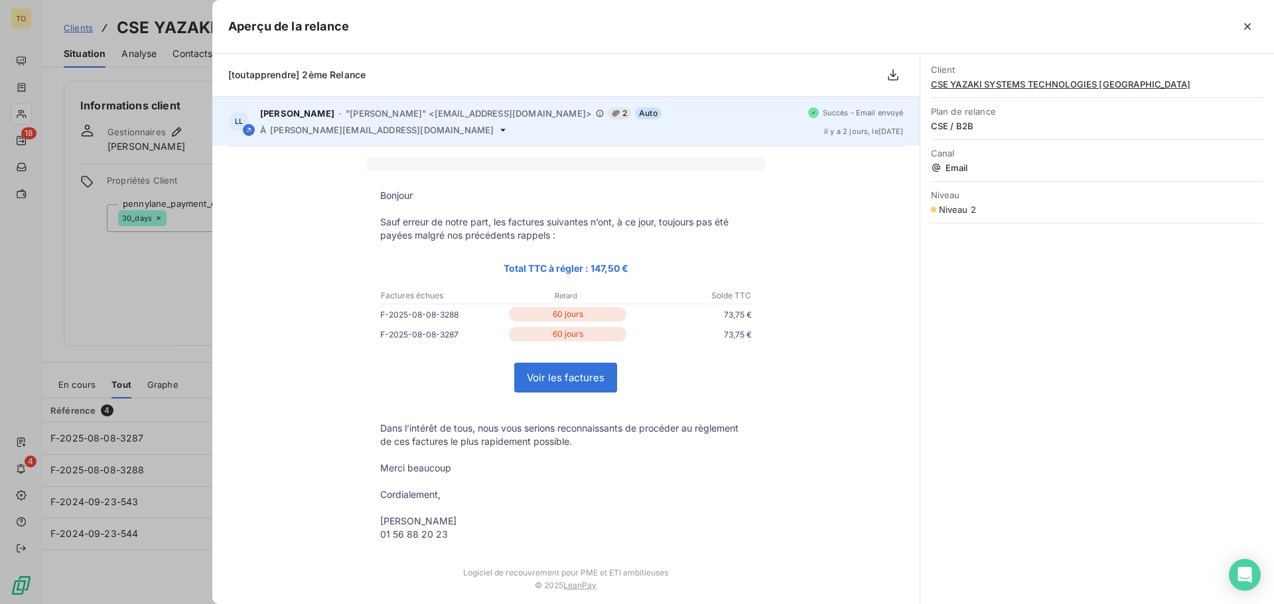
click at [429, 129] on div "À arnaud.leveque@yazaki-europe.com" at bounding box center [528, 130] width 537 height 11
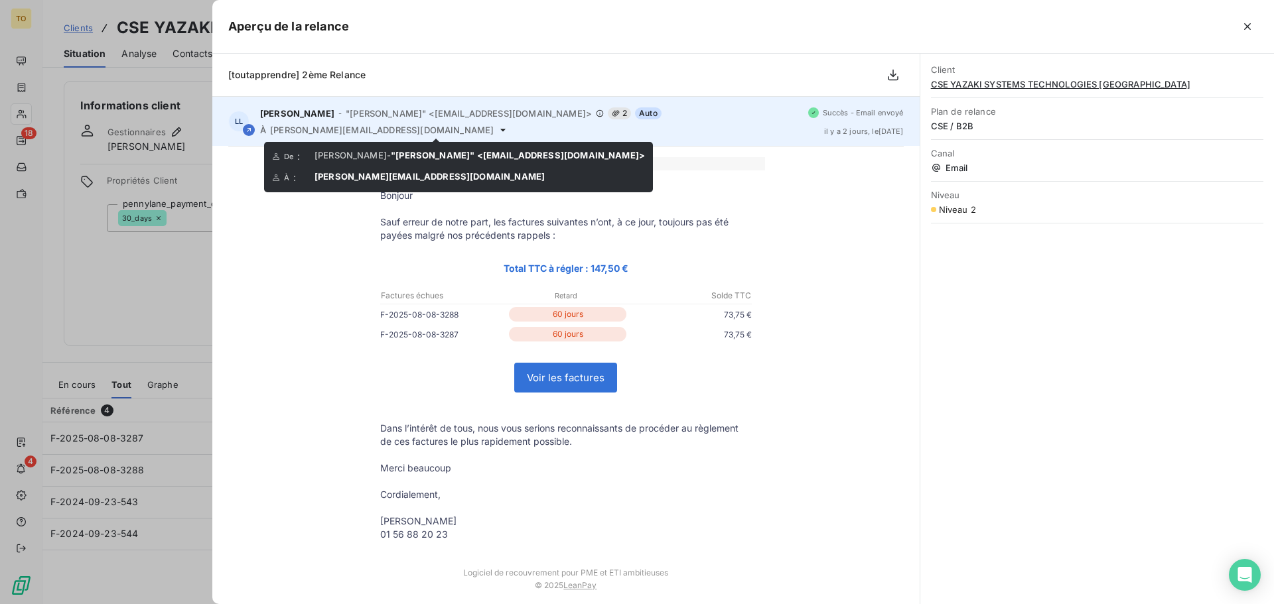
click at [498, 129] on icon at bounding box center [503, 130] width 11 height 11
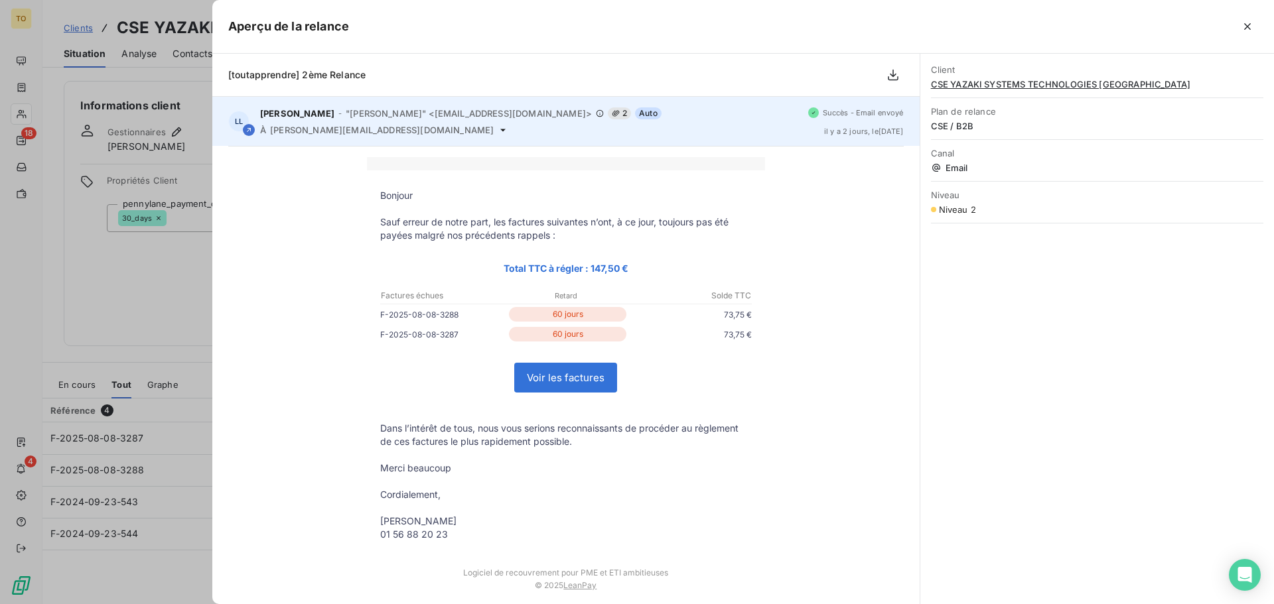
click at [498, 129] on icon at bounding box center [503, 130] width 11 height 11
click at [498, 131] on icon at bounding box center [503, 130] width 11 height 11
click at [441, 119] on div "Laurence LALANDE - "Laurence LALANDE" <rappels@leanpay.io> 2 Auto À arnaud.leve…" at bounding box center [528, 121] width 537 height 28
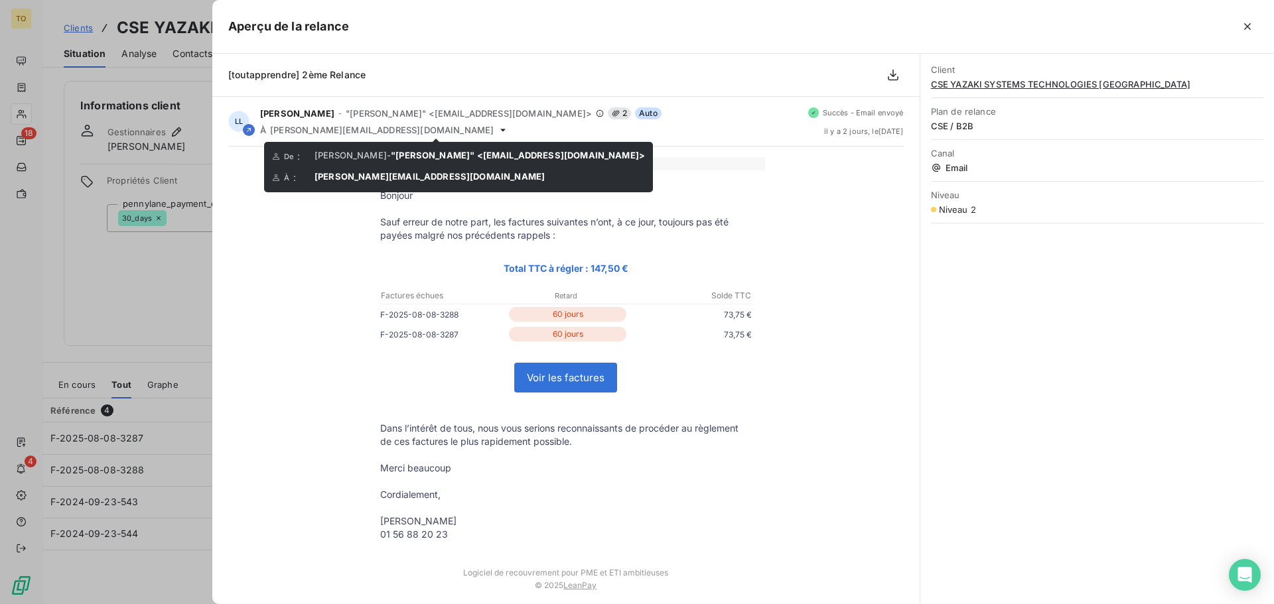
click at [410, 175] on span "arnaud.leveque@yazaki-europe.com" at bounding box center [430, 176] width 230 height 11
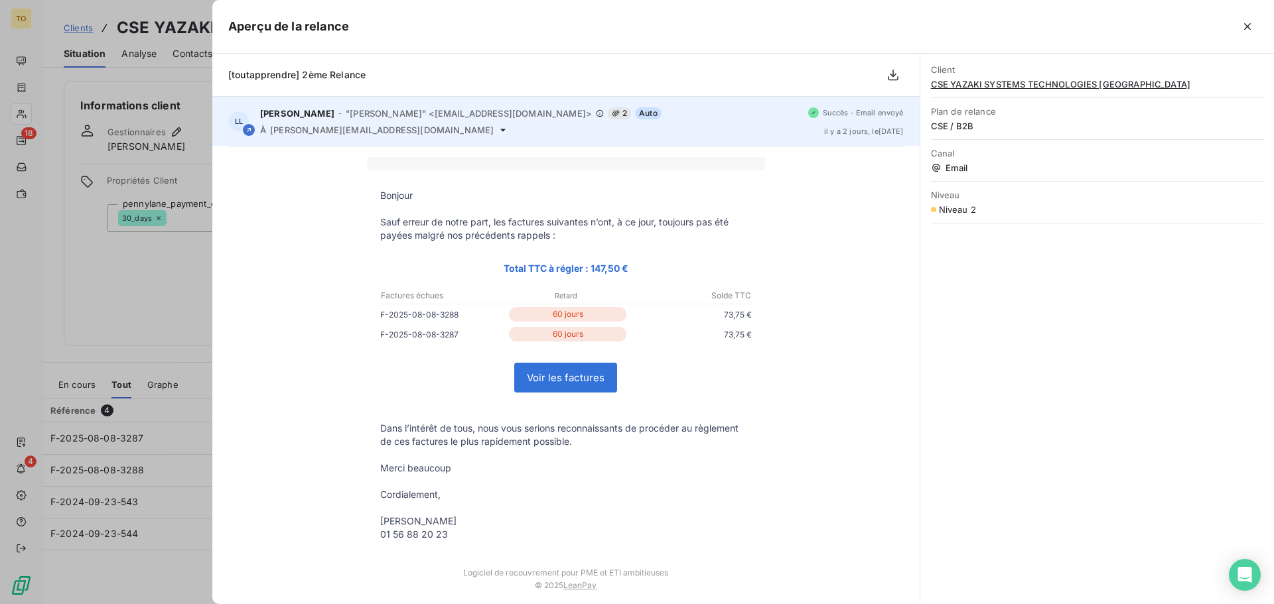
click at [274, 128] on span "arnaud.leveque@yazaki-europe.com" at bounding box center [382, 130] width 224 height 11
click at [248, 130] on icon at bounding box center [249, 130] width 8 height 8
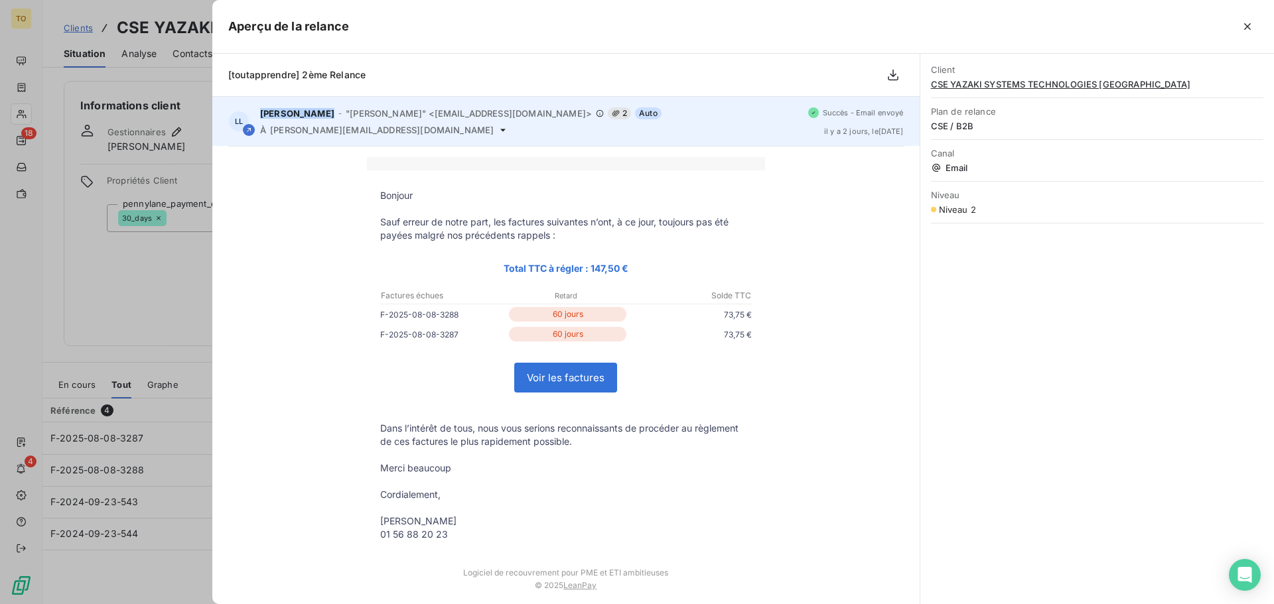
click at [248, 130] on icon at bounding box center [249, 130] width 8 height 8
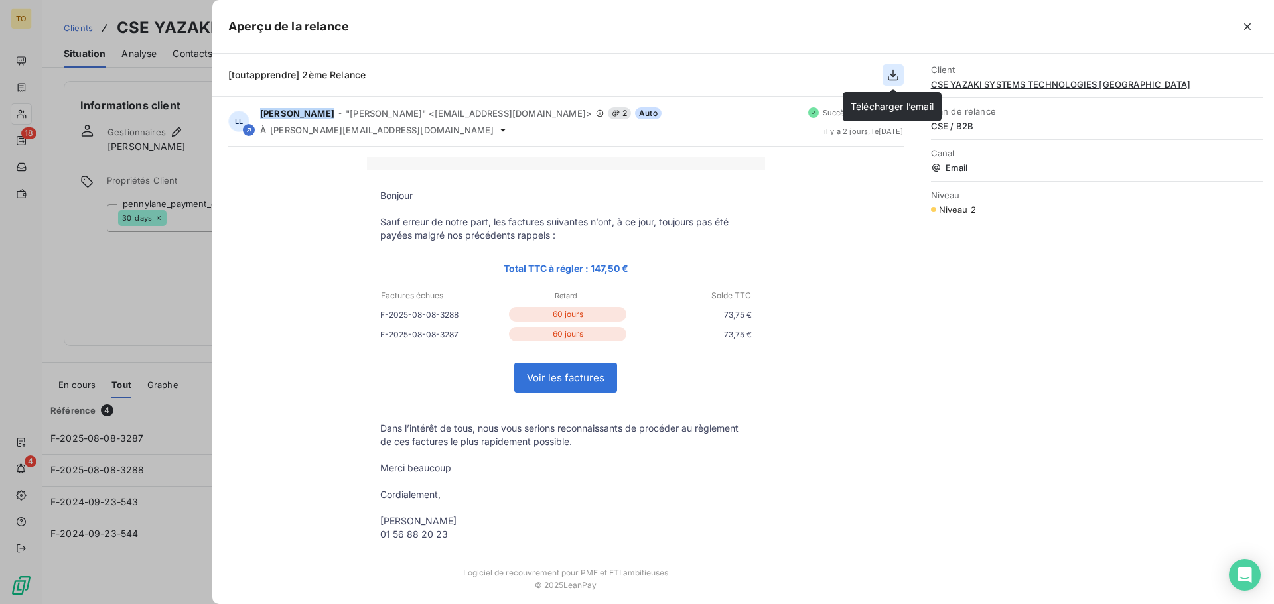
click at [884, 71] on button "button" at bounding box center [892, 74] width 21 height 21
click at [887, 69] on icon "button" at bounding box center [892, 74] width 13 height 13
click at [888, 69] on icon "button" at bounding box center [892, 74] width 13 height 13
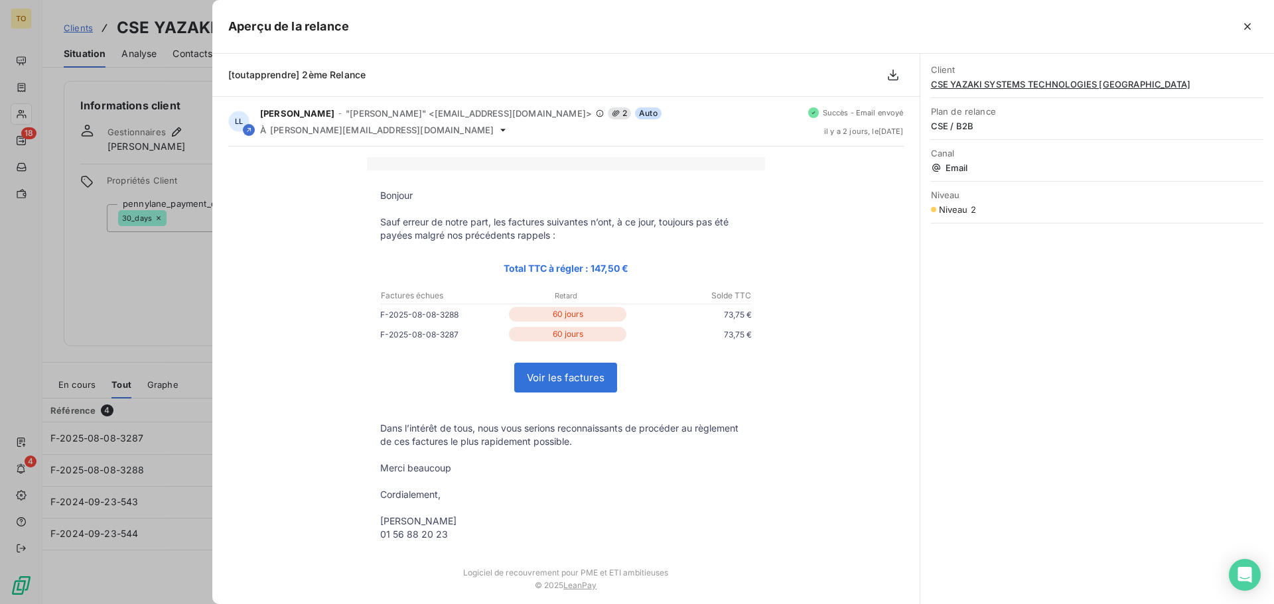
drag, startPoint x: 128, startPoint y: 593, endPoint x: 121, endPoint y: 565, distance: 28.8
click at [127, 591] on div at bounding box center [637, 302] width 1274 height 604
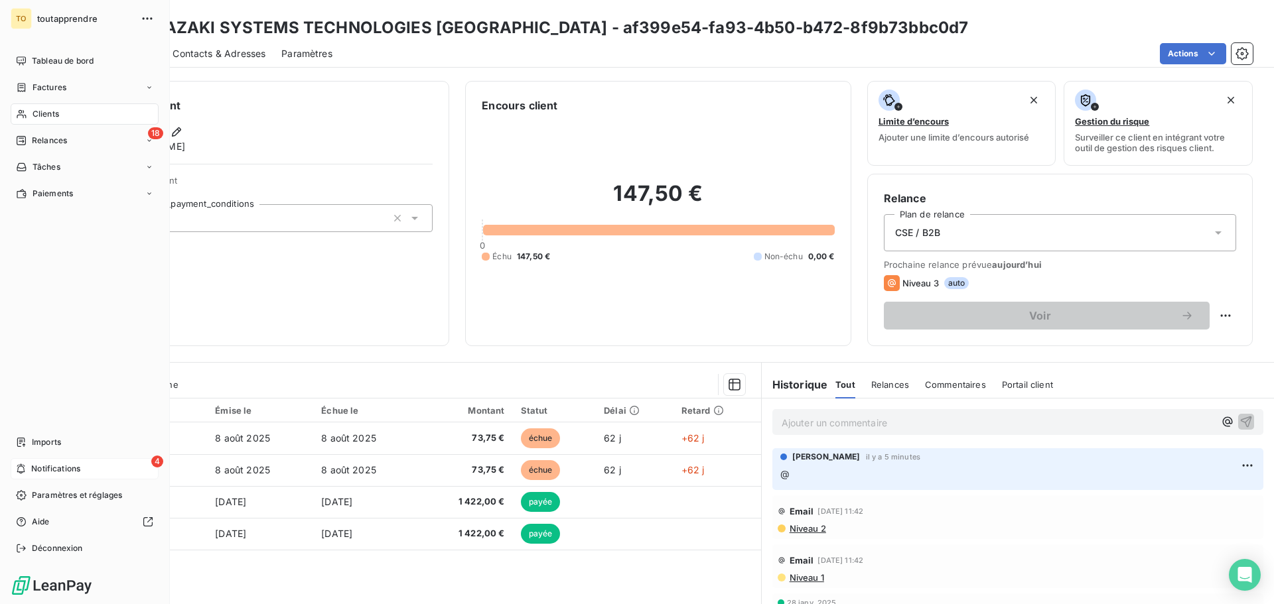
click at [58, 470] on span "Notifications" at bounding box center [55, 469] width 49 height 12
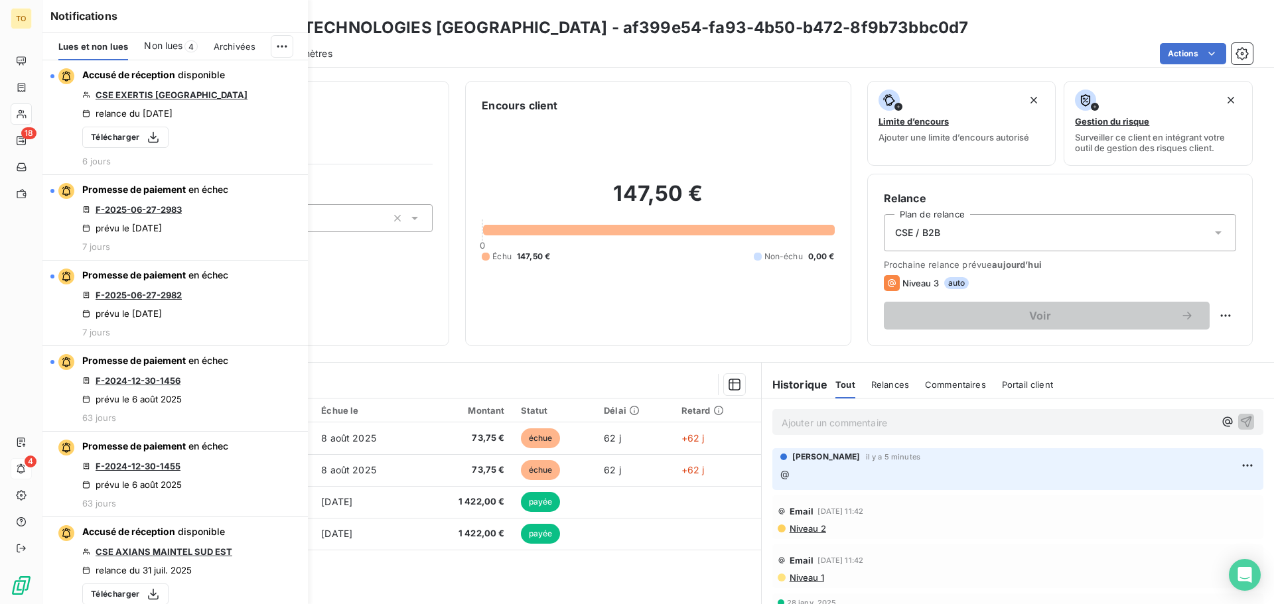
click at [521, 567] on div "Référence 4 Émise le Échue le Montant Statut Délai Retard F-2025-08-08-3287 8 a…" at bounding box center [401, 526] width 719 height 255
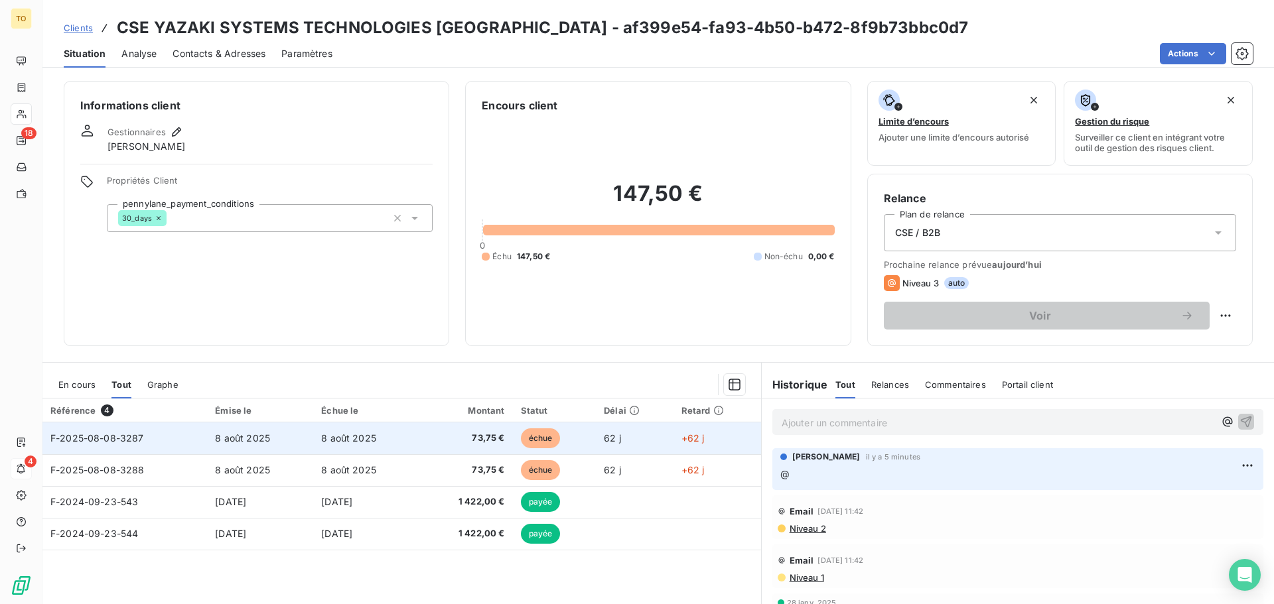
click at [137, 435] on span "F-2025-08-08-3287" at bounding box center [97, 438] width 94 height 11
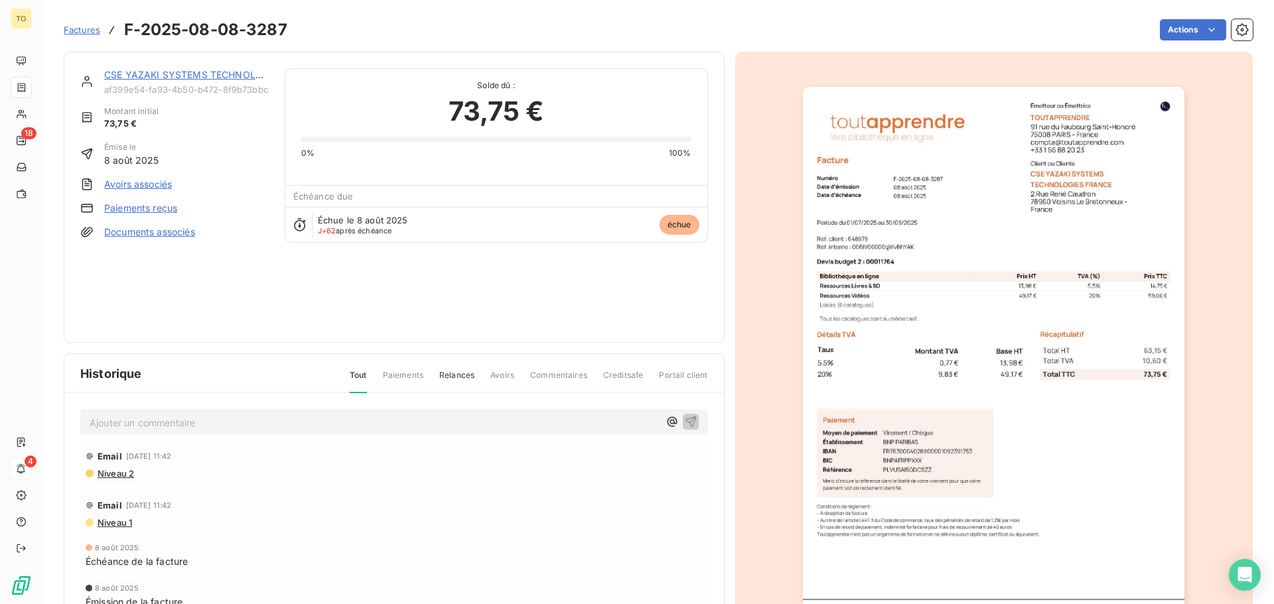
click at [124, 474] on span "Niveau 2" at bounding box center [115, 473] width 38 height 11
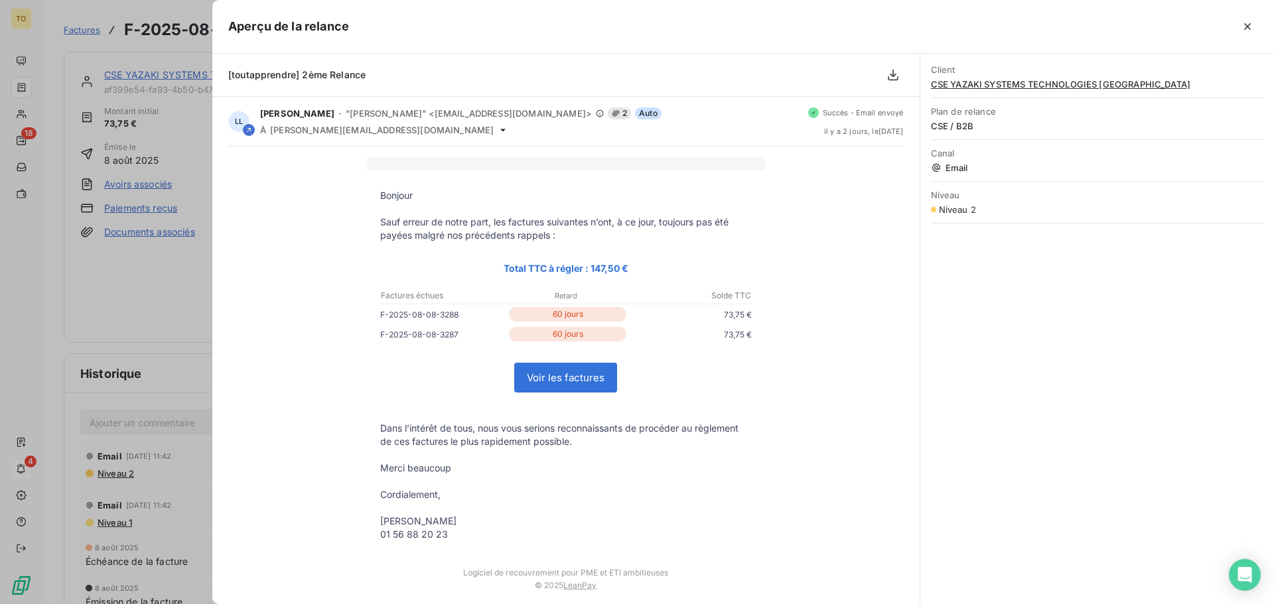
scroll to position [54, 0]
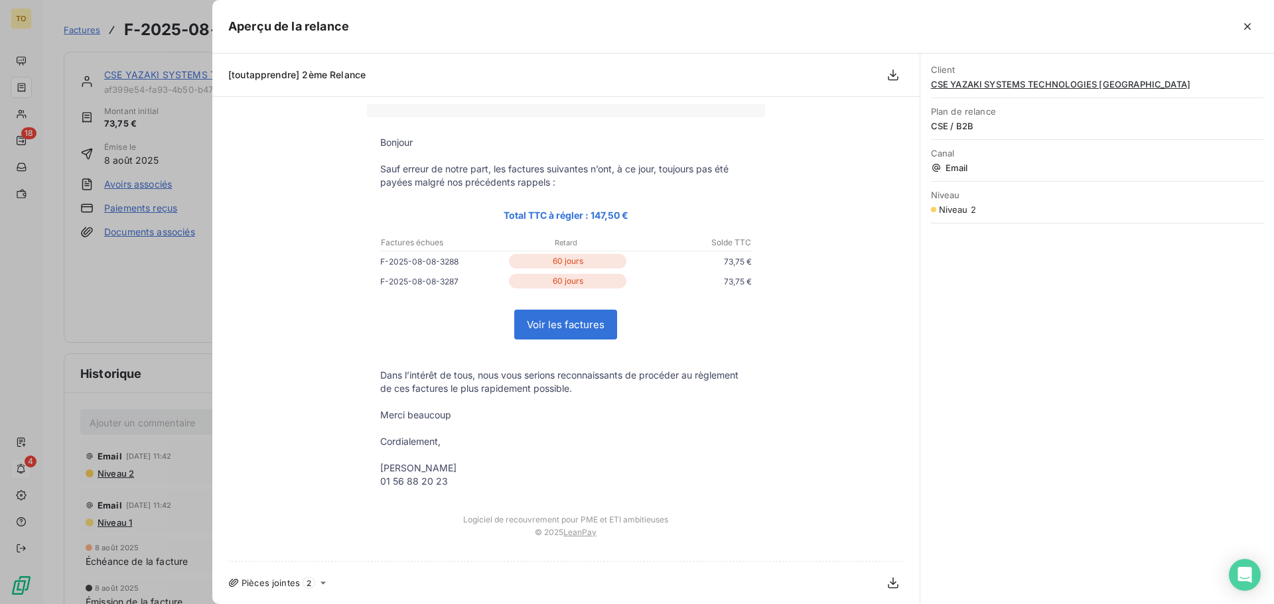
click at [593, 313] on link "Voir les factures" at bounding box center [566, 325] width 102 height 29
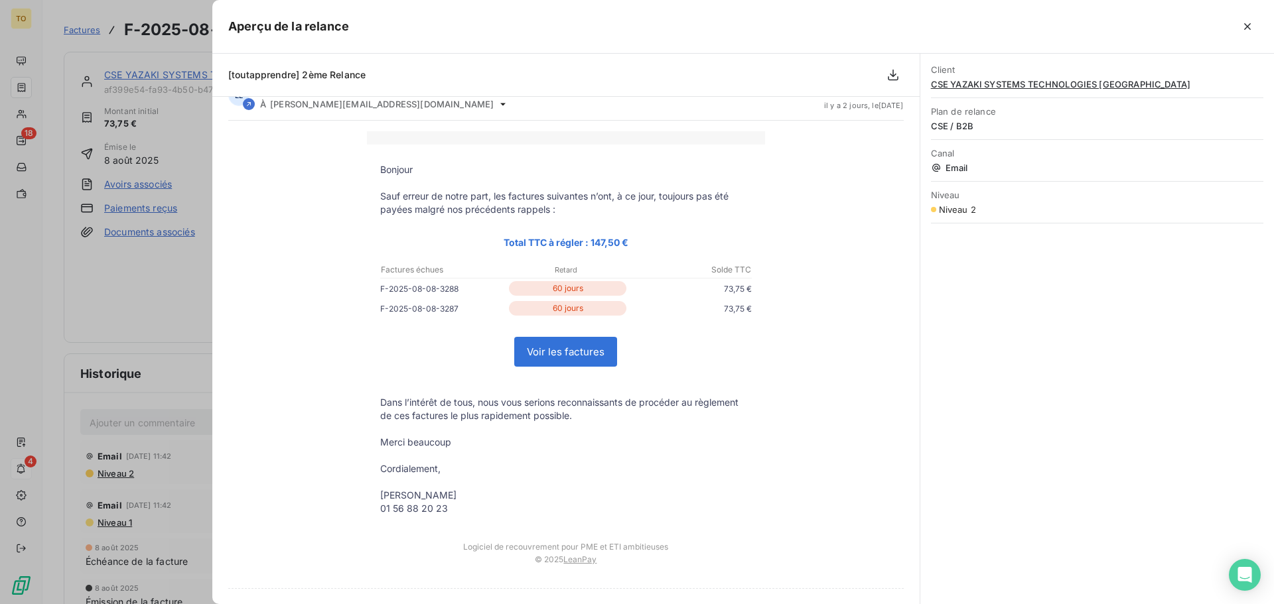
scroll to position [0, 0]
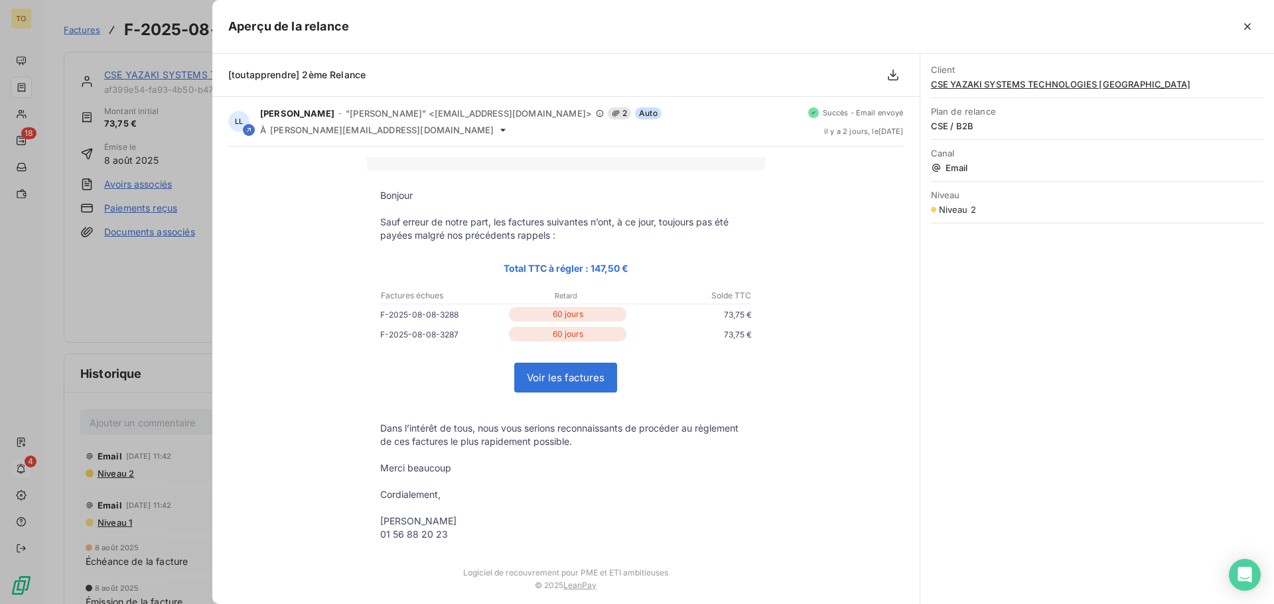
click at [143, 282] on div at bounding box center [637, 302] width 1274 height 604
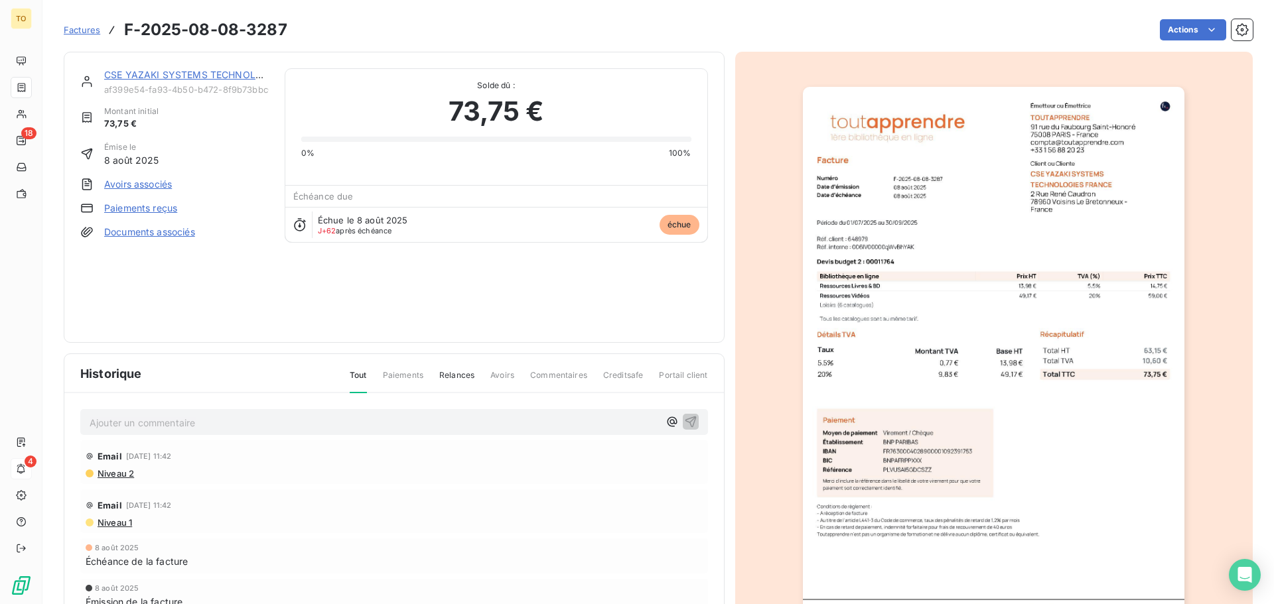
click at [322, 224] on span "Échue le 8 août 2025" at bounding box center [363, 220] width 90 height 11
click at [297, 231] on icon at bounding box center [299, 224] width 13 height 13
click at [463, 153] on div "0% 100%" at bounding box center [496, 153] width 390 height 12
click at [682, 228] on span "échue" at bounding box center [680, 225] width 40 height 20
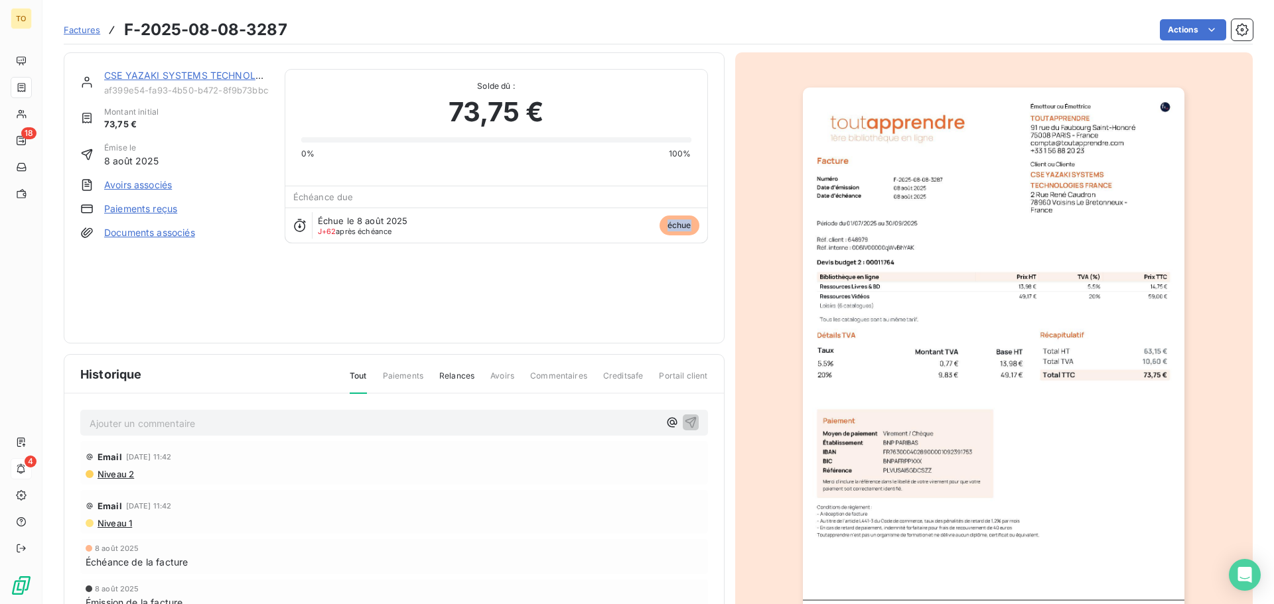
scroll to position [67, 0]
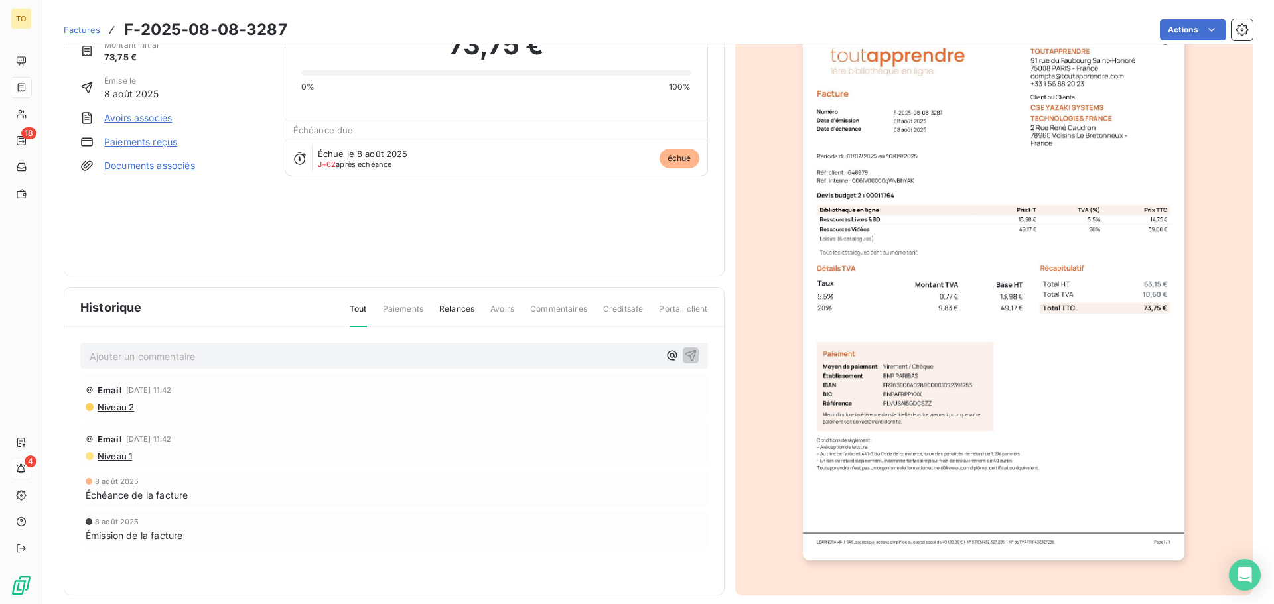
click at [127, 407] on span "Niveau 2" at bounding box center [115, 407] width 38 height 11
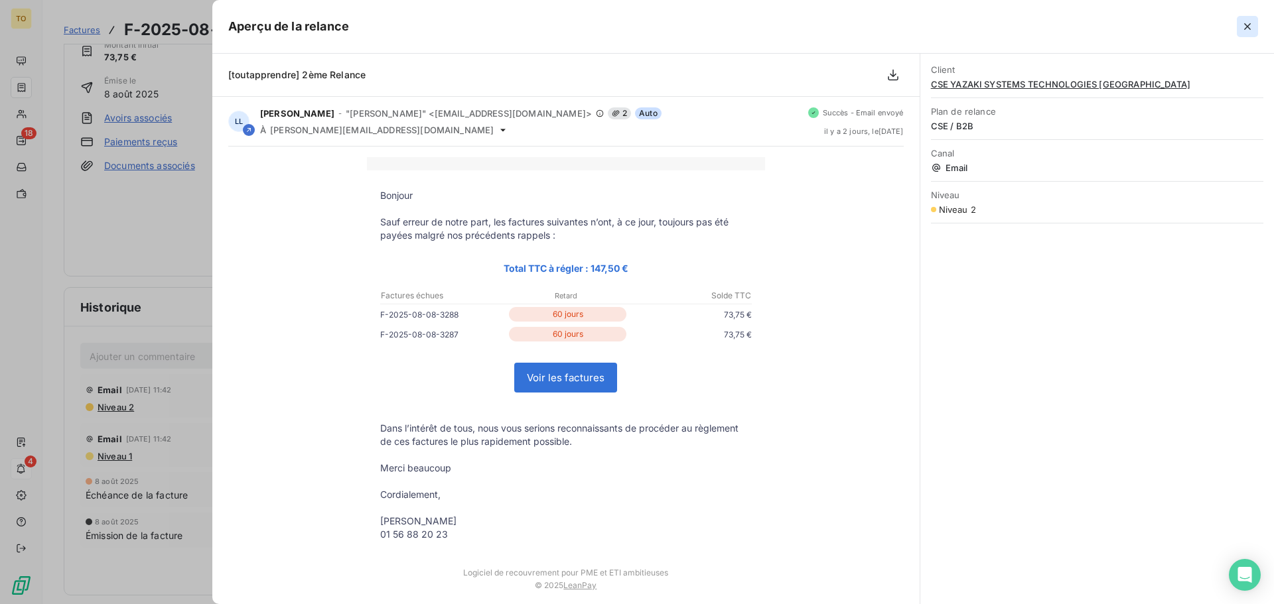
click at [1249, 31] on icon "button" at bounding box center [1247, 26] width 13 height 13
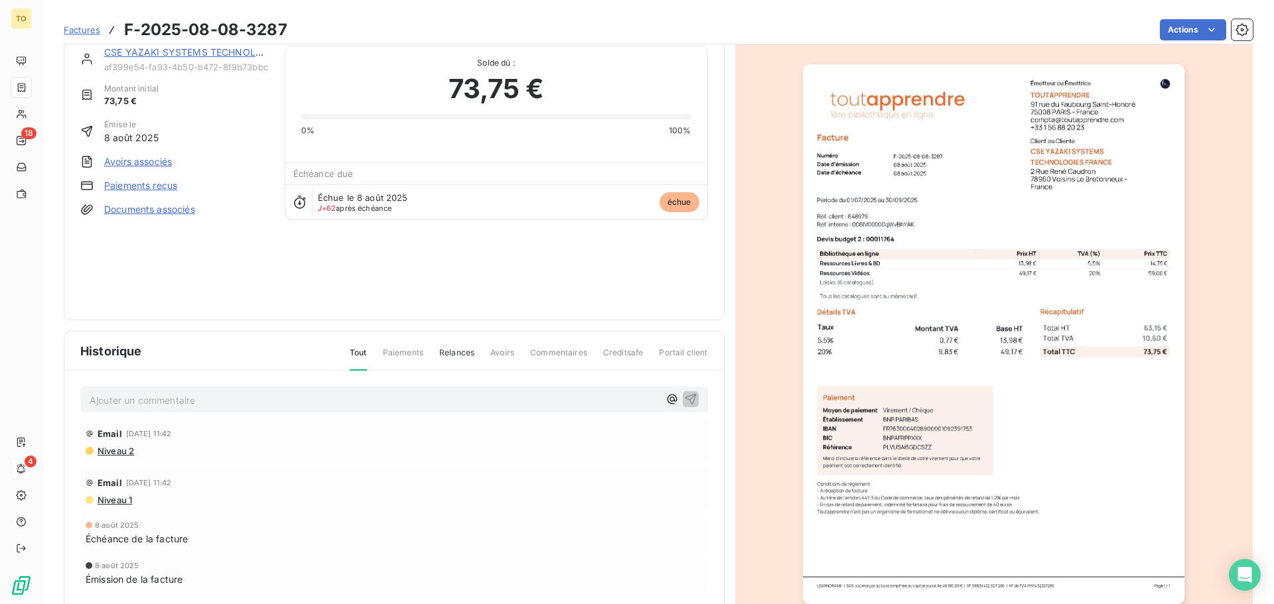
scroll to position [0, 0]
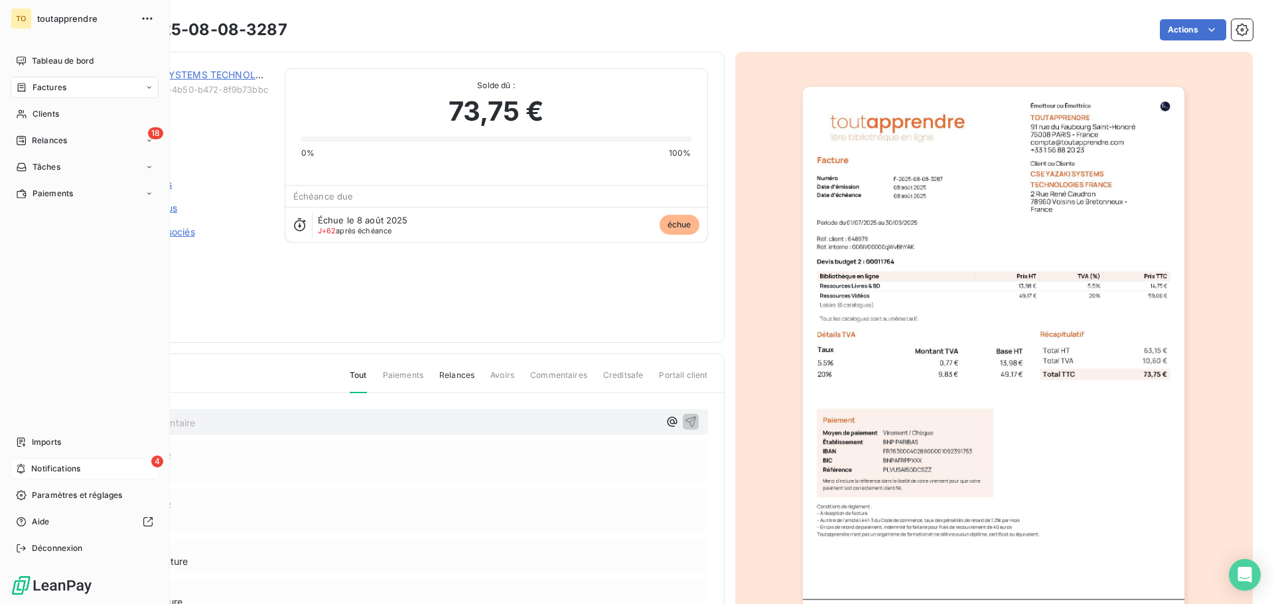
click at [36, 93] on span "Factures" at bounding box center [50, 88] width 34 height 12
click at [47, 108] on div "Clients" at bounding box center [85, 114] width 148 height 21
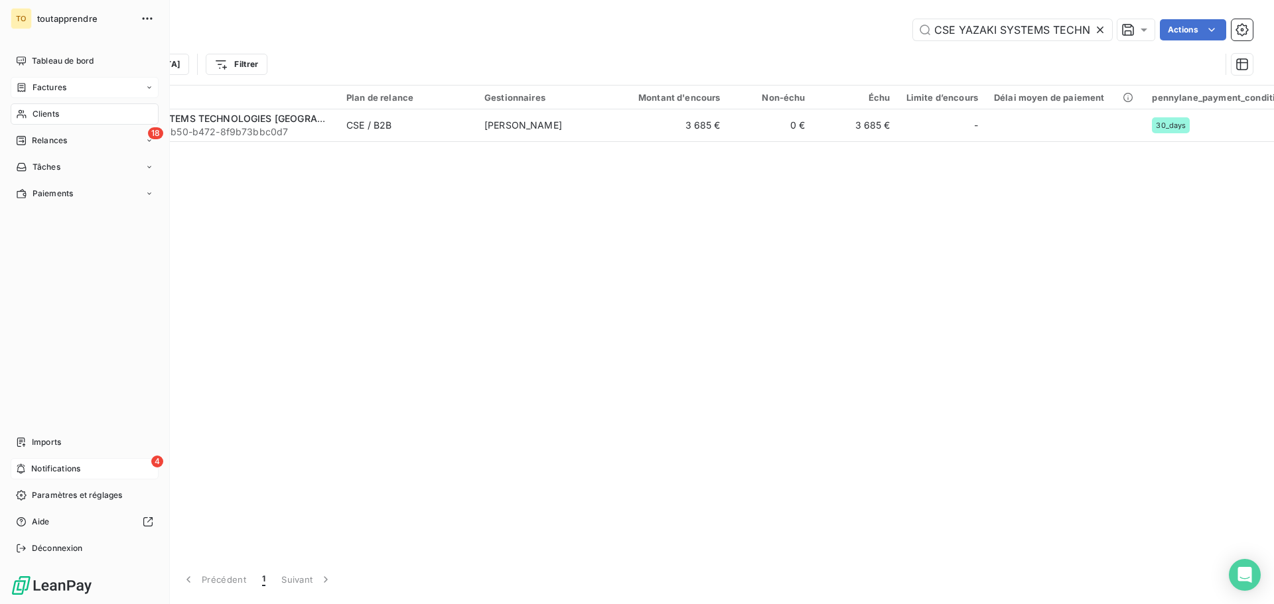
scroll to position [0, 90]
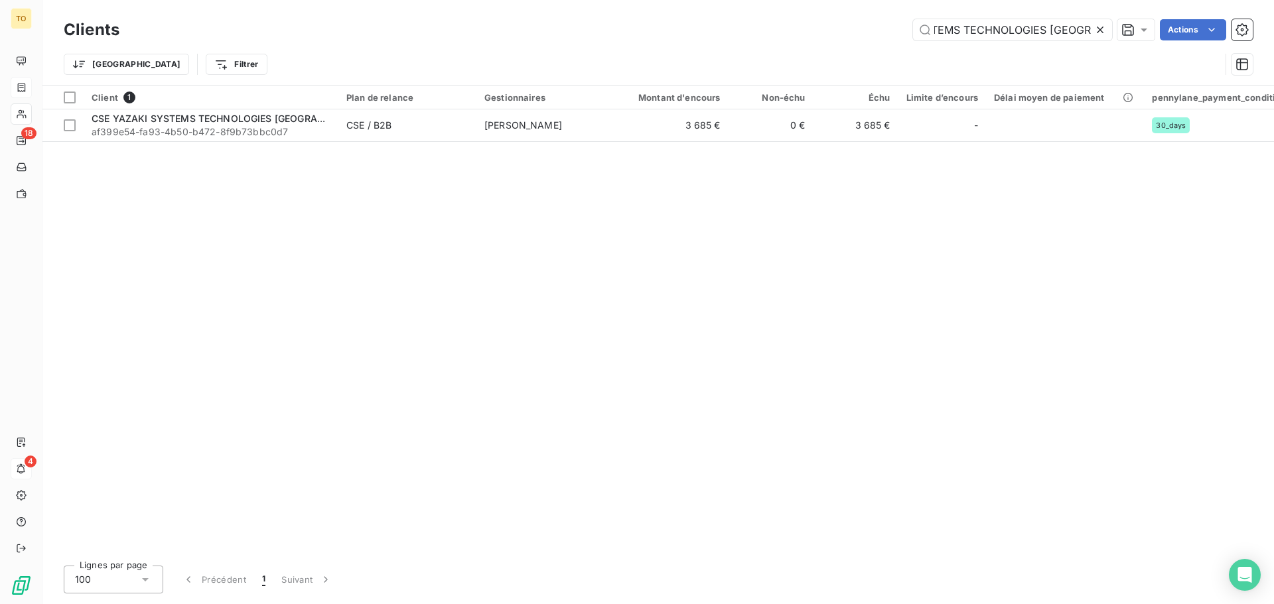
click at [1101, 29] on icon at bounding box center [1099, 29] width 13 height 13
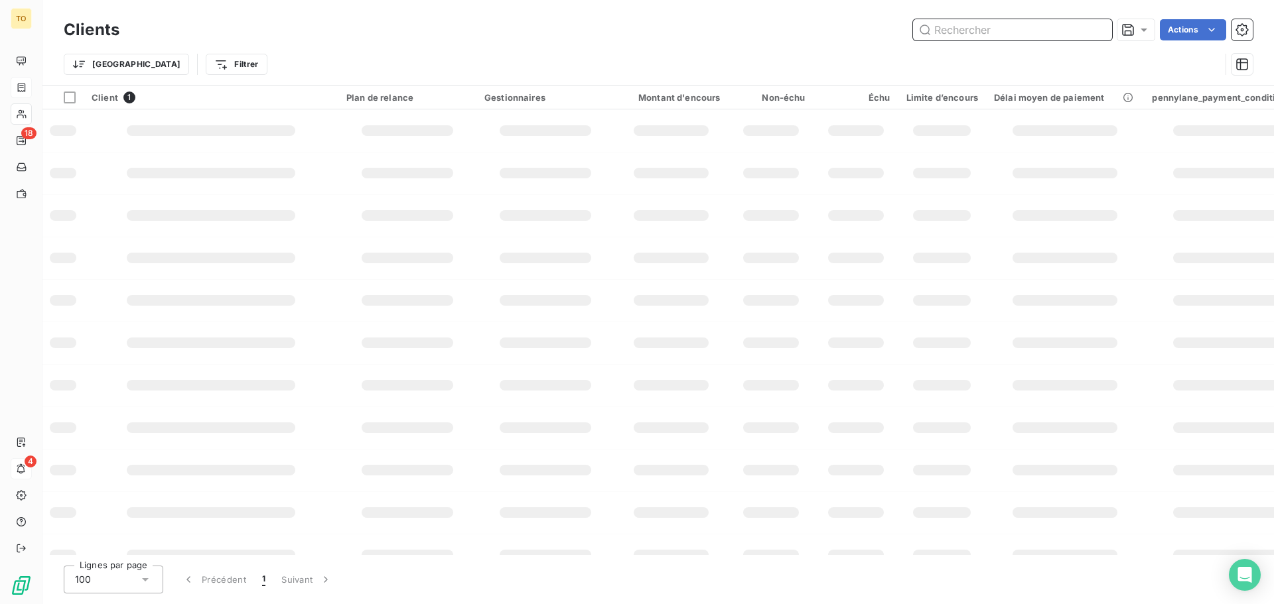
click at [1076, 29] on input "text" at bounding box center [1012, 29] width 199 height 21
paste input "Pennylane E-mail bloqué catherine.rogliano@kellyservices.fr"
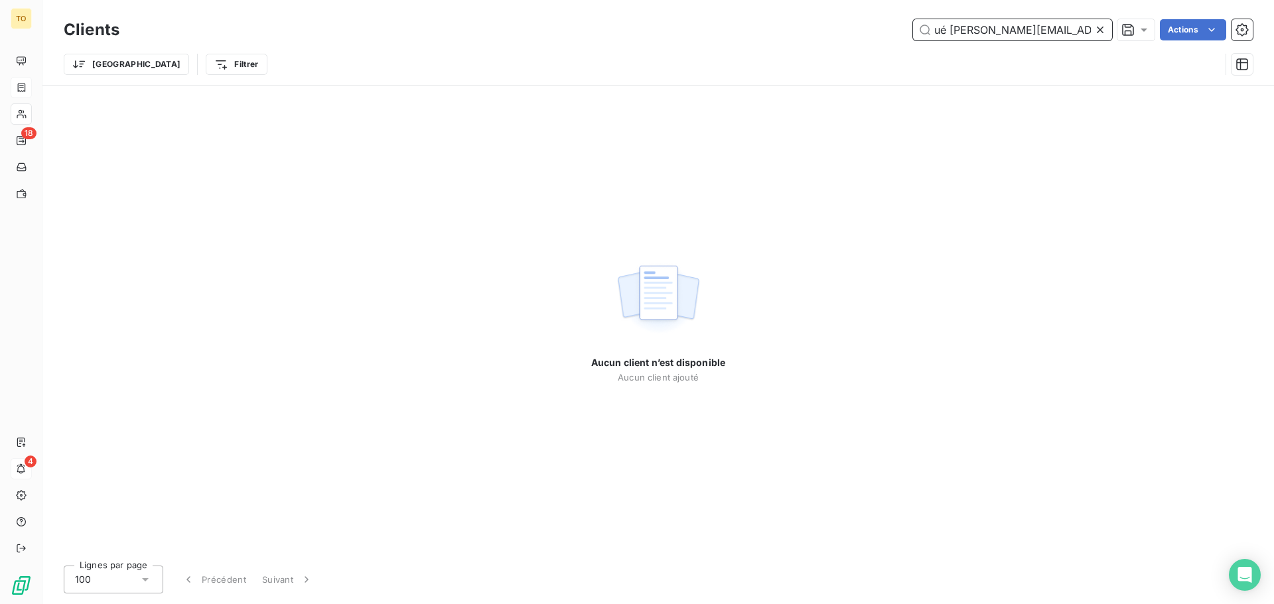
type input "Pennylane E-mail bloqué catherine.rogliano@kellyservices.fr"
click at [1097, 25] on icon at bounding box center [1099, 29] width 13 height 13
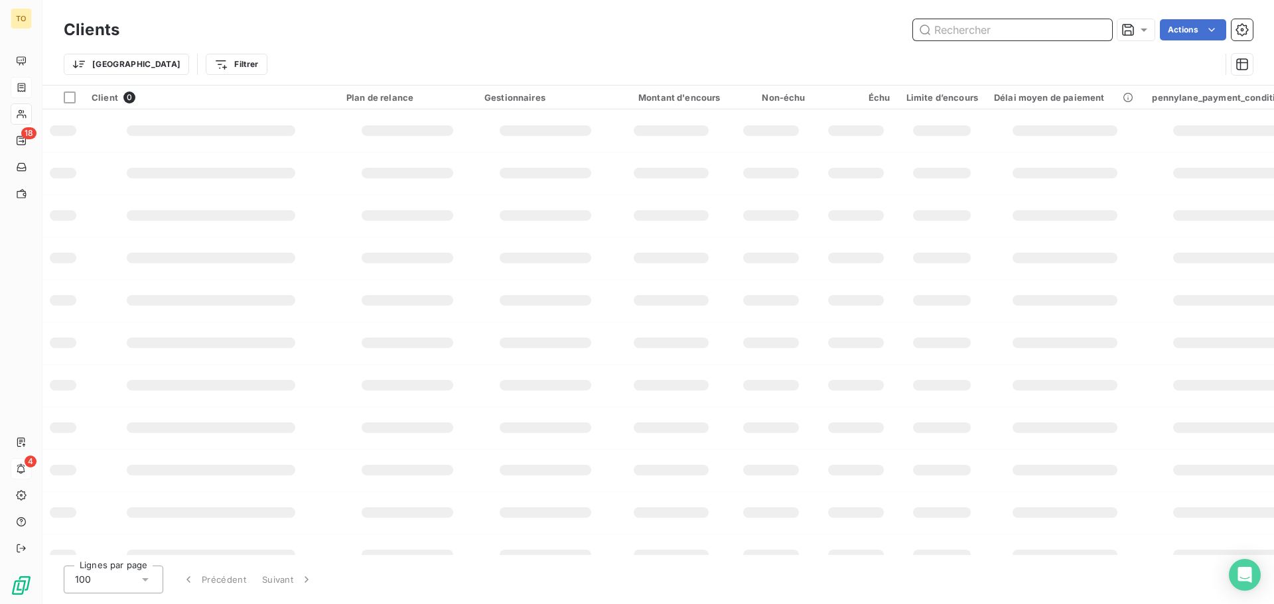
click at [1078, 29] on input "text" at bounding box center [1012, 29] width 199 height 21
paste input "CSE GI SERVICES FRANCE"
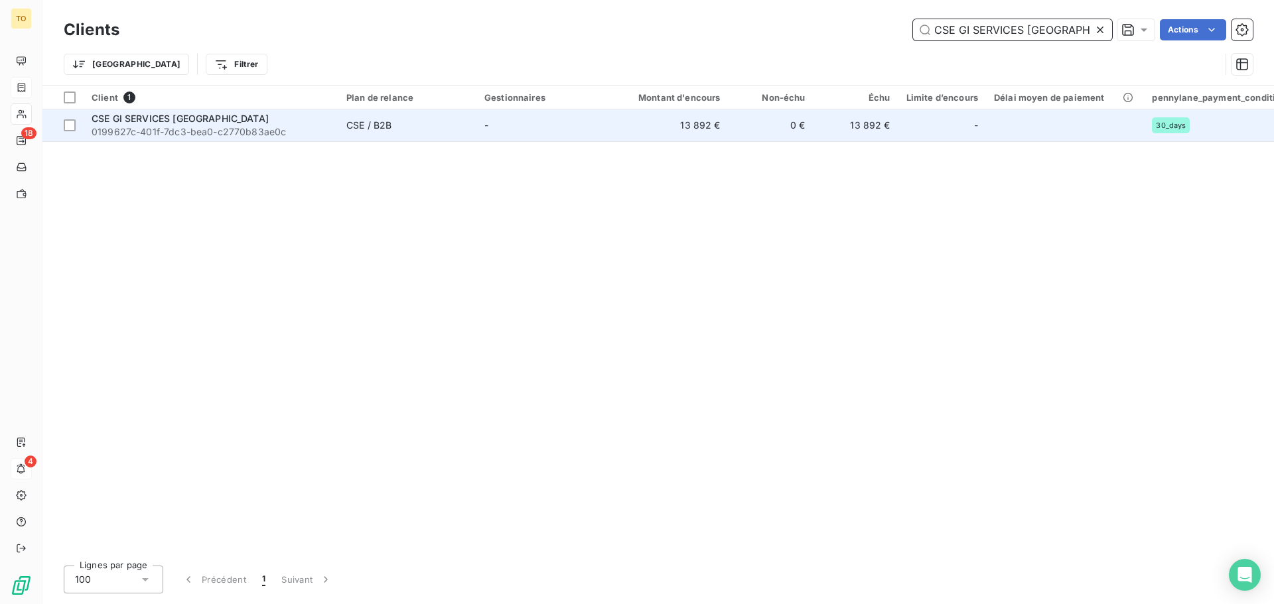
type input "CSE GI SERVICES FRANCE"
click at [318, 127] on span "0199627c-401f-7dc3-bea0-c2770b83ae0c" at bounding box center [211, 131] width 239 height 13
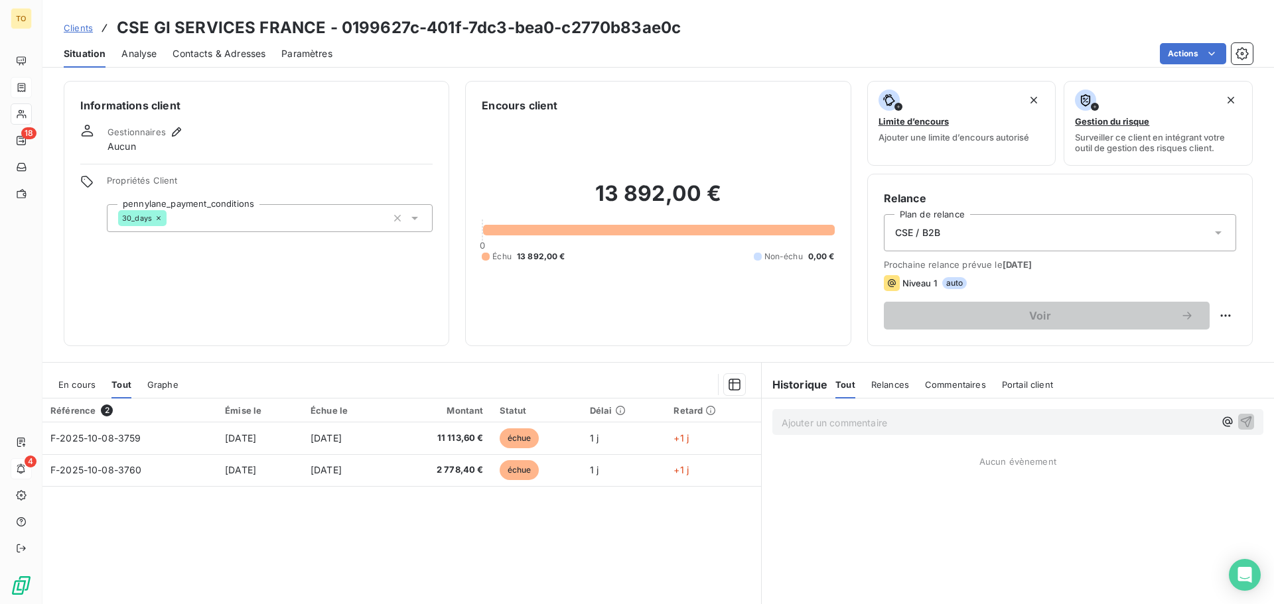
click at [195, 54] on span "Contacts & Adresses" at bounding box center [219, 53] width 93 height 13
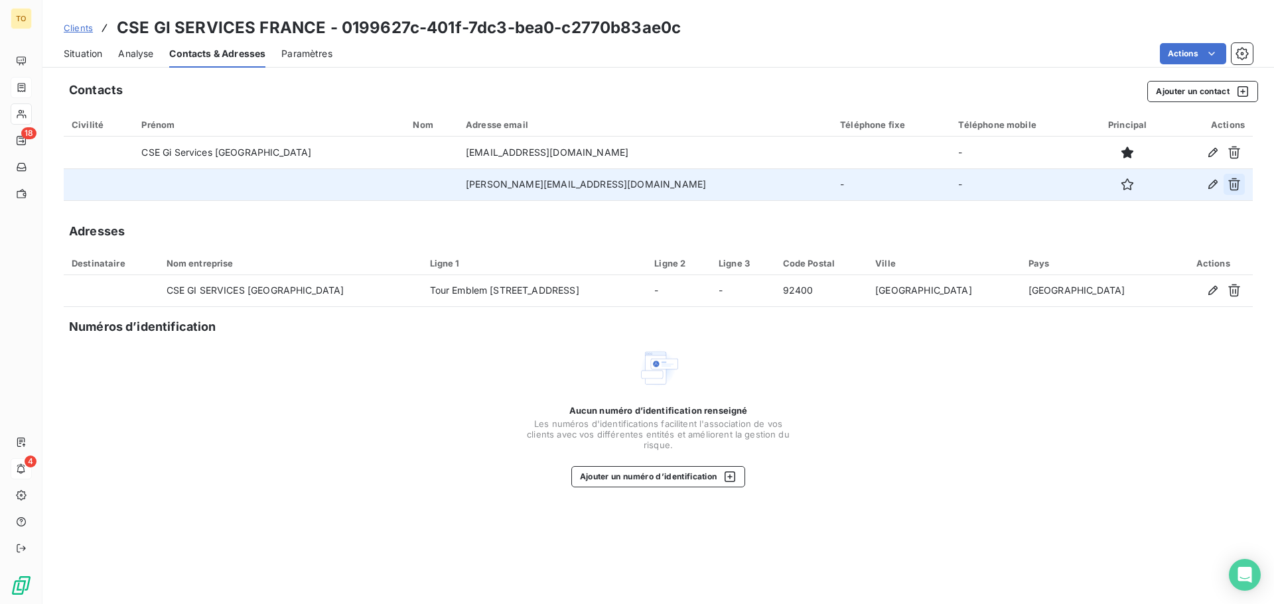
click at [1242, 184] on button "button" at bounding box center [1234, 184] width 21 height 21
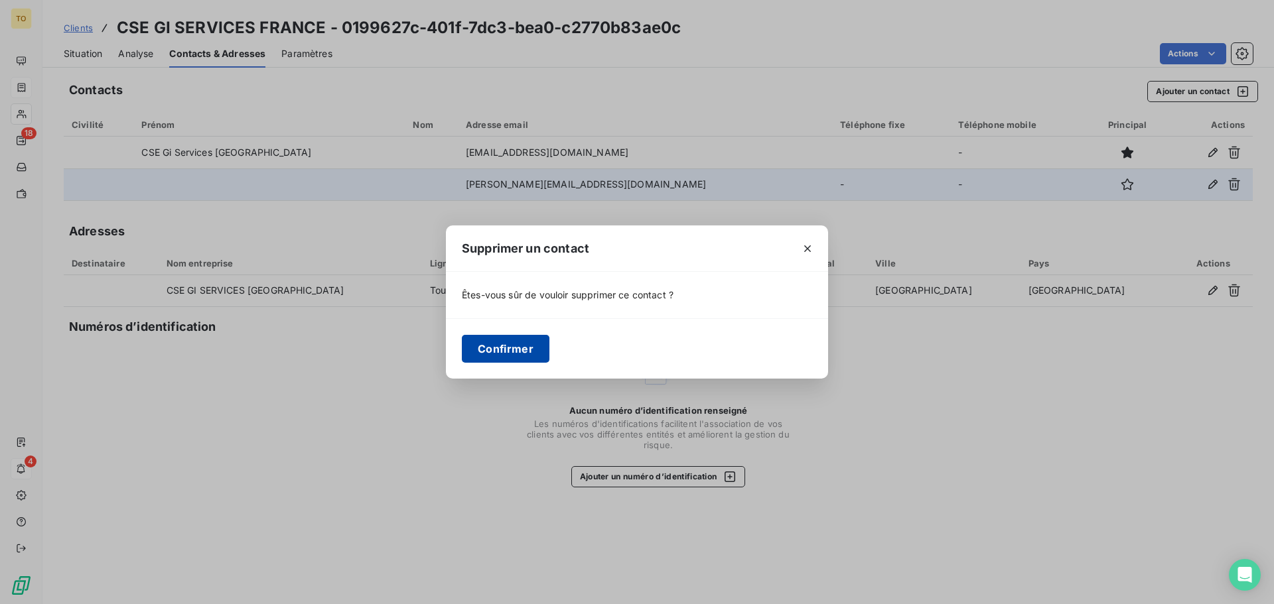
click at [501, 350] on button "Confirmer" at bounding box center [506, 349] width 88 height 28
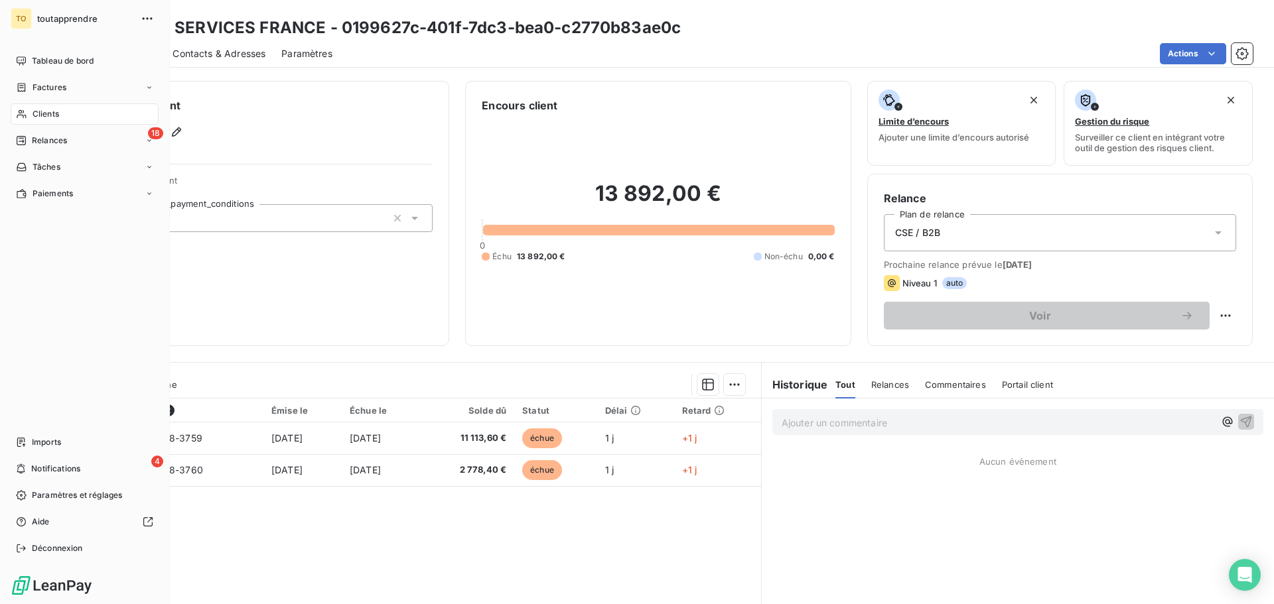
click at [42, 116] on span "Clients" at bounding box center [46, 114] width 27 height 12
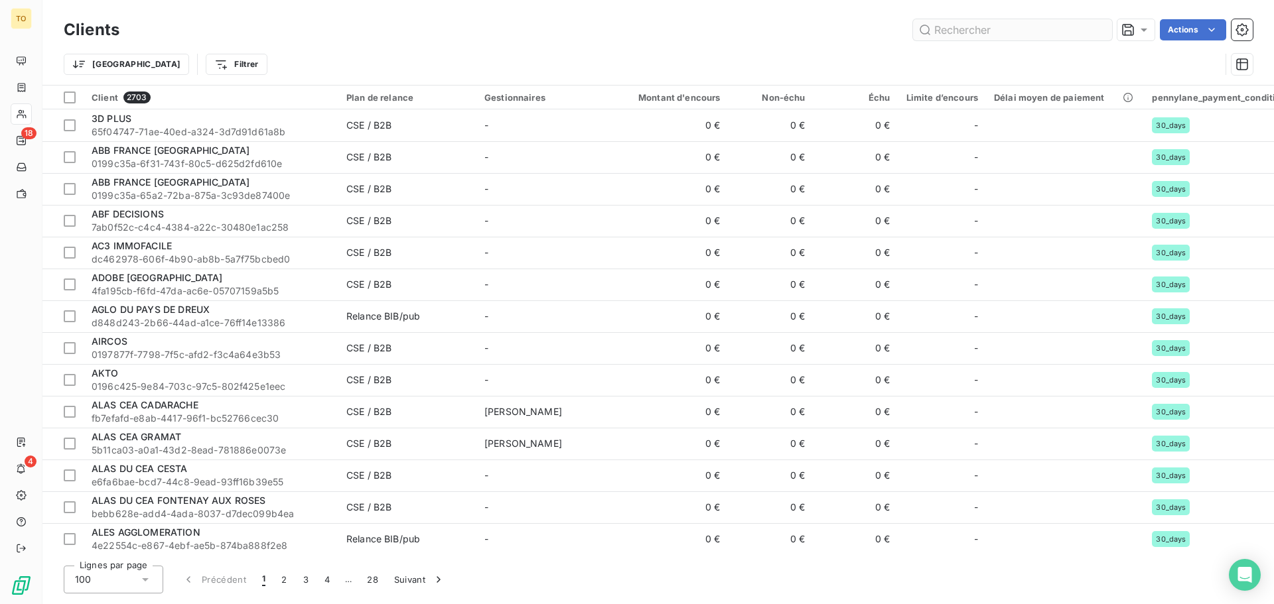
click at [1032, 25] on input "text" at bounding box center [1012, 29] width 199 height 21
click at [1024, 26] on input "text" at bounding box center [1012, 29] width 199 height 21
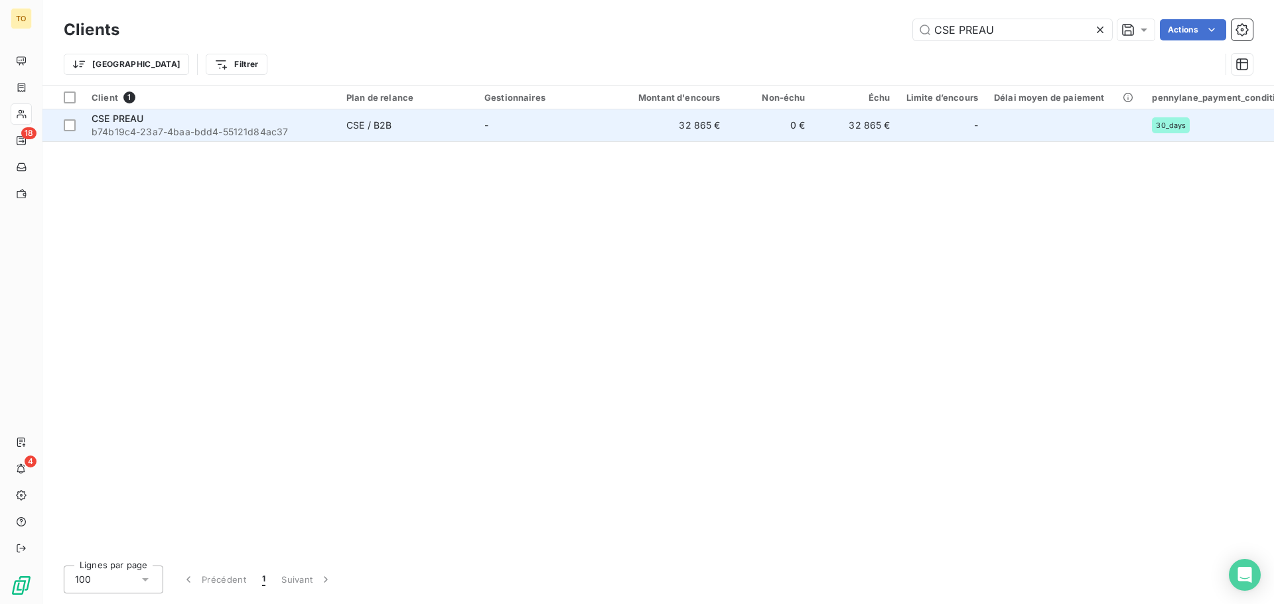
type input "CSE PREAU"
click at [188, 126] on span "b74b19c4-23a7-4baa-bdd4-55121d84ac37" at bounding box center [211, 131] width 239 height 13
